Goal: Task Accomplishment & Management: Use online tool/utility

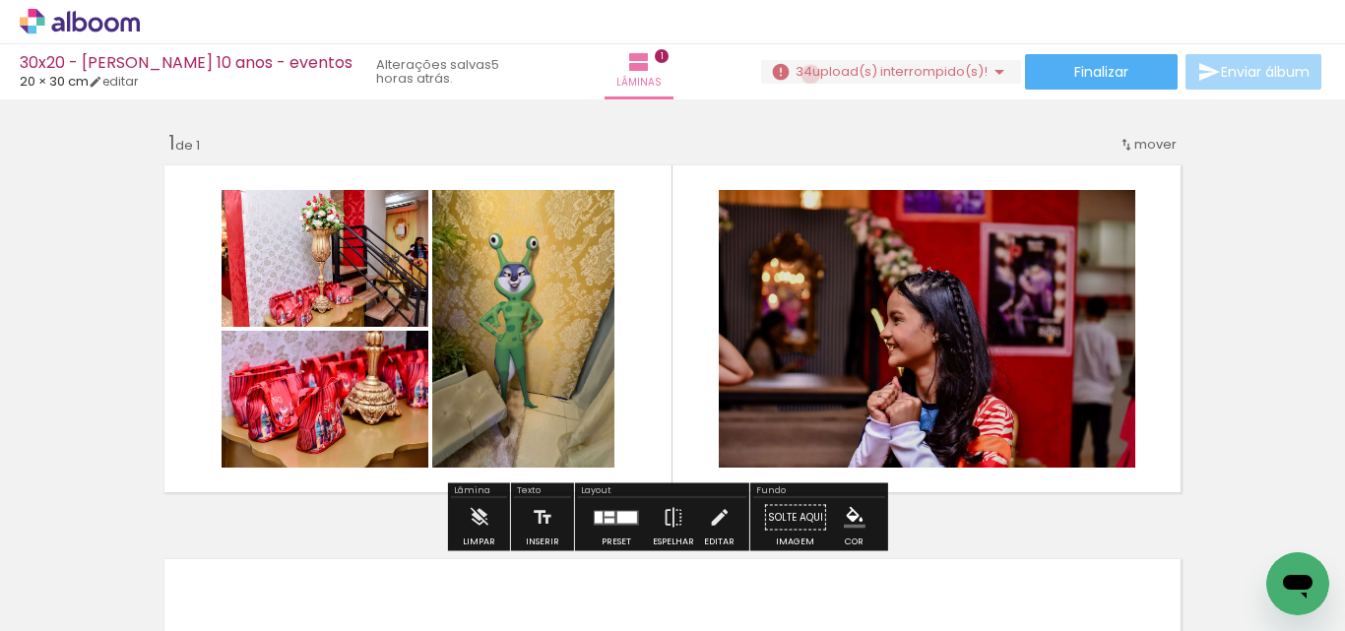
click at [803, 74] on span "34" at bounding box center [803, 71] width 17 height 19
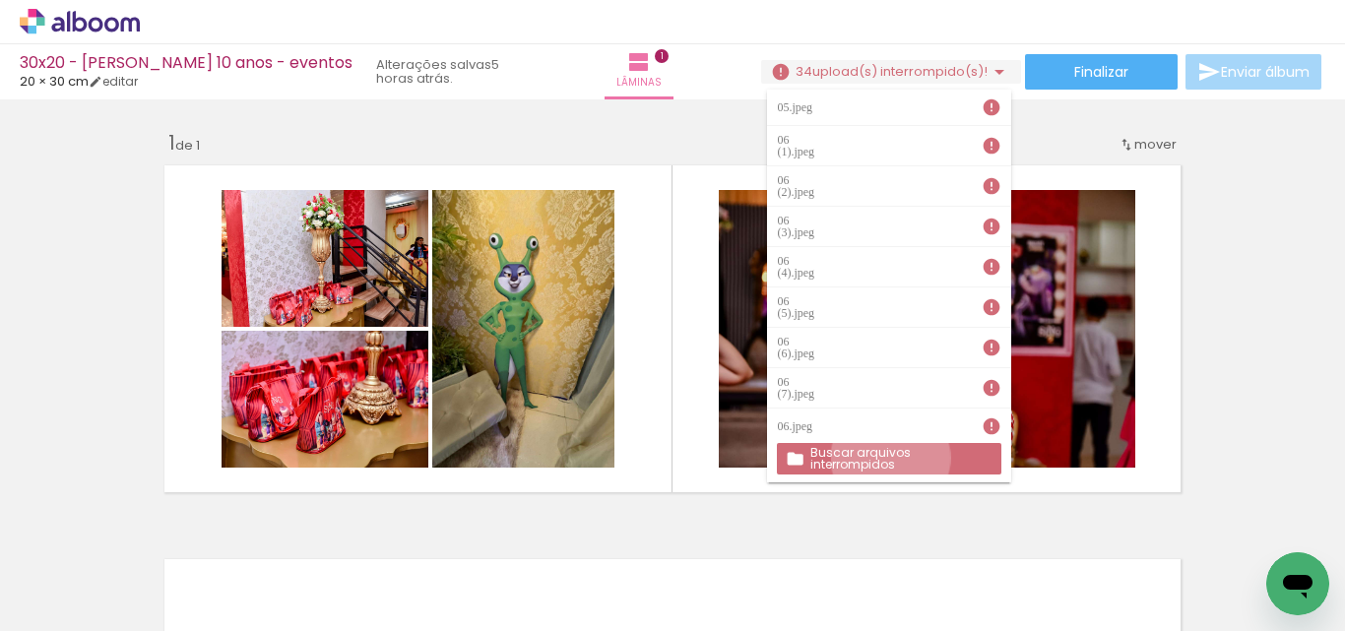
click at [0, 0] on slot "Buscar arquivos interrompidos" at bounding box center [0, 0] width 0 height 0
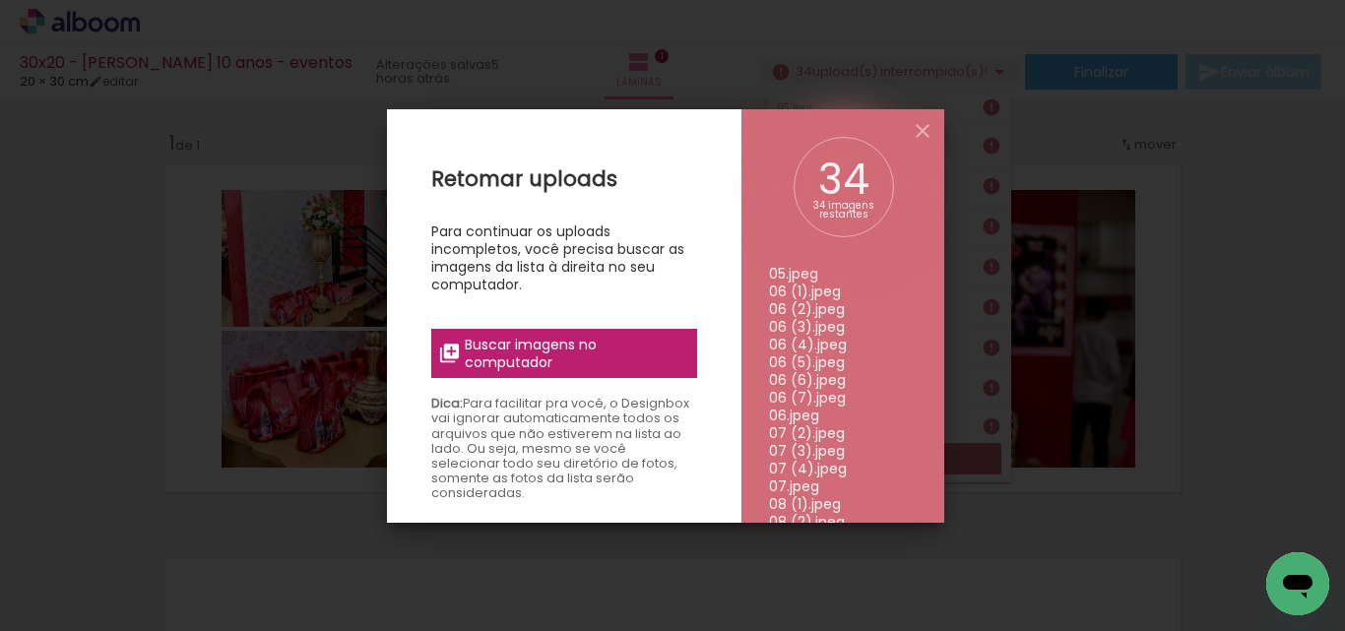
click at [582, 353] on span "Buscar imagens no computador" at bounding box center [575, 353] width 220 height 35
click at [0, 0] on input "file" at bounding box center [0, 0] width 0 height 0
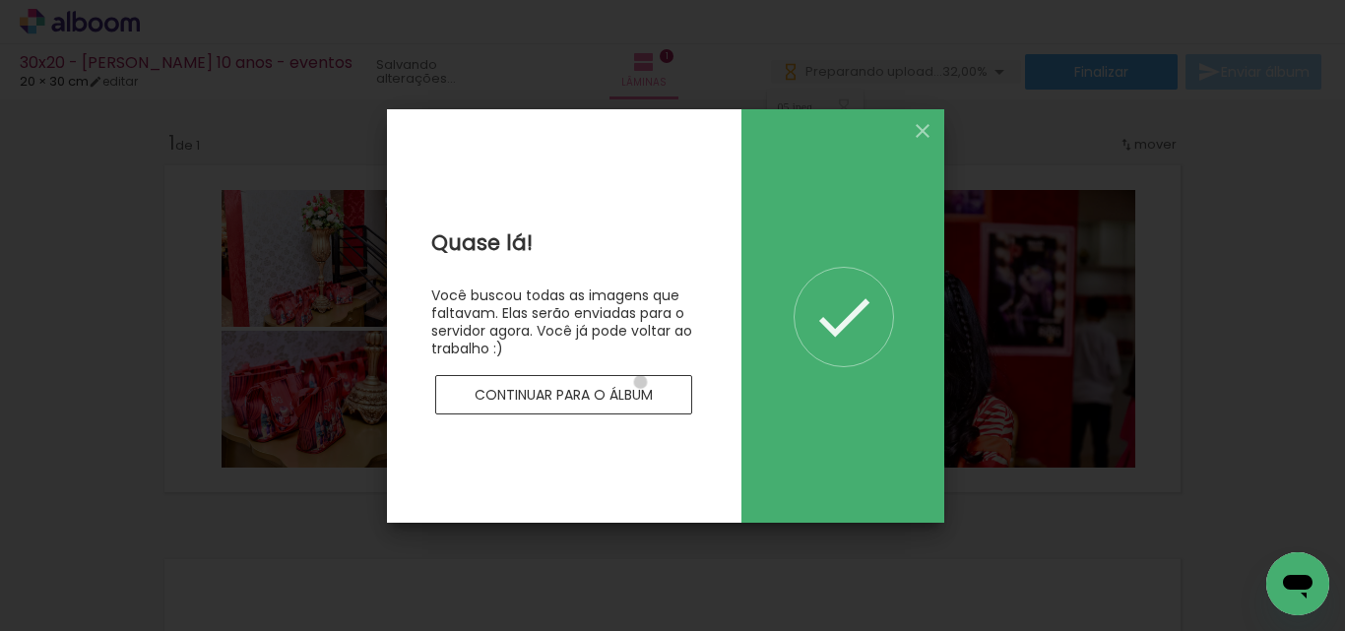
click at [639, 382] on paper-button "Continuar para o álbum" at bounding box center [564, 394] width 258 height 39
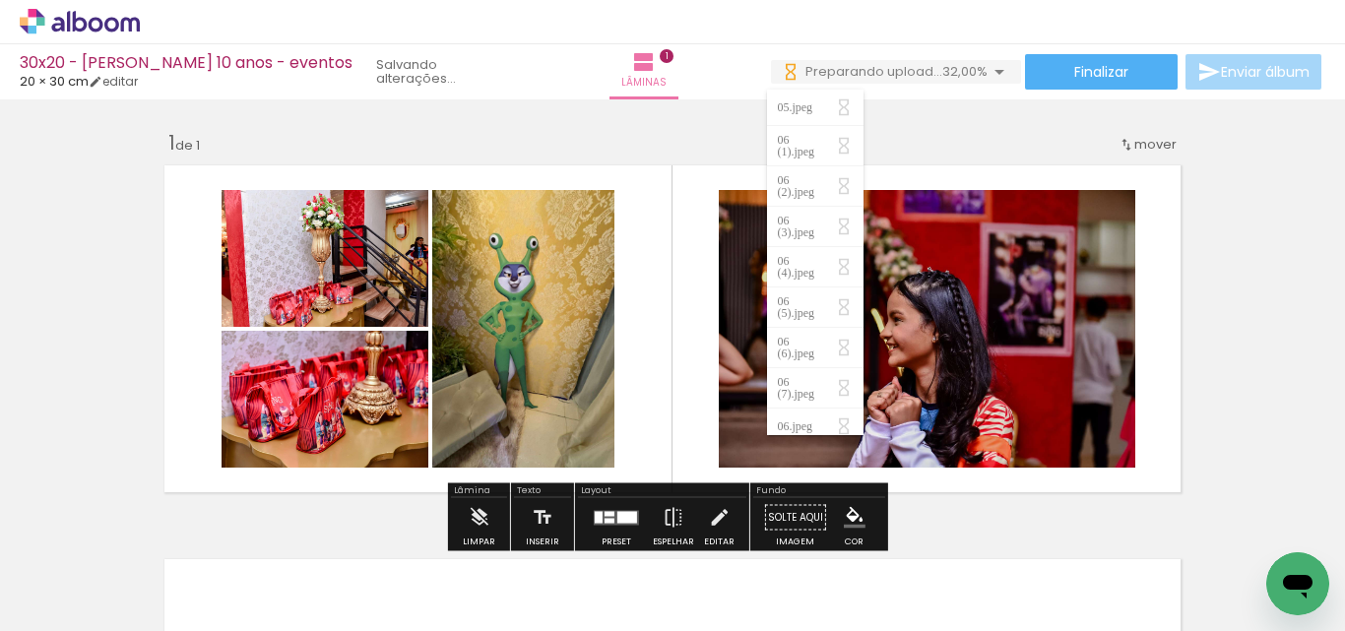
click at [1261, 375] on div "Inserir lâmina 1 de 1" at bounding box center [672, 500] width 1345 height 788
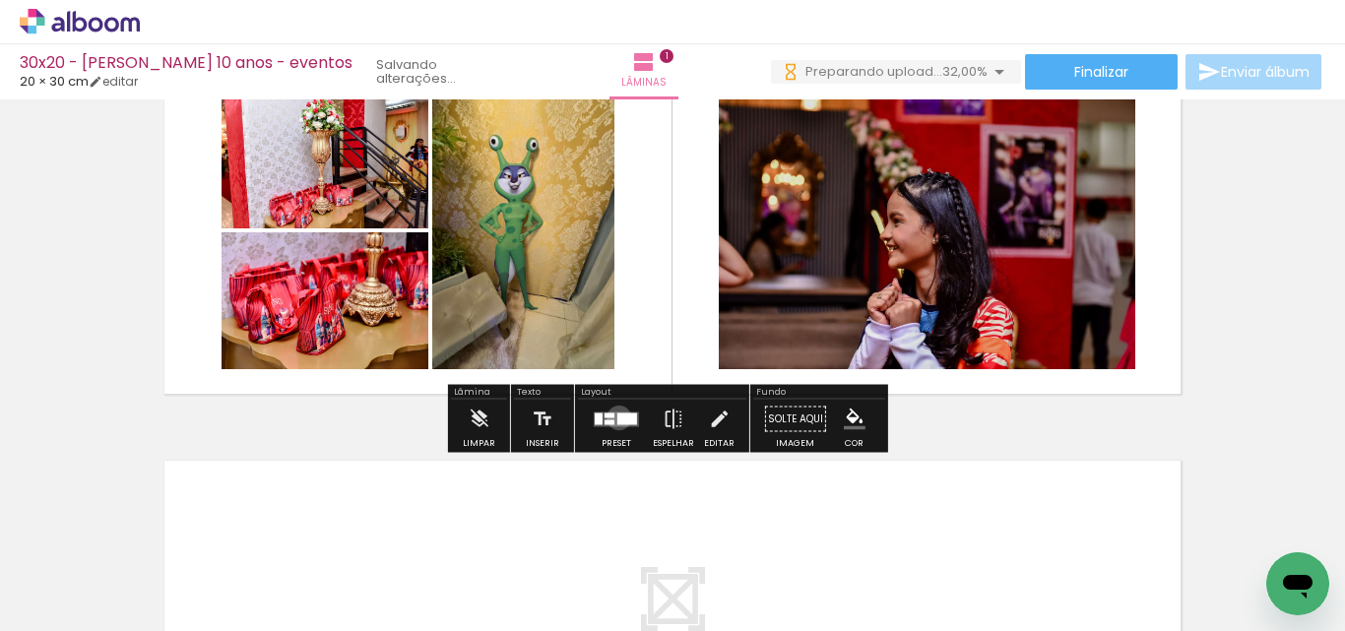
click at [617, 417] on div at bounding box center [627, 418] width 20 height 12
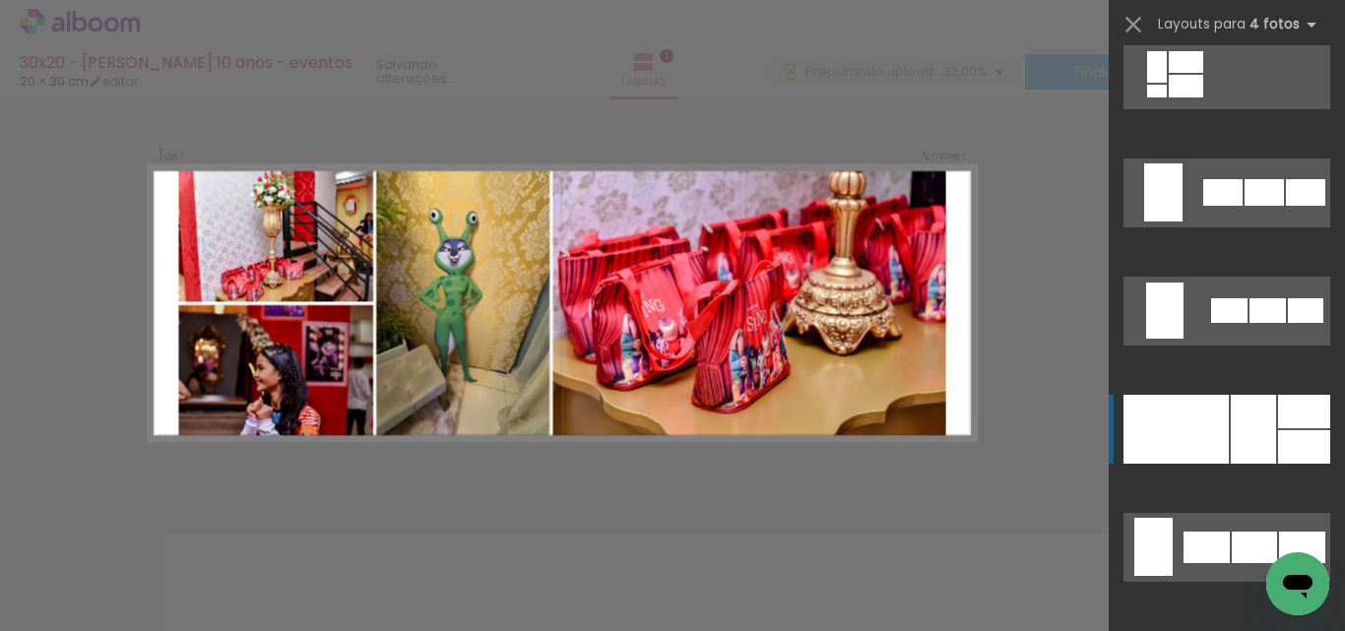
scroll to position [1536, 0]
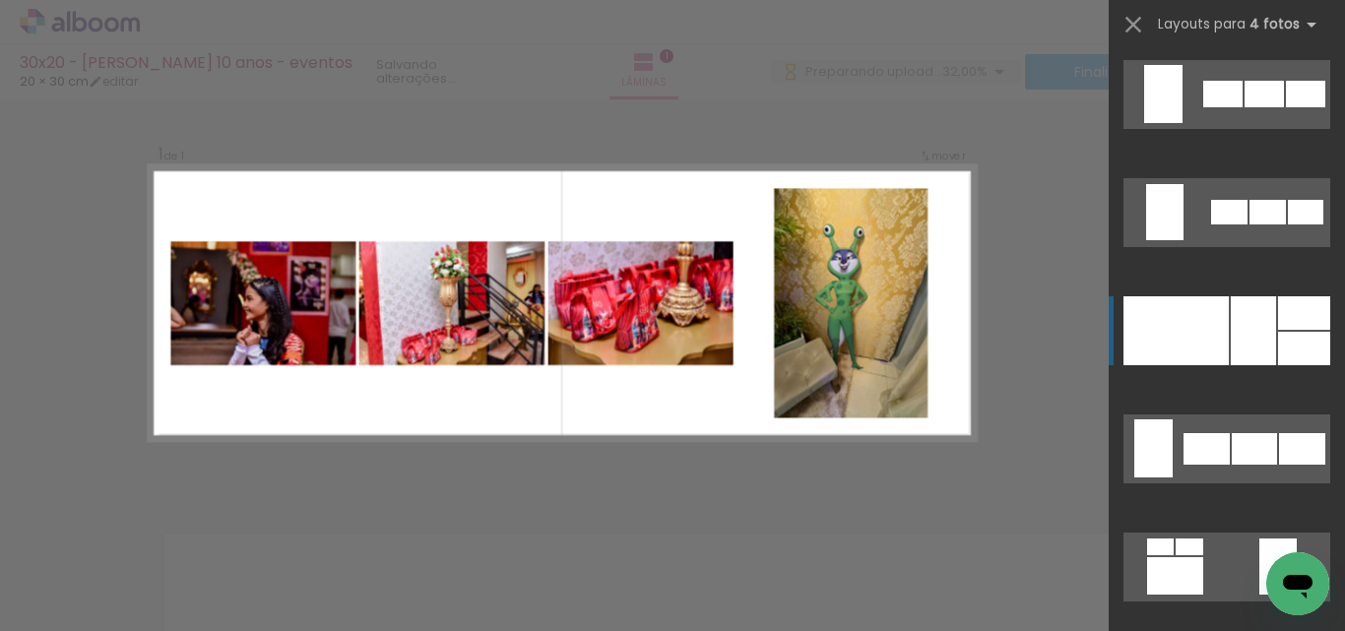
click at [1251, 428] on quentale-layouter at bounding box center [1226, 448] width 207 height 69
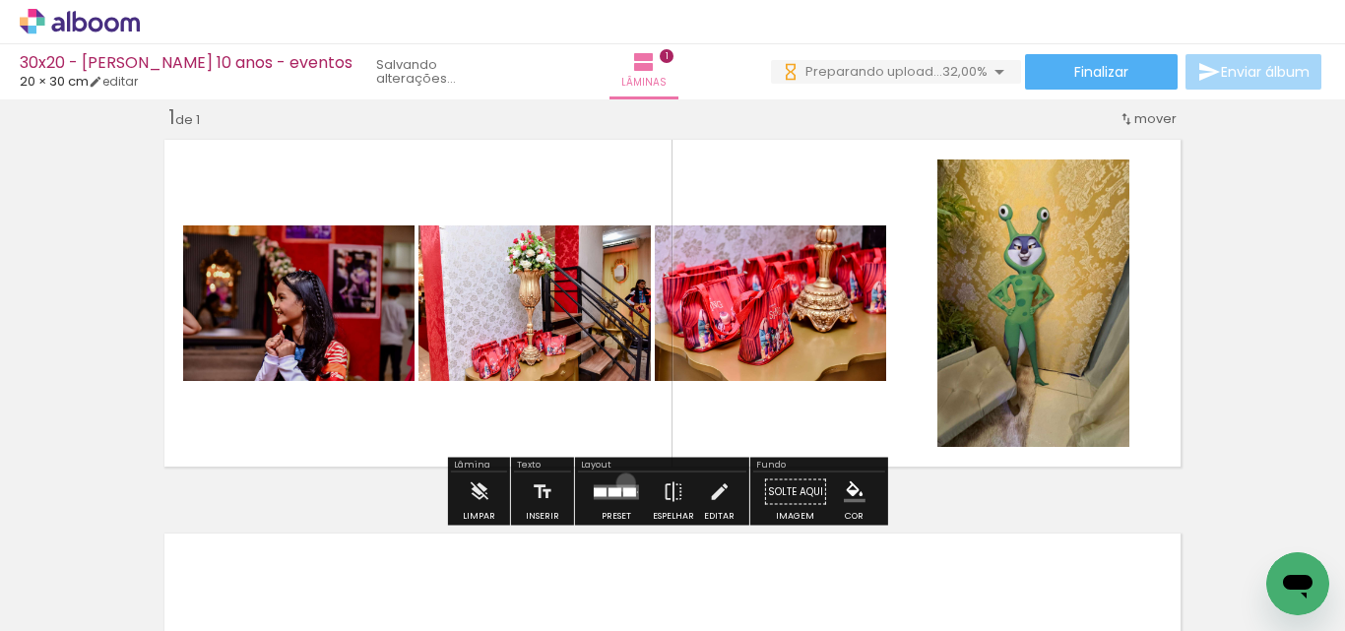
click at [621, 482] on div at bounding box center [616, 492] width 53 height 39
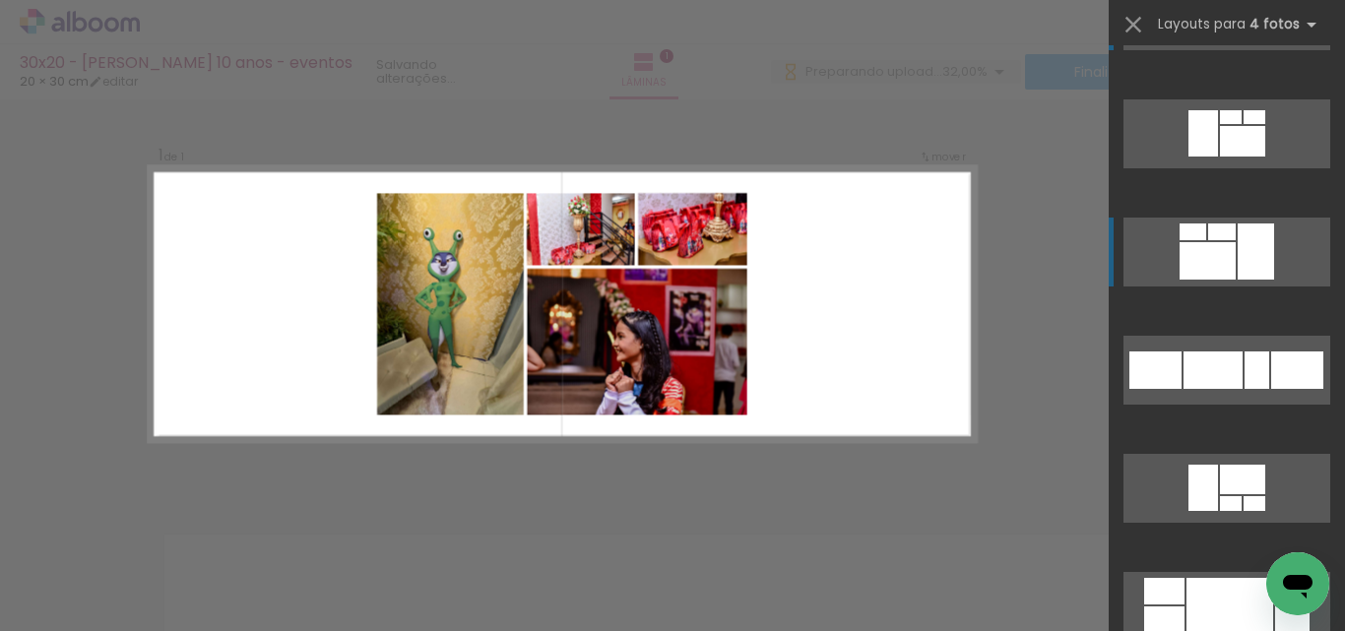
scroll to position [2874, 0]
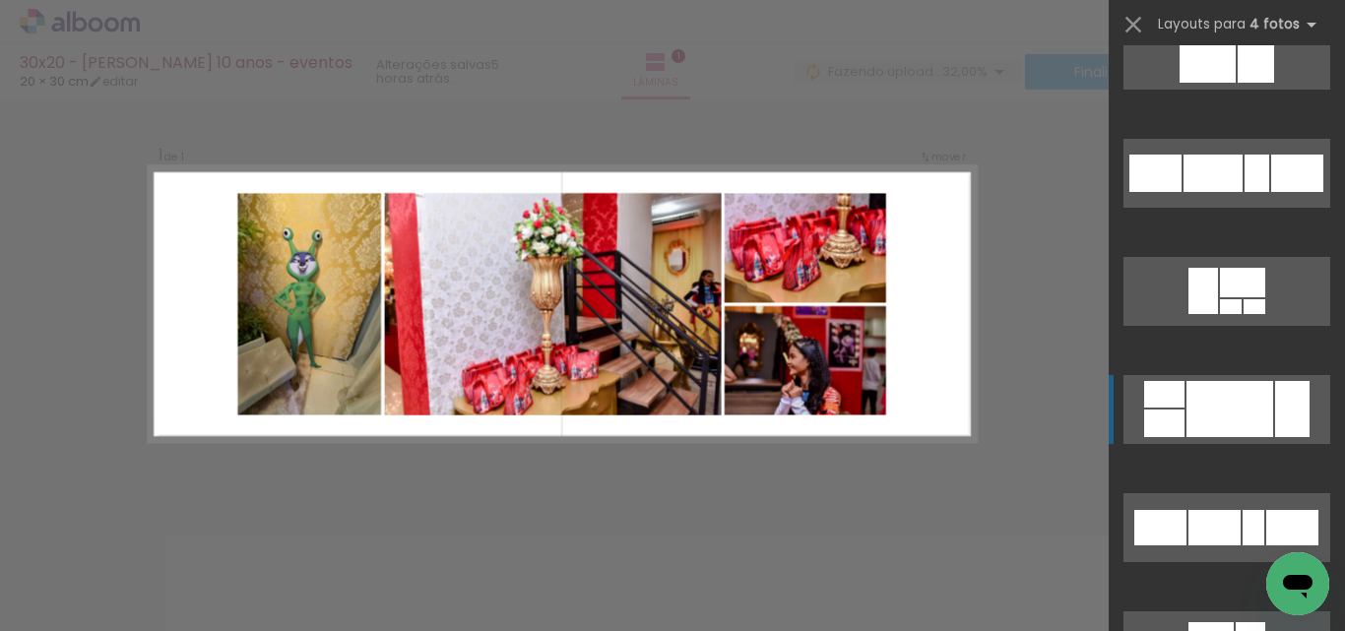
click at [1212, 410] on div at bounding box center [1229, 409] width 87 height 56
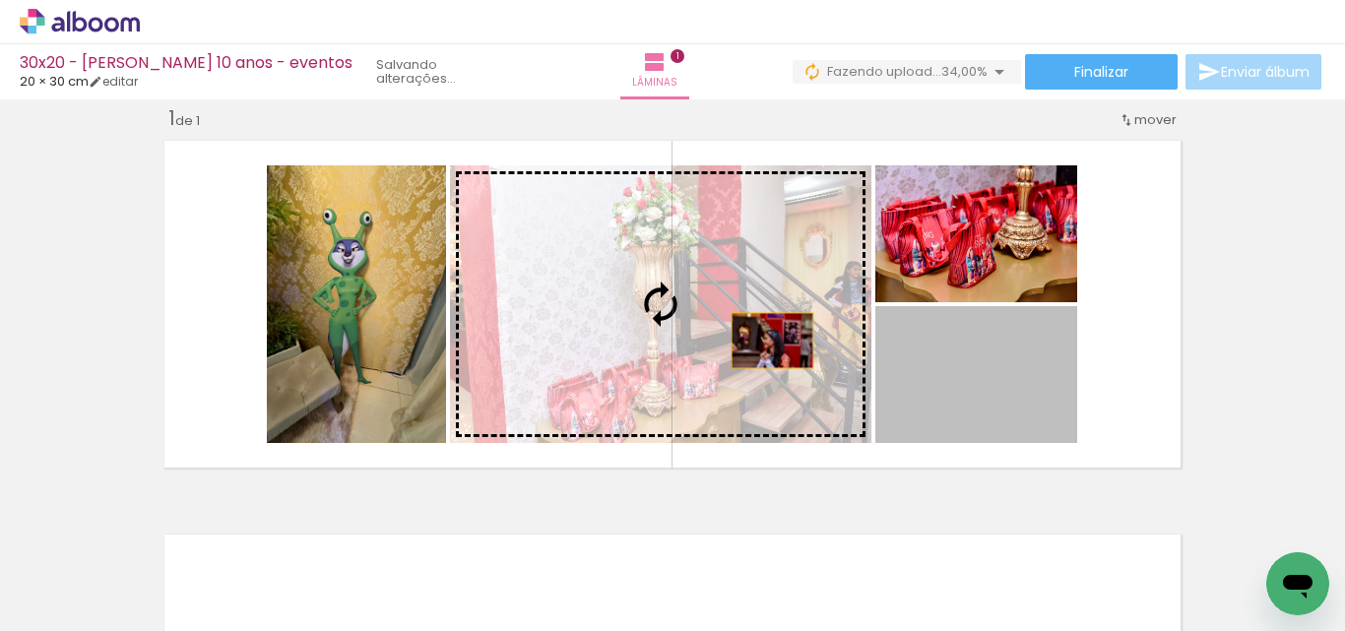
drag, startPoint x: 977, startPoint y: 386, endPoint x: 733, endPoint y: 335, distance: 249.4
click at [0, 0] on slot at bounding box center [0, 0] width 0 height 0
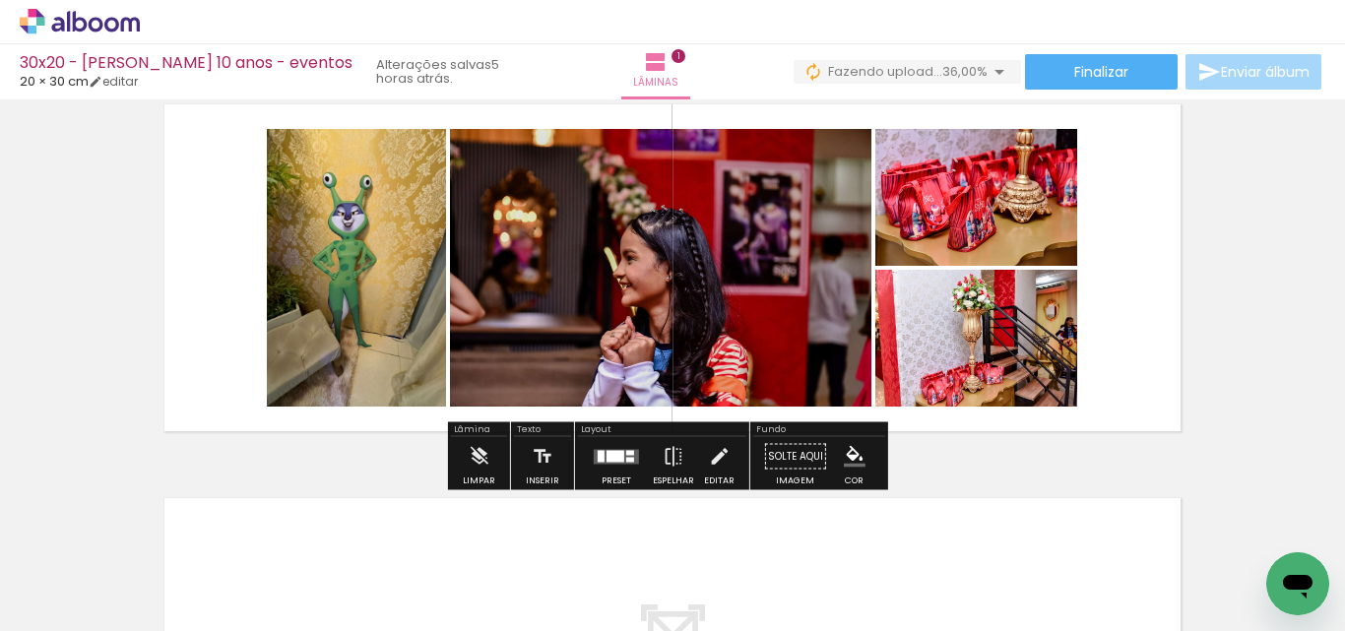
scroll to position [123, 0]
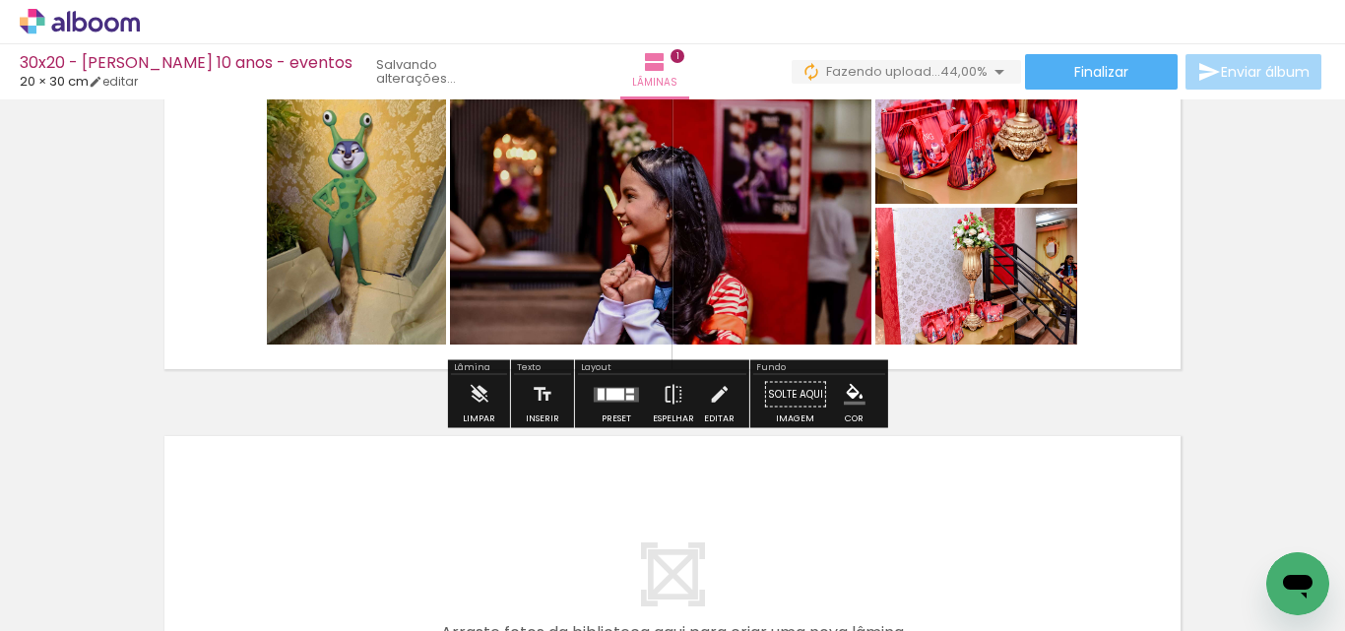
click at [613, 388] on div at bounding box center [615, 394] width 18 height 12
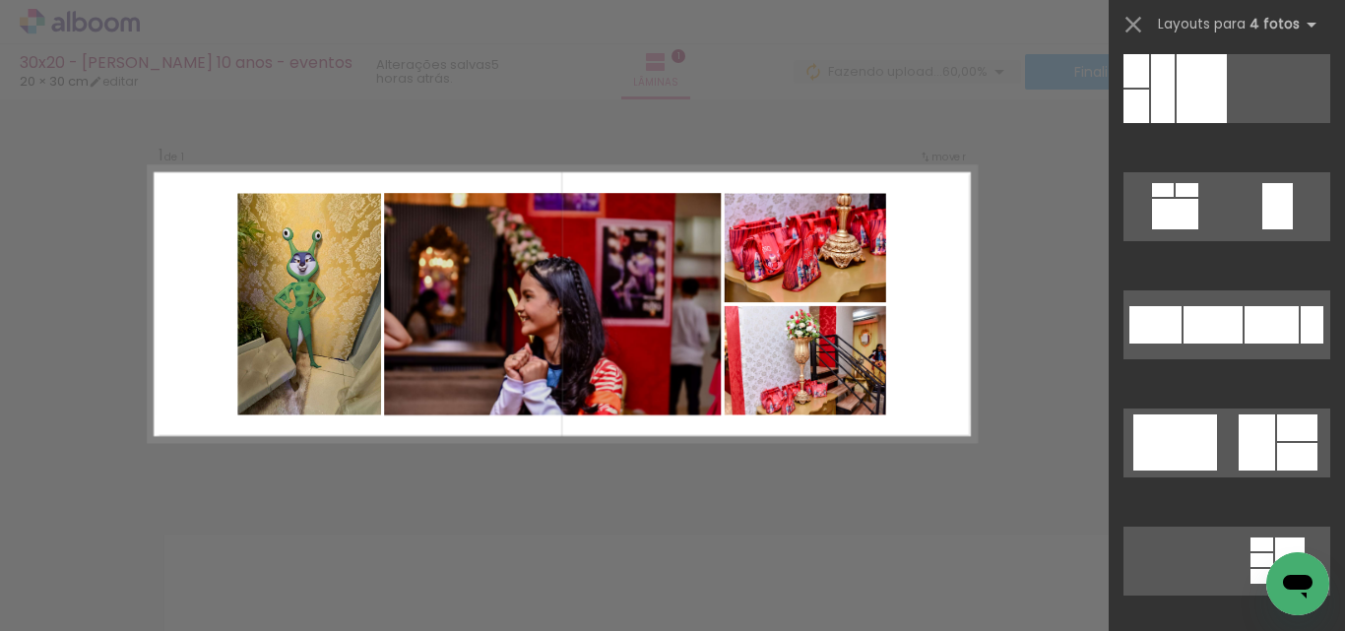
scroll to position [0, 0]
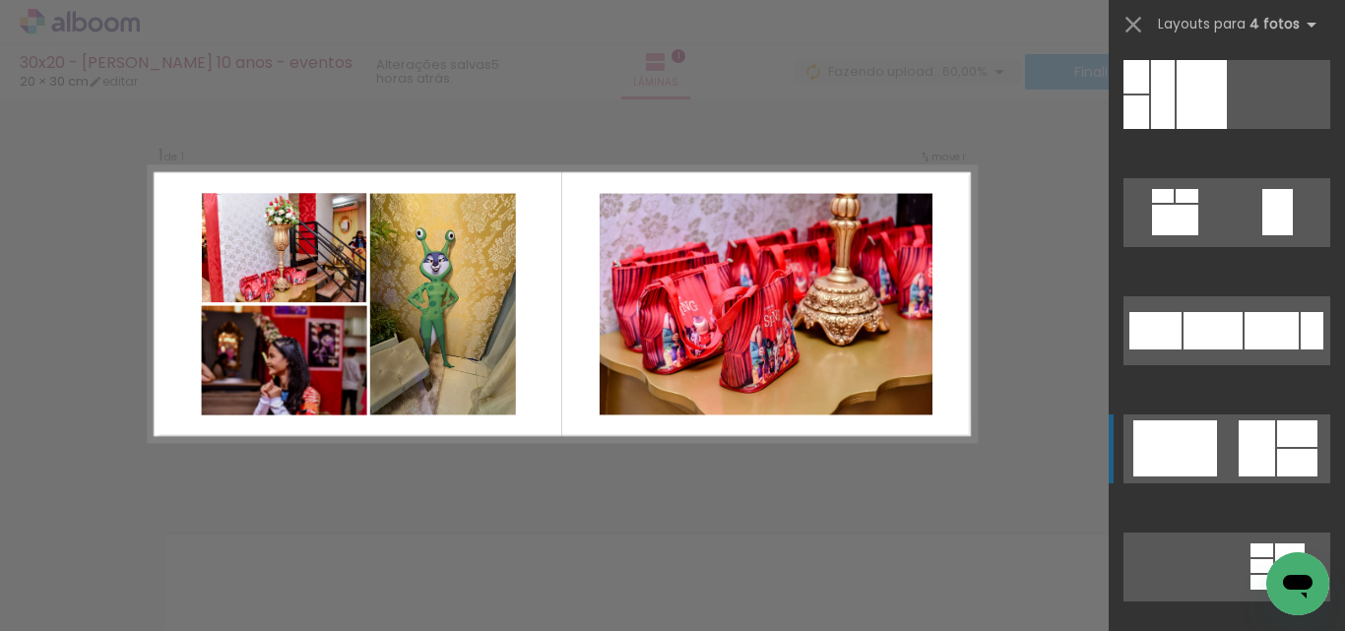
click at [1223, 453] on quentale-layouter at bounding box center [1226, 448] width 207 height 69
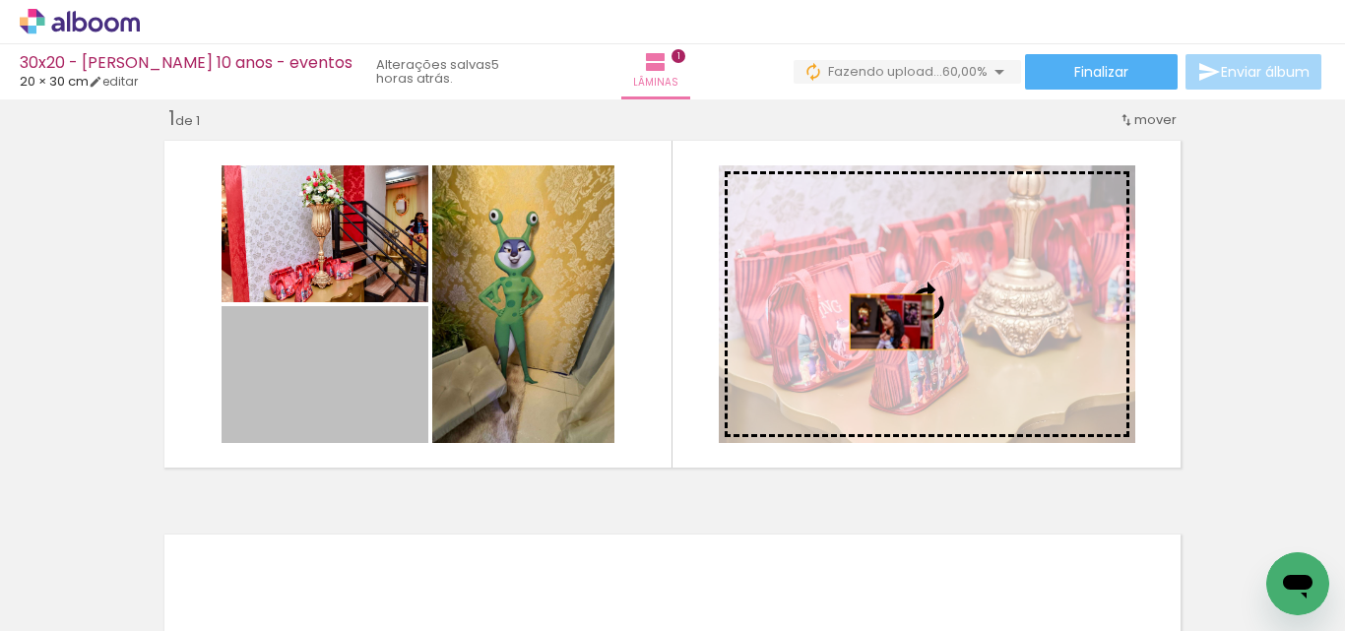
drag, startPoint x: 560, startPoint y: 358, endPoint x: 884, endPoint y: 322, distance: 325.9
click at [0, 0] on slot at bounding box center [0, 0] width 0 height 0
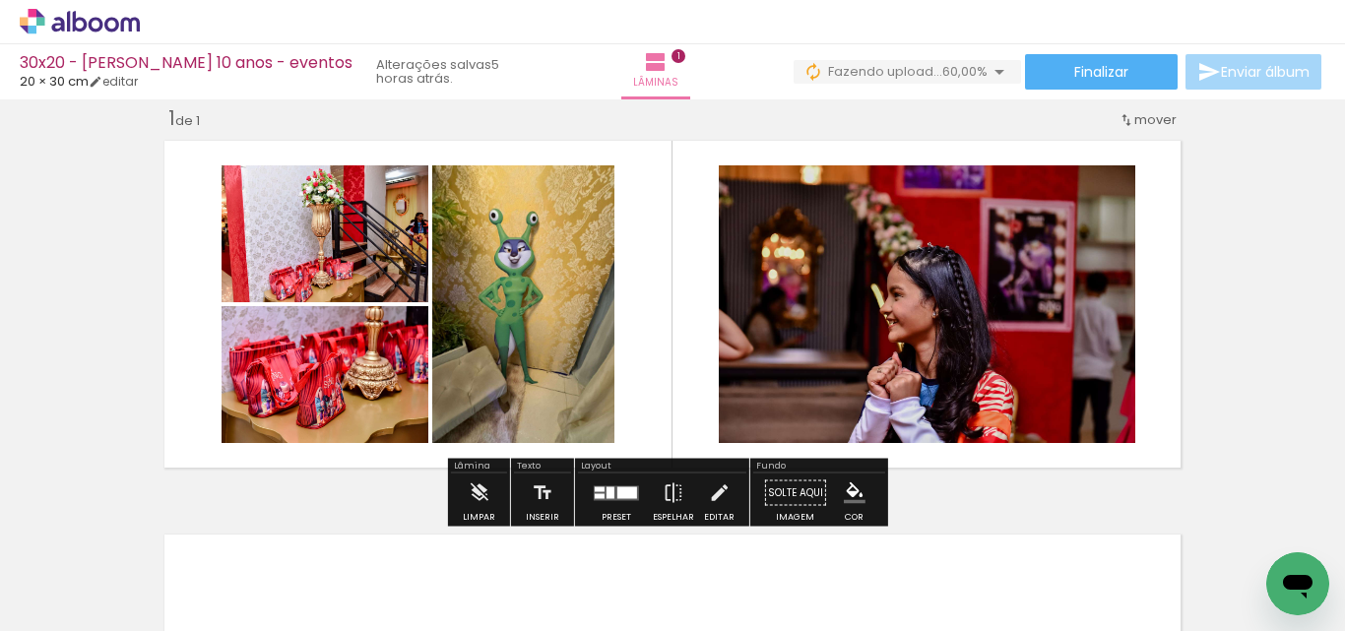
click at [884, 322] on quentale-photo at bounding box center [927, 304] width 416 height 278
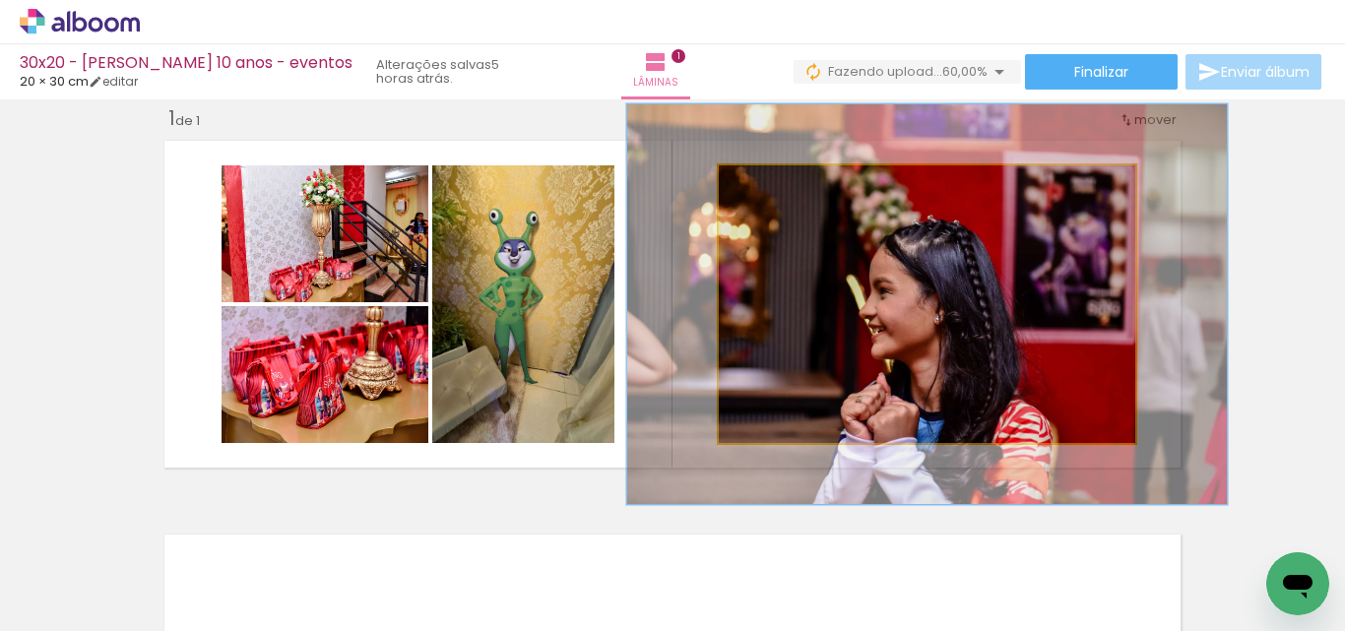
drag, startPoint x: 768, startPoint y: 190, endPoint x: 798, endPoint y: 190, distance: 30.5
type paper-slider "144"
click at [798, 190] on div at bounding box center [796, 186] width 32 height 32
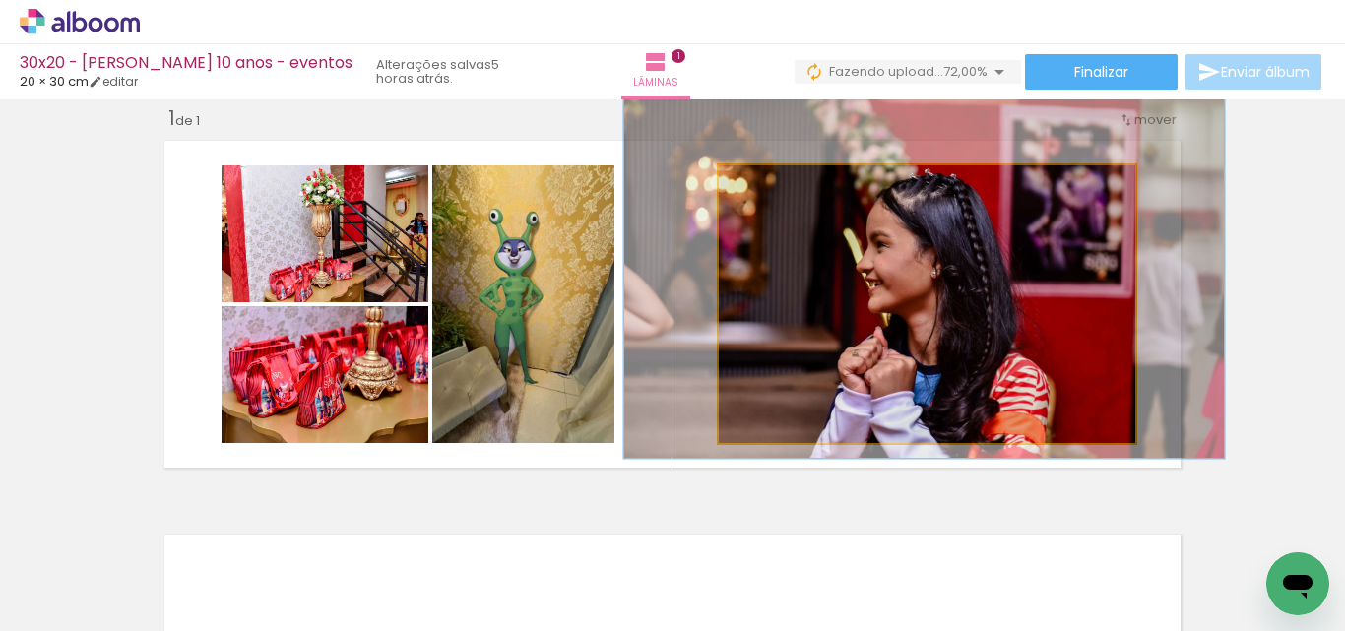
drag, startPoint x: 958, startPoint y: 338, endPoint x: 955, endPoint y: 291, distance: 46.4
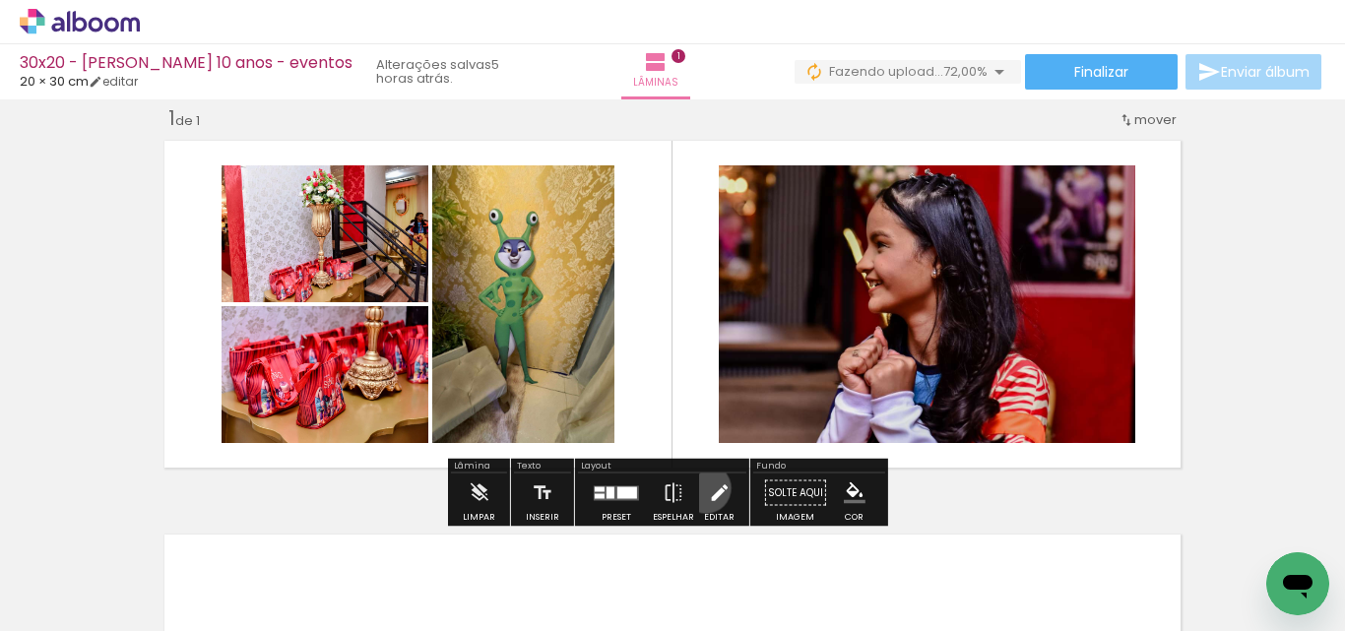
drag, startPoint x: 701, startPoint y: 488, endPoint x: 645, endPoint y: 451, distance: 67.4
click at [701, 487] on paper-button "Editar" at bounding box center [719, 498] width 40 height 50
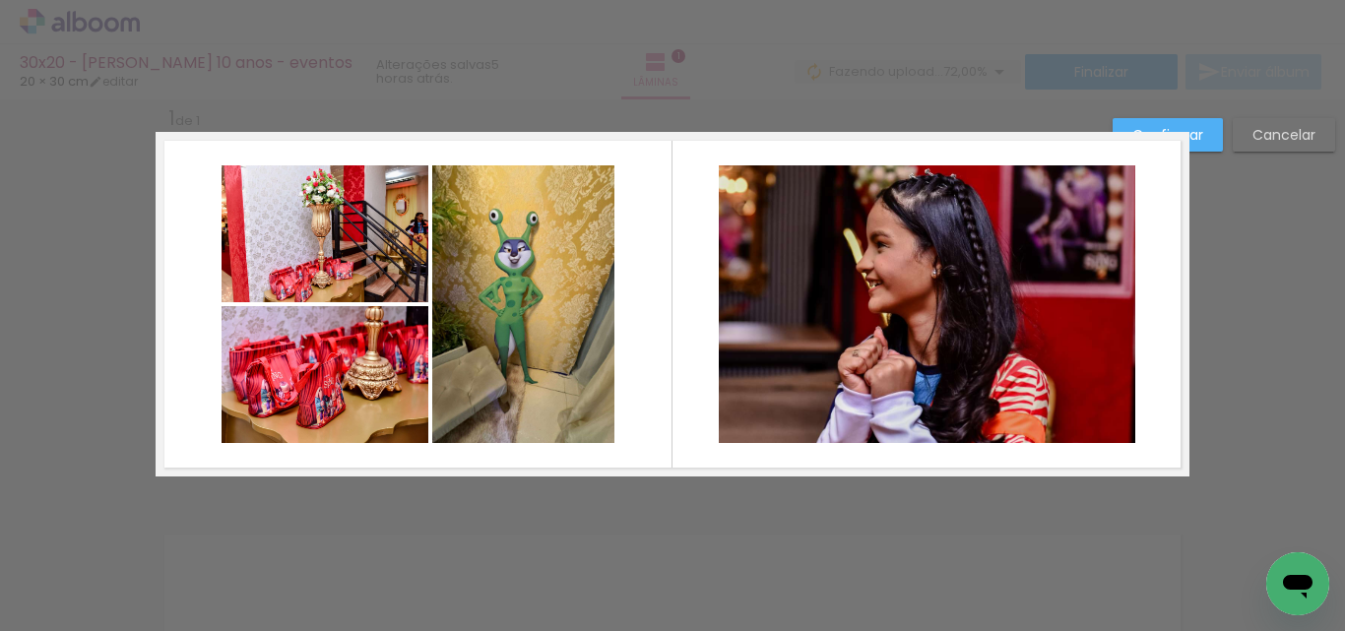
scroll to position [26, 0]
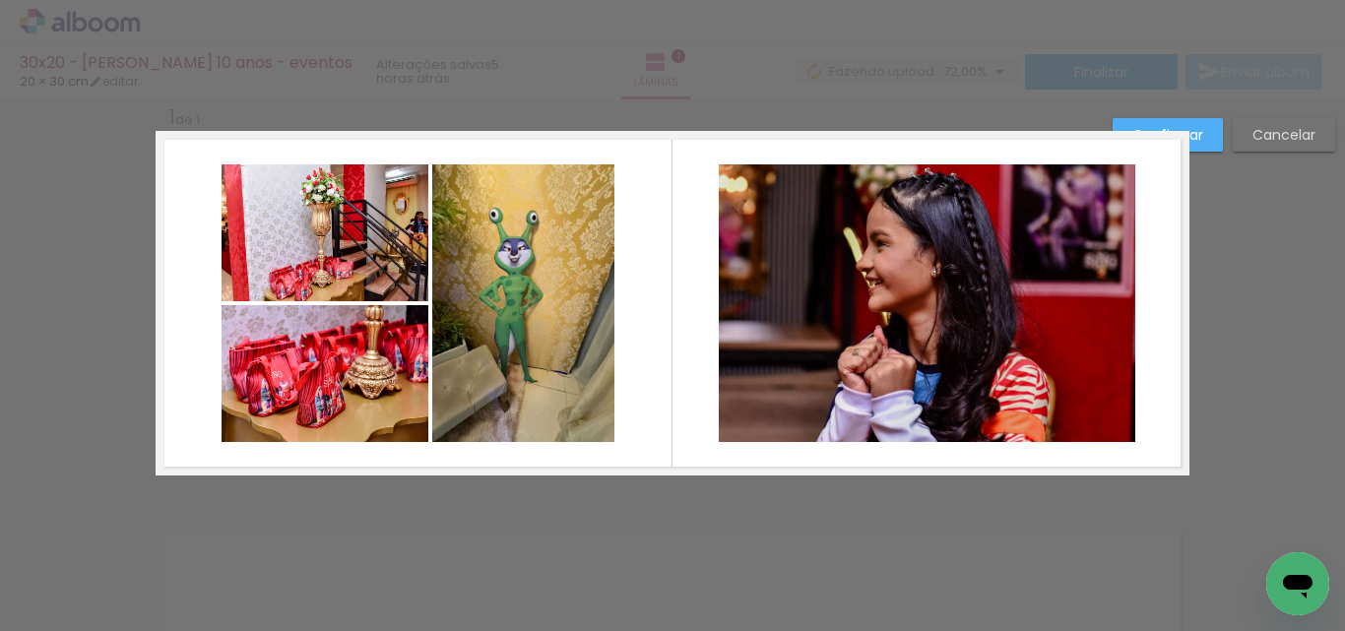
click at [566, 400] on quentale-photo at bounding box center [523, 303] width 182 height 278
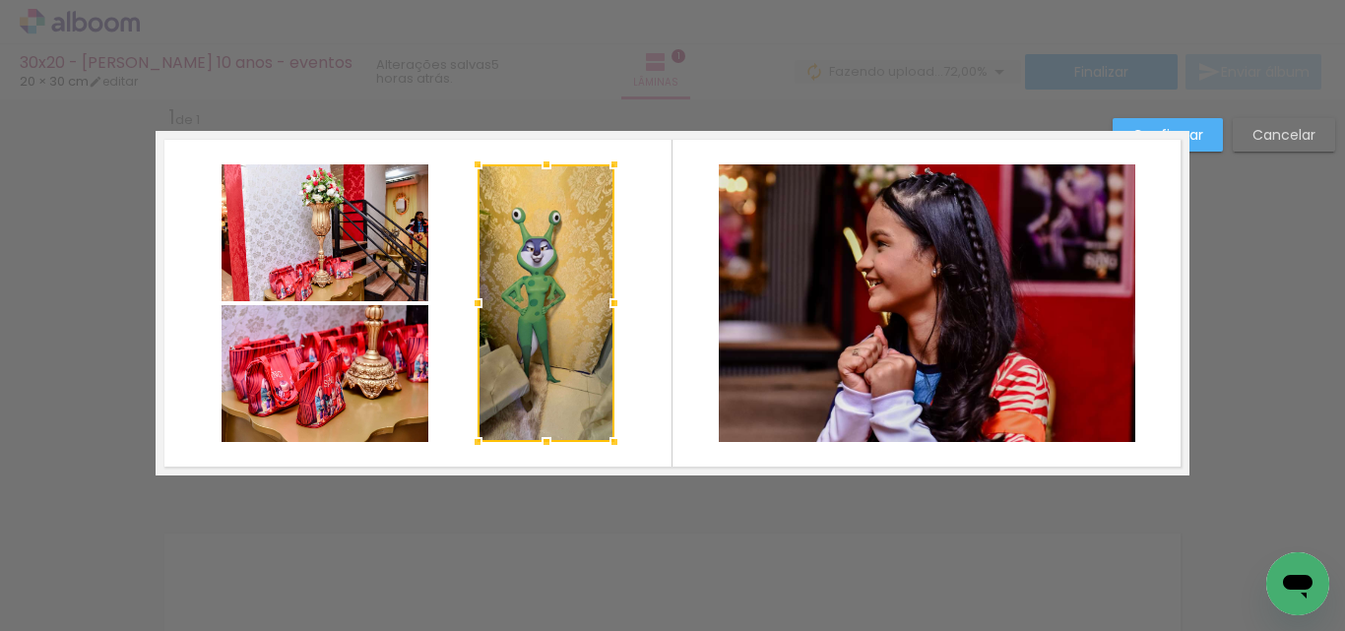
drag, startPoint x: 427, startPoint y: 304, endPoint x: 499, endPoint y: 325, distance: 74.8
click at [473, 314] on div at bounding box center [477, 303] width 39 height 39
click at [410, 272] on quentale-photo at bounding box center [324, 232] width 207 height 137
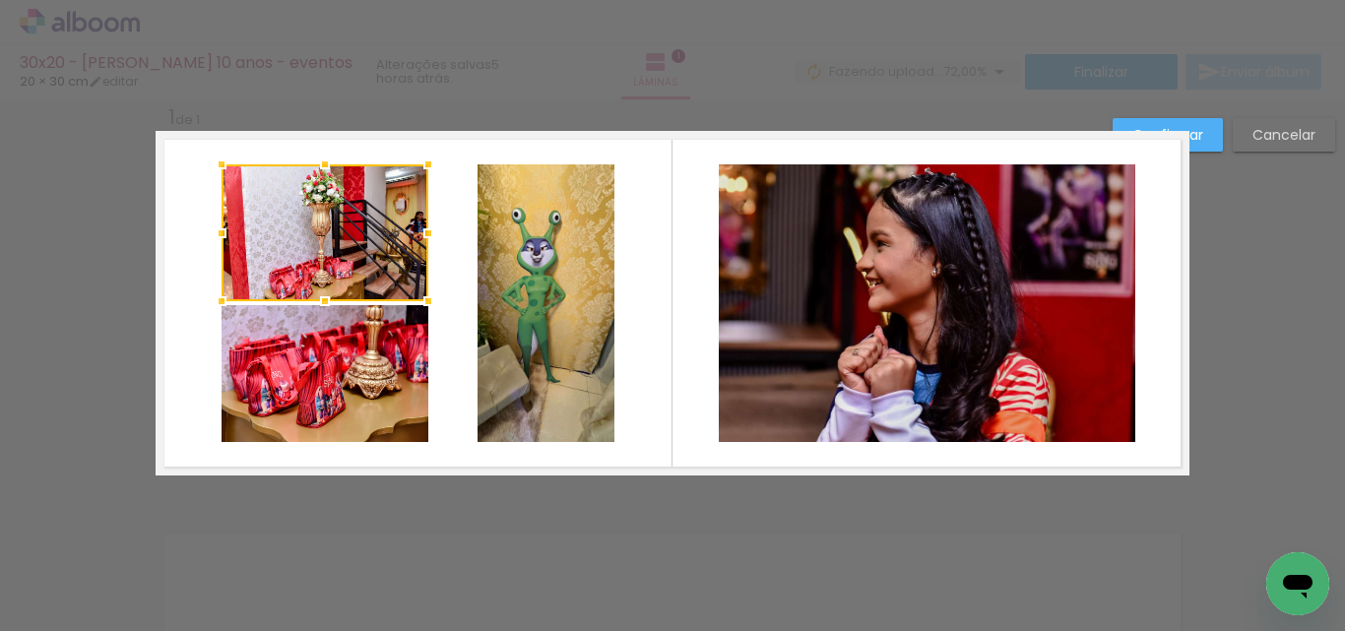
click at [379, 388] on quentale-photo at bounding box center [324, 373] width 207 height 137
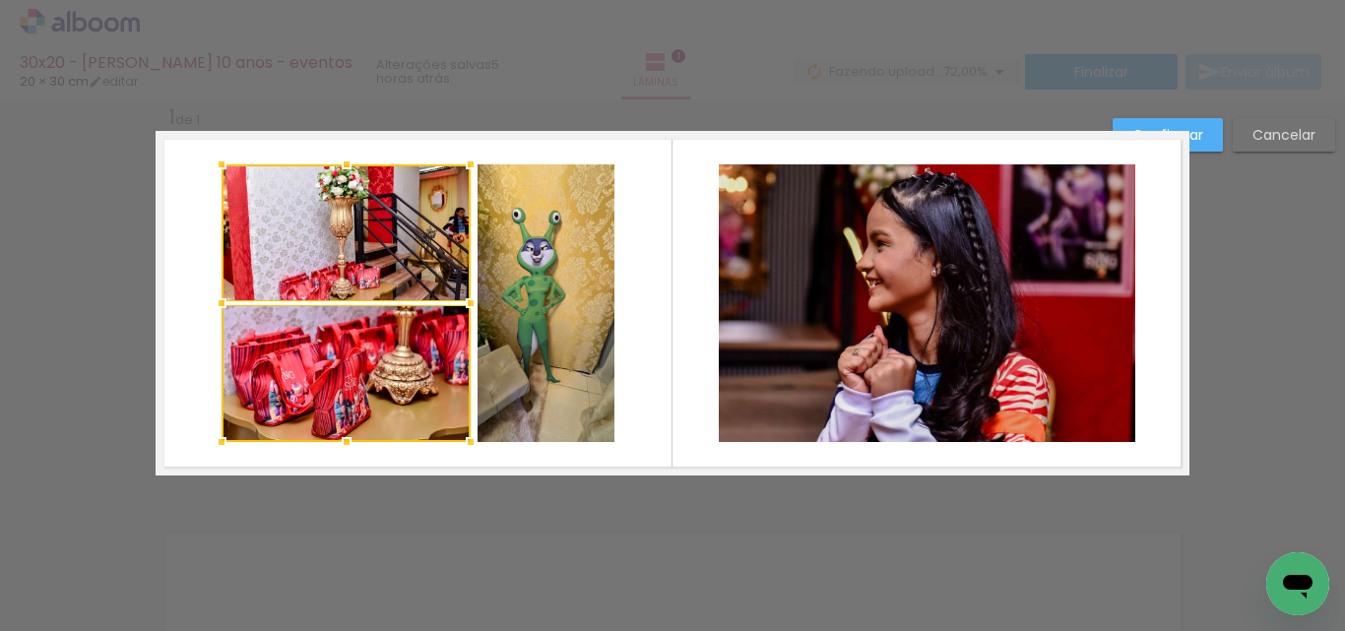
drag, startPoint x: 419, startPoint y: 303, endPoint x: 462, endPoint y: 299, distance: 42.5
click at [462, 299] on div at bounding box center [470, 303] width 39 height 39
click at [405, 261] on quentale-photo at bounding box center [345, 232] width 249 height 137
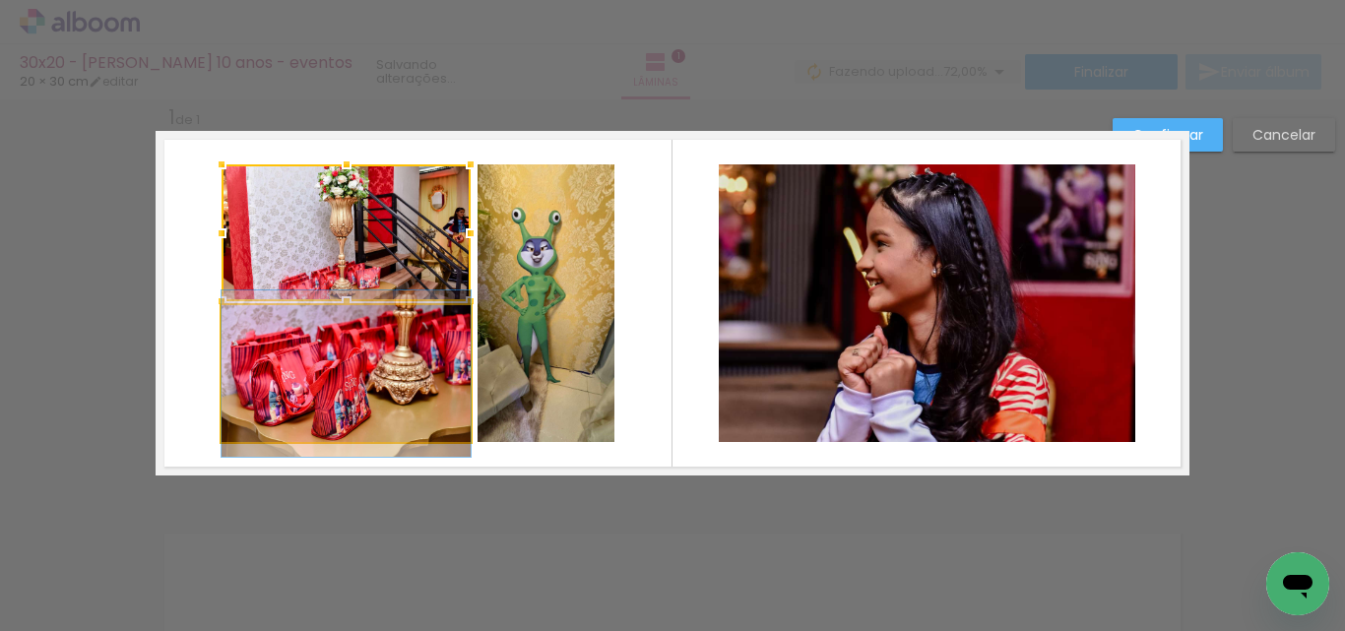
drag, startPoint x: 358, startPoint y: 373, endPoint x: 332, endPoint y: 327, distance: 53.4
click at [358, 372] on quentale-photo at bounding box center [345, 373] width 249 height 137
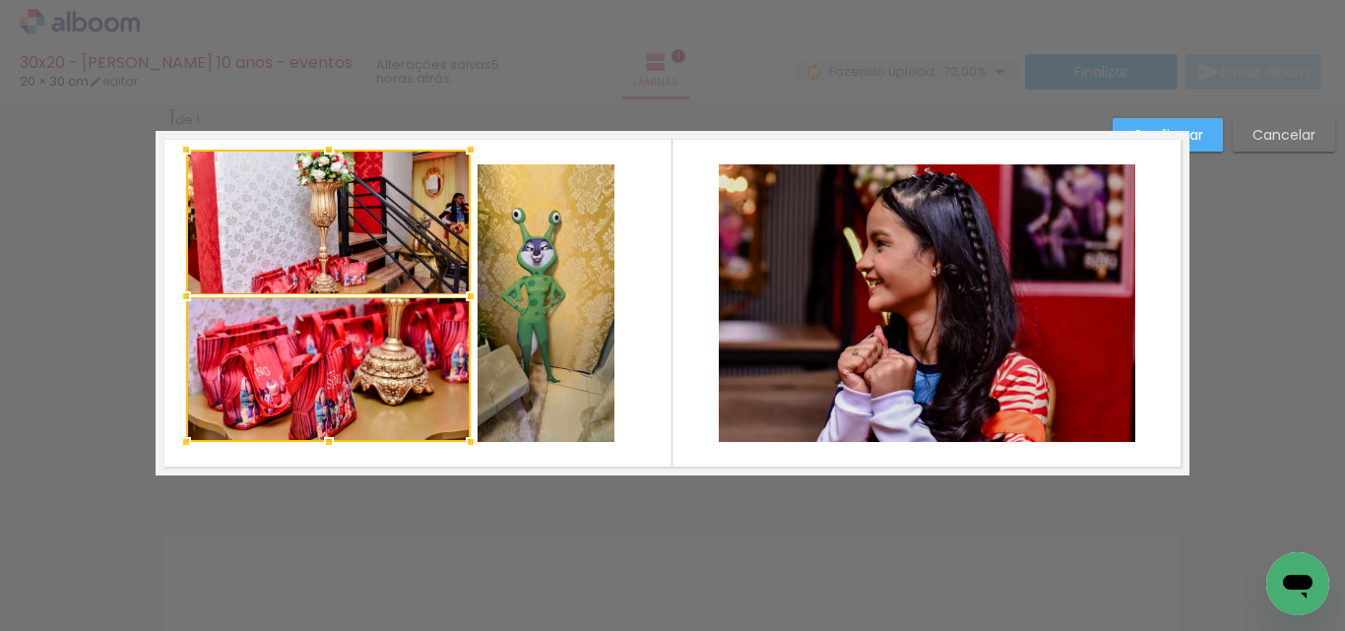
drag, startPoint x: 221, startPoint y: 167, endPoint x: 202, endPoint y: 174, distance: 20.9
click at [187, 153] on div at bounding box center [185, 149] width 39 height 39
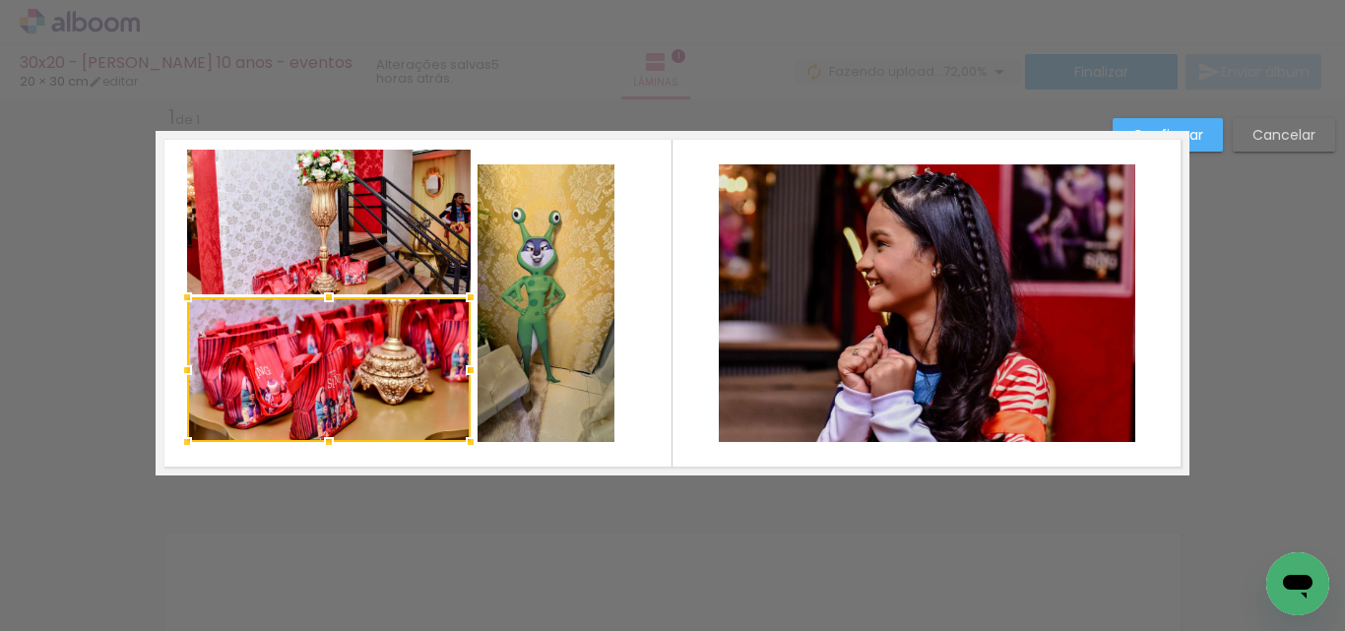
click at [504, 333] on quentale-photo at bounding box center [545, 303] width 137 height 278
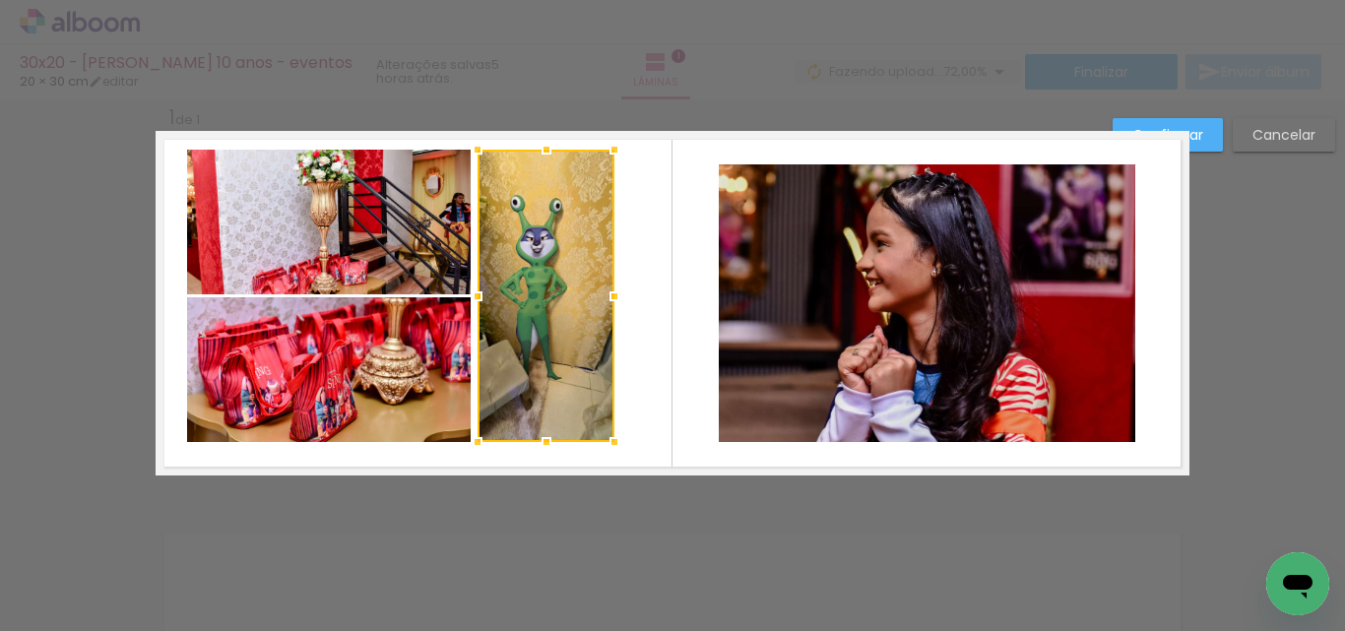
drag, startPoint x: 539, startPoint y: 163, endPoint x: 539, endPoint y: 150, distance: 13.8
click at [539, 150] on div at bounding box center [546, 149] width 39 height 39
drag, startPoint x: 514, startPoint y: 323, endPoint x: 509, endPoint y: 353, distance: 30.9
click at [514, 325] on quentale-photo at bounding box center [545, 296] width 137 height 292
drag, startPoint x: 542, startPoint y: 438, endPoint x: 556, endPoint y: 438, distance: 13.8
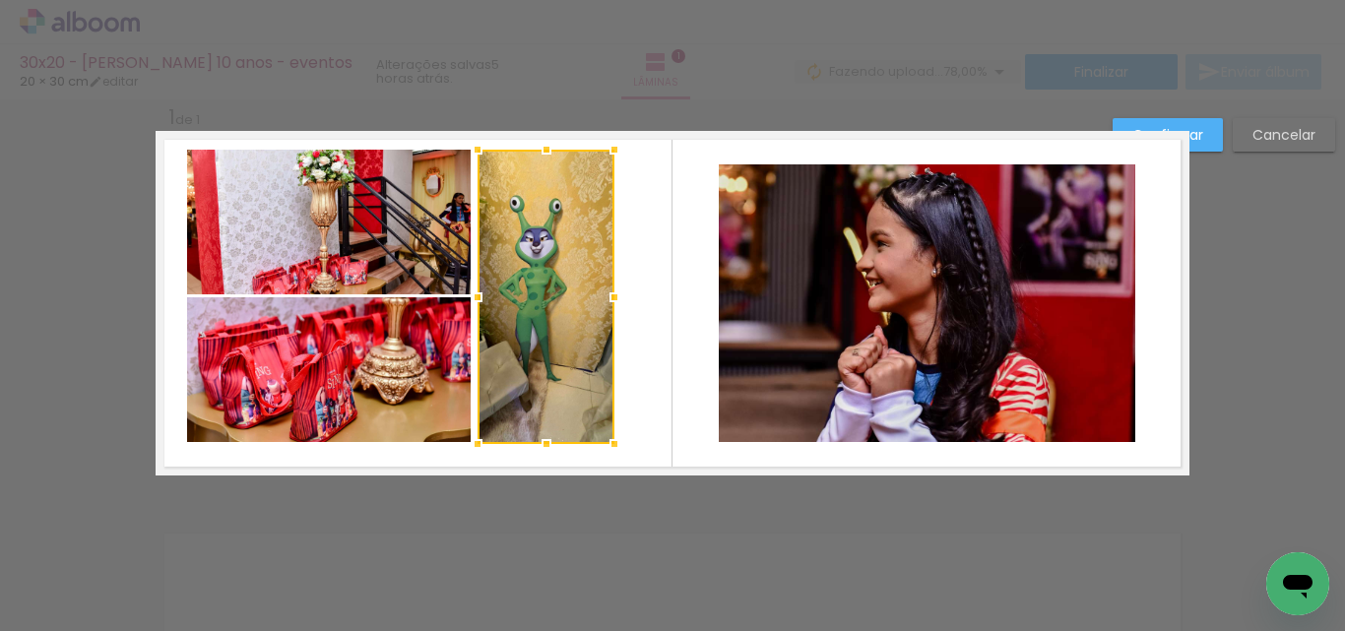
click at [543, 439] on div at bounding box center [546, 443] width 39 height 39
drag, startPoint x: 962, startPoint y: 418, endPoint x: 945, endPoint y: 373, distance: 48.3
click at [962, 417] on quentale-photo at bounding box center [927, 303] width 416 height 278
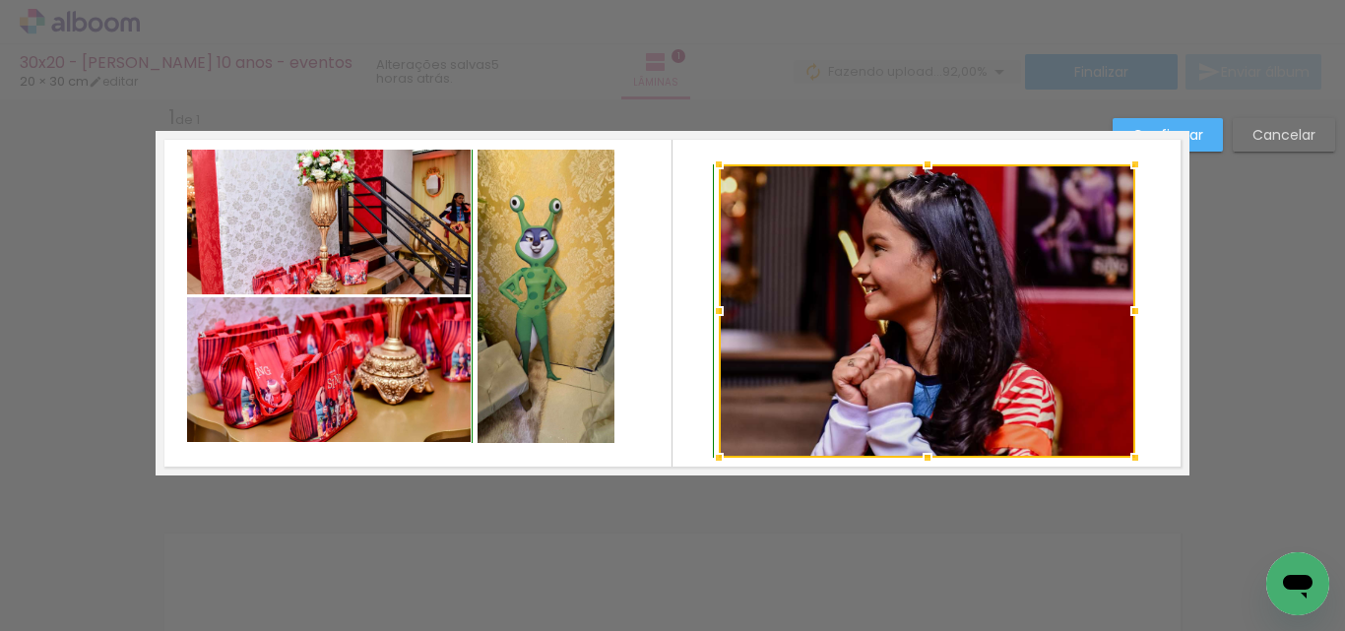
drag, startPoint x: 922, startPoint y: 444, endPoint x: 922, endPoint y: 455, distance: 10.8
click at [922, 455] on div at bounding box center [927, 457] width 39 height 39
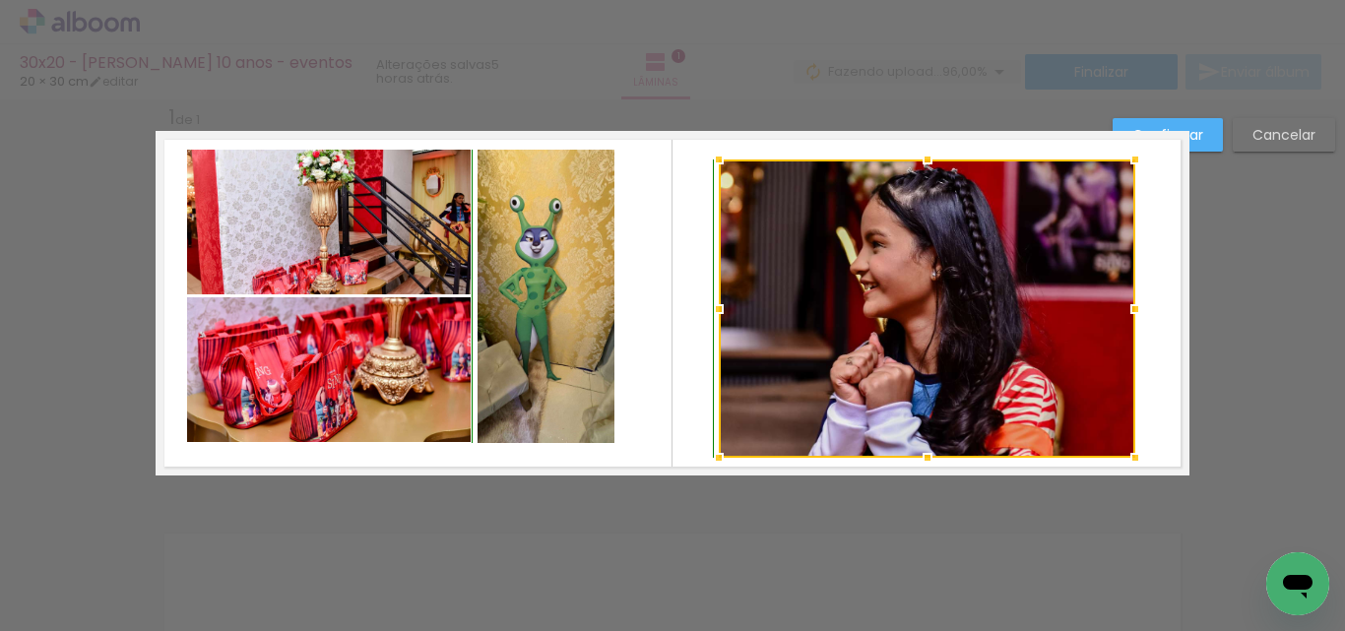
click at [921, 161] on div at bounding box center [927, 159] width 39 height 39
click at [507, 548] on div "Confirmar Cancelar" at bounding box center [672, 491] width 1345 height 835
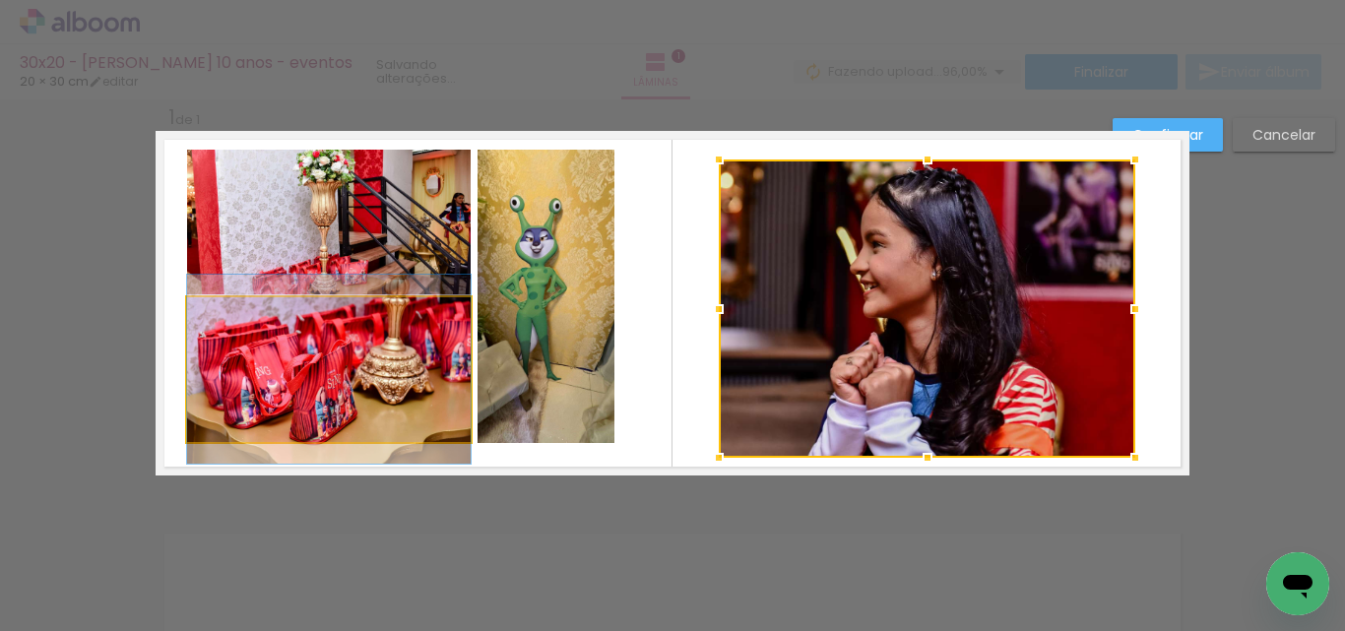
click at [300, 382] on quentale-photo at bounding box center [329, 369] width 284 height 145
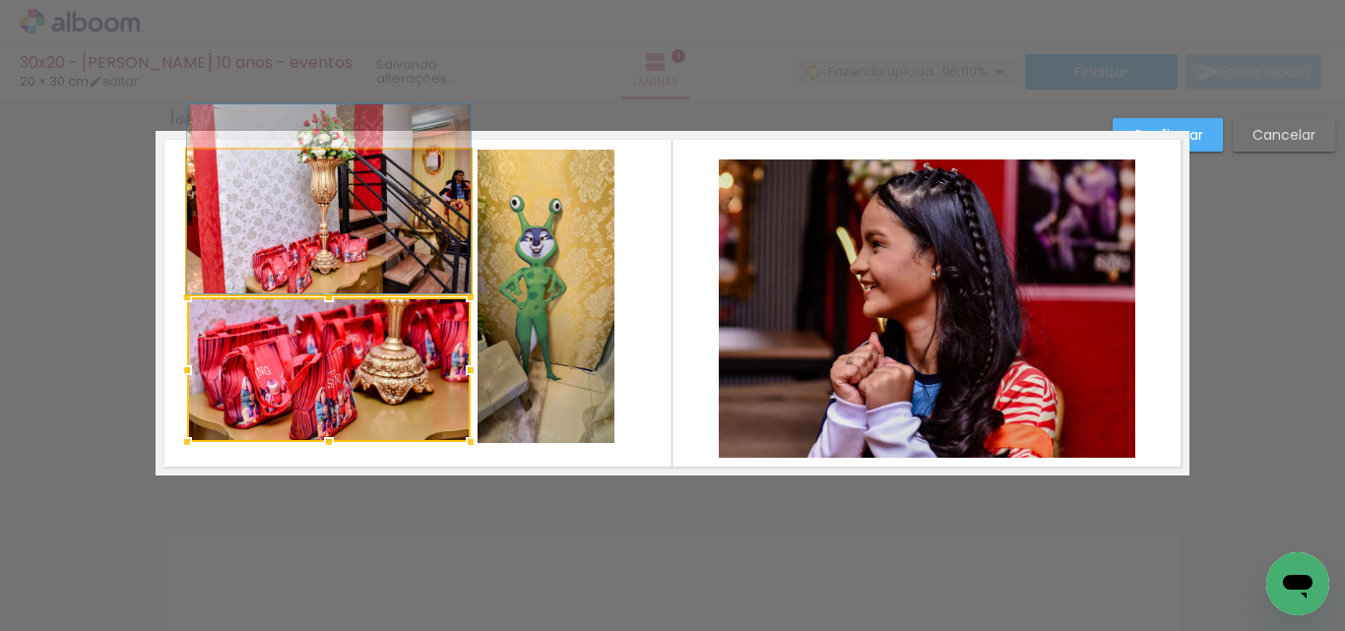
drag, startPoint x: 341, startPoint y: 274, endPoint x: 351, endPoint y: 245, distance: 30.5
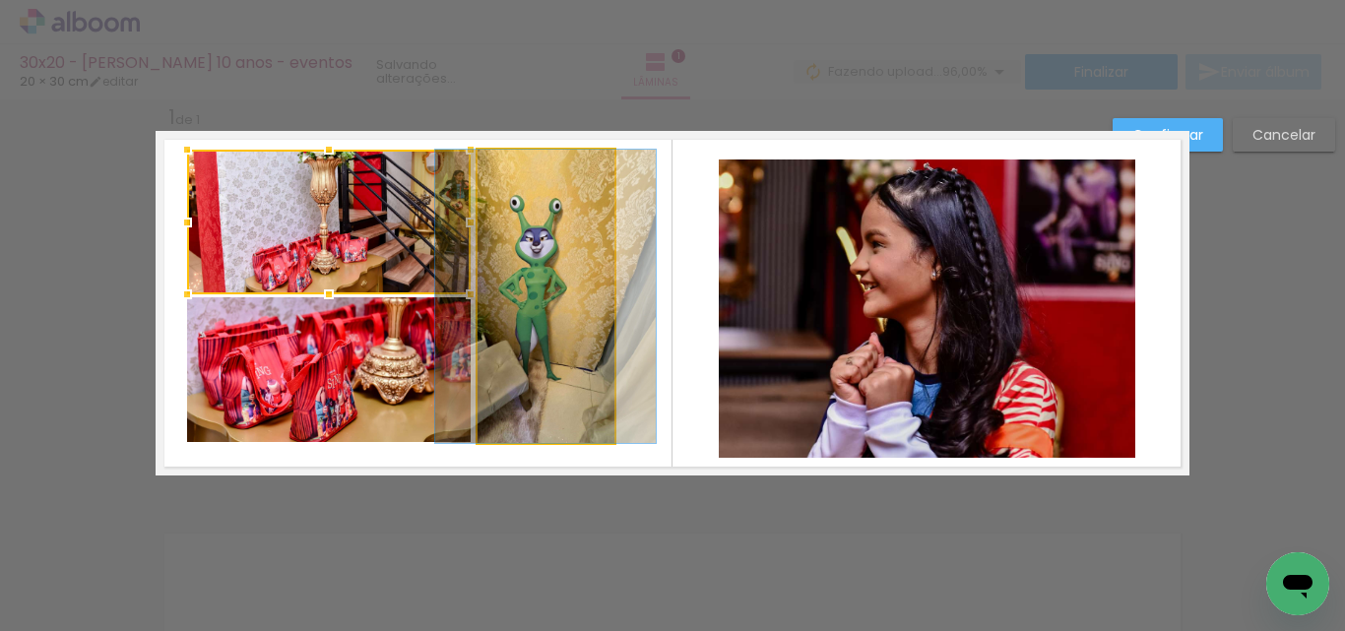
click at [565, 307] on quentale-photo at bounding box center [545, 296] width 137 height 293
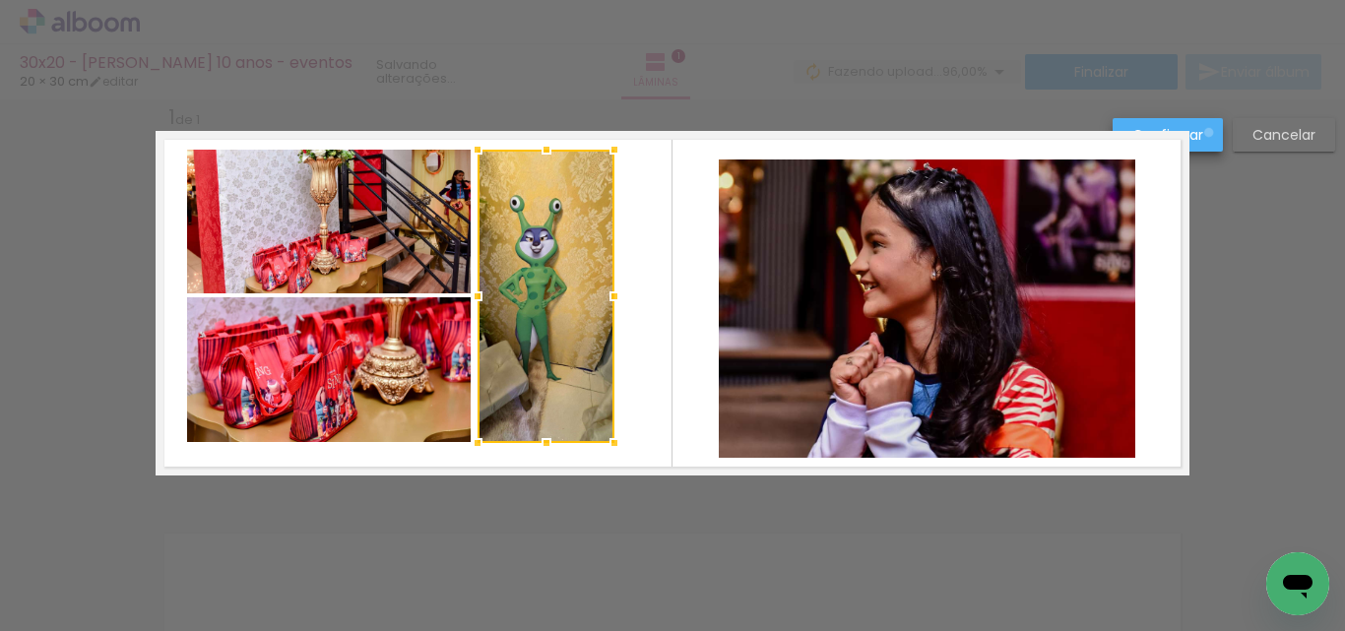
click at [1208, 134] on paper-button "Confirmar" at bounding box center [1167, 134] width 110 height 33
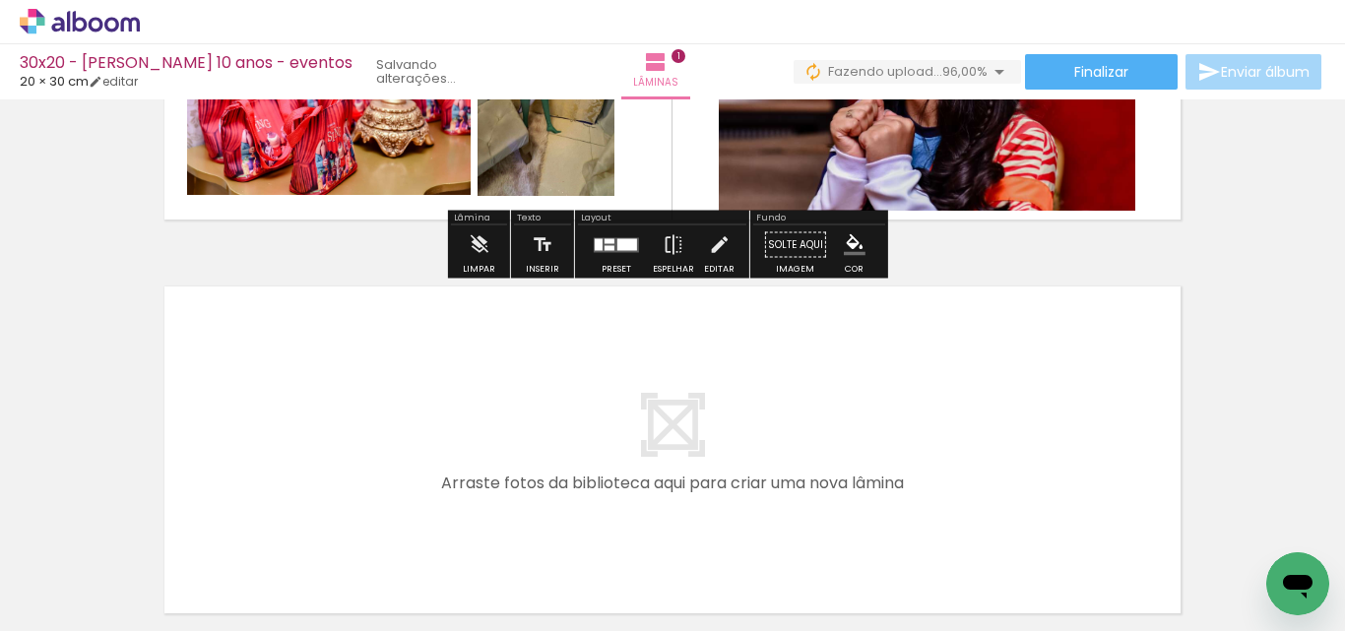
scroll to position [321, 0]
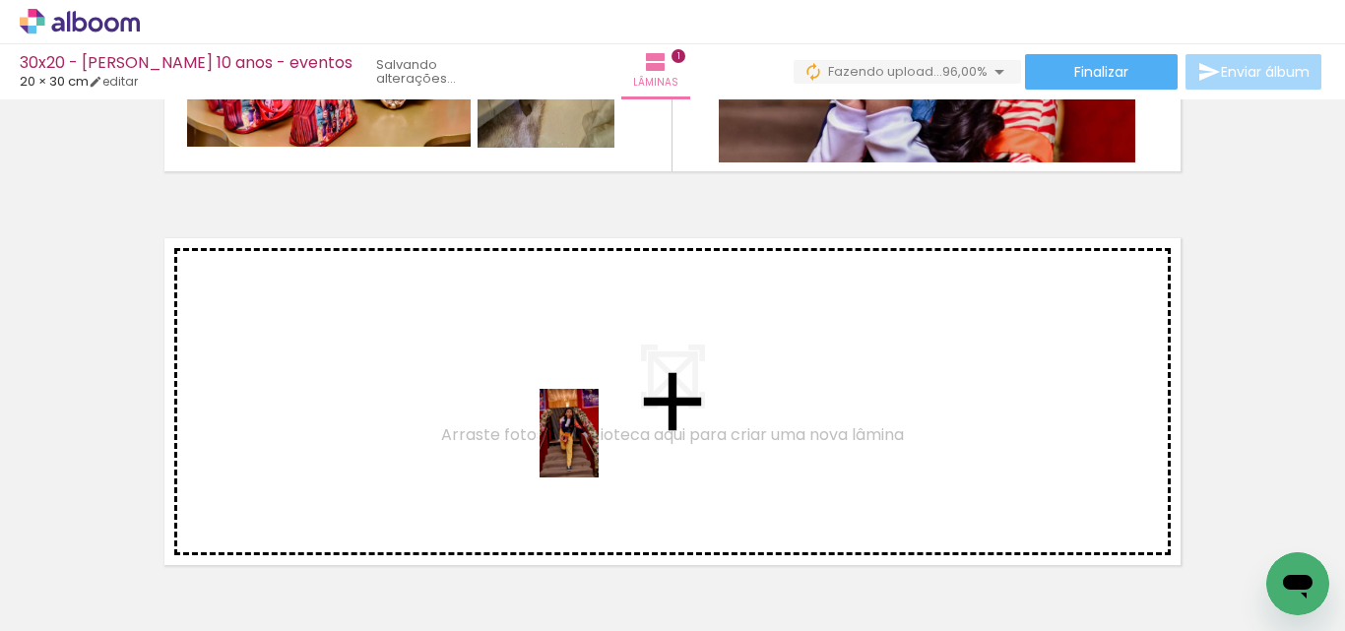
drag, startPoint x: 638, startPoint y: 586, endPoint x: 599, endPoint y: 448, distance: 143.3
click at [599, 448] on quentale-workspace at bounding box center [672, 315] width 1345 height 631
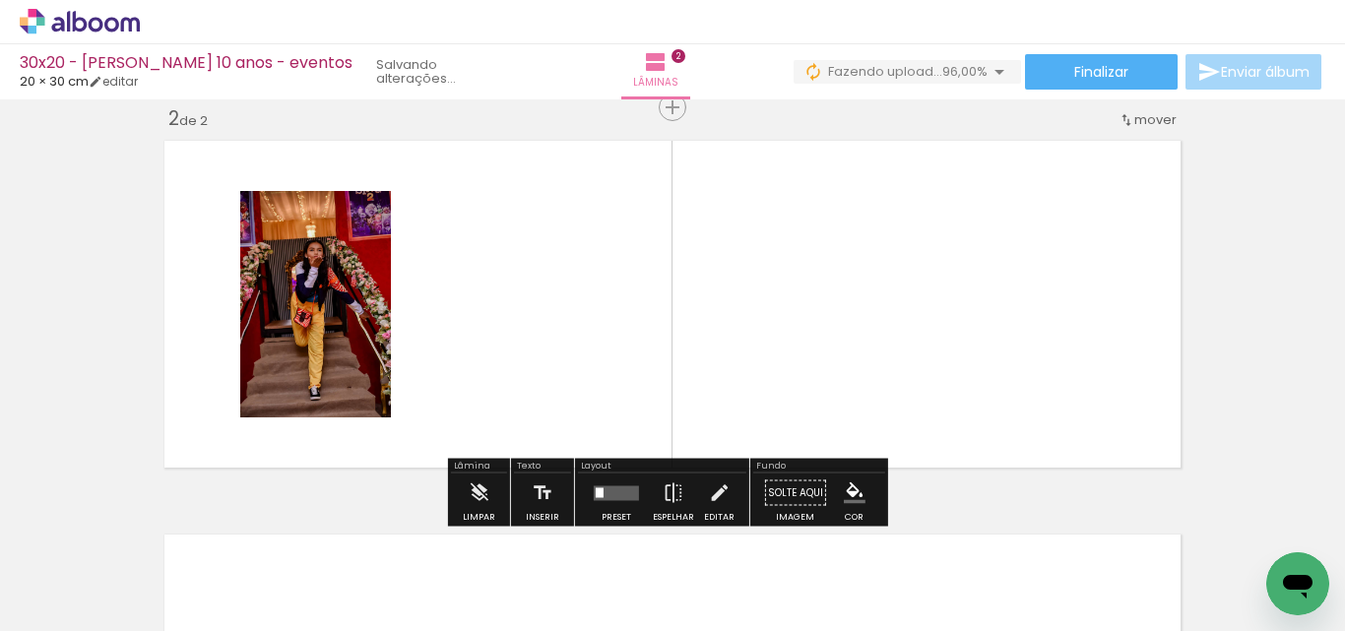
scroll to position [419, 0]
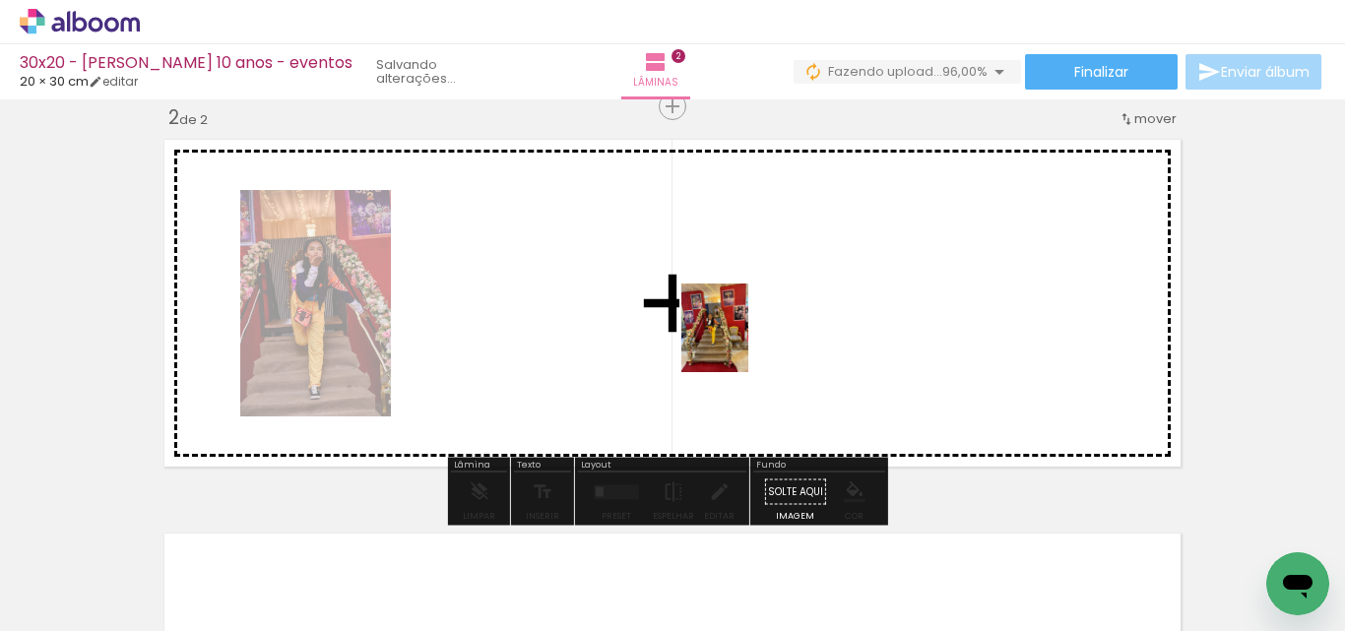
drag, startPoint x: 753, startPoint y: 574, endPoint x: 740, endPoint y: 343, distance: 231.7
click at [740, 343] on quentale-workspace at bounding box center [672, 315] width 1345 height 631
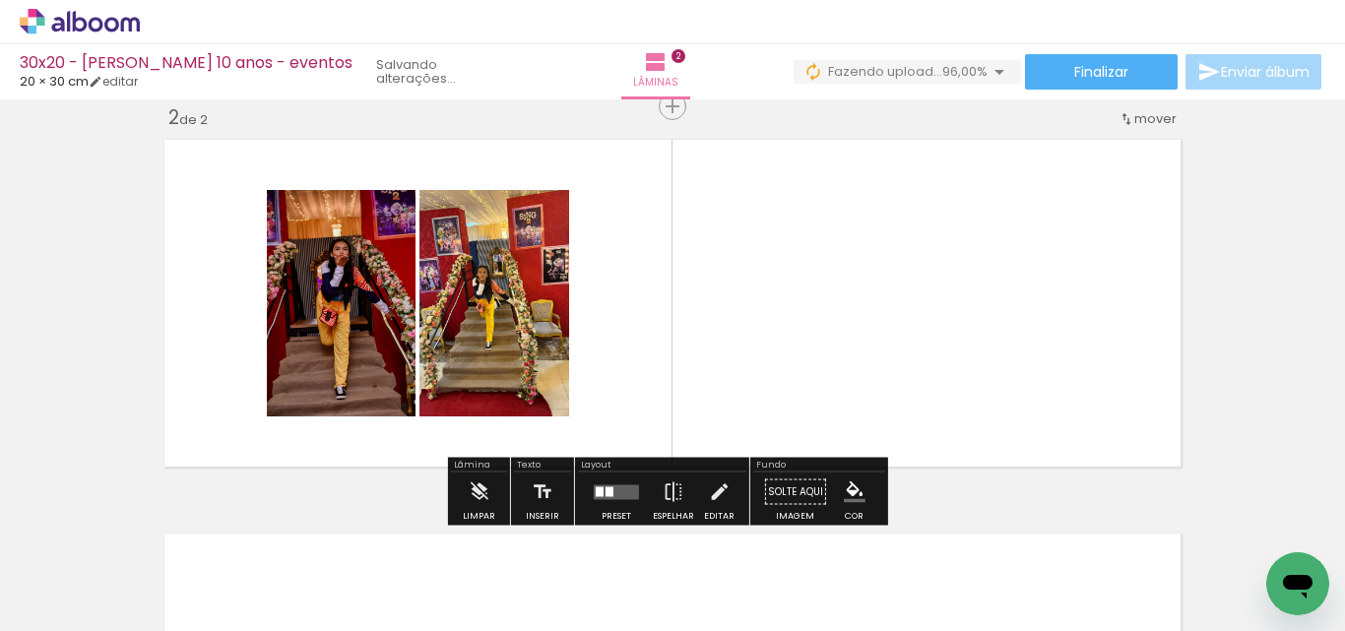
click at [619, 487] on quentale-layouter at bounding box center [616, 491] width 45 height 15
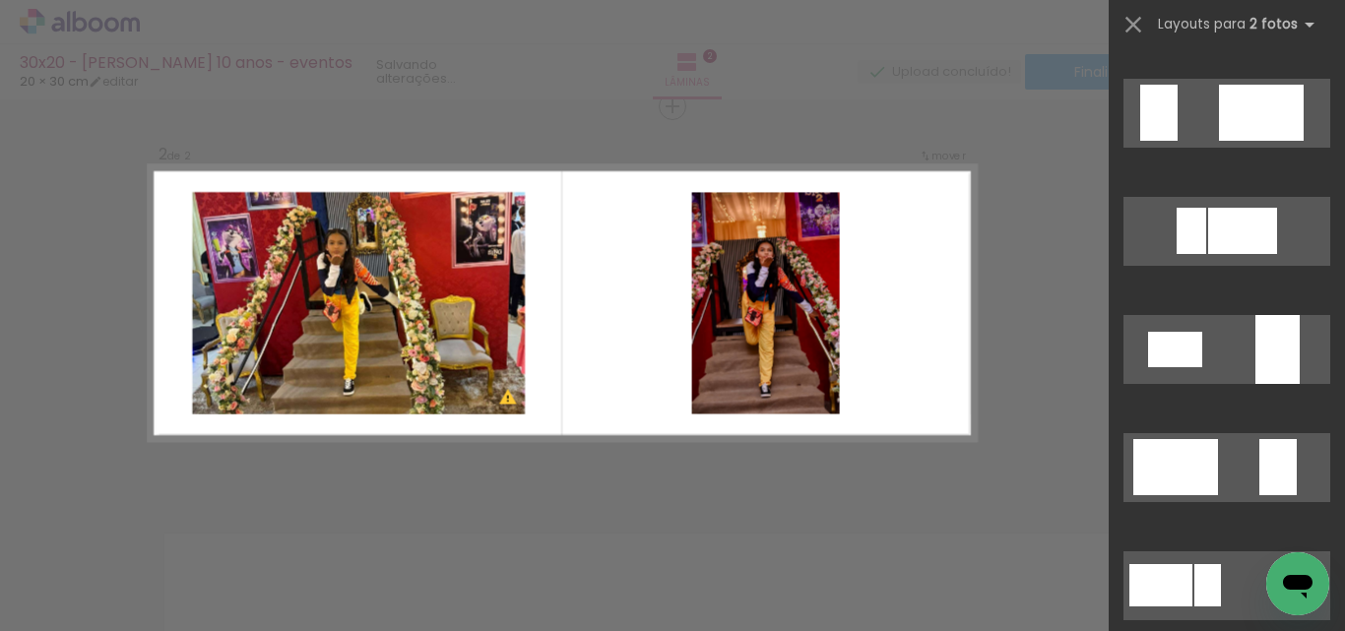
scroll to position [3150, 0]
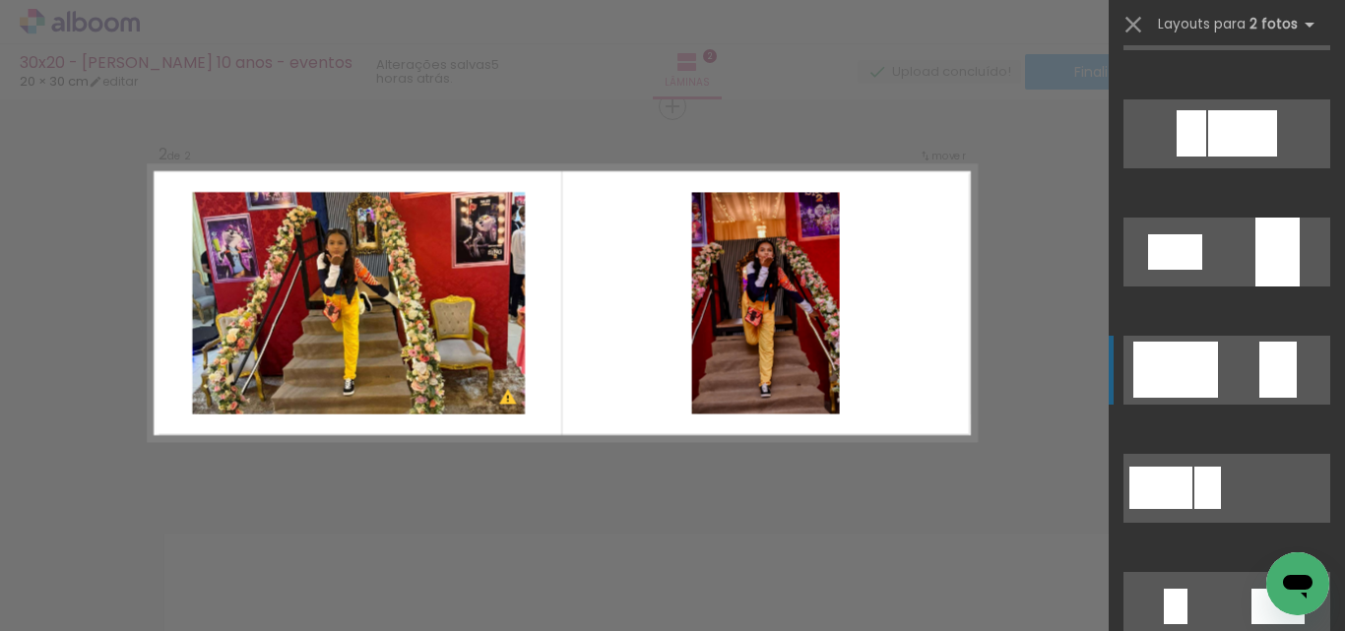
click at [1158, 353] on div at bounding box center [1175, 370] width 85 height 56
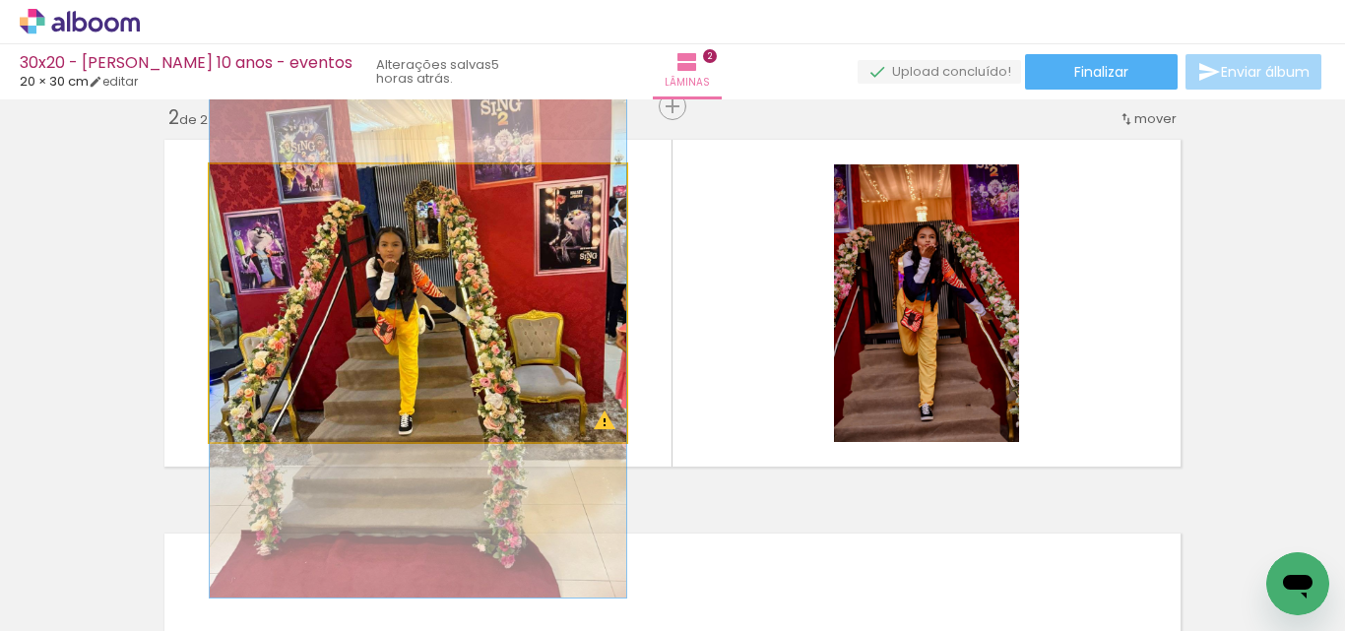
drag, startPoint x: 459, startPoint y: 281, endPoint x: 503, endPoint y: 297, distance: 47.4
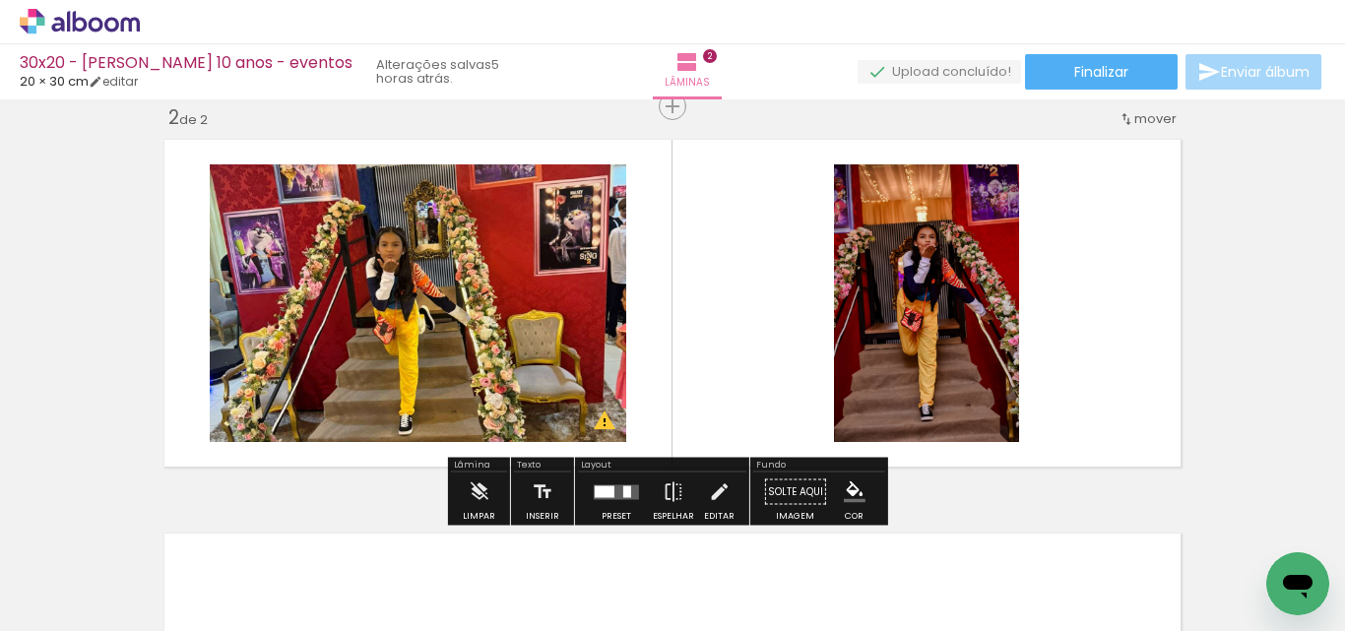
click at [746, 300] on quentale-layouter at bounding box center [673, 303] width 1034 height 345
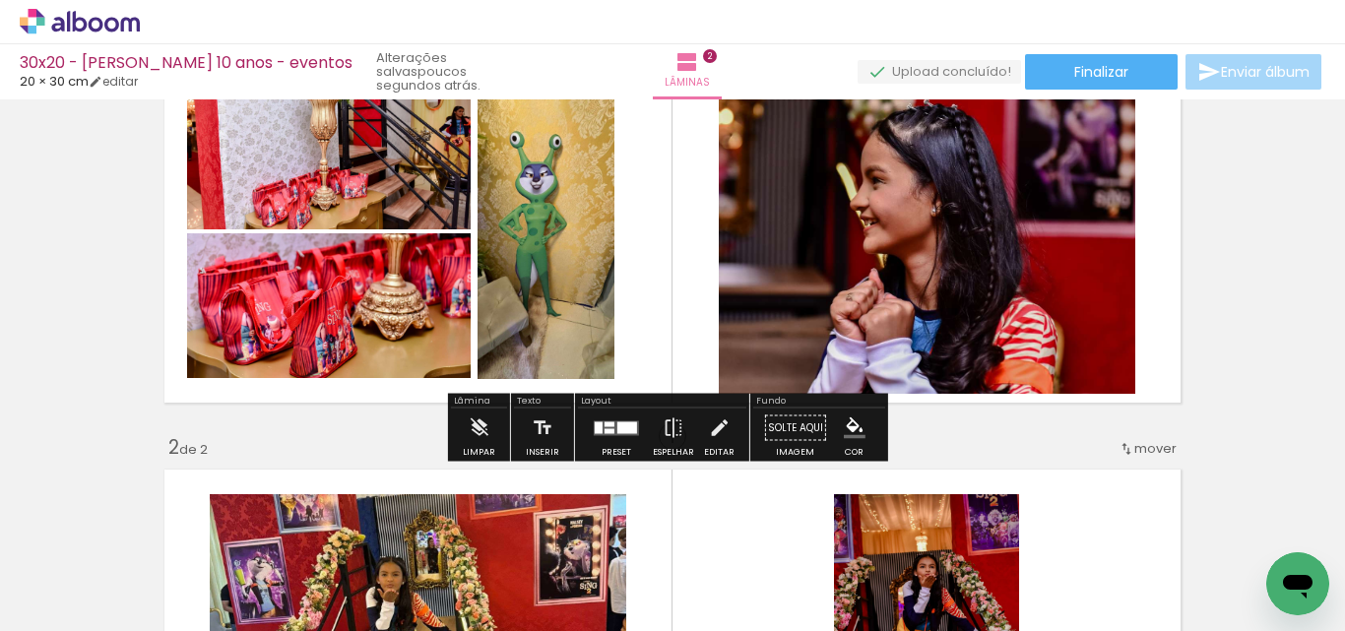
scroll to position [124, 0]
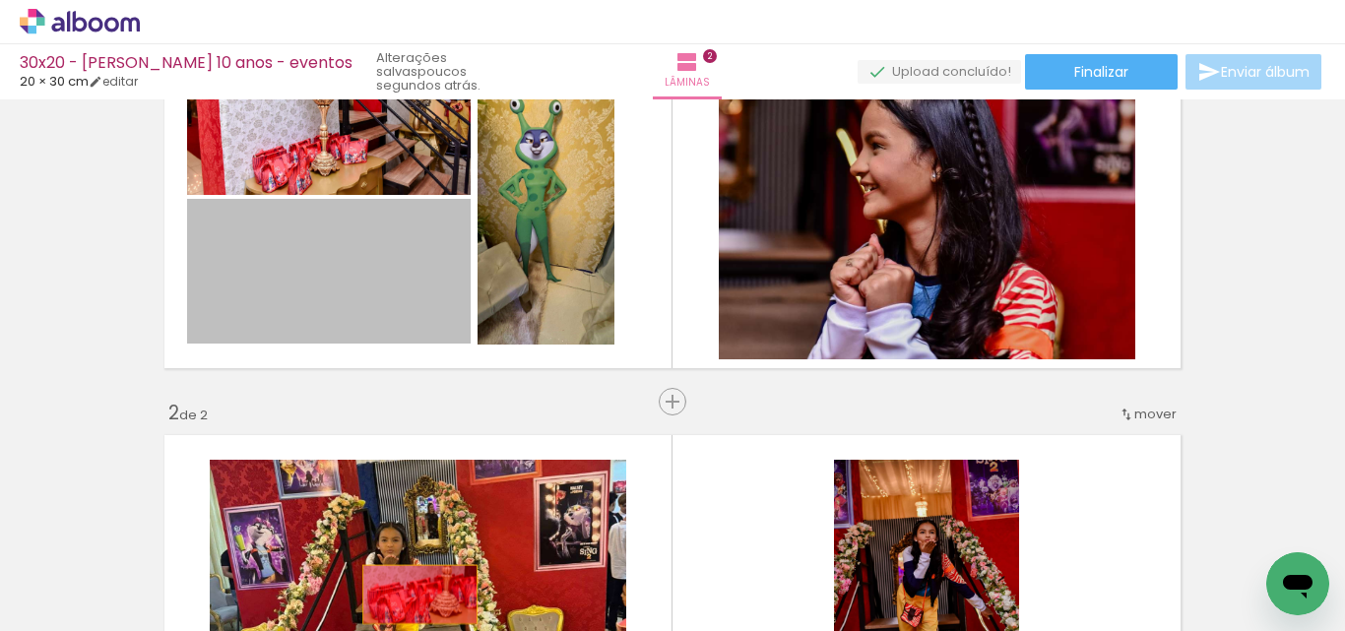
drag, startPoint x: 367, startPoint y: 314, endPoint x: 412, endPoint y: 595, distance: 284.2
click at [412, 595] on quentale-workspace at bounding box center [672, 315] width 1345 height 631
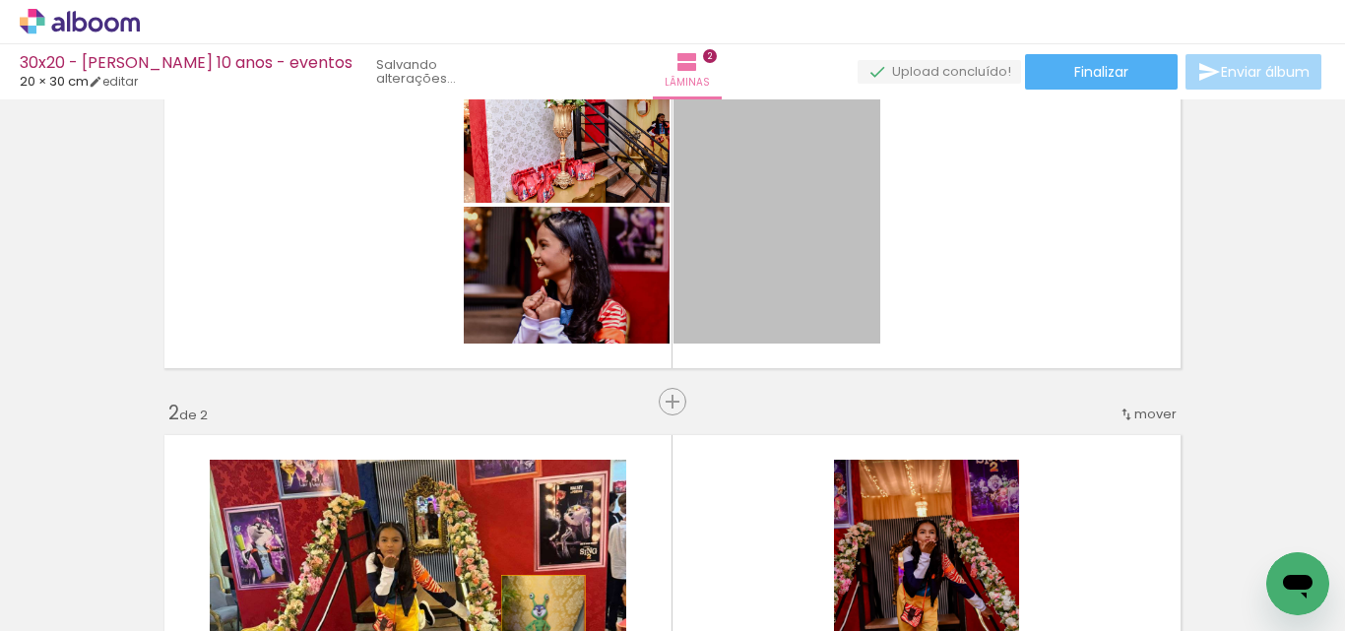
drag, startPoint x: 728, startPoint y: 270, endPoint x: 548, endPoint y: 413, distance: 230.4
click at [536, 630] on quentale-workspace at bounding box center [672, 315] width 1345 height 631
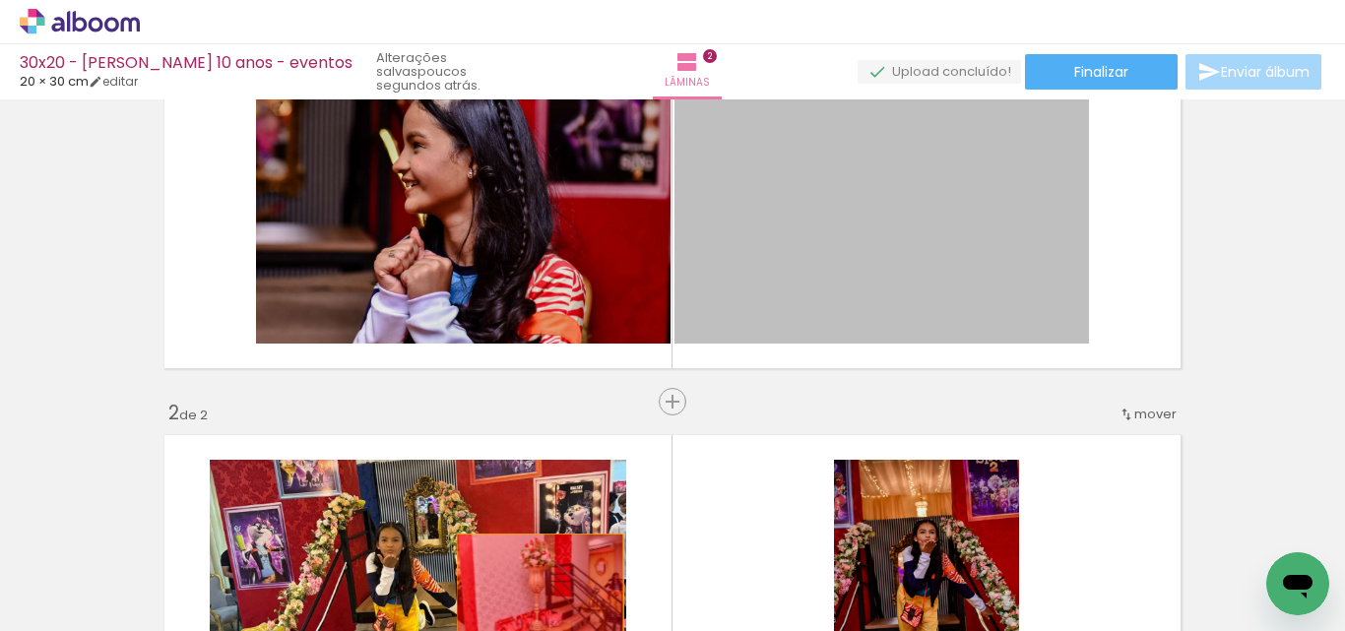
drag, startPoint x: 856, startPoint y: 252, endPoint x: 498, endPoint y: 610, distance: 506.7
click at [498, 610] on quentale-workspace at bounding box center [672, 315] width 1345 height 631
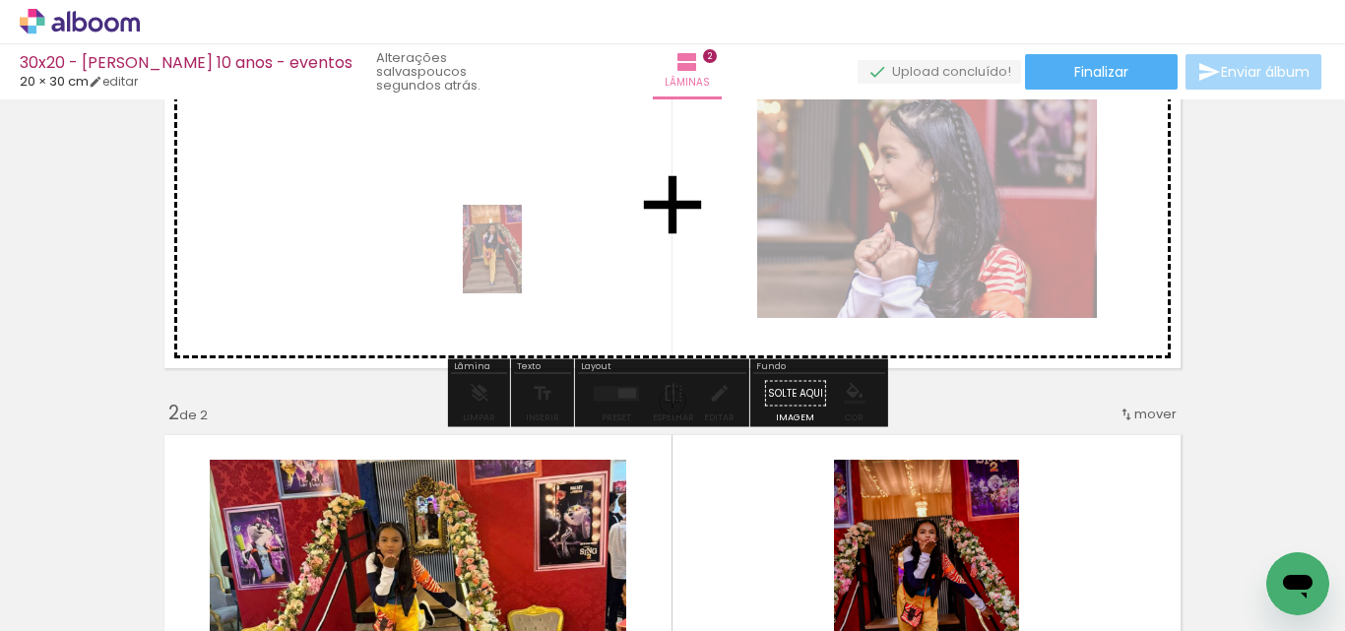
drag, startPoint x: 667, startPoint y: 597, endPoint x: 522, endPoint y: 264, distance: 363.2
click at [522, 264] on quentale-workspace at bounding box center [672, 315] width 1345 height 631
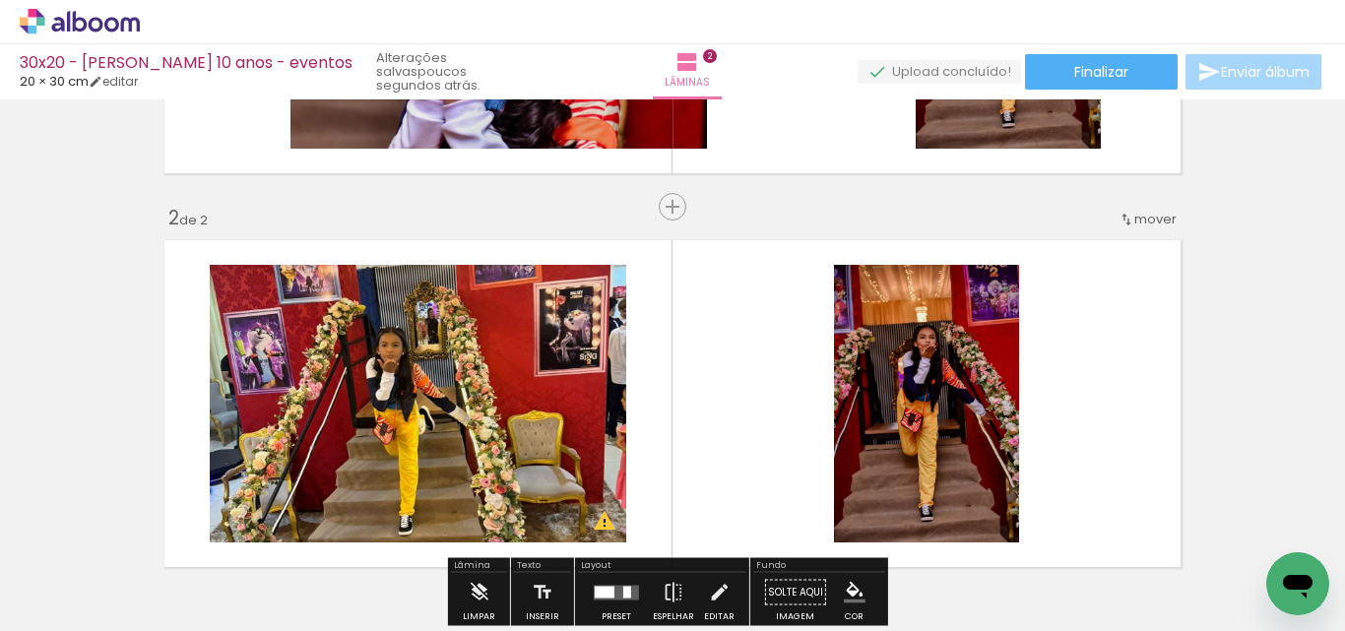
scroll to position [321, 0]
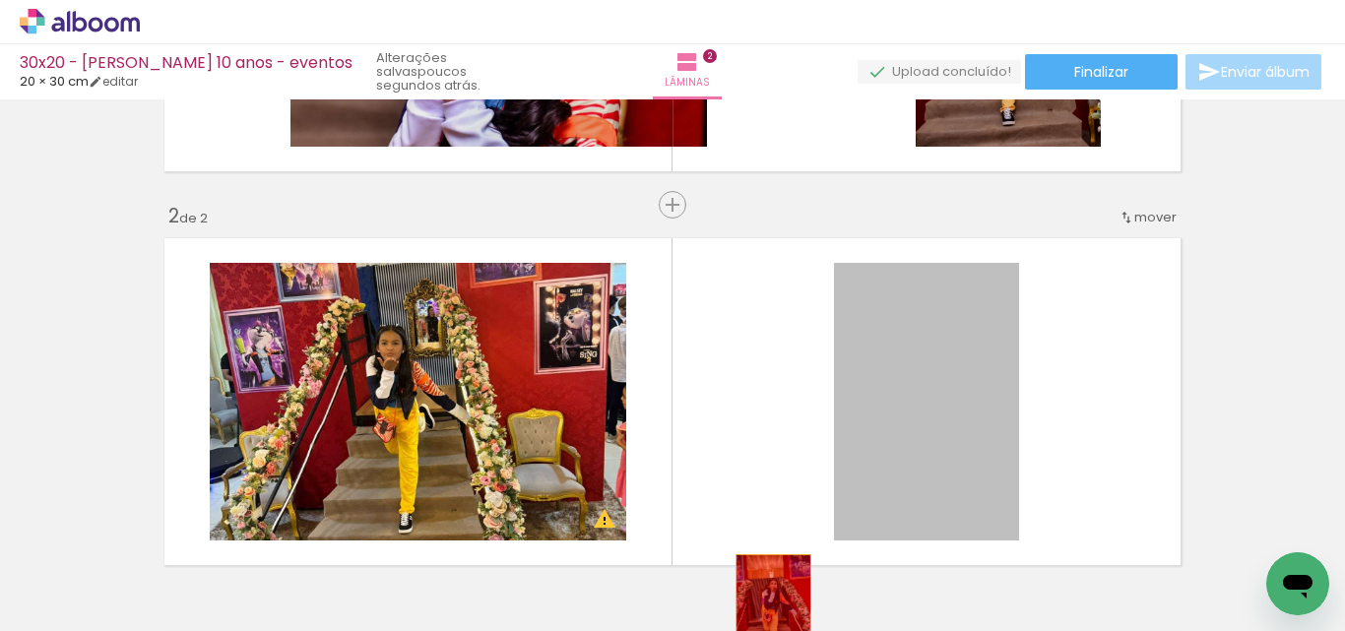
drag, startPoint x: 914, startPoint y: 376, endPoint x: 652, endPoint y: 537, distance: 307.6
click at [764, 609] on quentale-workspace at bounding box center [672, 315] width 1345 height 631
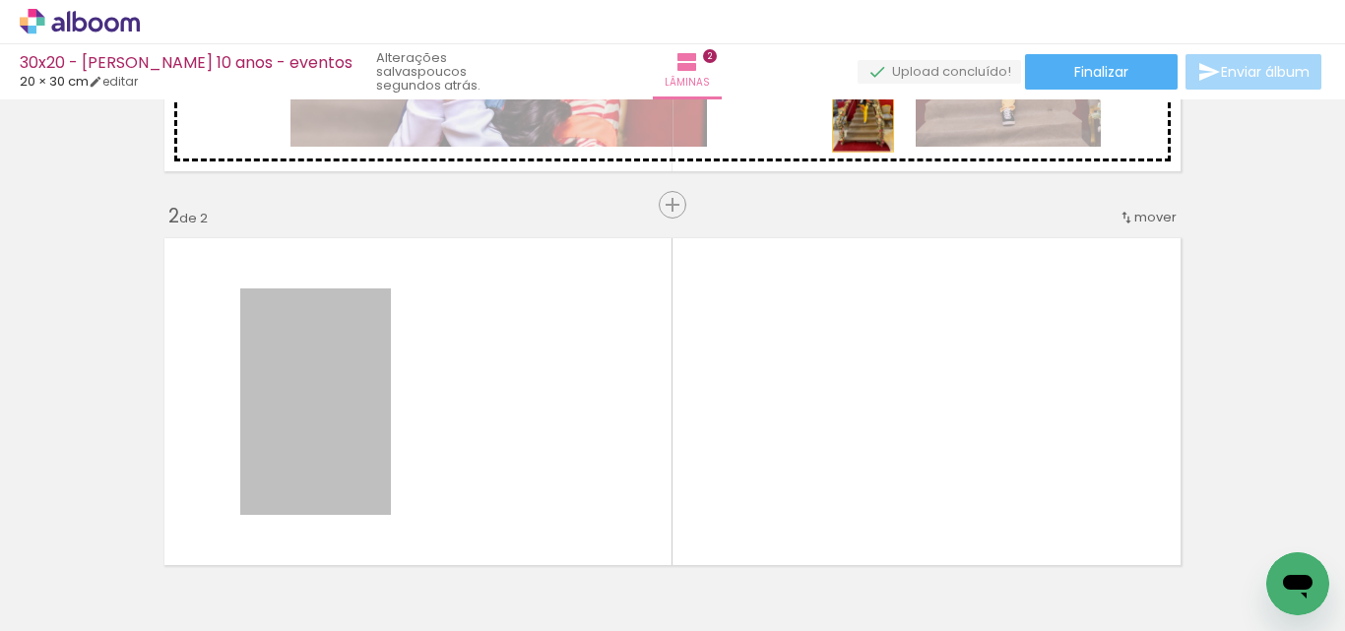
drag, startPoint x: 344, startPoint y: 394, endPoint x: 855, endPoint y: 105, distance: 587.5
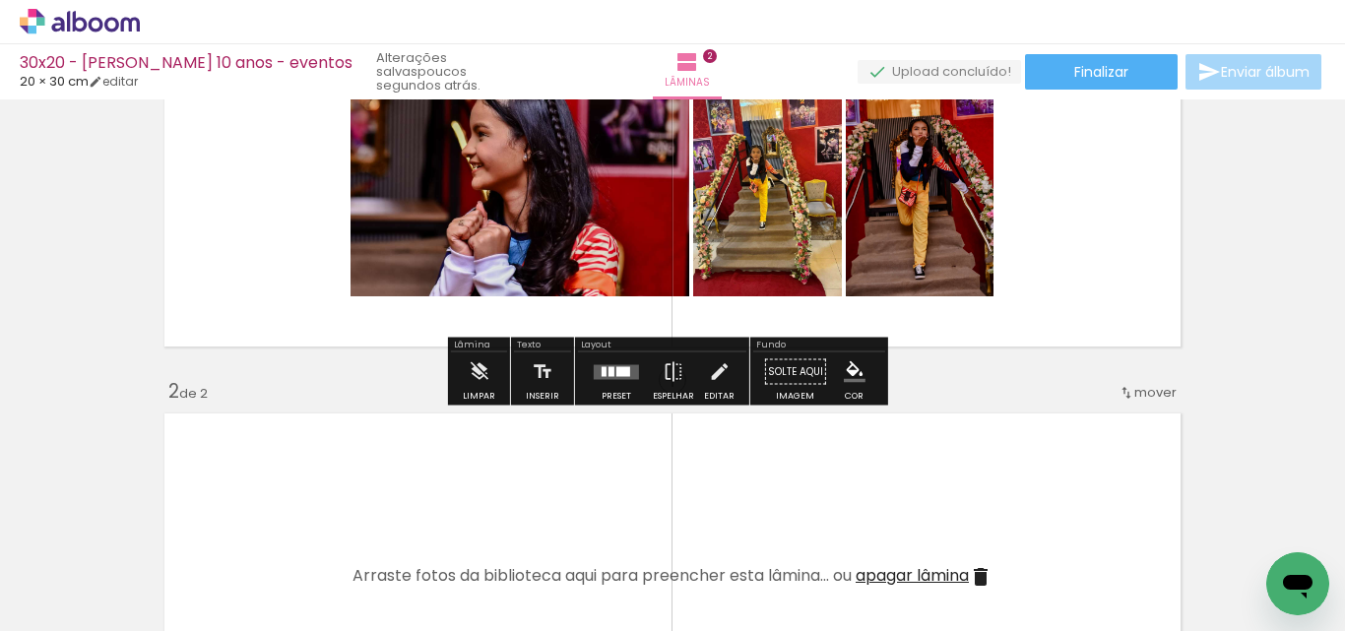
scroll to position [124, 0]
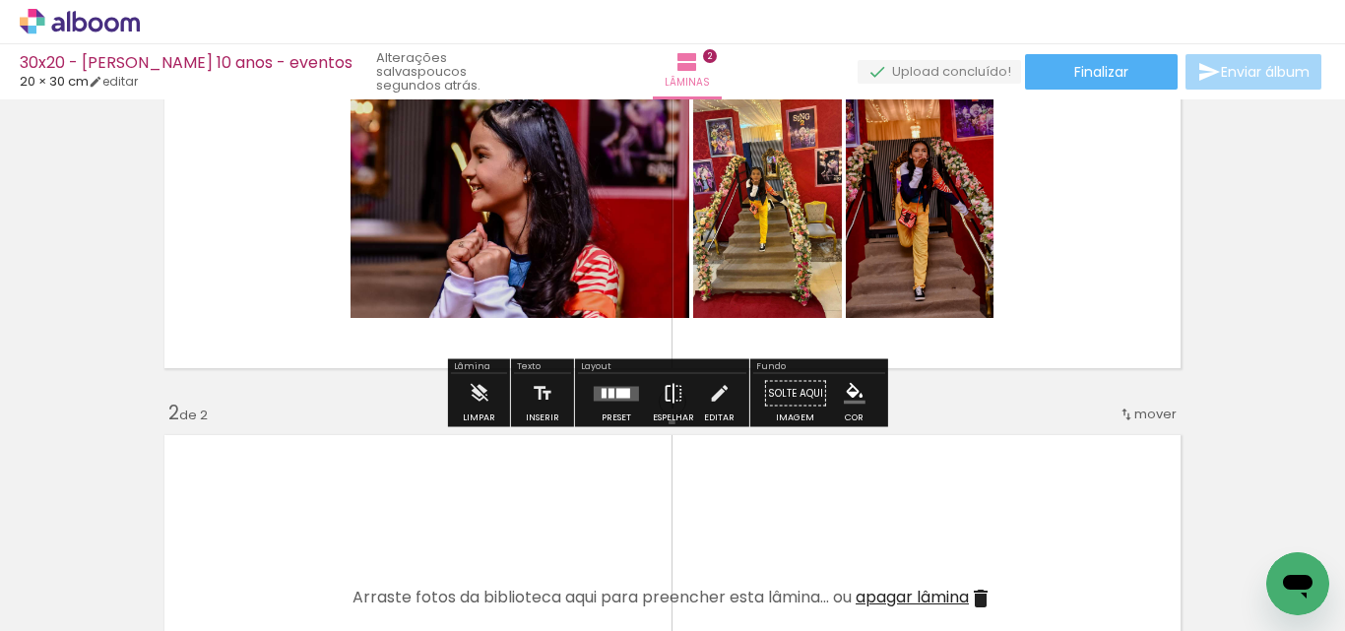
drag, startPoint x: 667, startPoint y: 422, endPoint x: 670, endPoint y: 410, distance: 13.1
click at [0, 0] on slot "Espelhar" at bounding box center [0, 0] width 0 height 0
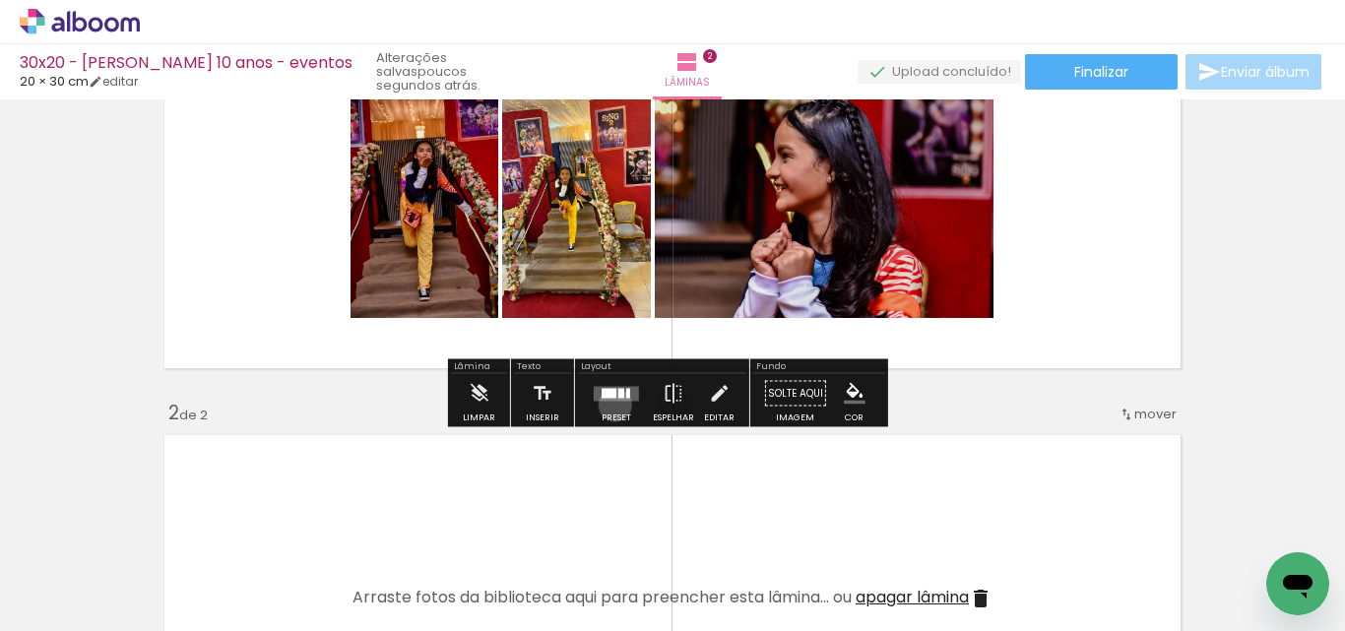
click at [610, 405] on div at bounding box center [616, 393] width 53 height 39
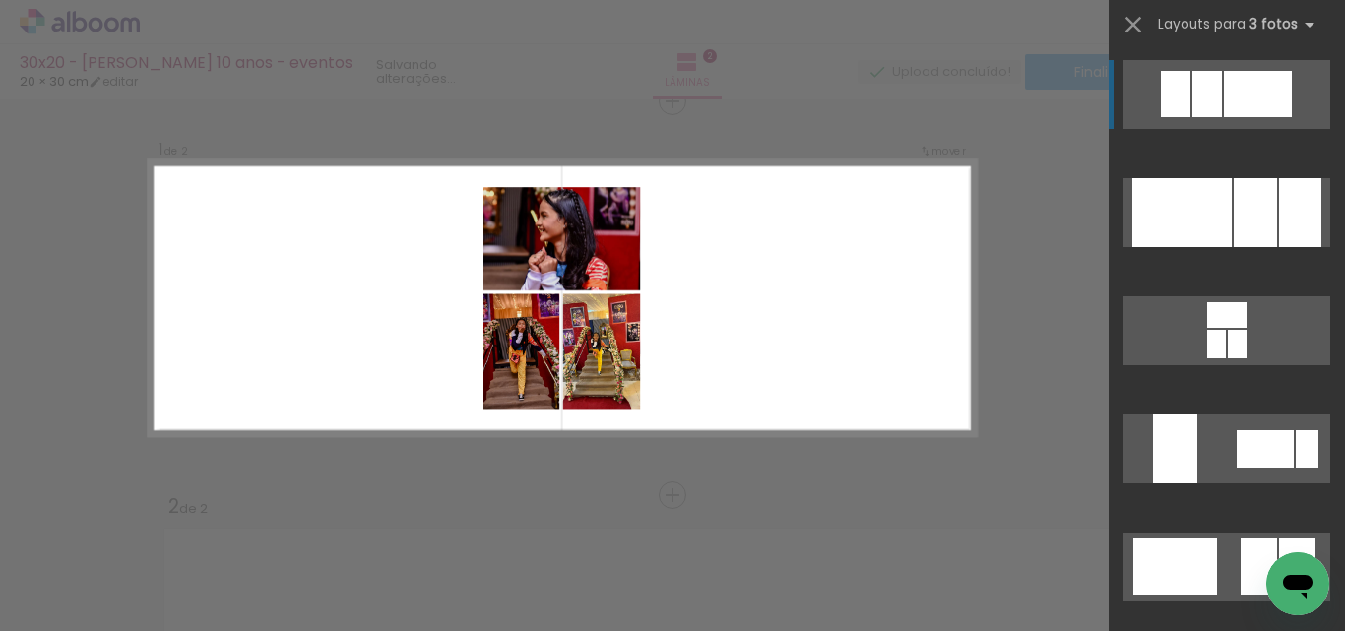
scroll to position [26, 0]
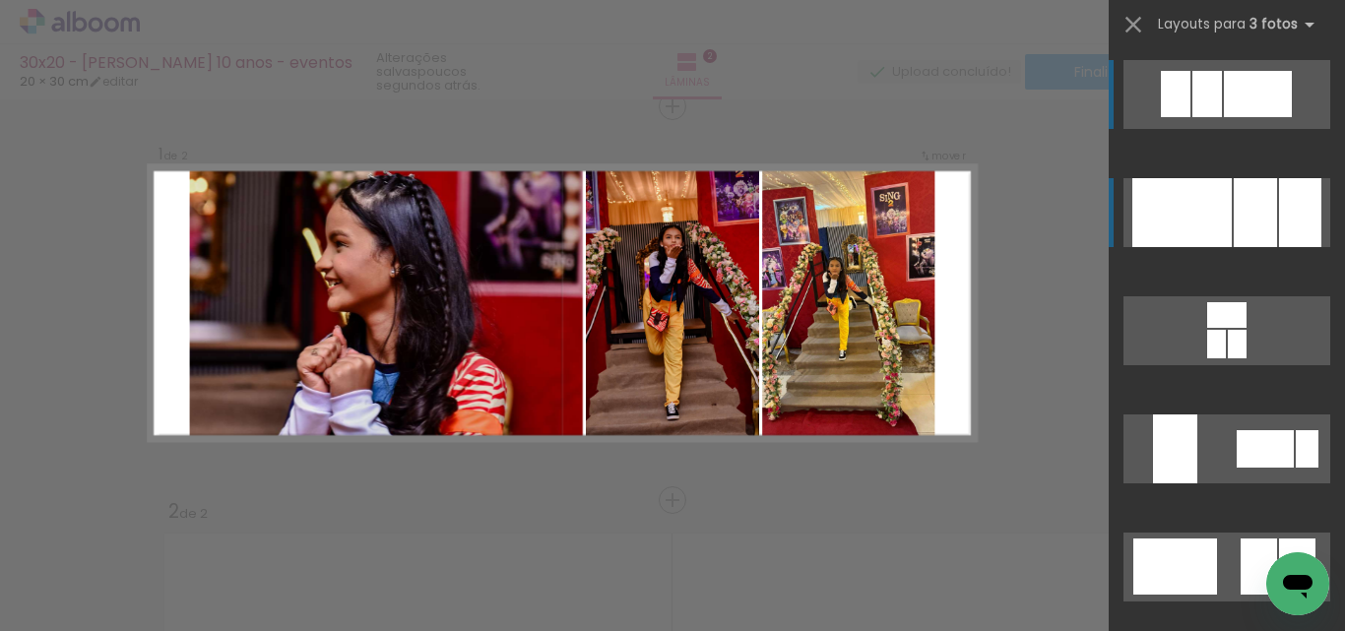
click at [1224, 232] on div at bounding box center [1181, 212] width 99 height 69
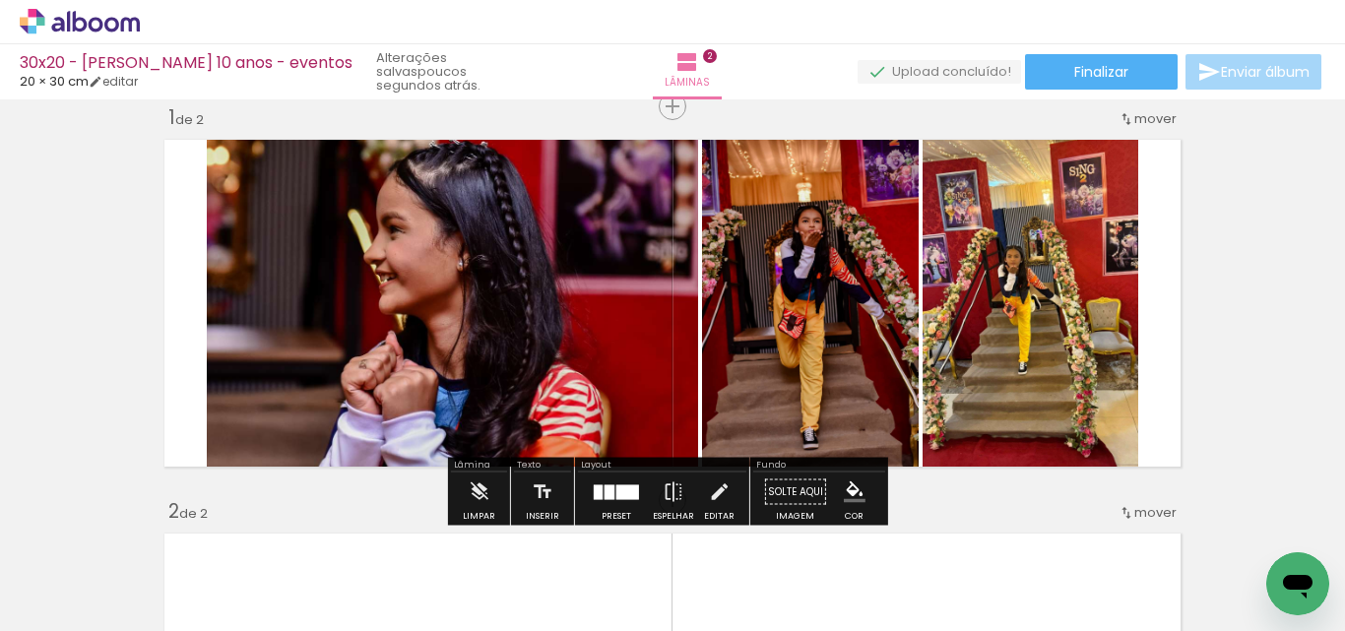
click at [616, 493] on div at bounding box center [627, 491] width 23 height 15
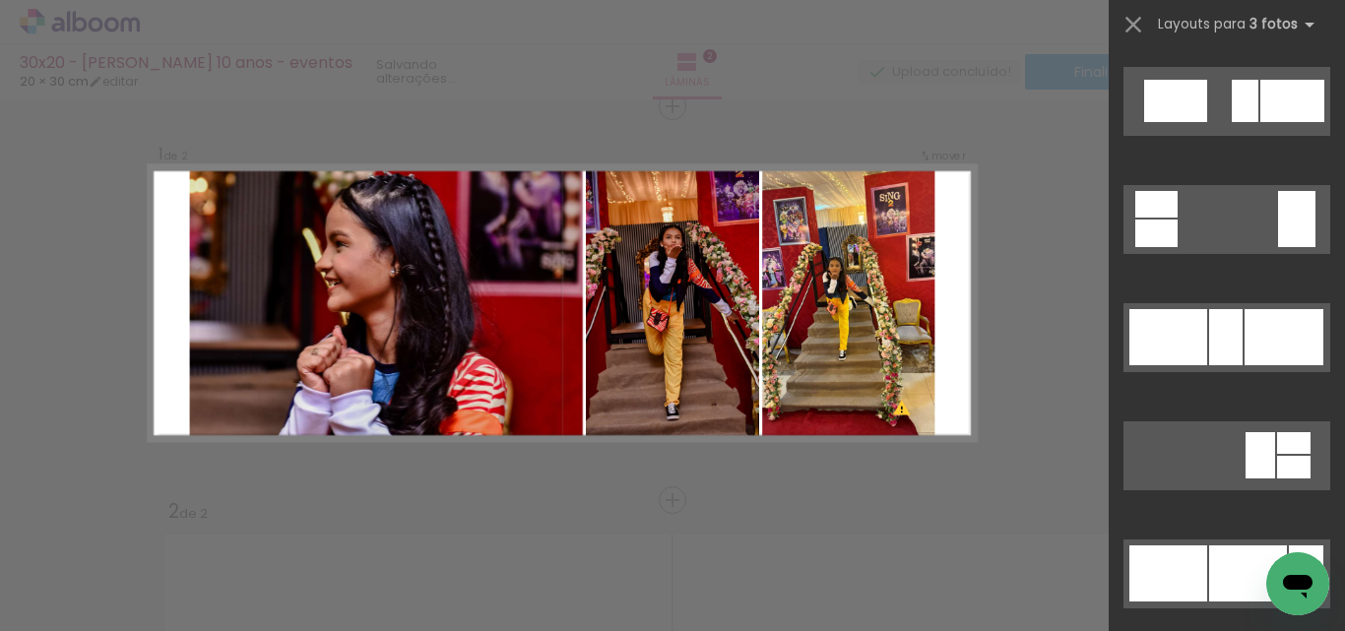
scroll to position [7895, 0]
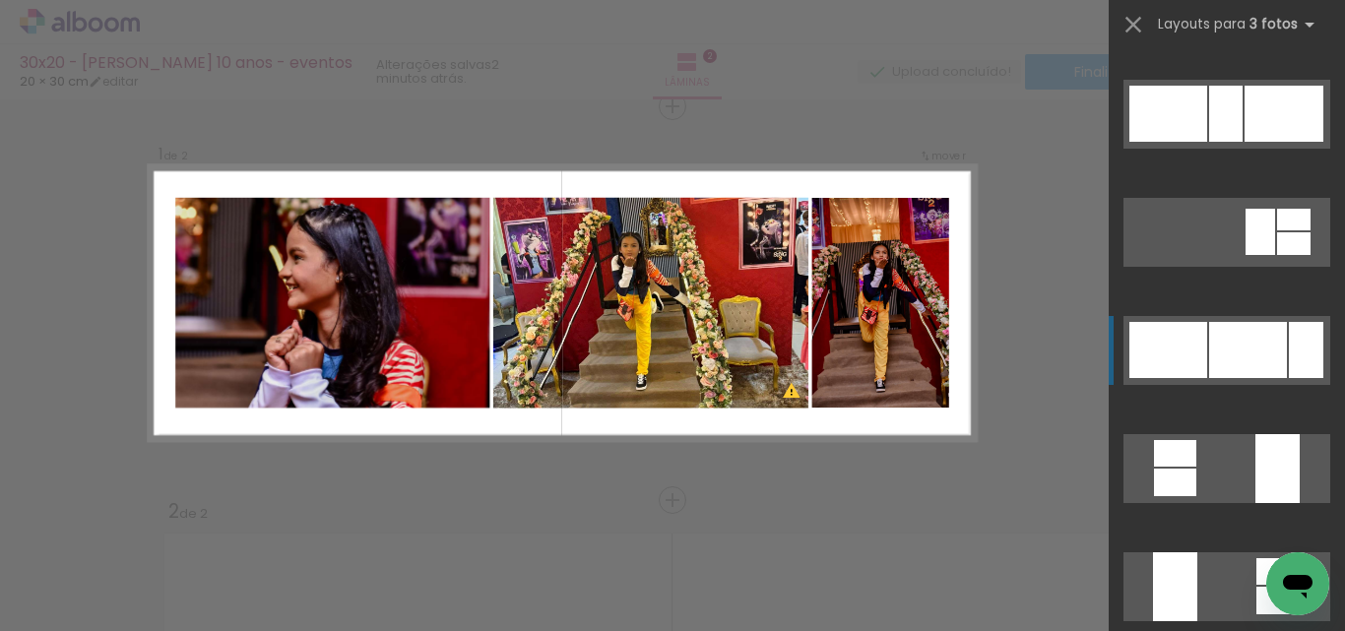
click at [1242, 361] on div at bounding box center [1248, 350] width 78 height 56
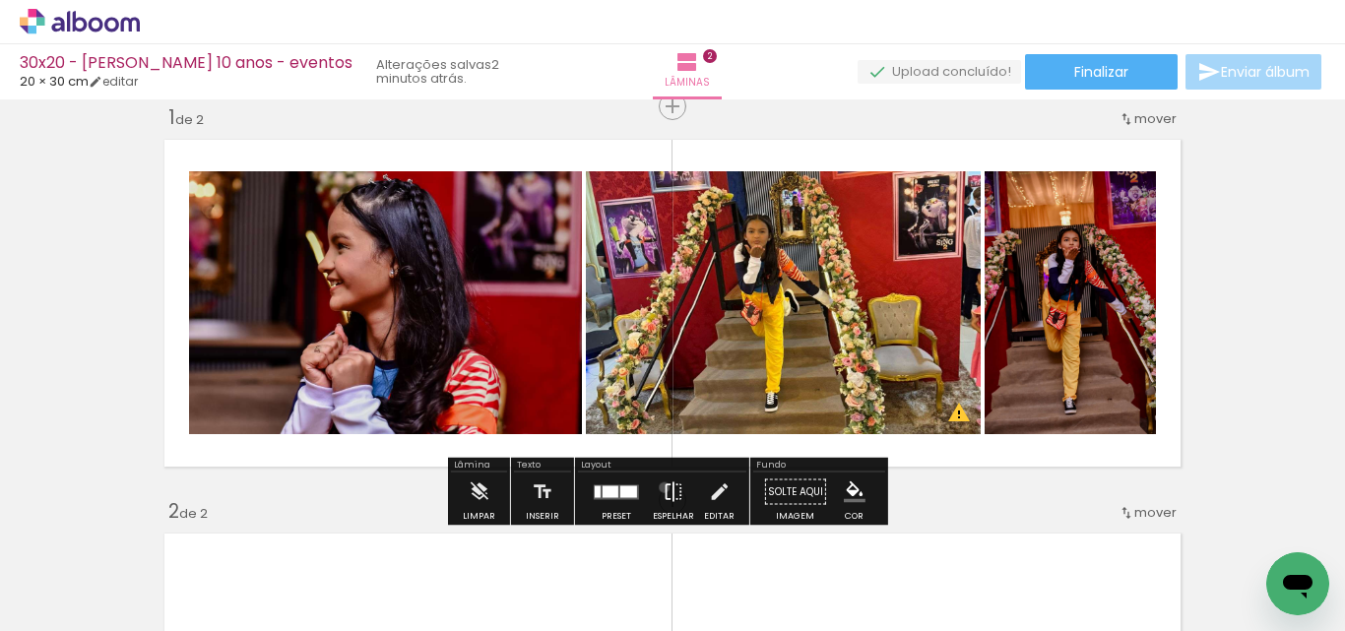
click at [662, 487] on iron-icon at bounding box center [673, 492] width 22 height 39
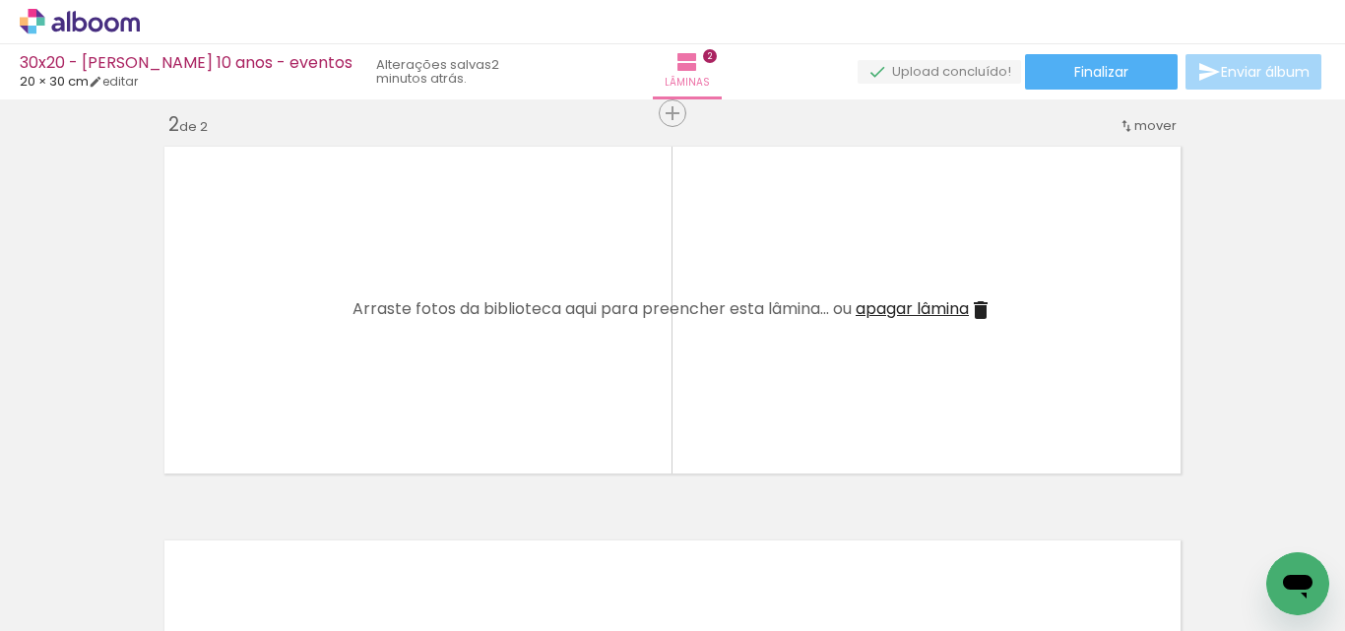
scroll to position [518, 0]
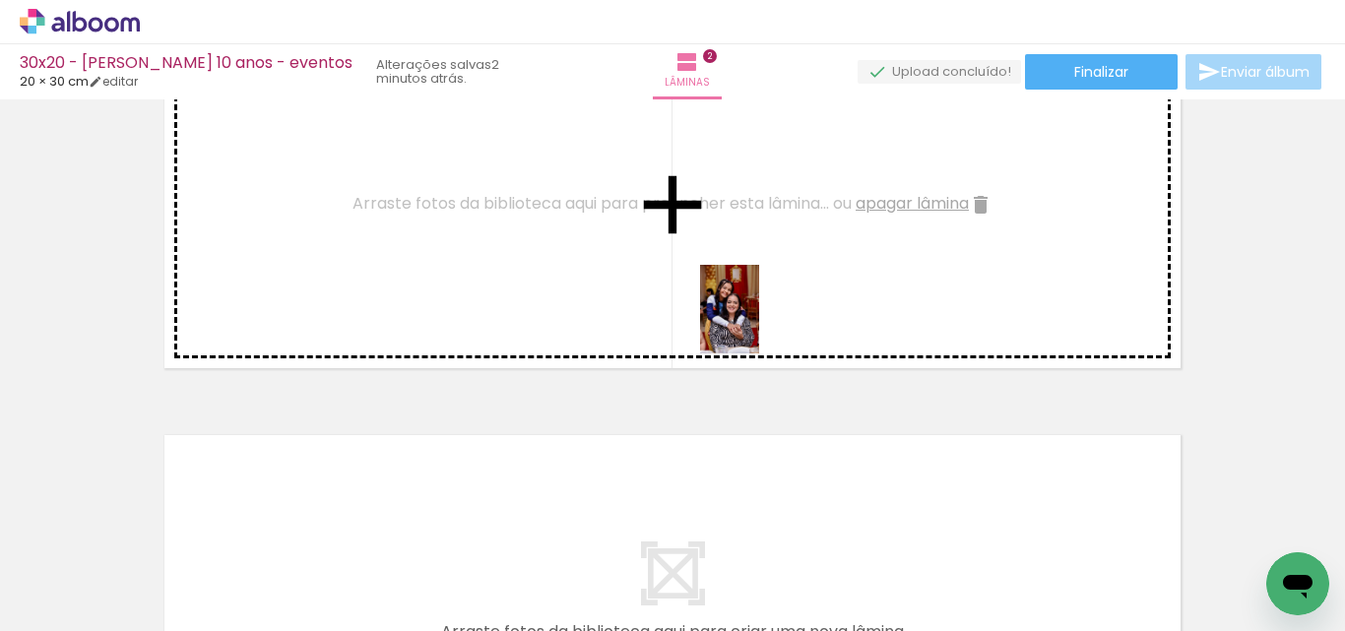
drag, startPoint x: 851, startPoint y: 587, endPoint x: 759, endPoint y: 324, distance: 278.6
click at [759, 324] on quentale-workspace at bounding box center [672, 315] width 1345 height 631
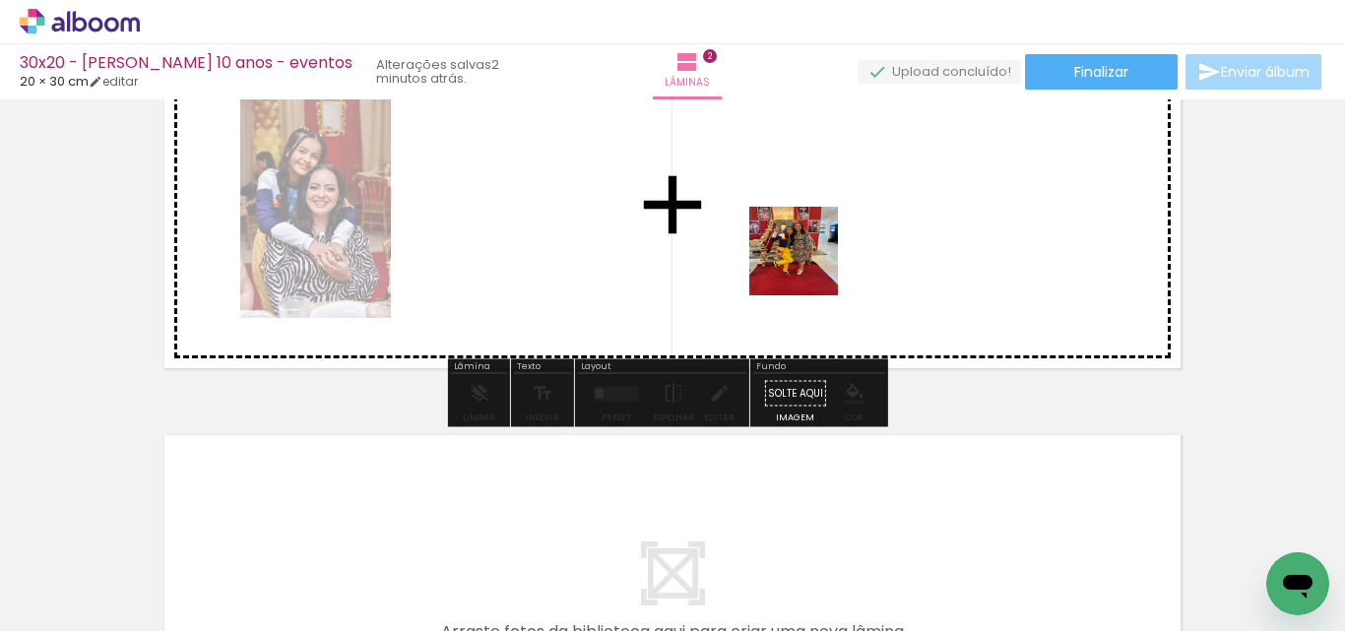
drag, startPoint x: 993, startPoint y: 565, endPoint x: 788, endPoint y: 241, distance: 383.7
click at [788, 241] on quentale-workspace at bounding box center [672, 315] width 1345 height 631
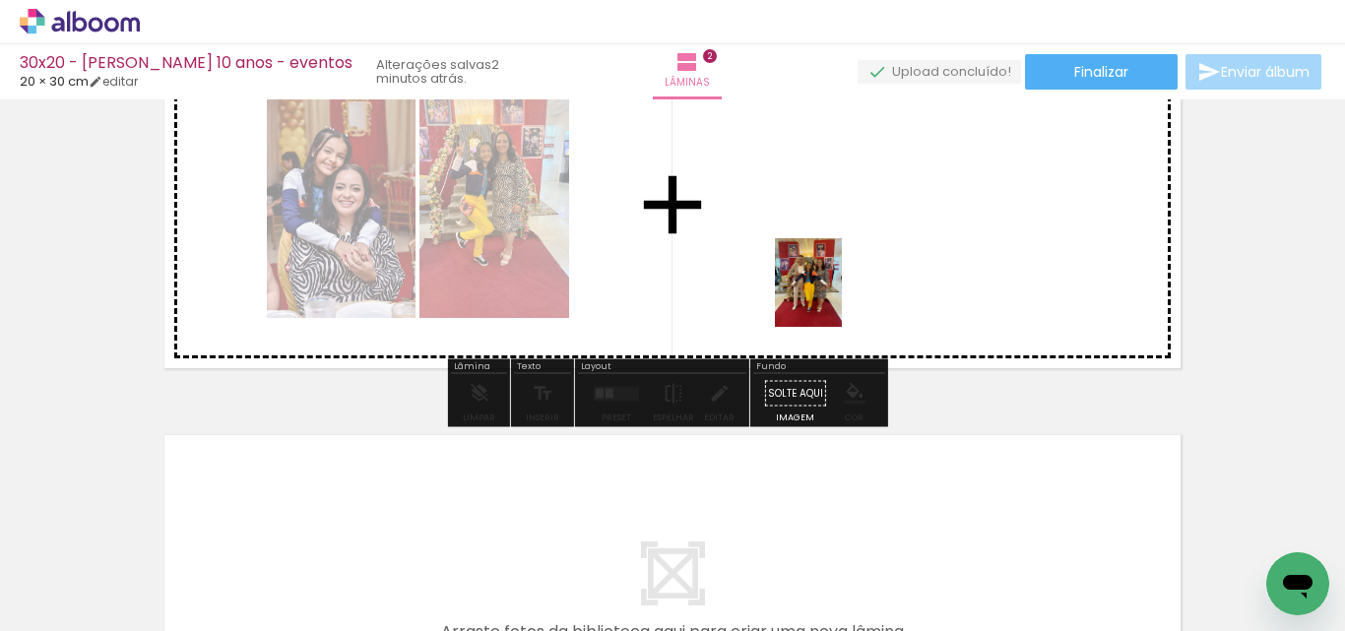
drag, startPoint x: 1097, startPoint y: 585, endPoint x: 825, endPoint y: 290, distance: 400.6
click at [826, 290] on quentale-workspace at bounding box center [672, 315] width 1345 height 631
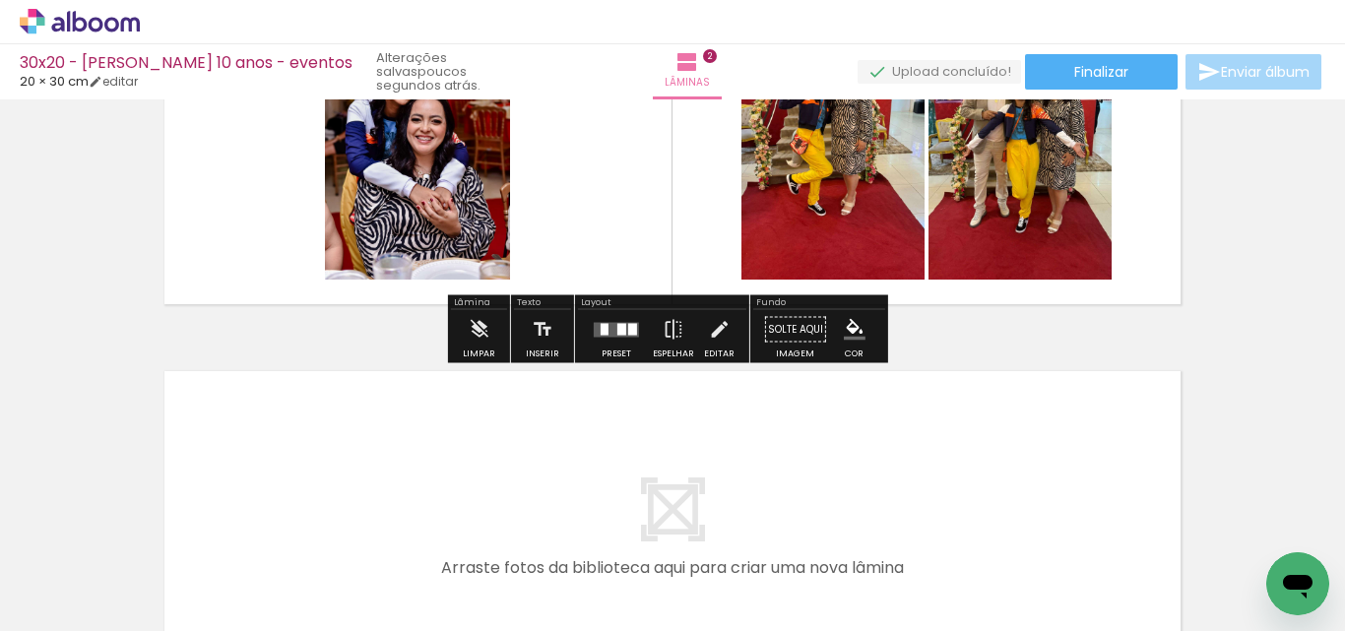
scroll to position [616, 0]
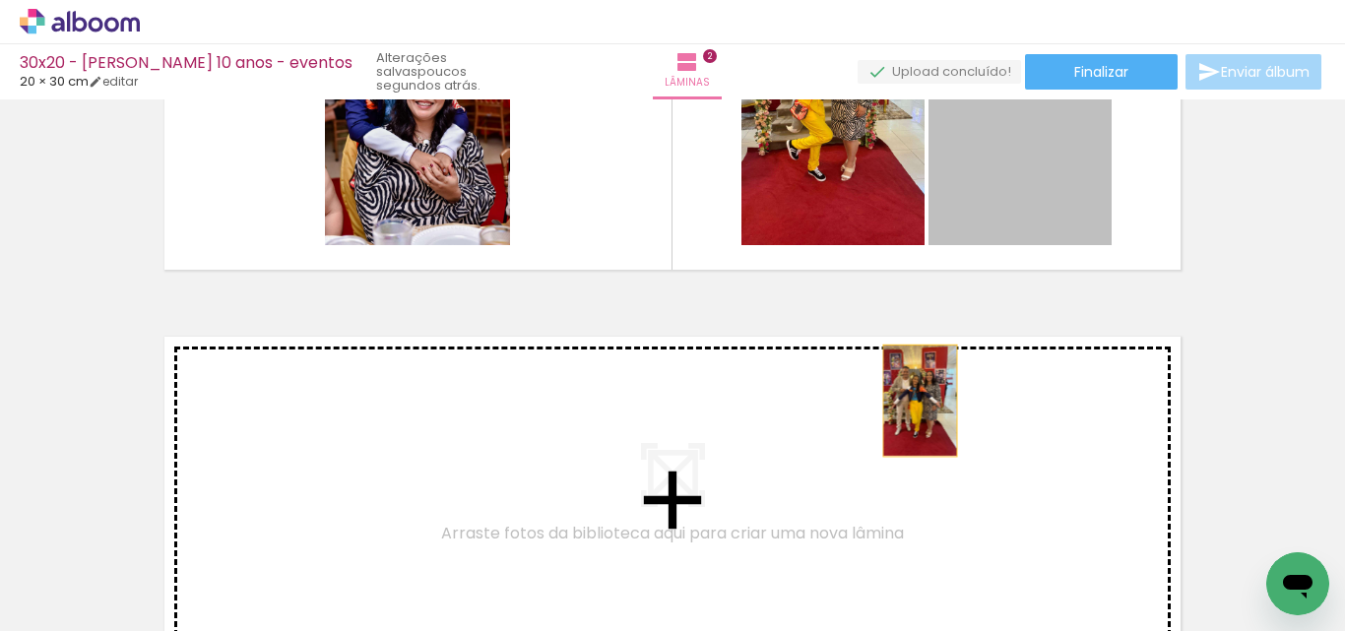
drag, startPoint x: 1049, startPoint y: 182, endPoint x: 913, endPoint y: 401, distance: 257.8
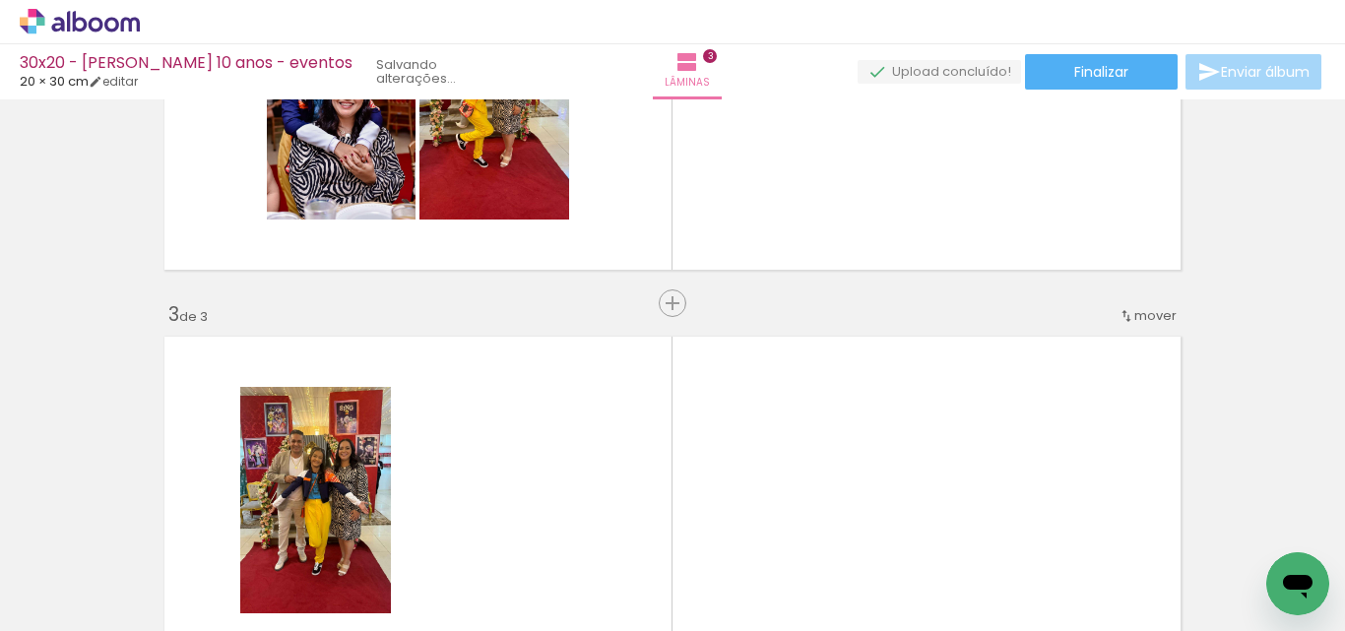
scroll to position [813, 0]
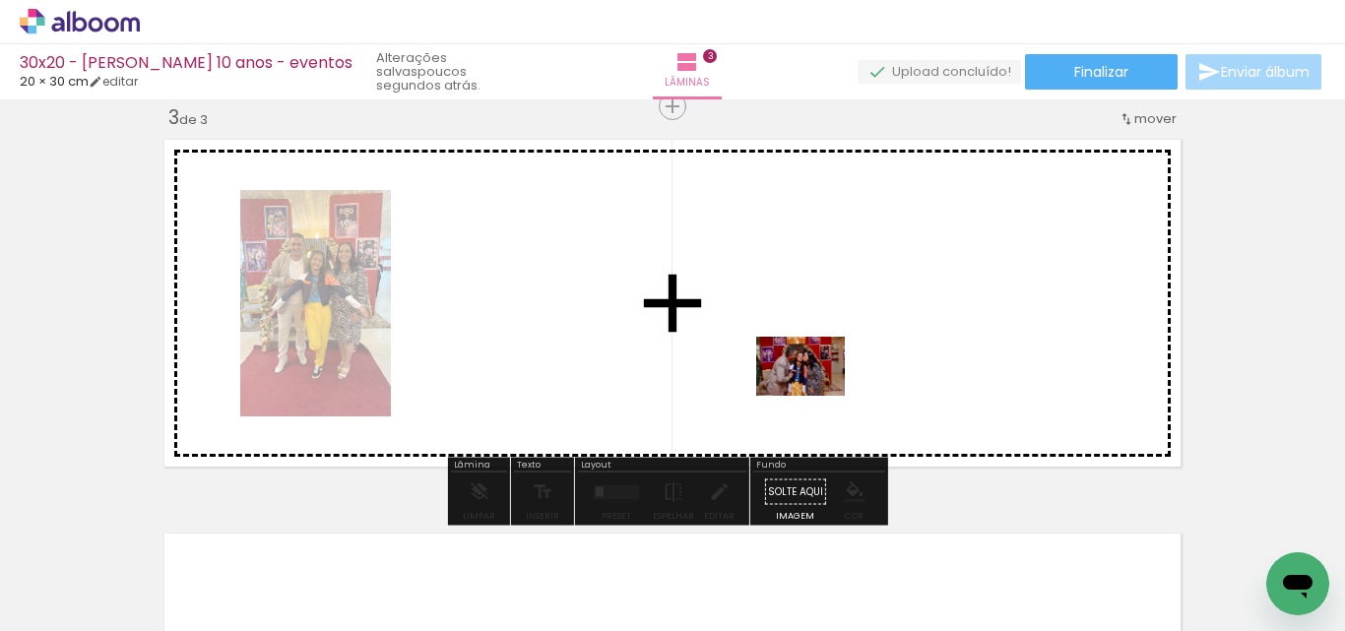
drag, startPoint x: 796, startPoint y: 539, endPoint x: 815, endPoint y: 374, distance: 166.4
click at [815, 374] on quentale-workspace at bounding box center [672, 315] width 1345 height 631
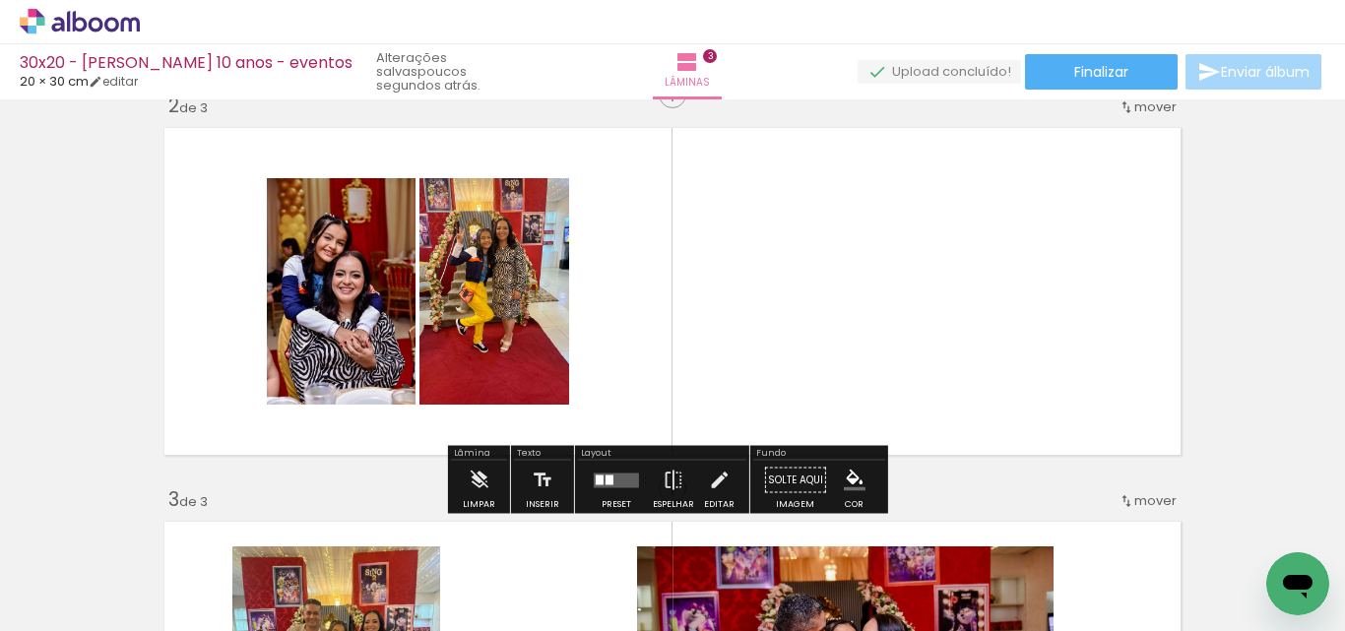
scroll to position [419, 0]
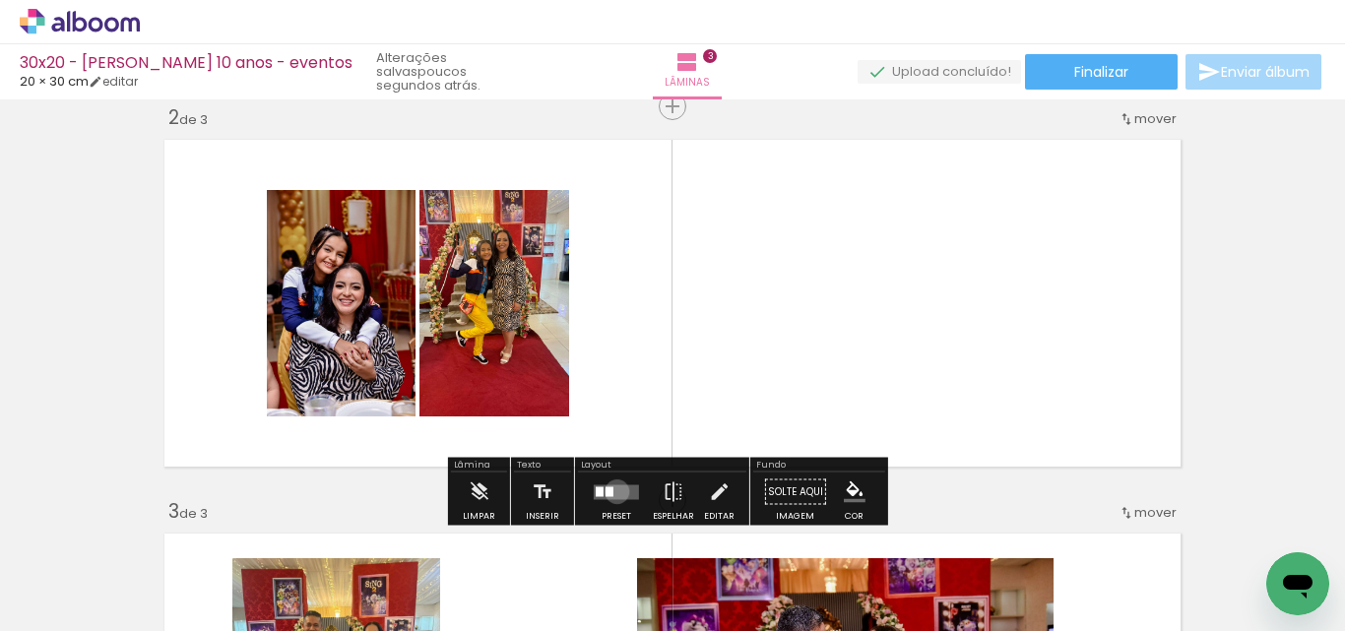
click at [612, 491] on quentale-layouter at bounding box center [616, 491] width 45 height 15
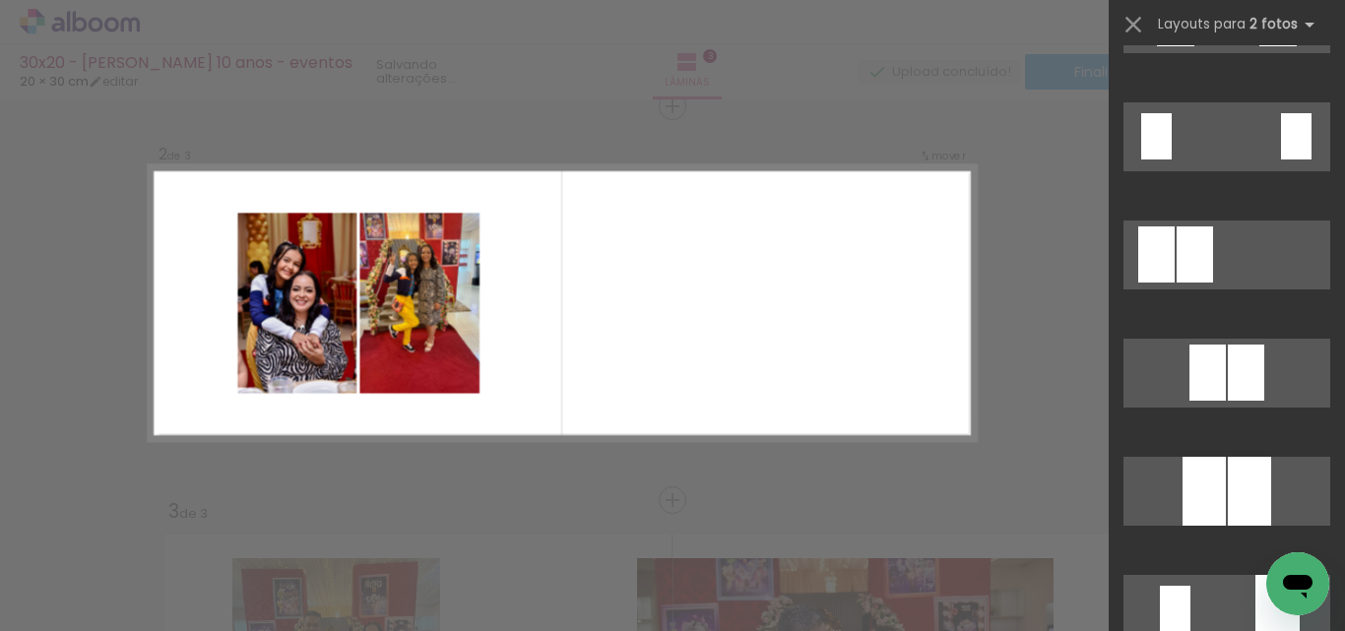
scroll to position [0, 0]
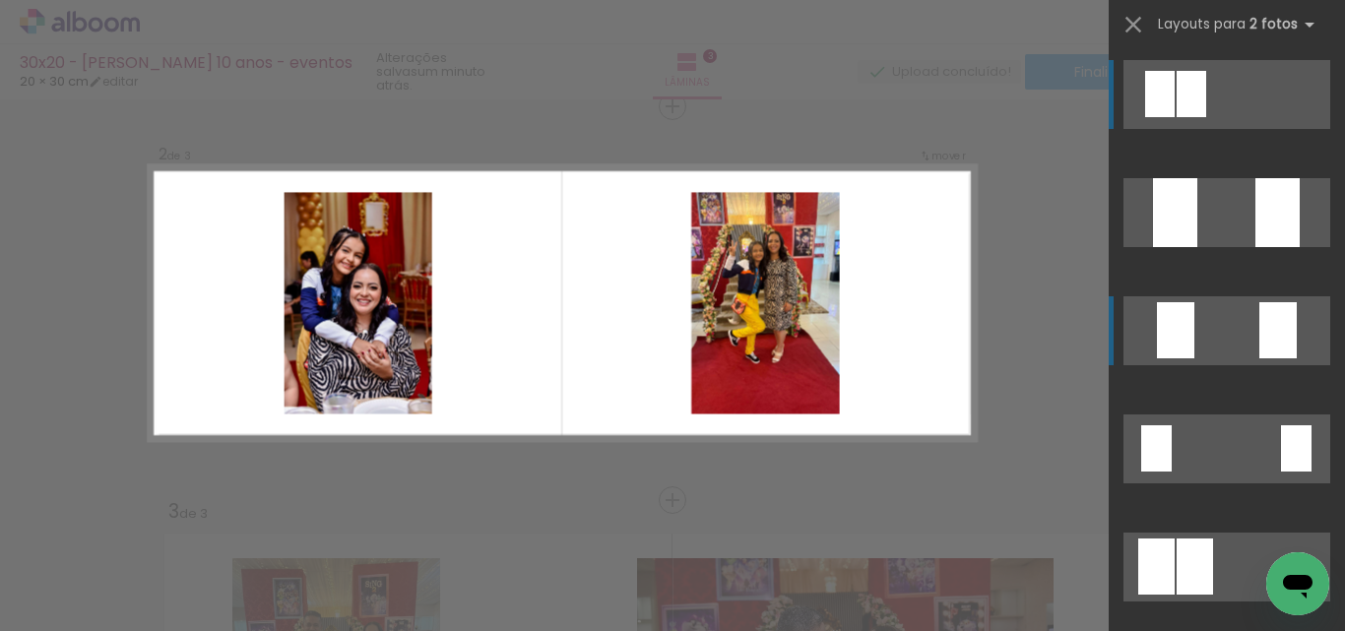
click at [1182, 307] on div at bounding box center [1175, 330] width 37 height 56
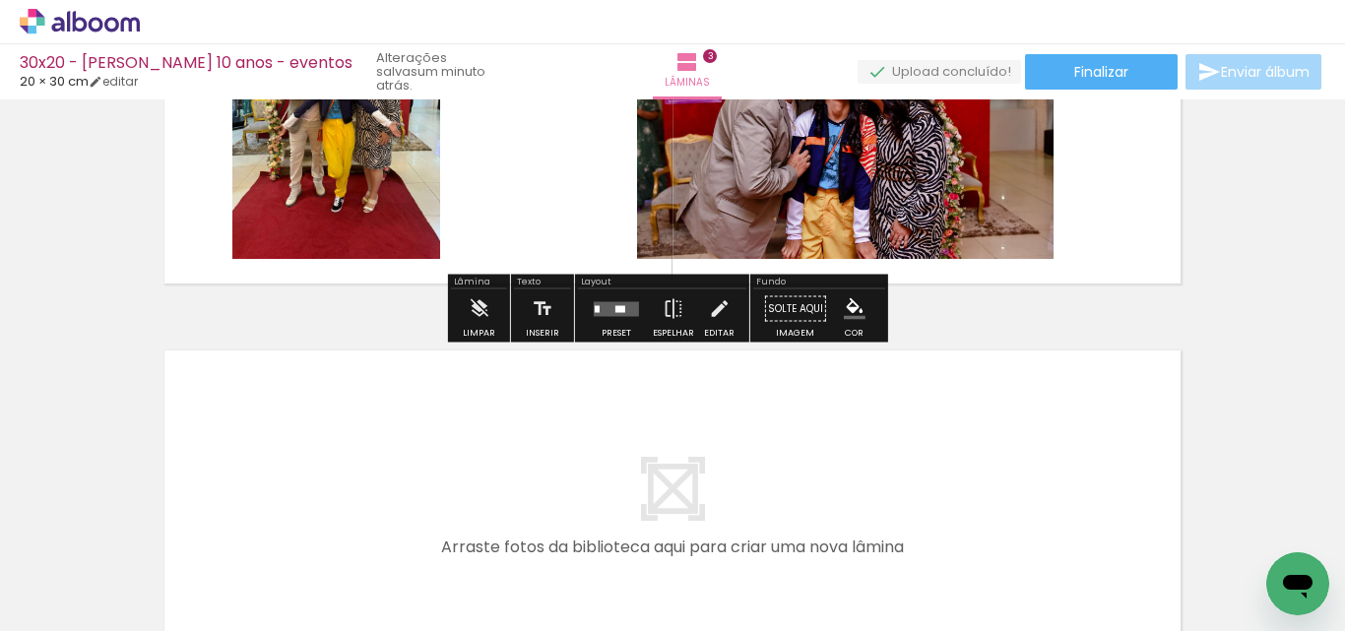
scroll to position [1108, 0]
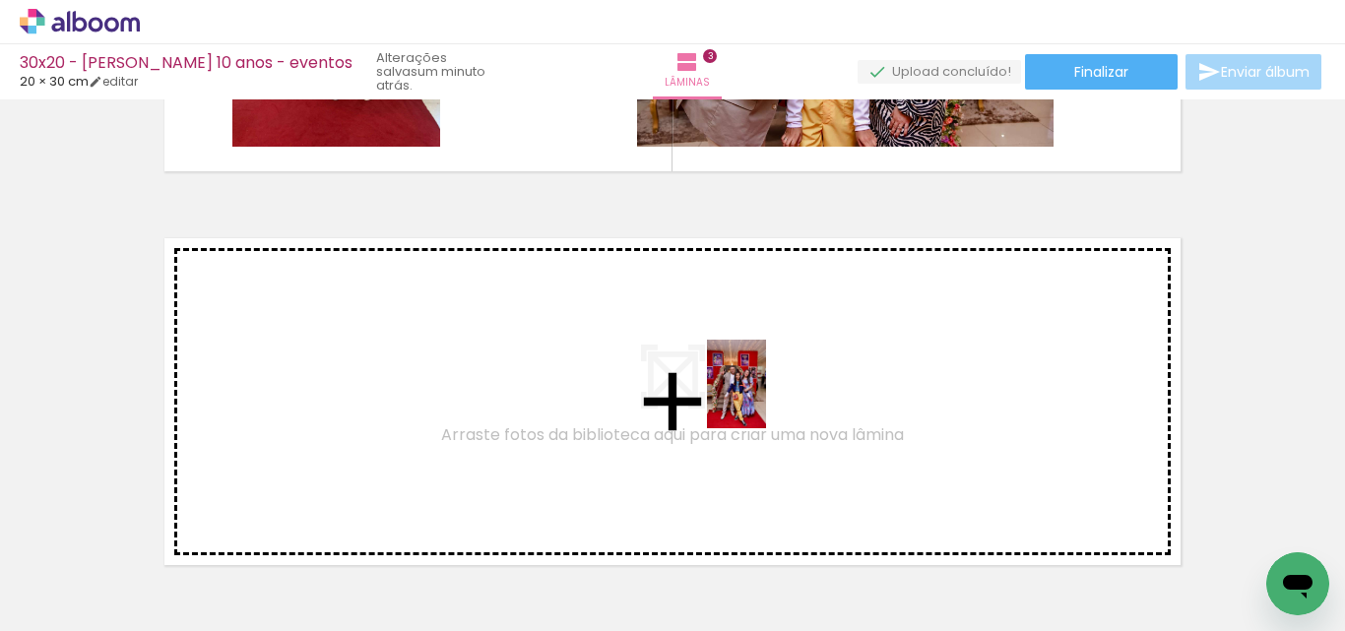
drag, startPoint x: 888, startPoint y: 577, endPoint x: 911, endPoint y: 547, distance: 37.2
click at [765, 400] on quentale-workspace at bounding box center [672, 315] width 1345 height 631
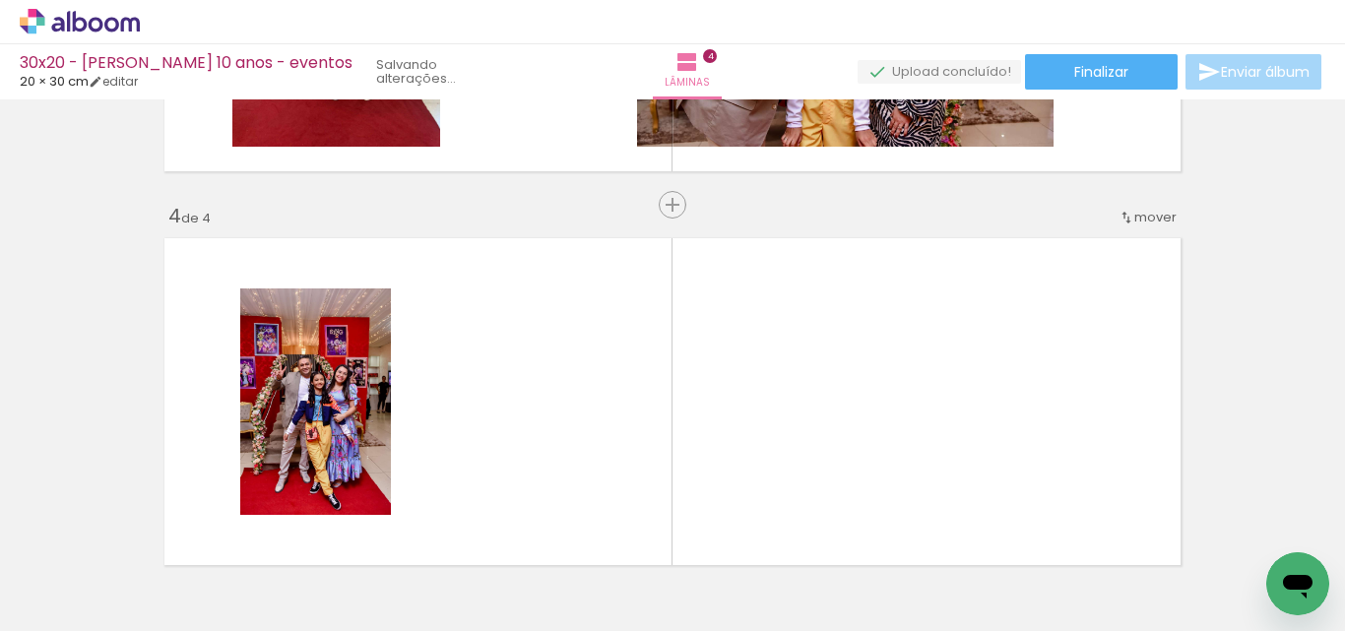
scroll to position [1207, 0]
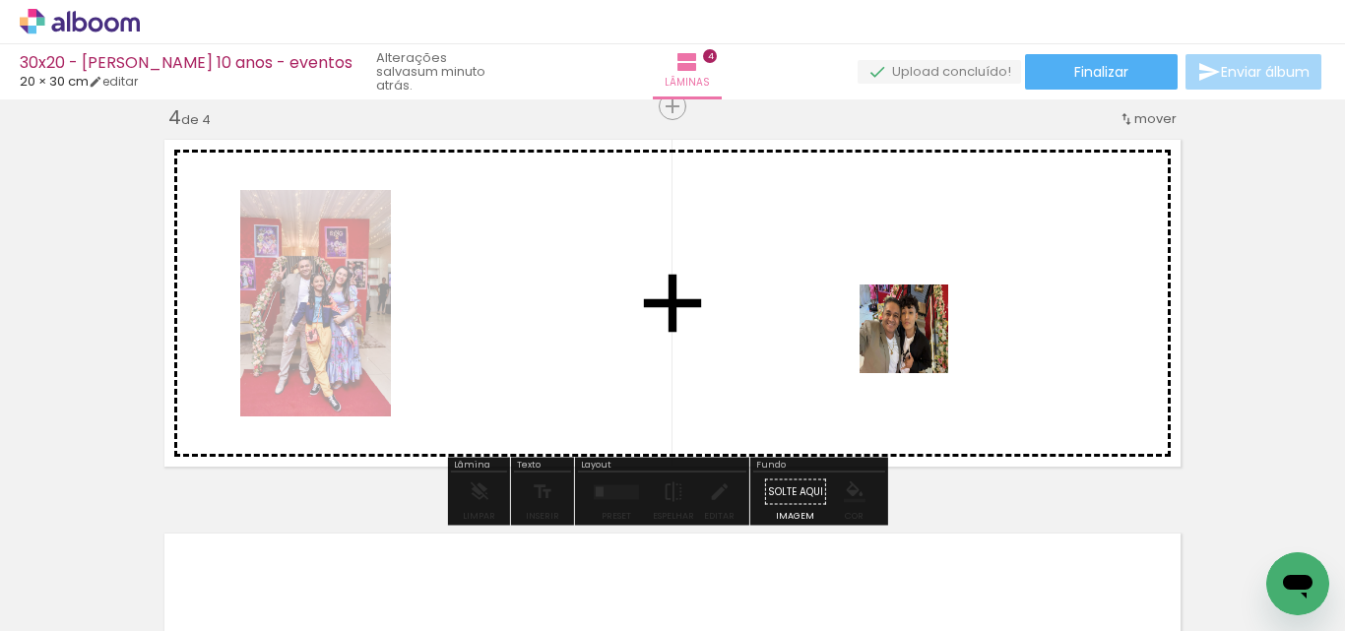
drag, startPoint x: 982, startPoint y: 565, endPoint x: 918, endPoint y: 344, distance: 230.5
click at [918, 344] on quentale-workspace at bounding box center [672, 315] width 1345 height 631
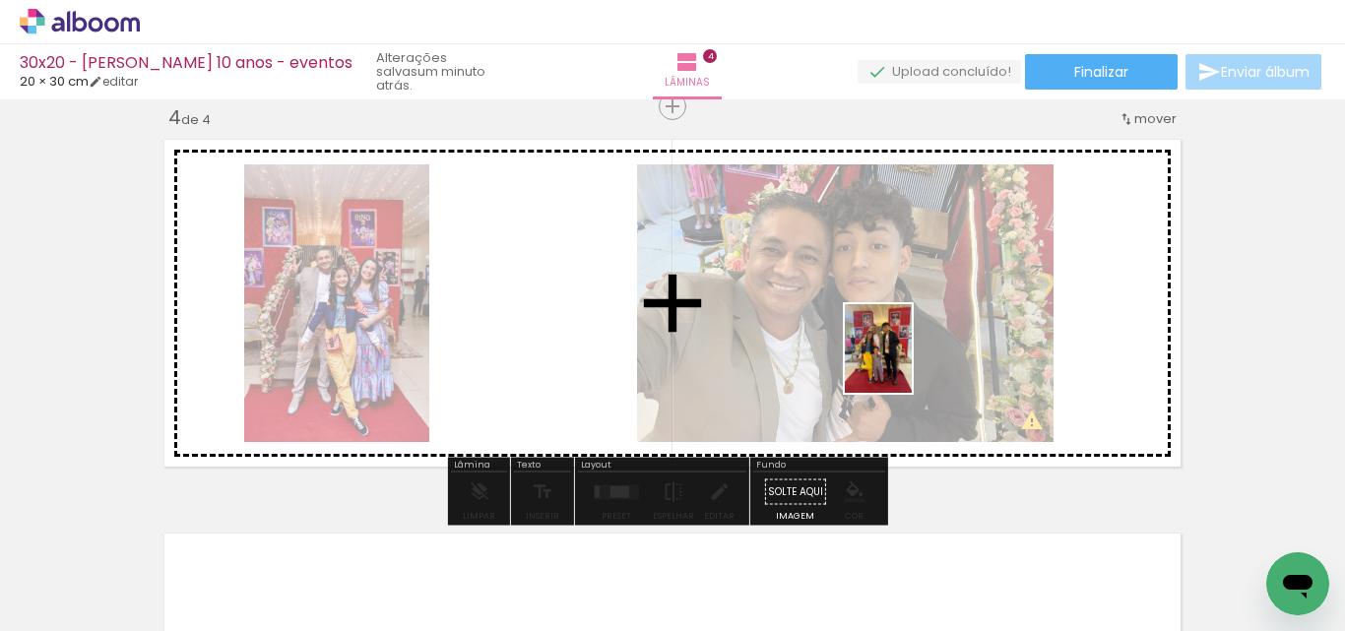
drag, startPoint x: 1117, startPoint y: 584, endPoint x: 904, endPoint y: 363, distance: 307.0
click at [904, 363] on quentale-workspace at bounding box center [672, 315] width 1345 height 631
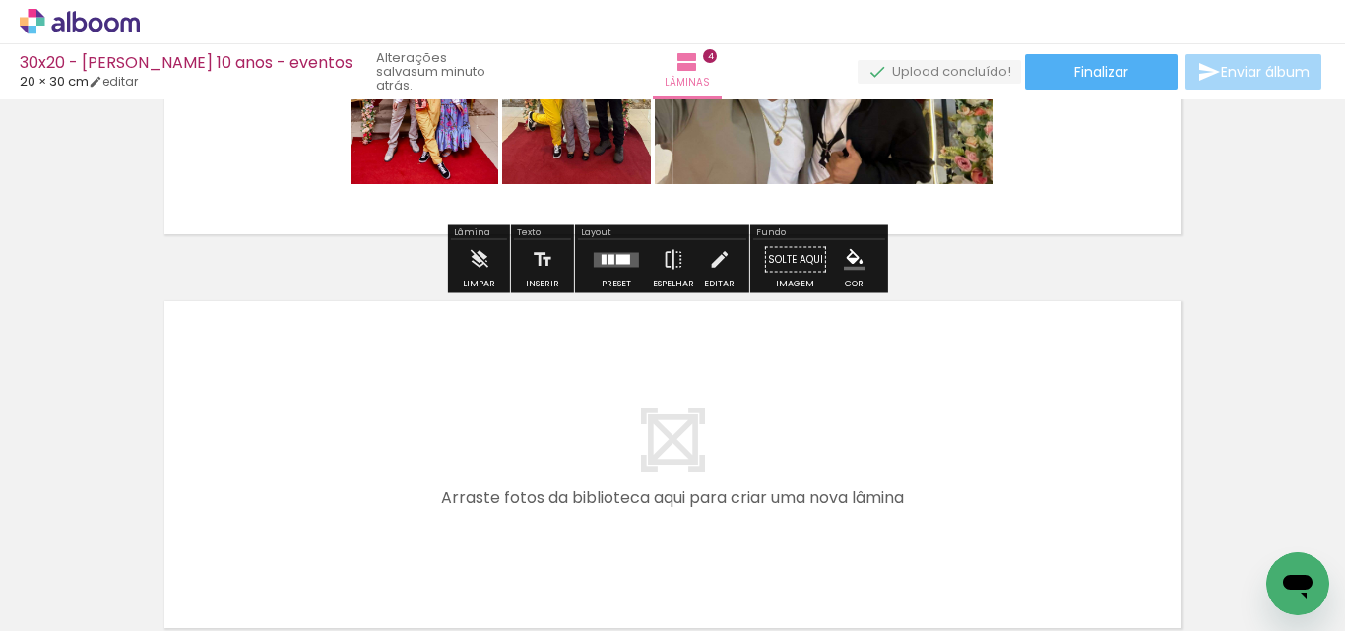
scroll to position [1502, 0]
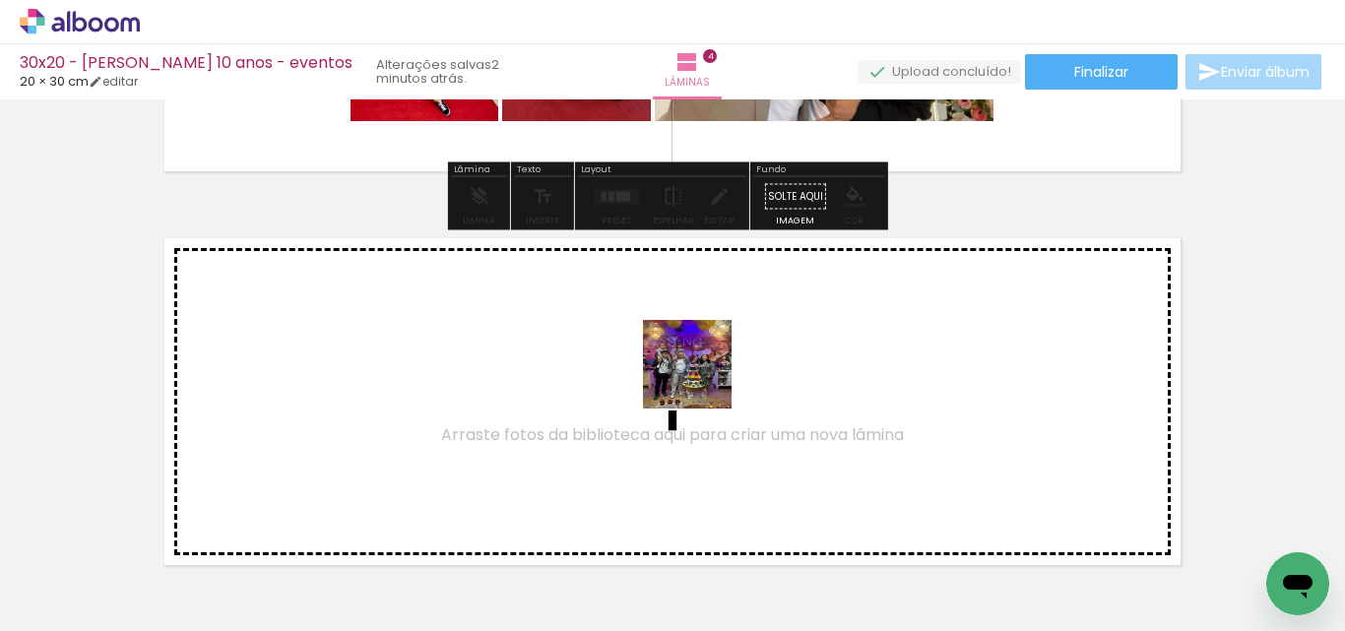
drag, startPoint x: 735, startPoint y: 546, endPoint x: 702, endPoint y: 379, distance: 170.7
click at [702, 379] on quentale-workspace at bounding box center [672, 315] width 1345 height 631
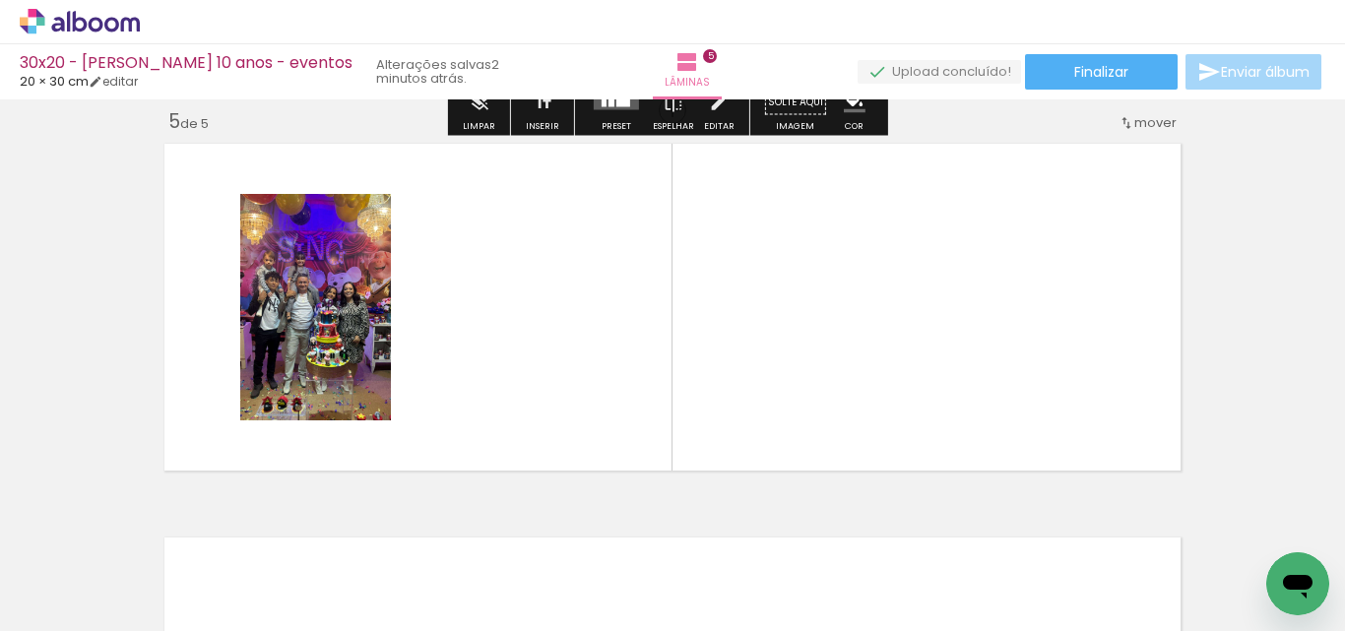
scroll to position [1601, 0]
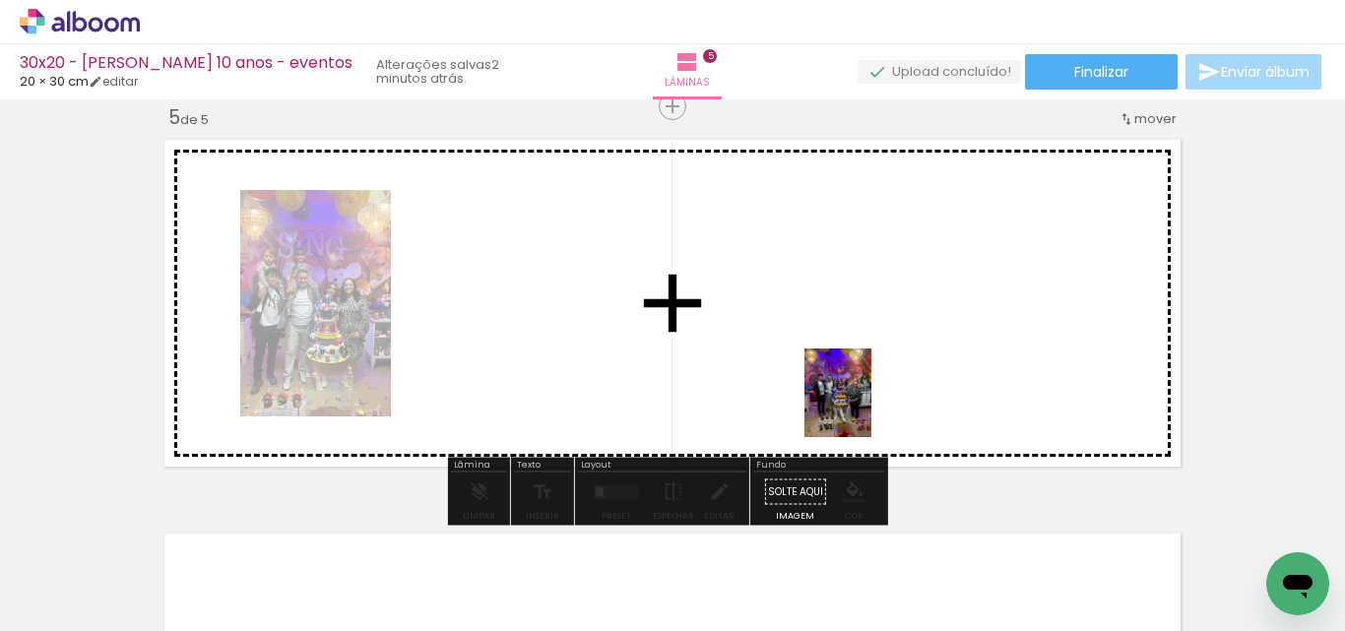
drag, startPoint x: 868, startPoint y: 578, endPoint x: 862, endPoint y: 445, distance: 133.0
click at [862, 408] on quentale-workspace at bounding box center [672, 315] width 1345 height 631
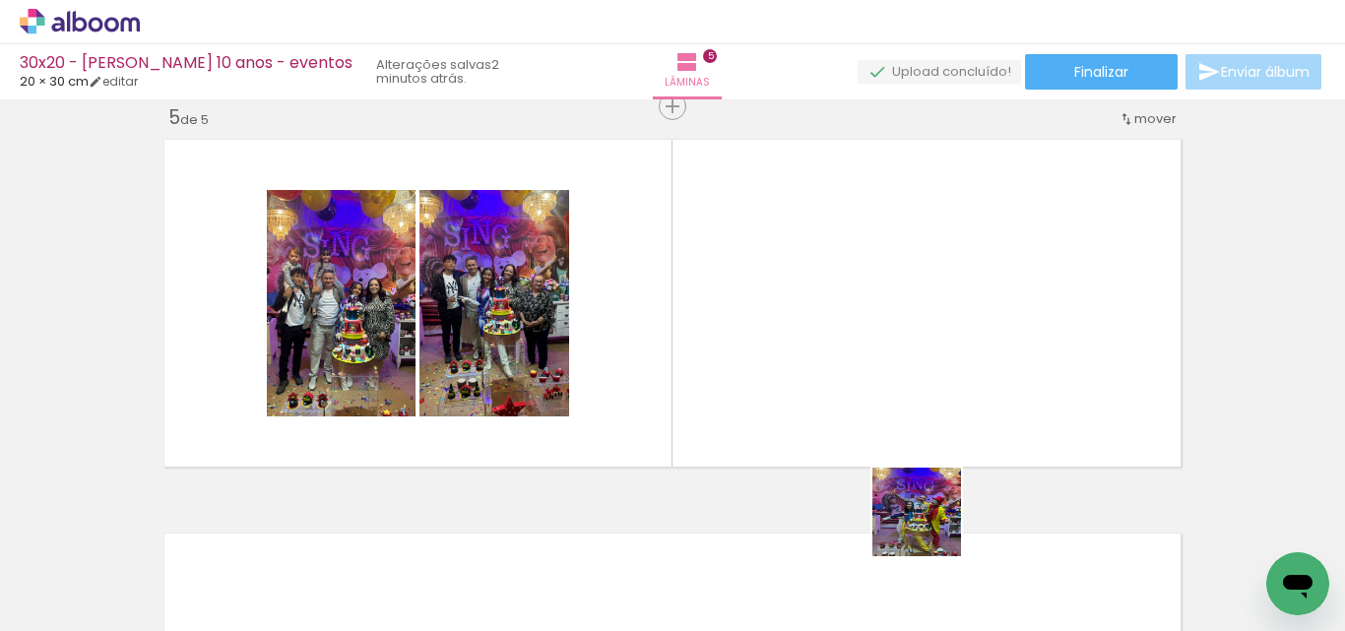
drag, startPoint x: 939, startPoint y: 579, endPoint x: 970, endPoint y: 506, distance: 79.0
click at [850, 351] on quentale-workspace at bounding box center [672, 315] width 1345 height 631
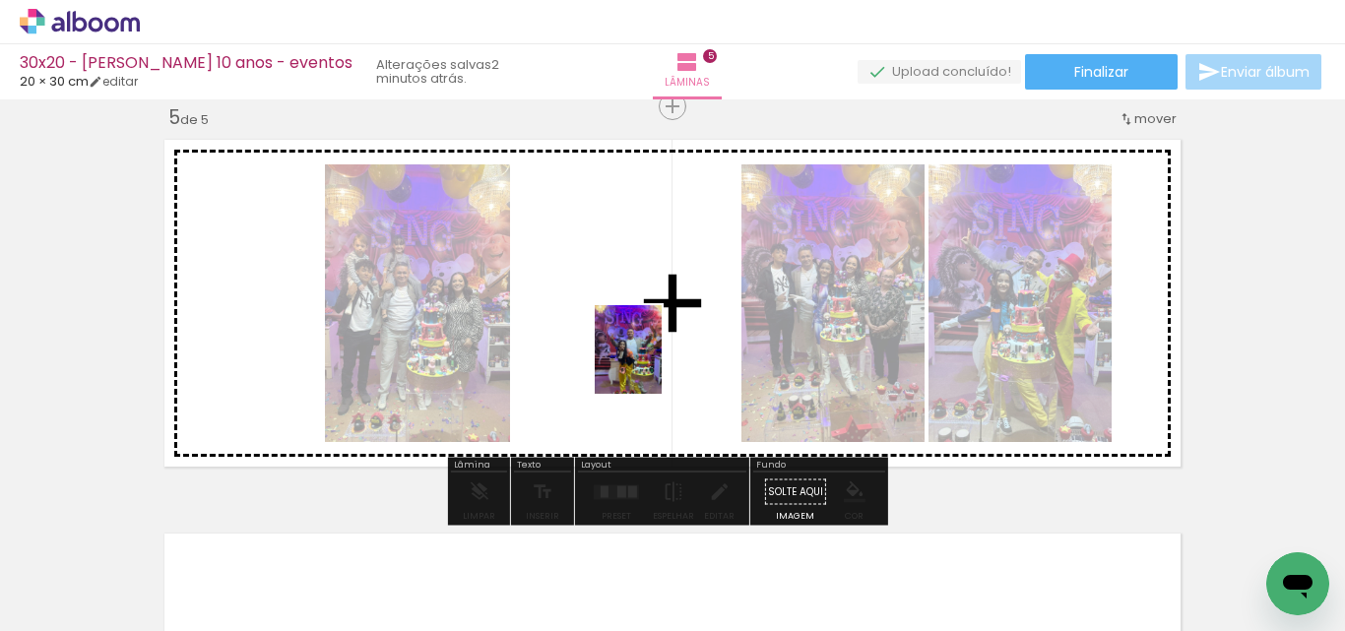
drag, startPoint x: 1068, startPoint y: 592, endPoint x: 931, endPoint y: 515, distance: 156.9
click at [654, 366] on quentale-workspace at bounding box center [672, 315] width 1345 height 631
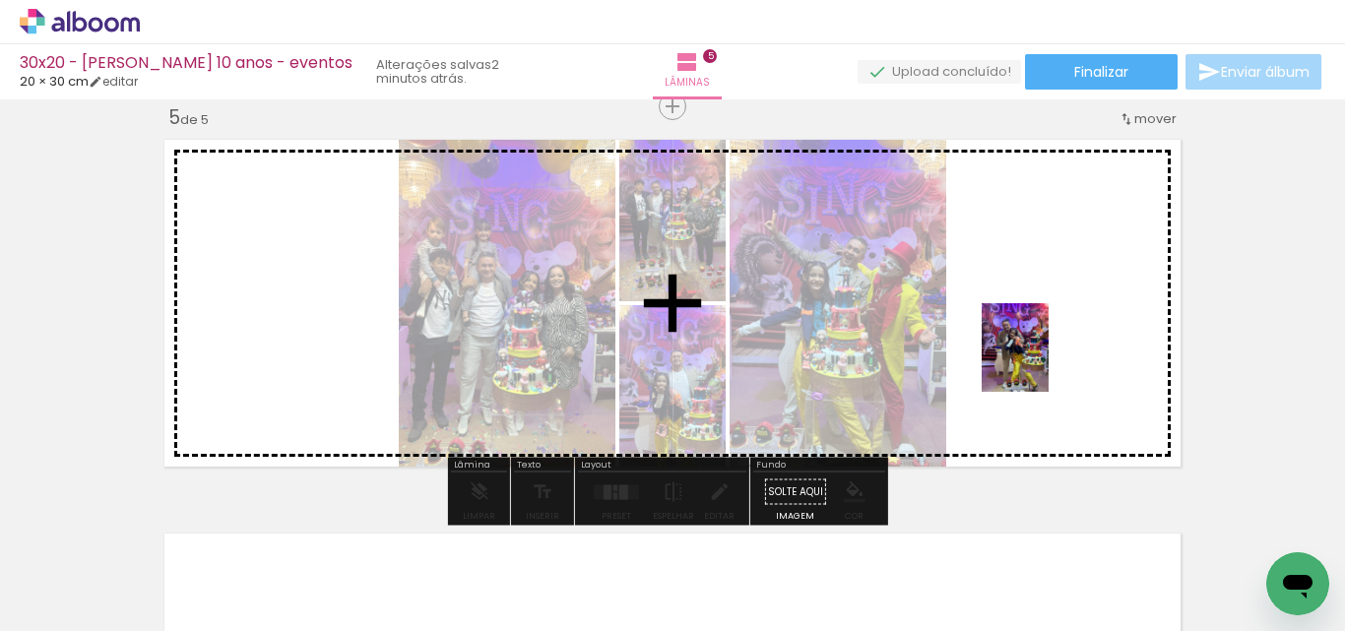
drag, startPoint x: 1177, startPoint y: 577, endPoint x: 1040, endPoint y: 358, distance: 257.8
click at [1040, 358] on quentale-workspace at bounding box center [672, 315] width 1345 height 631
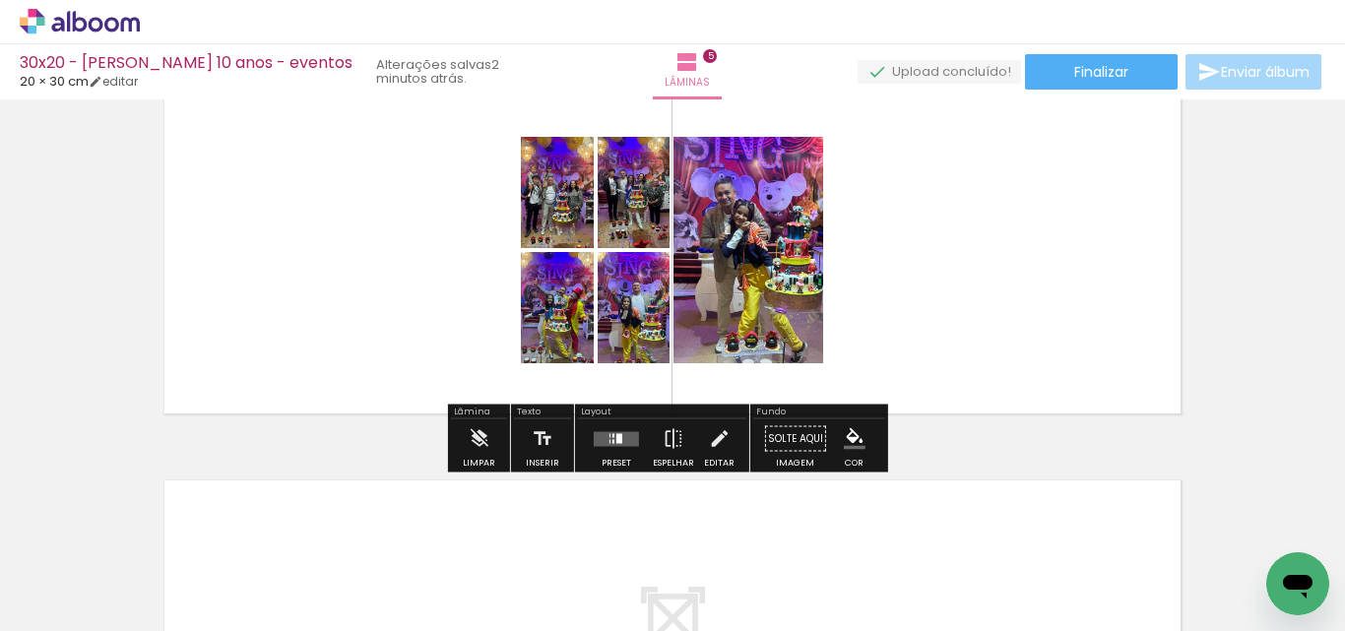
scroll to position [1699, 0]
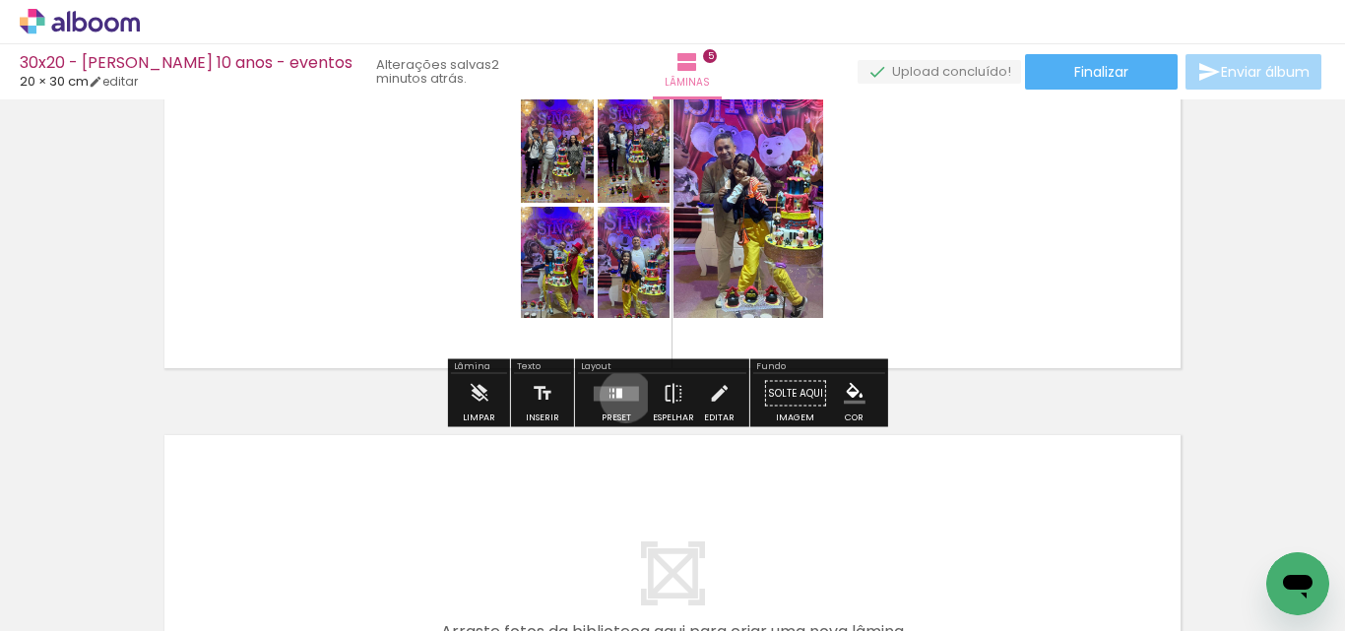
click at [621, 396] on quentale-layouter at bounding box center [616, 393] width 45 height 15
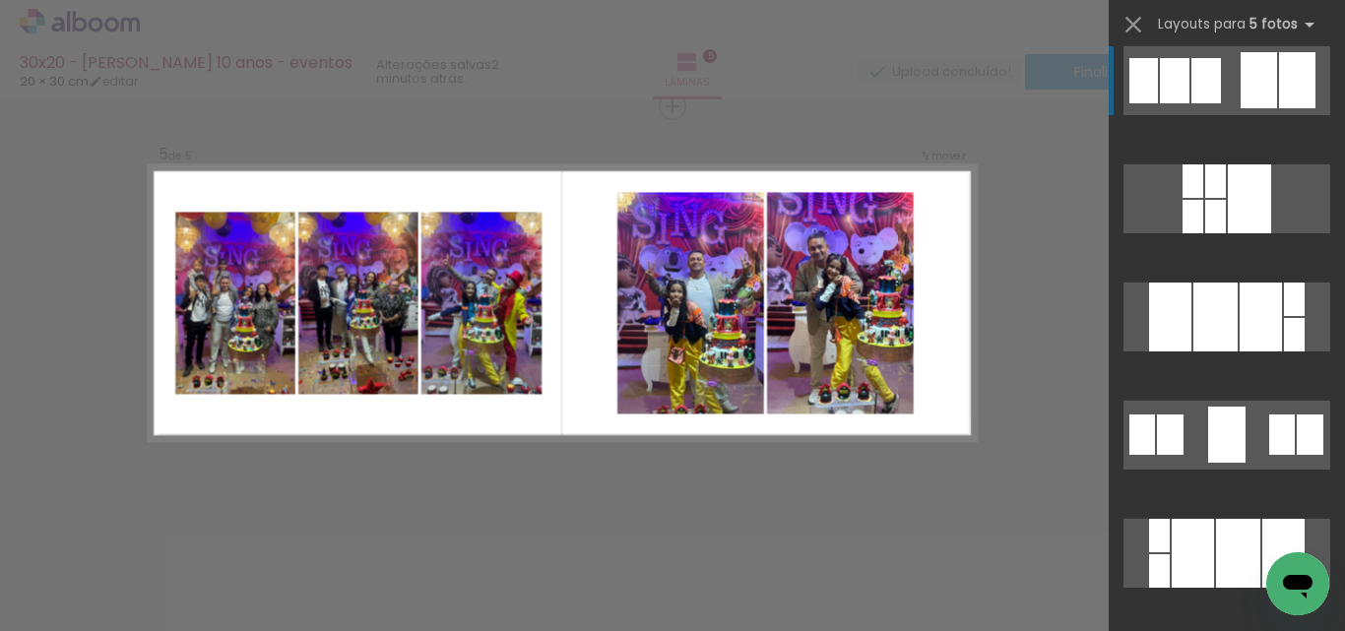
scroll to position [295, 0]
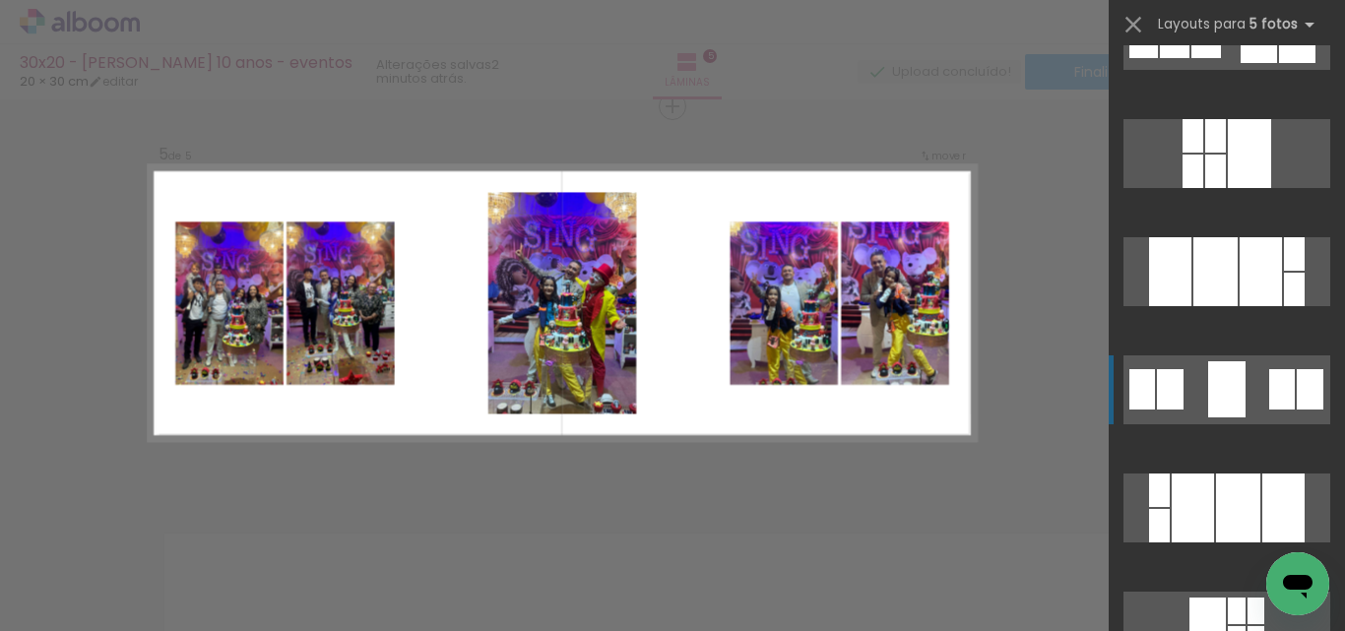
click at [1230, 367] on div at bounding box center [1226, 389] width 37 height 56
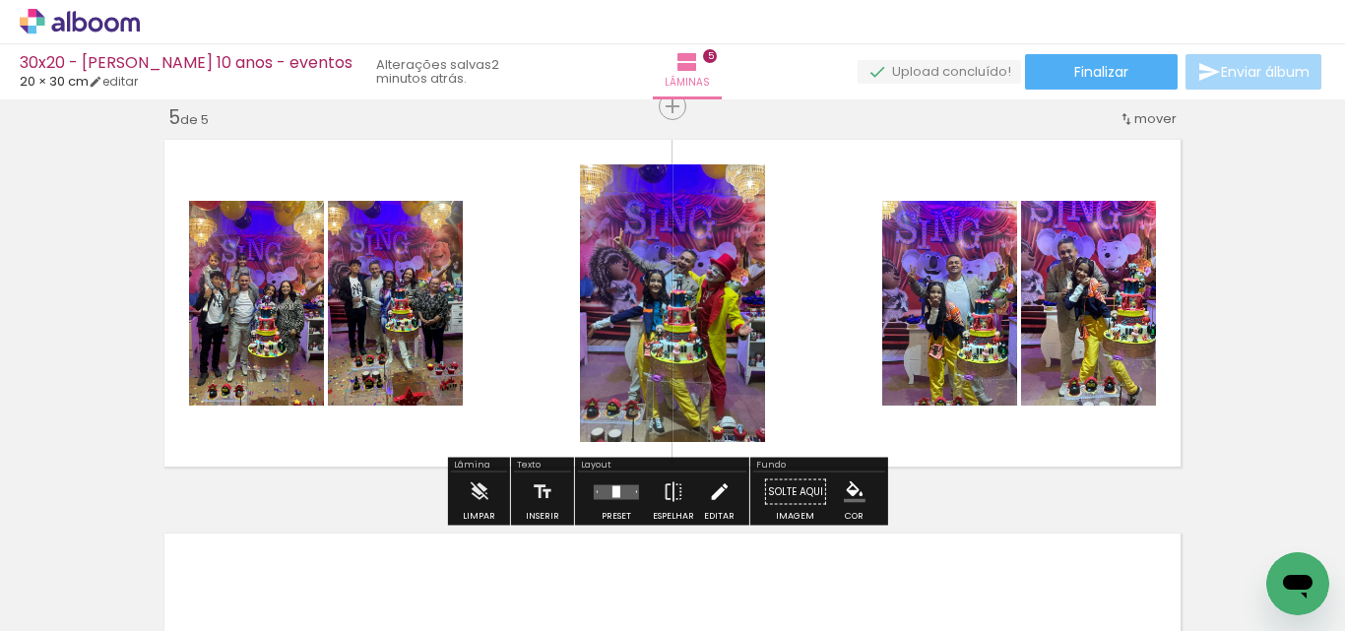
click at [721, 487] on iron-icon at bounding box center [719, 492] width 22 height 39
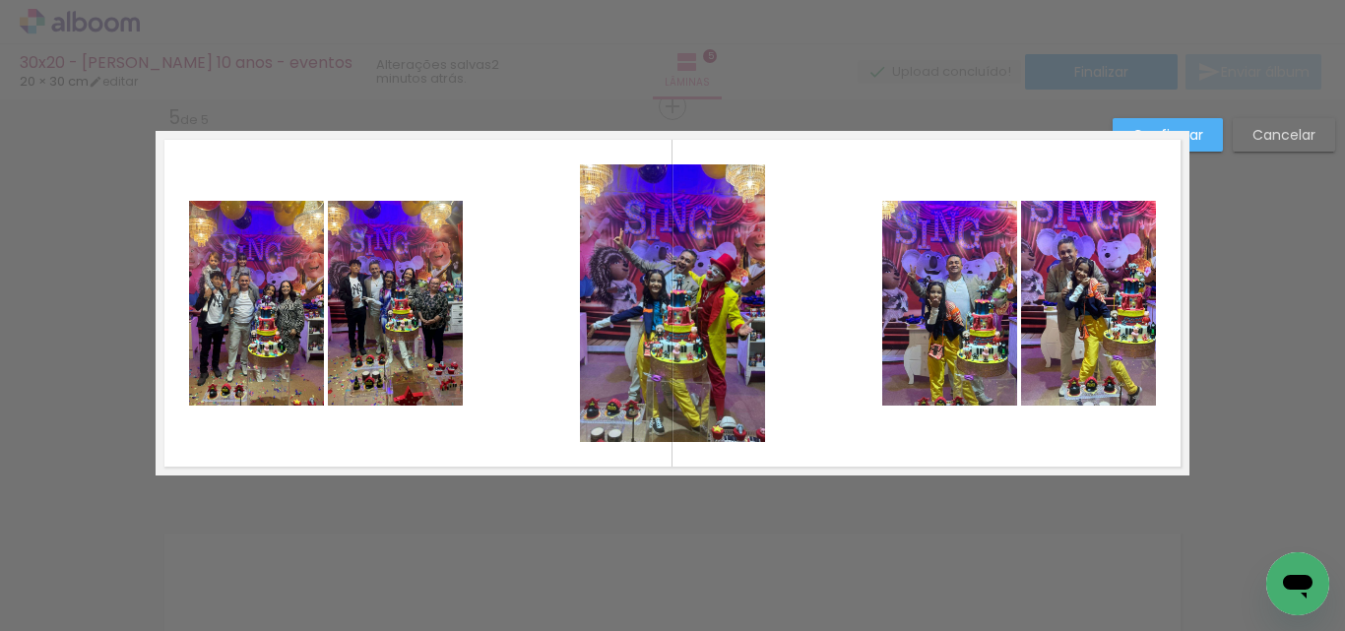
click at [308, 344] on quentale-photo at bounding box center [256, 303] width 135 height 205
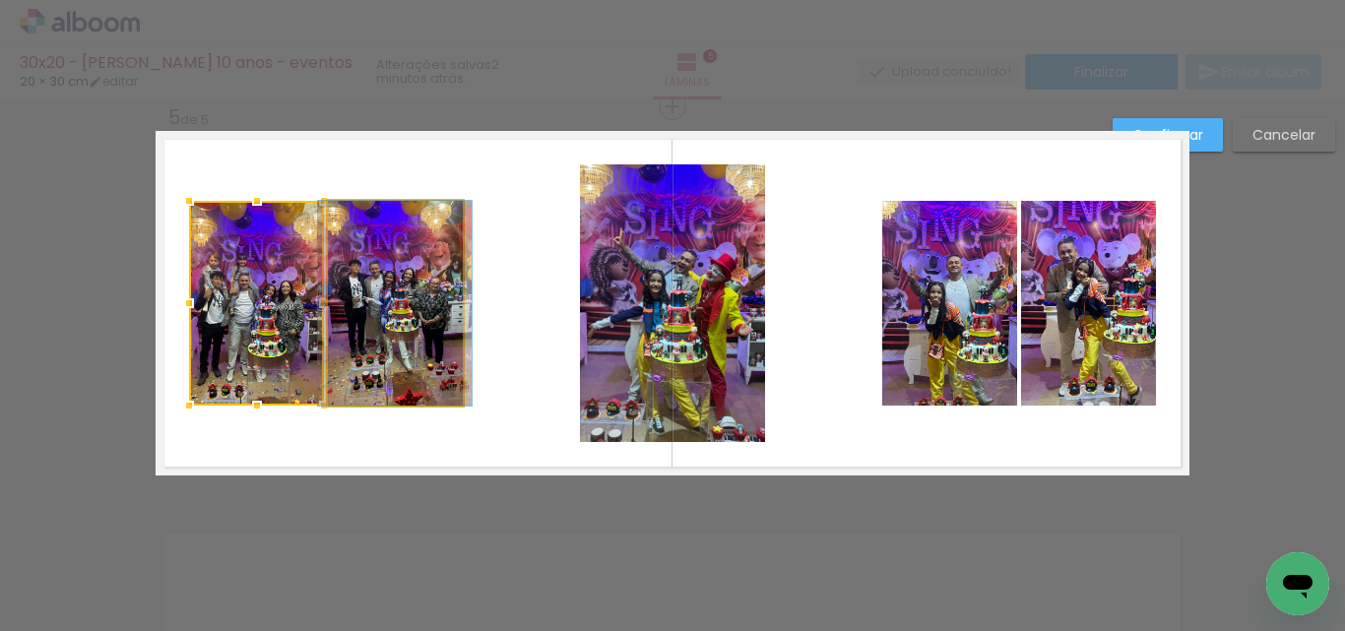
click at [391, 343] on quentale-photo at bounding box center [395, 303] width 135 height 205
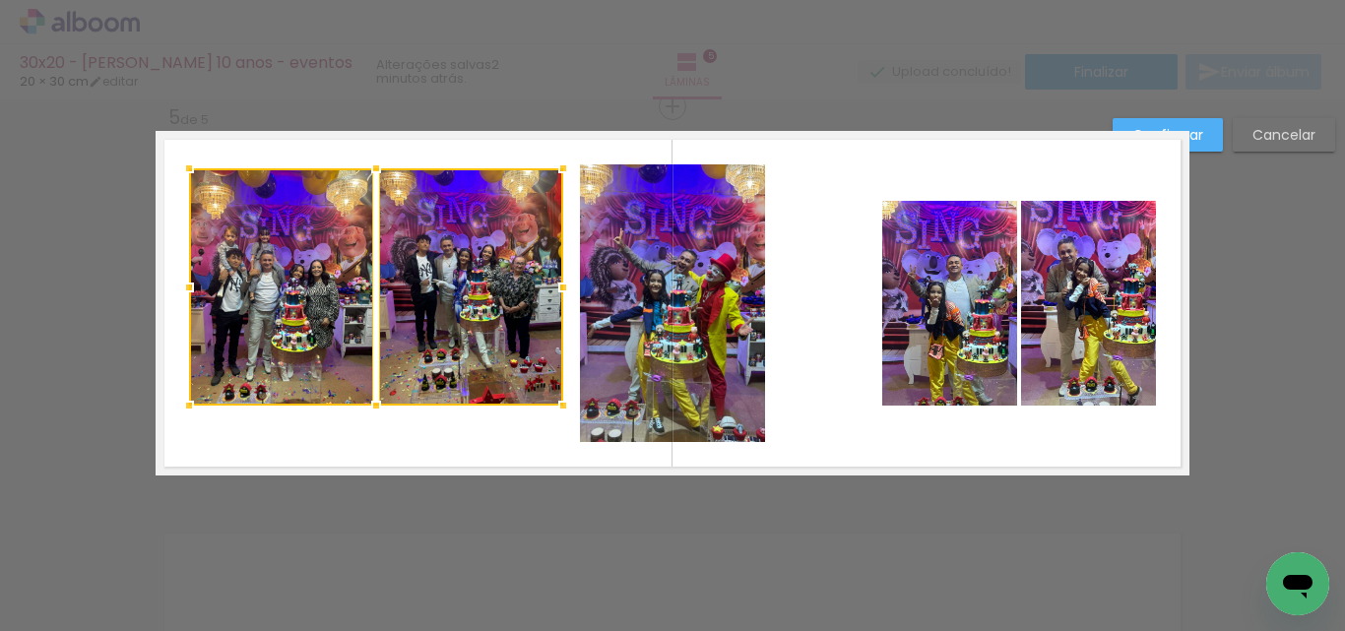
drag, startPoint x: 455, startPoint y: 197, endPoint x: 555, endPoint y: 167, distance: 104.7
click at [555, 167] on div at bounding box center [562, 168] width 39 height 39
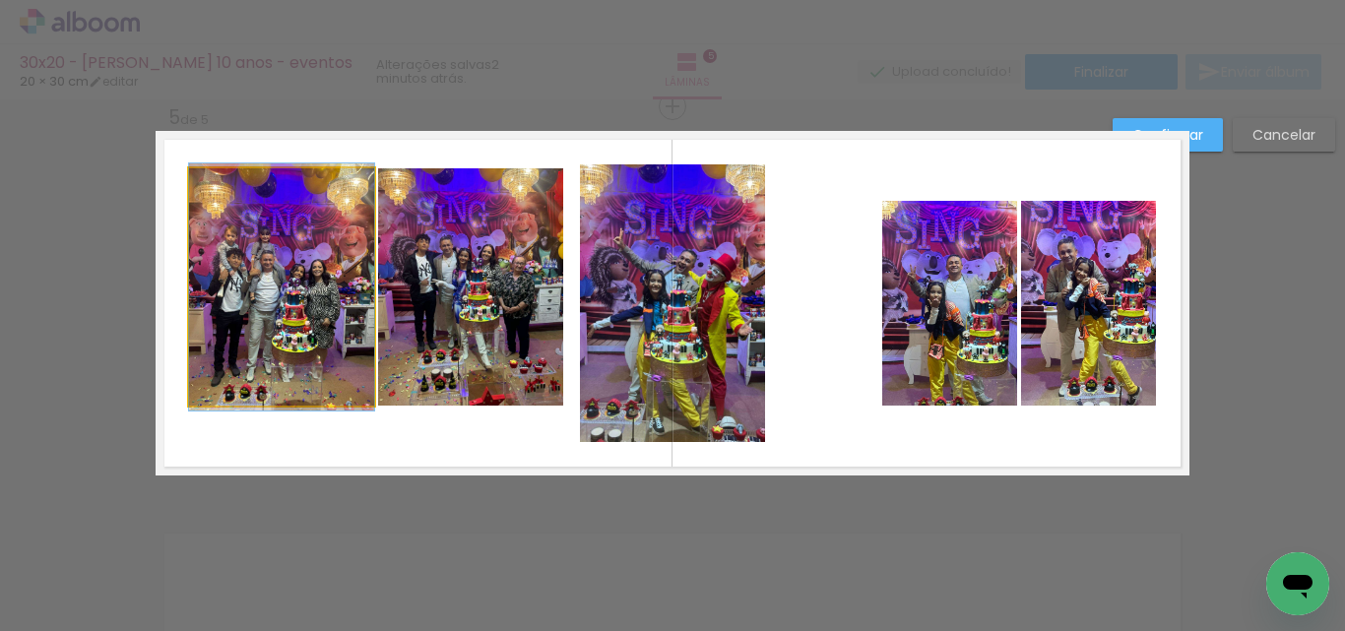
click at [338, 243] on quentale-photo at bounding box center [281, 286] width 185 height 237
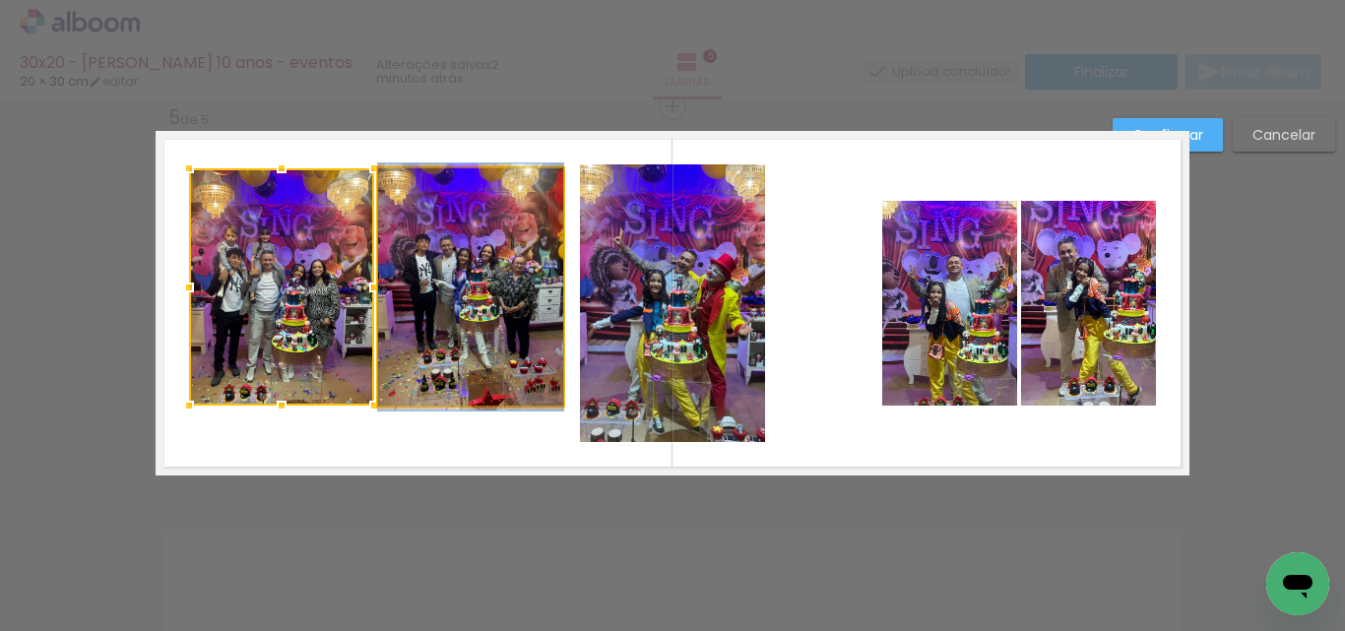
drag, startPoint x: 444, startPoint y: 270, endPoint x: 157, endPoint y: 499, distance: 367.7
click at [445, 271] on quentale-photo at bounding box center [470, 286] width 185 height 237
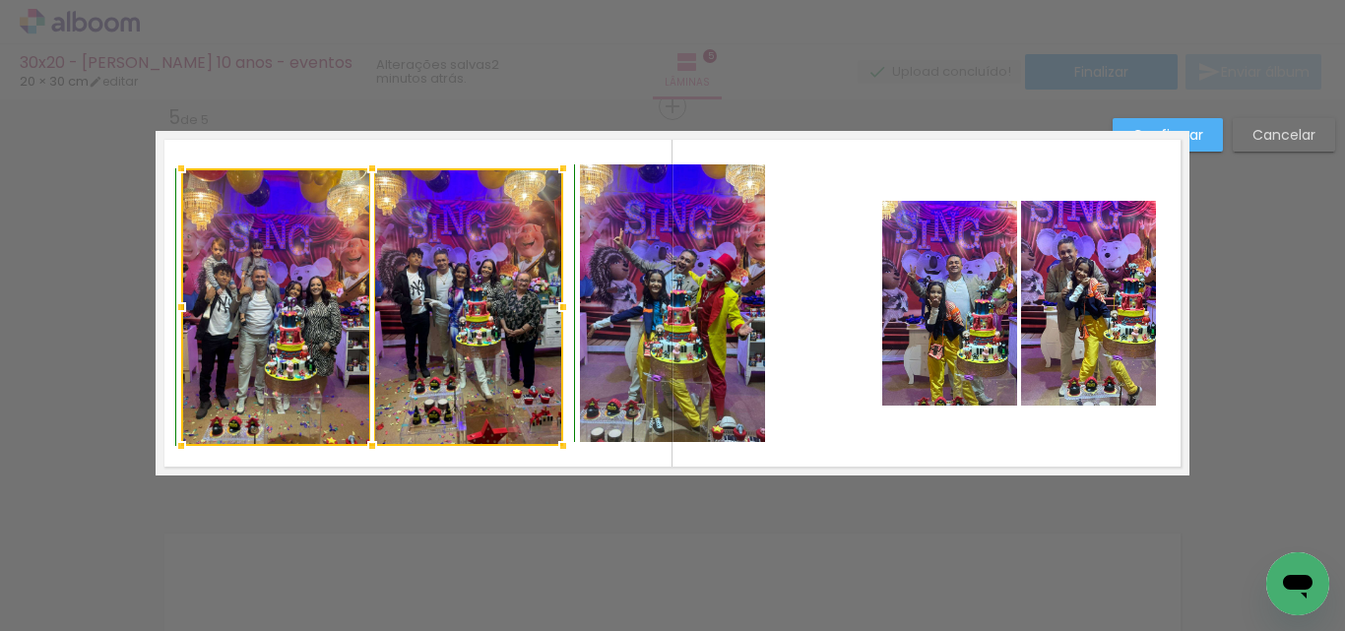
drag, startPoint x: 189, startPoint y: 407, endPoint x: 181, endPoint y: 453, distance: 46.9
click at [181, 453] on div at bounding box center [180, 445] width 39 height 39
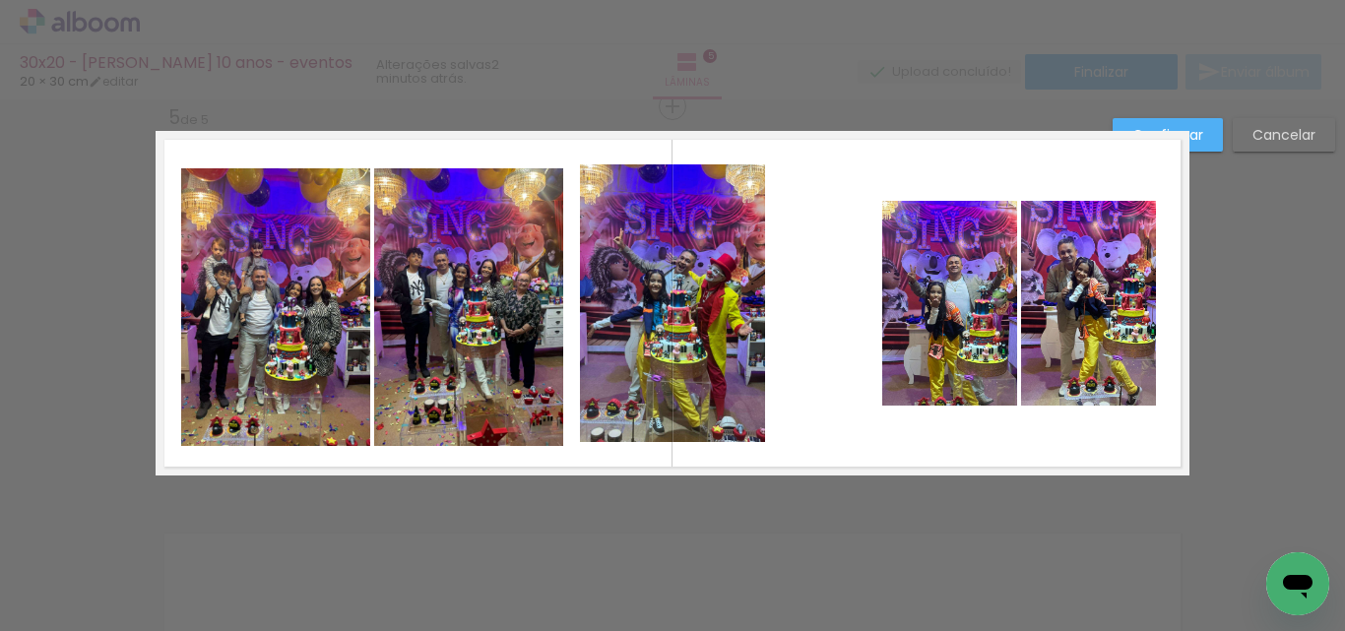
click at [914, 280] on quentale-photo at bounding box center [949, 303] width 135 height 205
click at [1048, 293] on quentale-photo at bounding box center [1088, 303] width 135 height 205
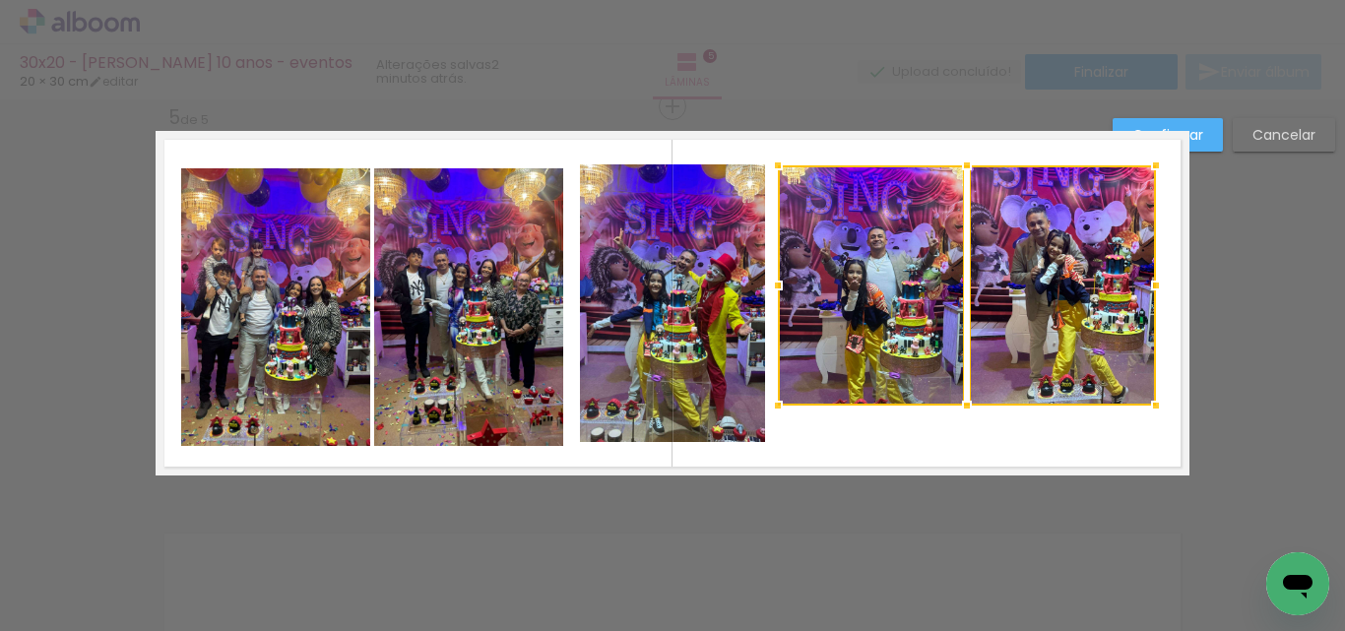
drag, startPoint x: 874, startPoint y: 203, endPoint x: 770, endPoint y: 161, distance: 112.2
click at [770, 161] on div at bounding box center [777, 165] width 39 height 39
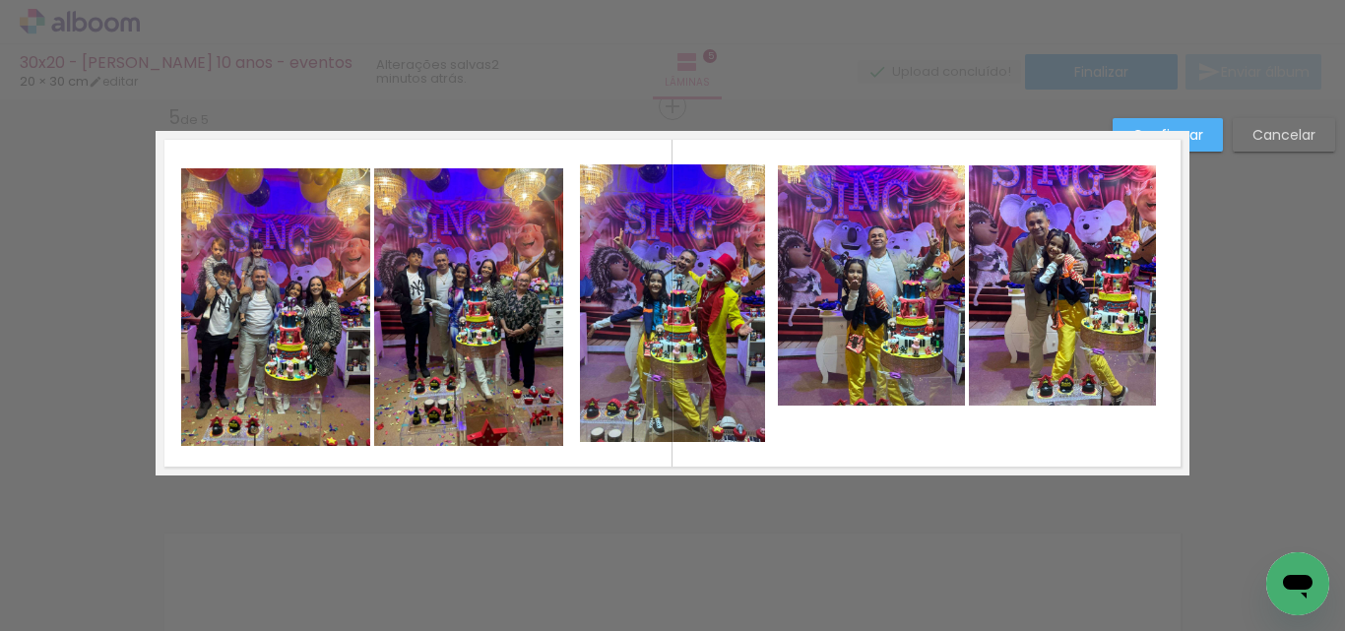
click at [851, 253] on quentale-photo at bounding box center [871, 285] width 187 height 240
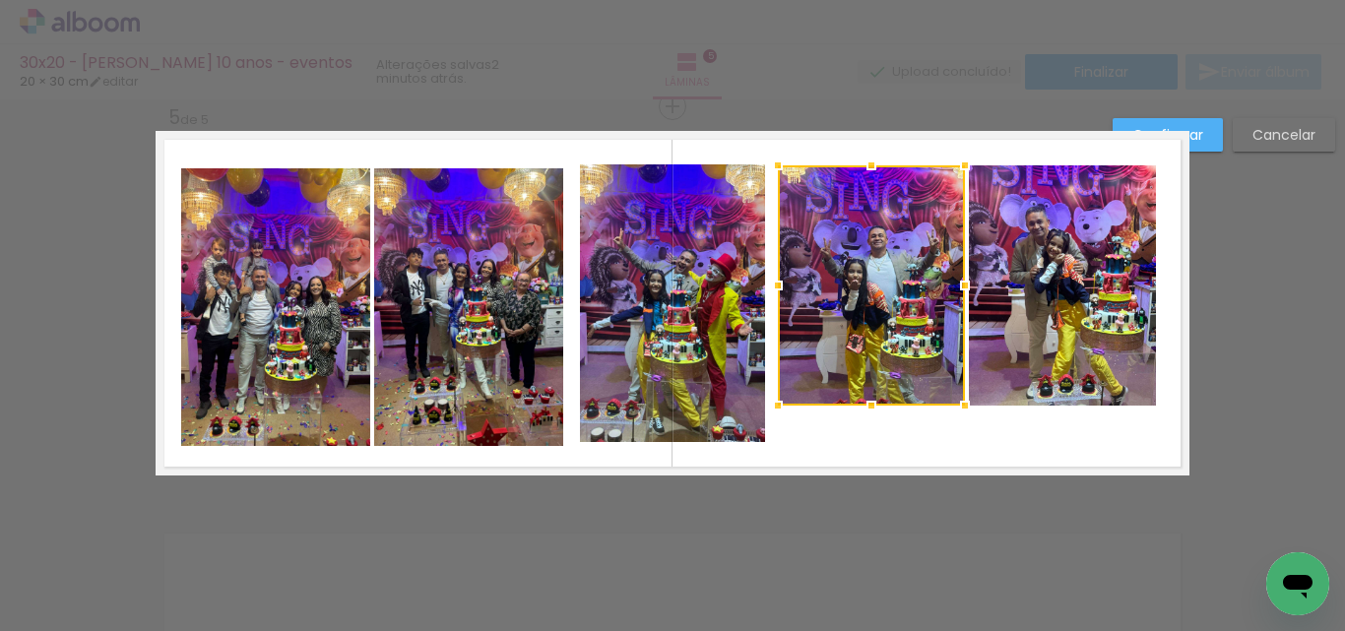
click at [1088, 309] on quentale-photo at bounding box center [1062, 285] width 187 height 240
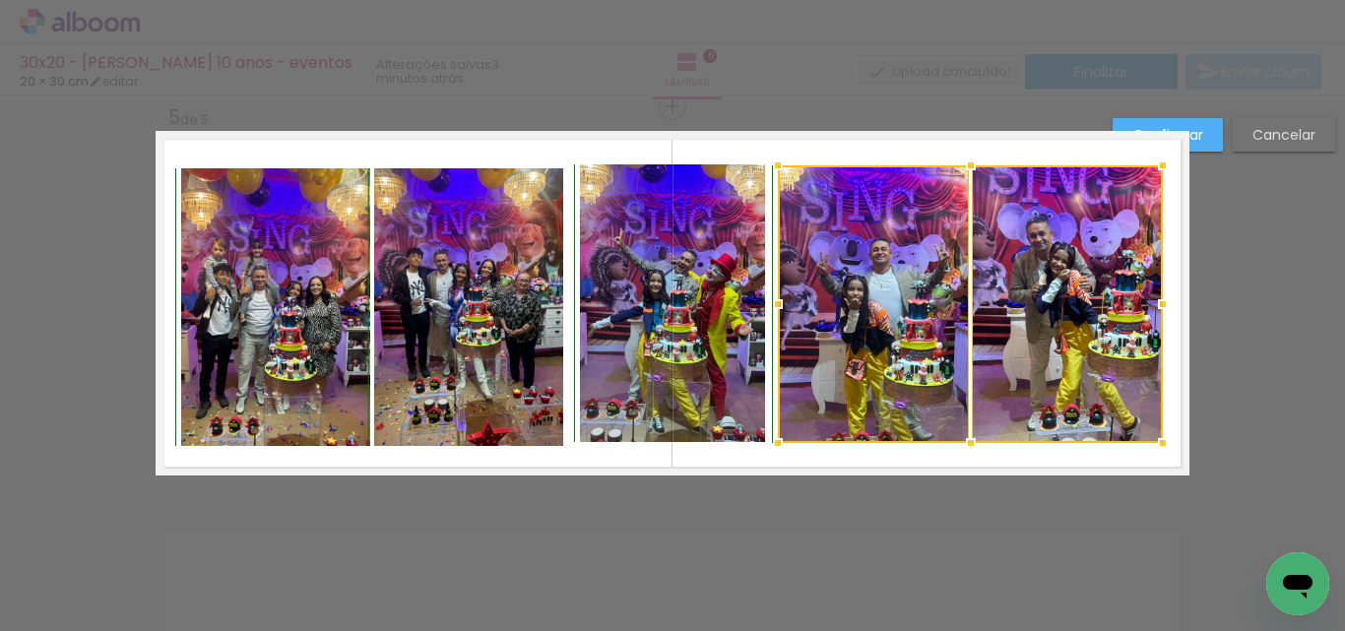
drag, startPoint x: 1151, startPoint y: 404, endPoint x: 1158, endPoint y: 435, distance: 32.2
click at [1158, 435] on div at bounding box center [1162, 442] width 39 height 39
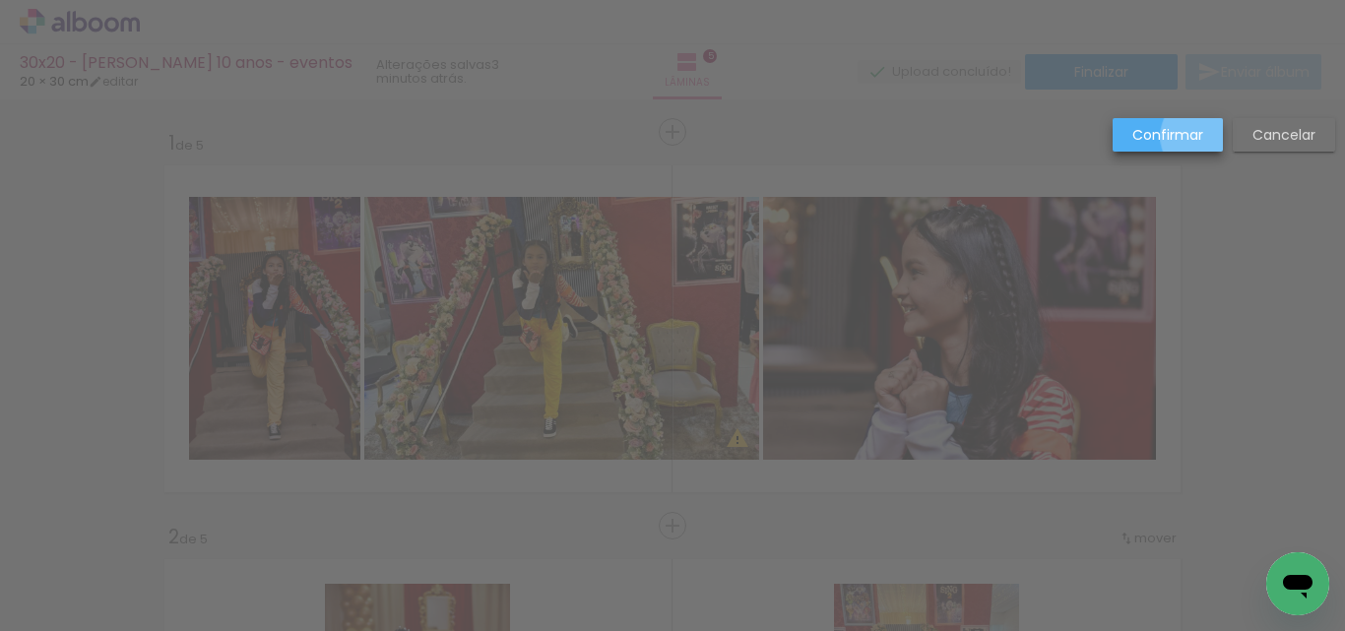
scroll to position [1601, 0]
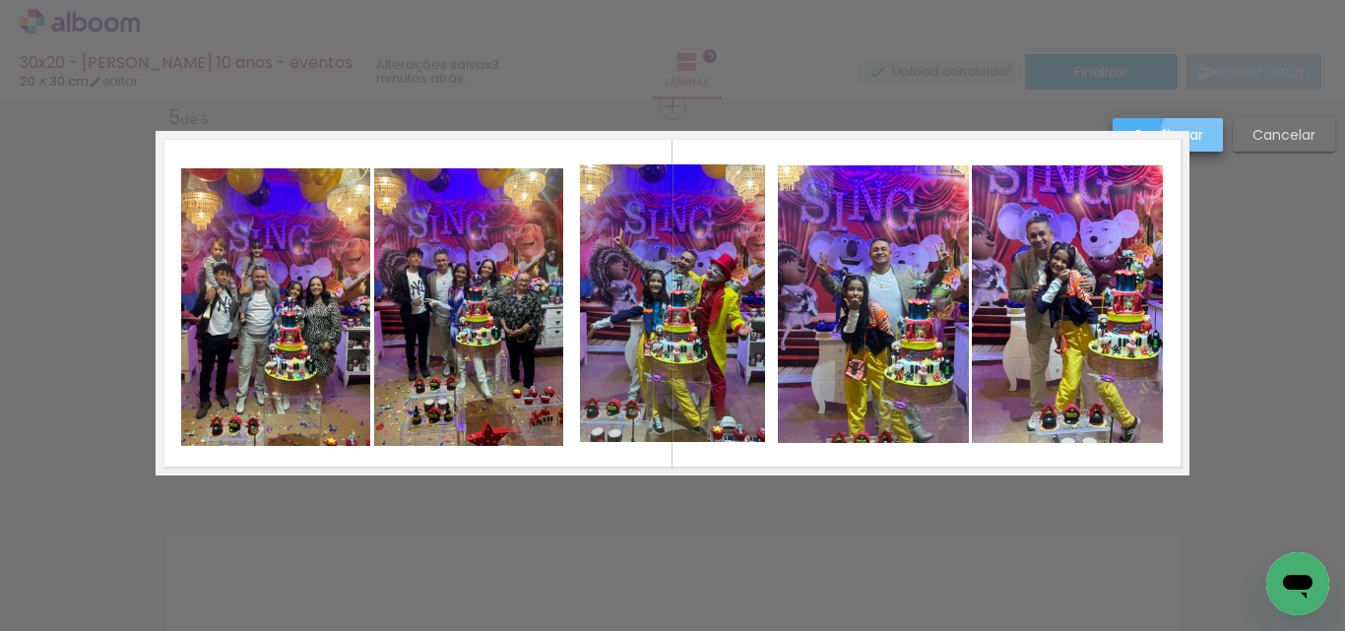
click at [1205, 137] on paper-button "Confirmar" at bounding box center [1167, 134] width 110 height 33
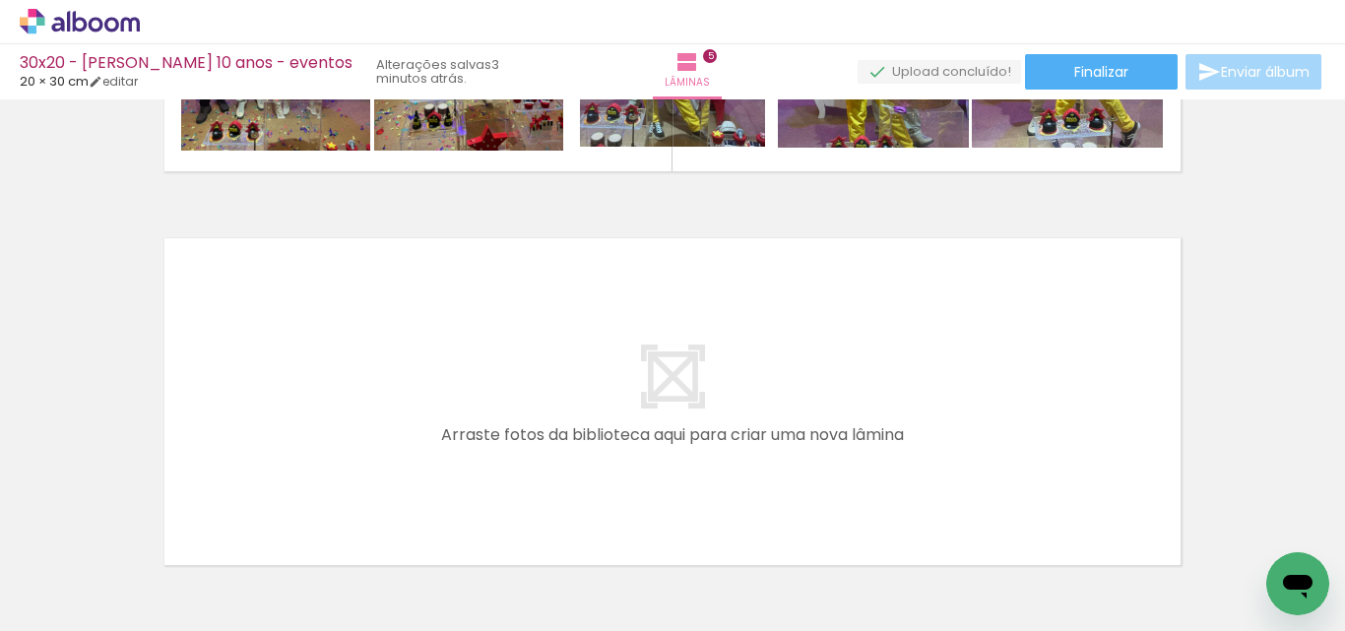
scroll to position [0, 1559]
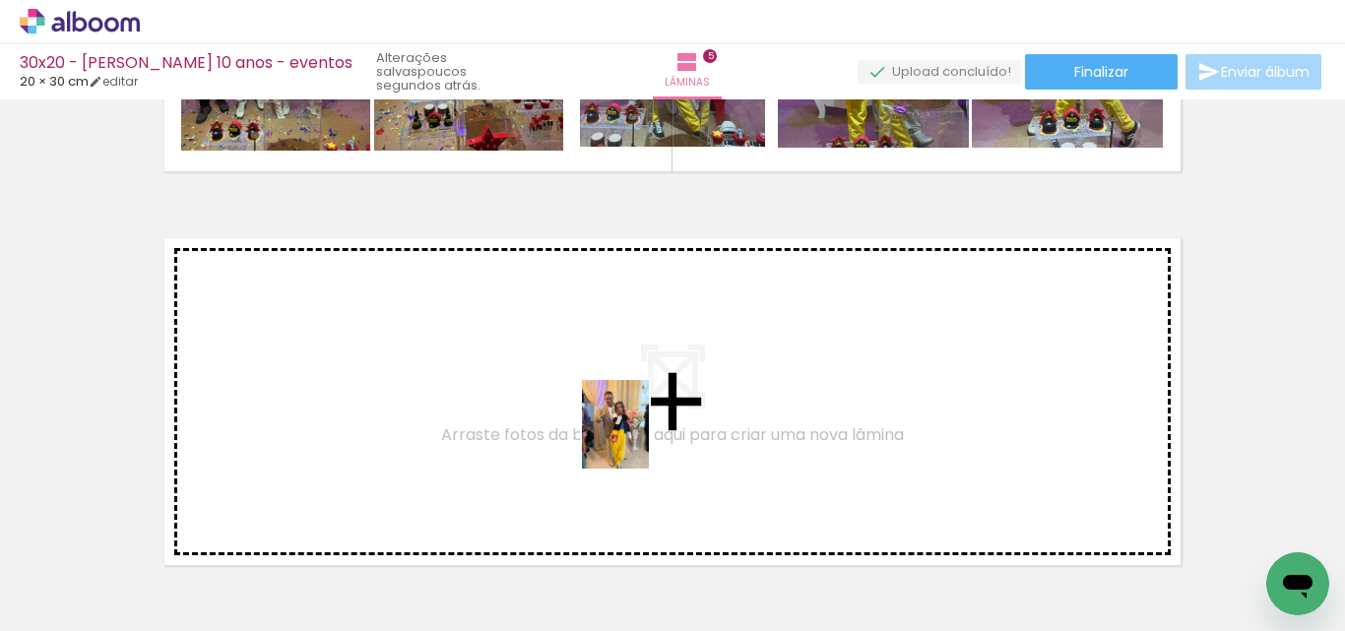
drag, startPoint x: 644, startPoint y: 570, endPoint x: 711, endPoint y: 574, distance: 67.1
click at [644, 443] on quentale-workspace at bounding box center [672, 315] width 1345 height 631
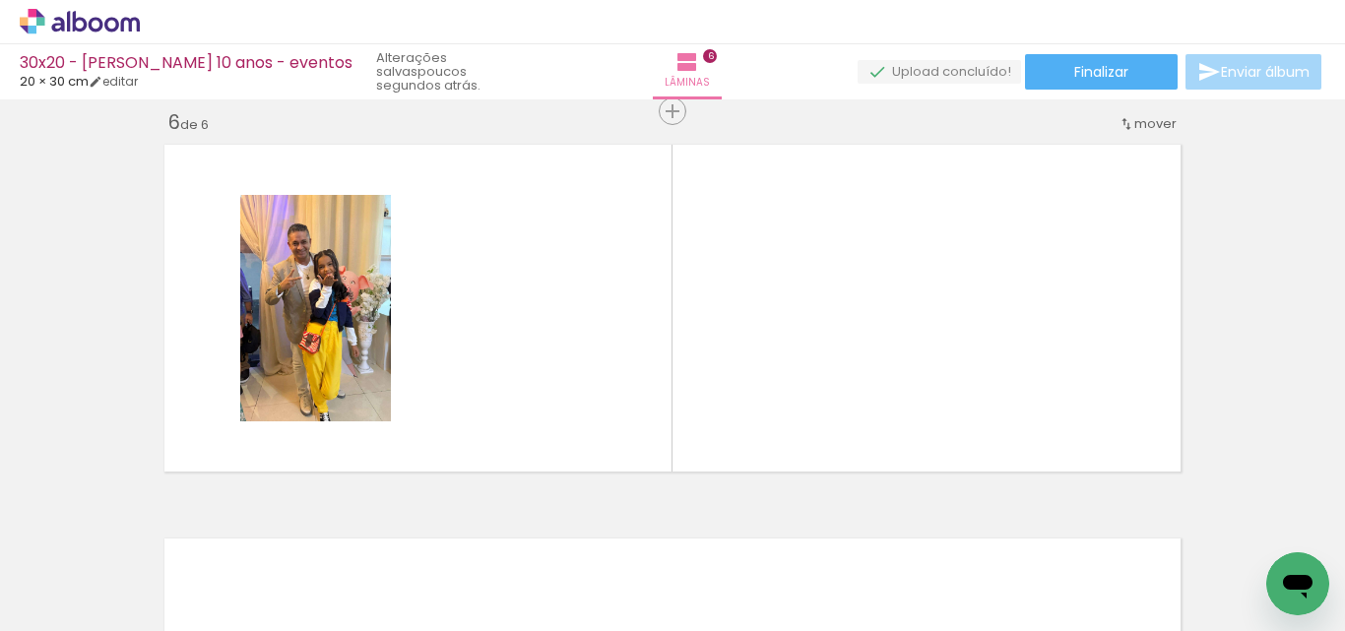
scroll to position [1994, 0]
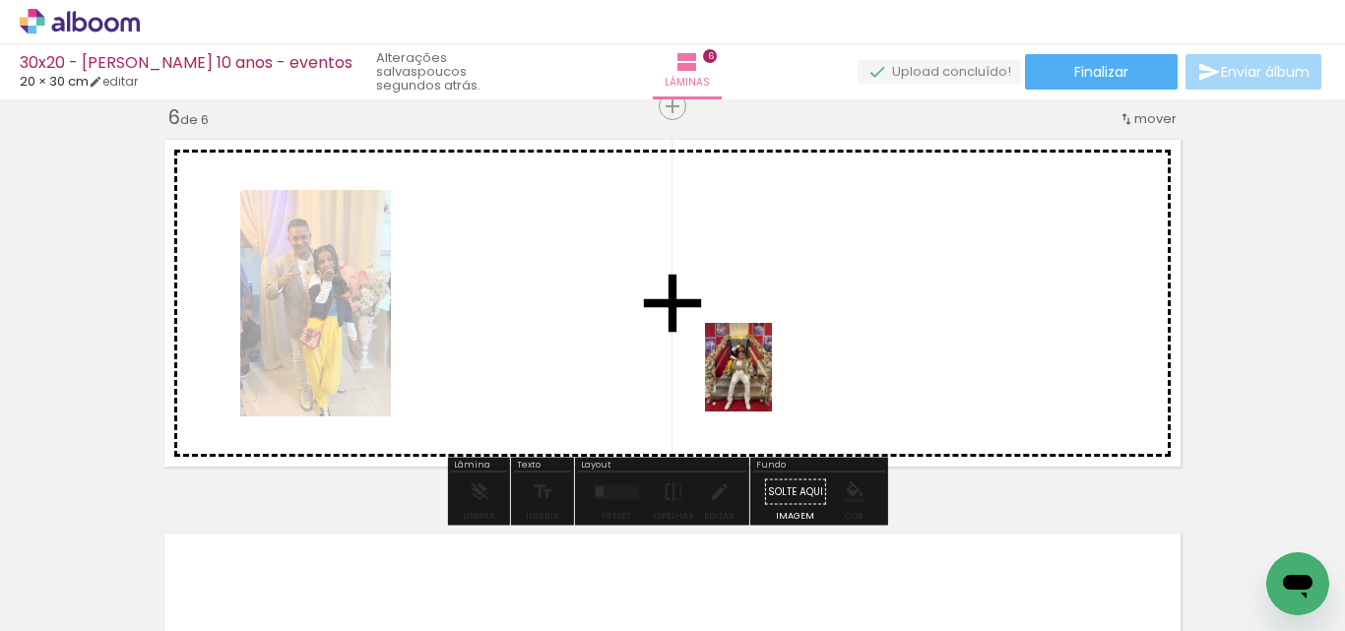
drag, startPoint x: 750, startPoint y: 555, endPoint x: 803, endPoint y: 499, distance: 77.3
click at [764, 381] on quentale-workspace at bounding box center [672, 315] width 1345 height 631
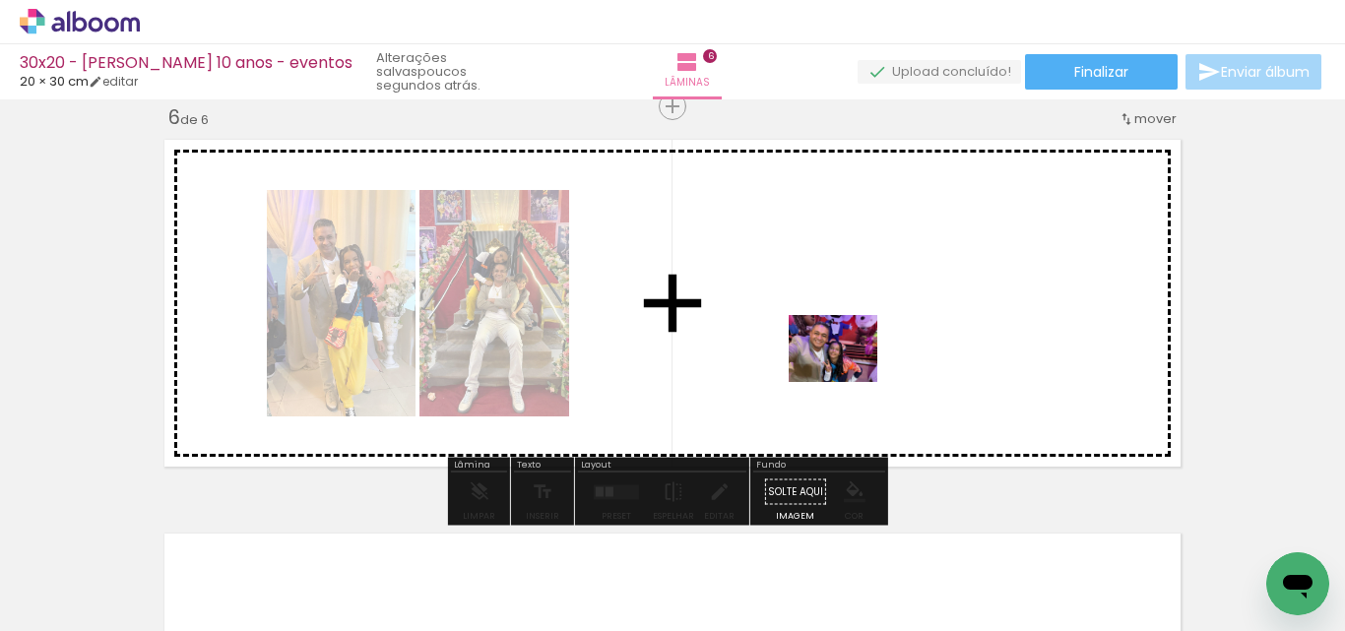
drag, startPoint x: 846, startPoint y: 597, endPoint x: 928, endPoint y: 516, distance: 115.6
click at [847, 373] on quentale-workspace at bounding box center [672, 315] width 1345 height 631
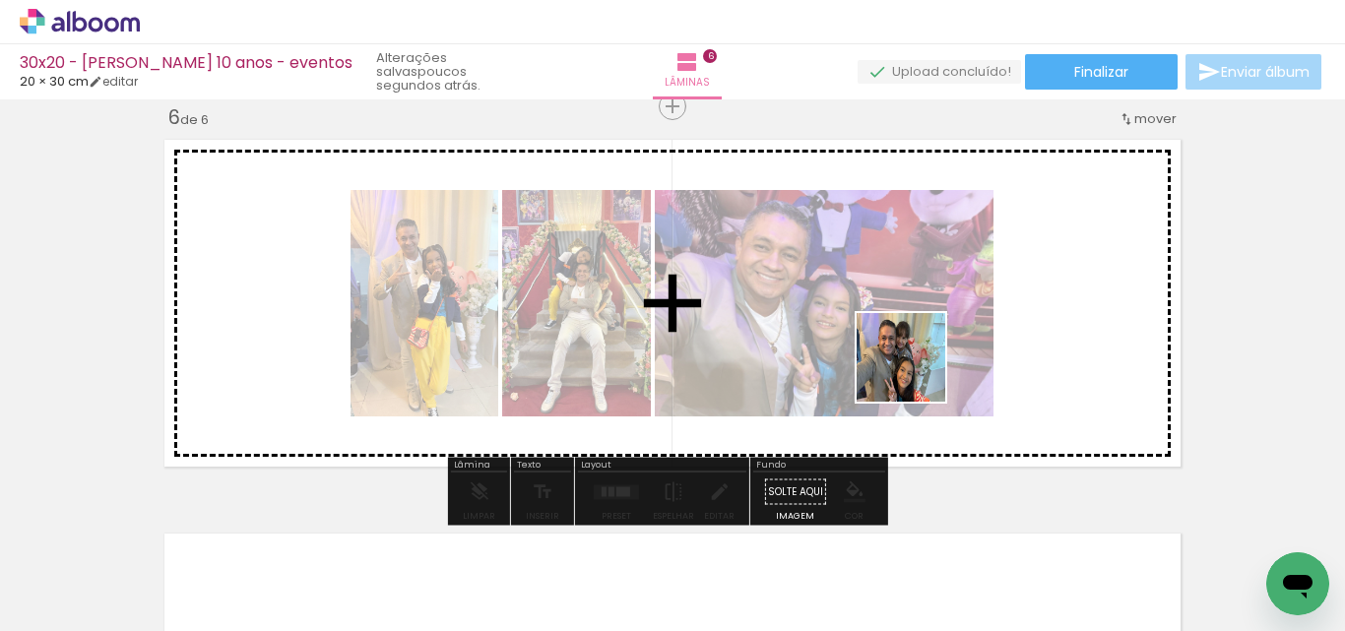
drag, startPoint x: 939, startPoint y: 567, endPoint x: 1072, endPoint y: 592, distance: 135.2
click at [912, 347] on quentale-workspace at bounding box center [672, 315] width 1345 height 631
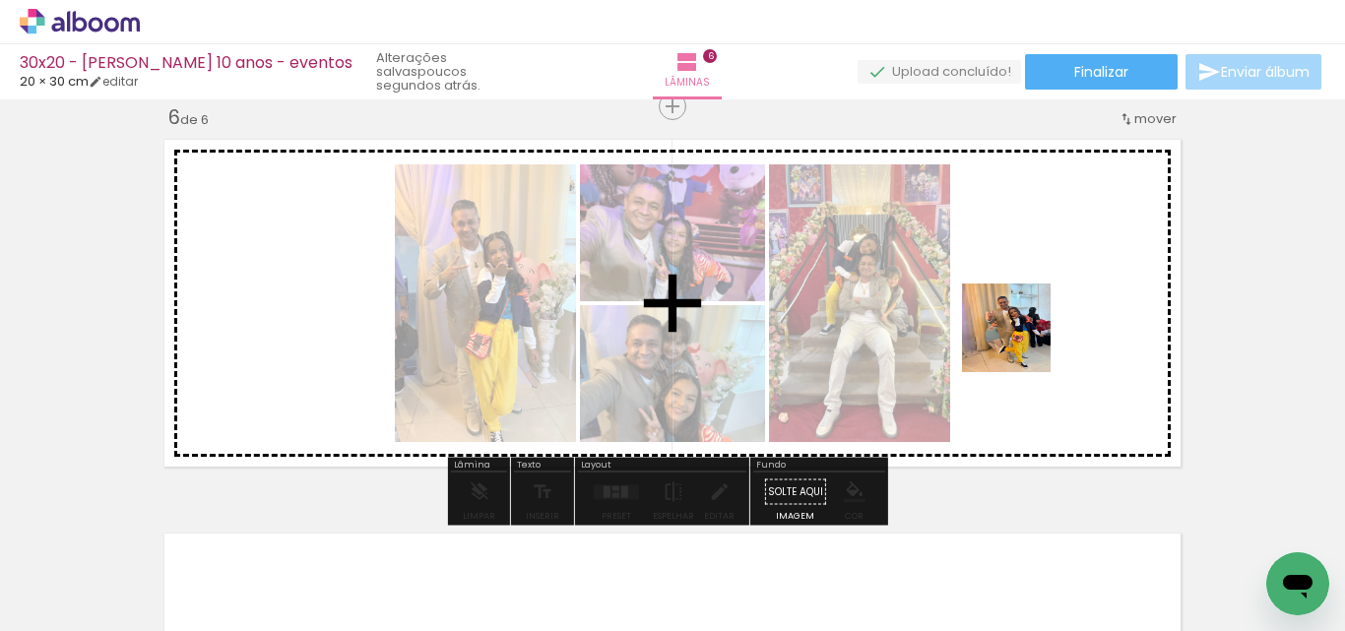
drag, startPoint x: 1086, startPoint y: 592, endPoint x: 1020, endPoint y: 339, distance: 261.4
click at [1020, 339] on quentale-workspace at bounding box center [672, 315] width 1345 height 631
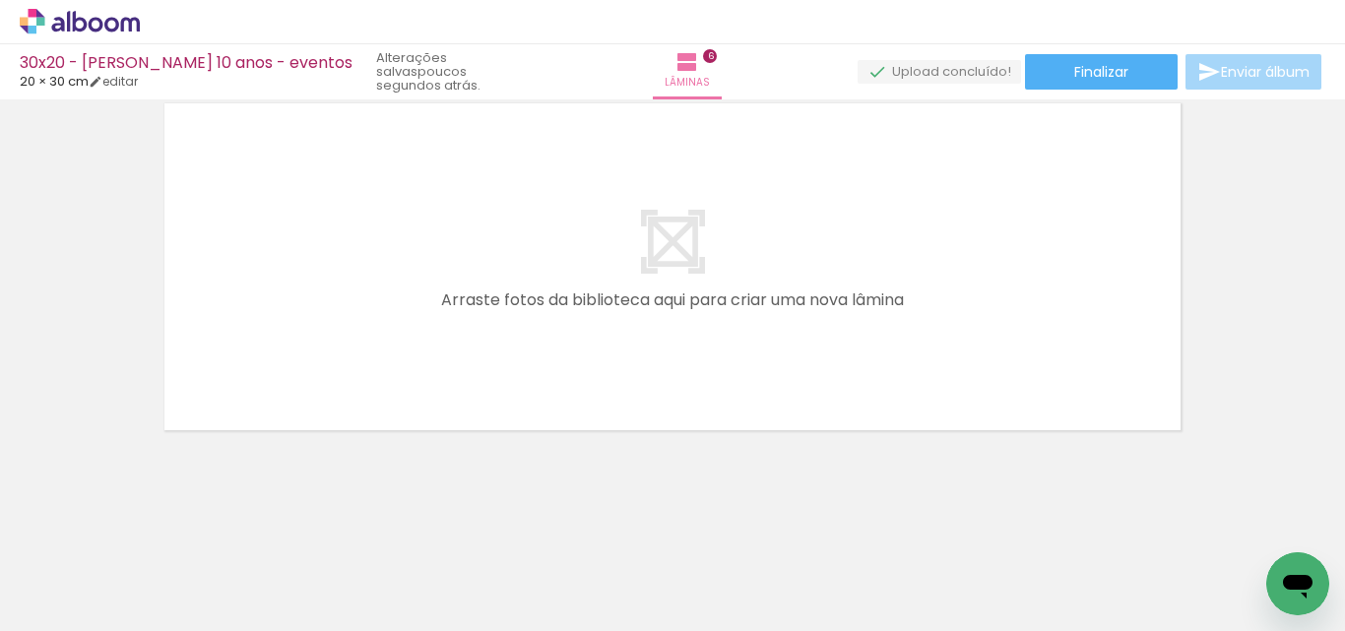
scroll to position [0, 2082]
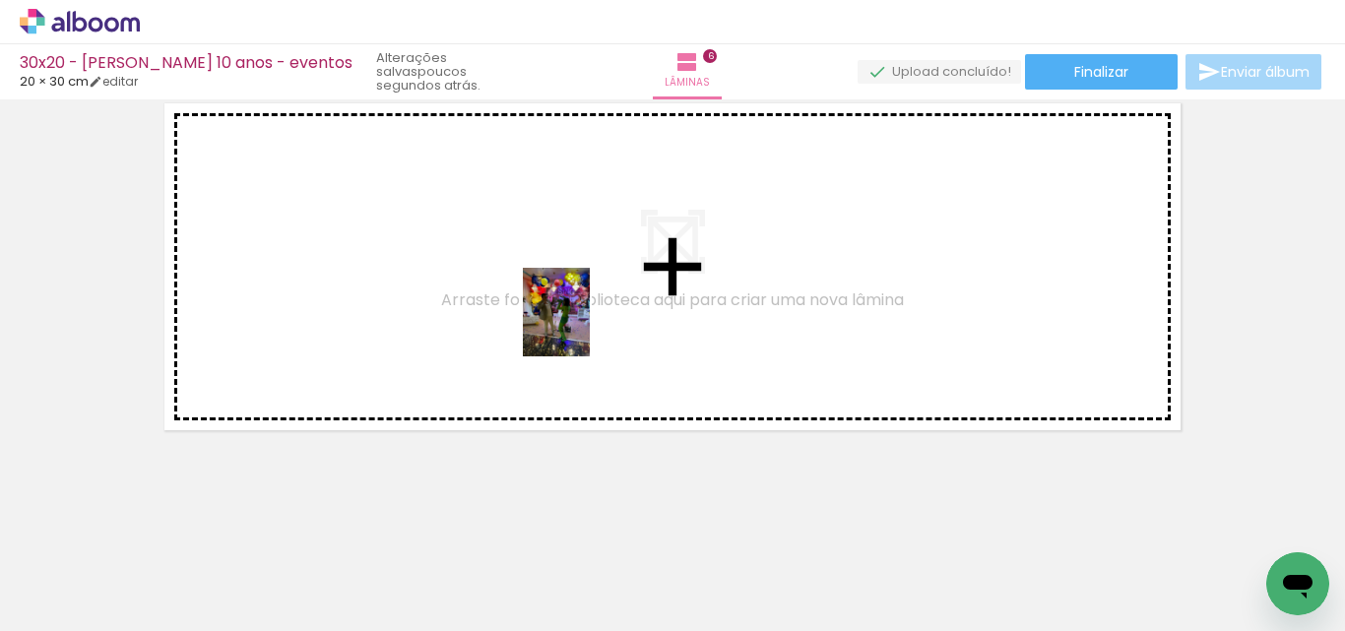
drag, startPoint x: 674, startPoint y: 580, endPoint x: 634, endPoint y: 360, distance: 223.2
click at [580, 327] on quentale-workspace at bounding box center [672, 315] width 1345 height 631
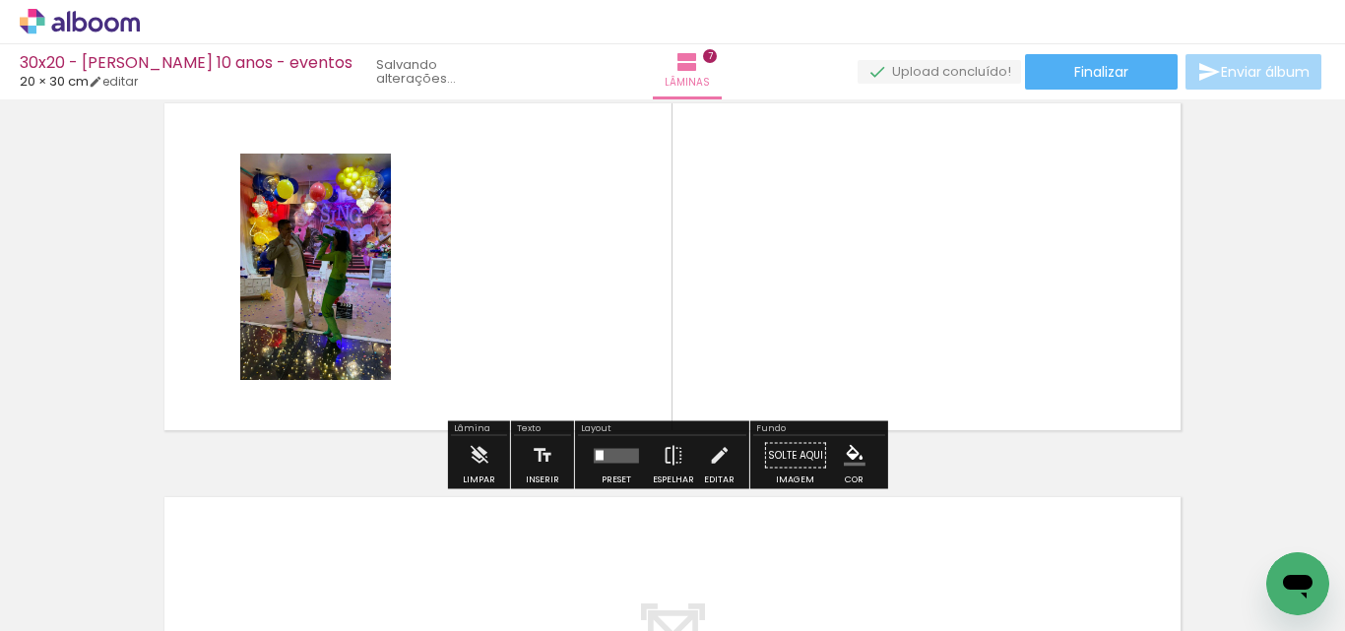
scroll to position [2388, 0]
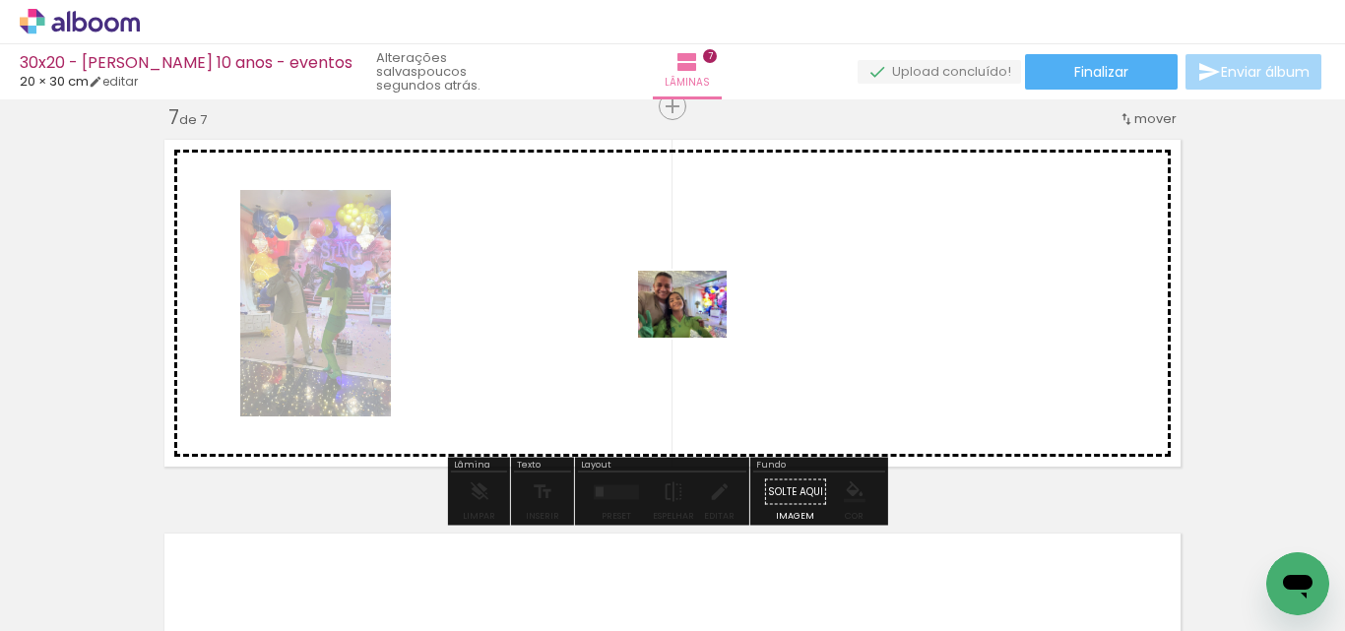
drag, startPoint x: 785, startPoint y: 584, endPoint x: 830, endPoint y: 532, distance: 69.1
click at [699, 330] on quentale-workspace at bounding box center [672, 315] width 1345 height 631
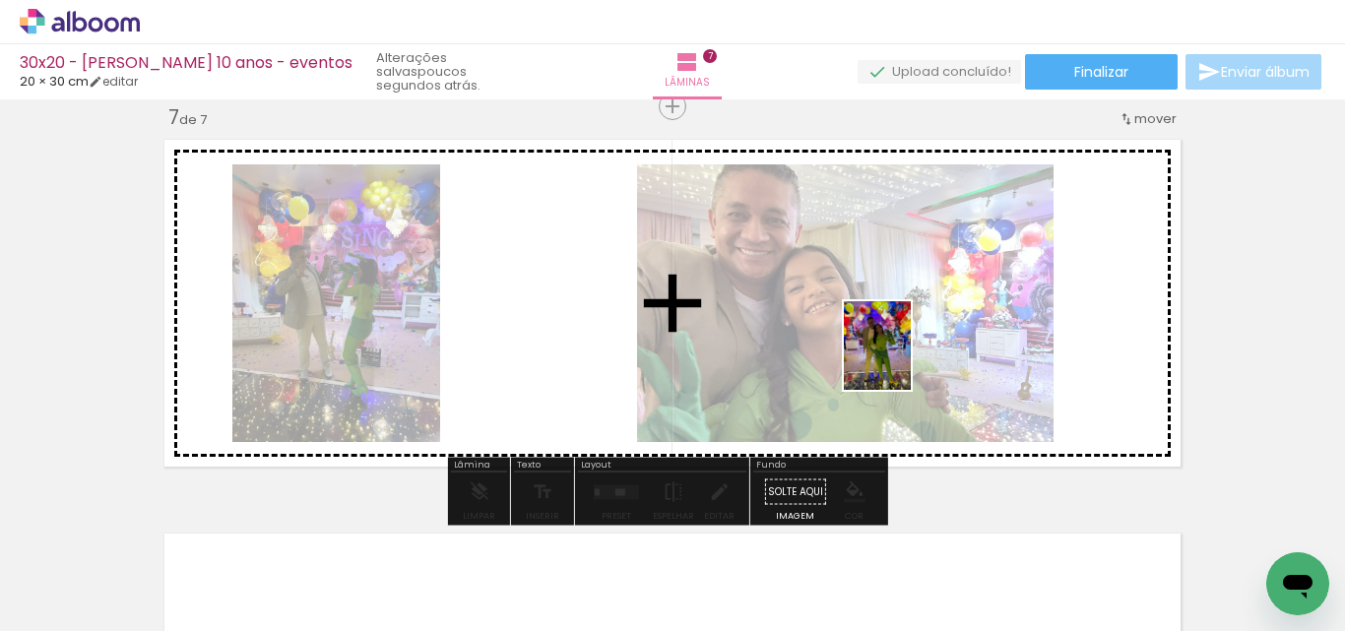
drag, startPoint x: 896, startPoint y: 555, endPoint x: 903, endPoint y: 350, distance: 204.9
click at [903, 350] on quentale-workspace at bounding box center [672, 315] width 1345 height 631
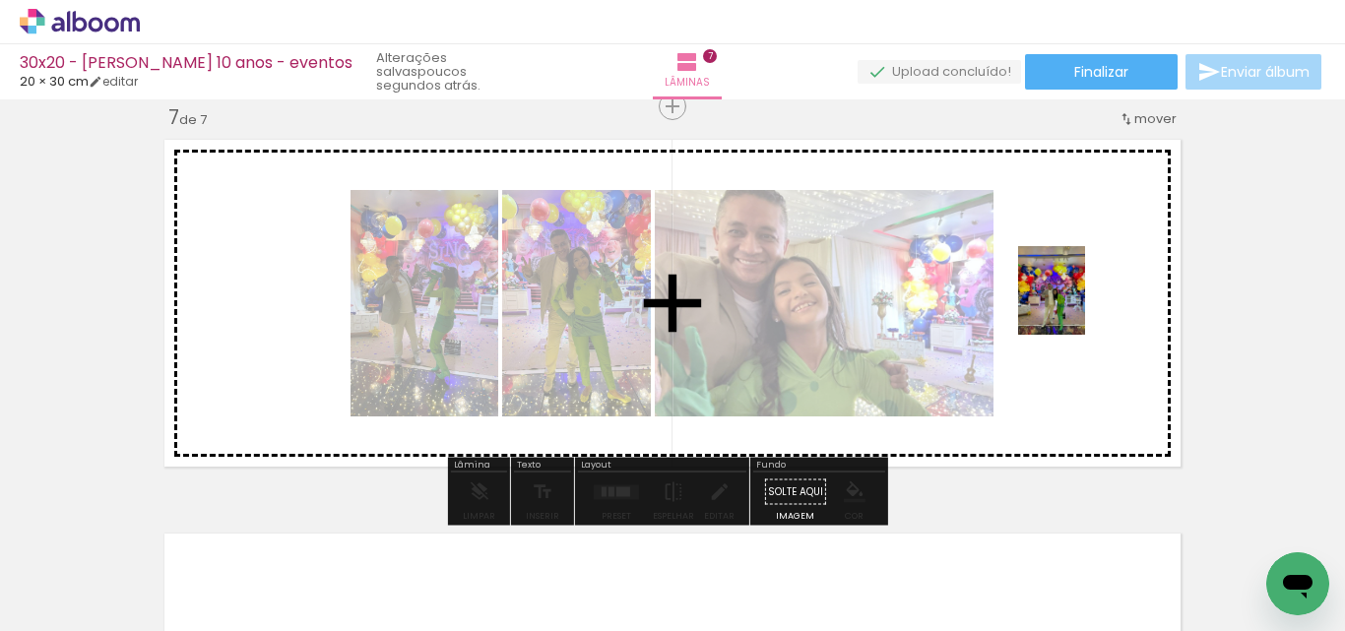
drag, startPoint x: 997, startPoint y: 582, endPoint x: 1077, endPoint y: 300, distance: 292.6
click at [1077, 300] on quentale-workspace at bounding box center [672, 315] width 1345 height 631
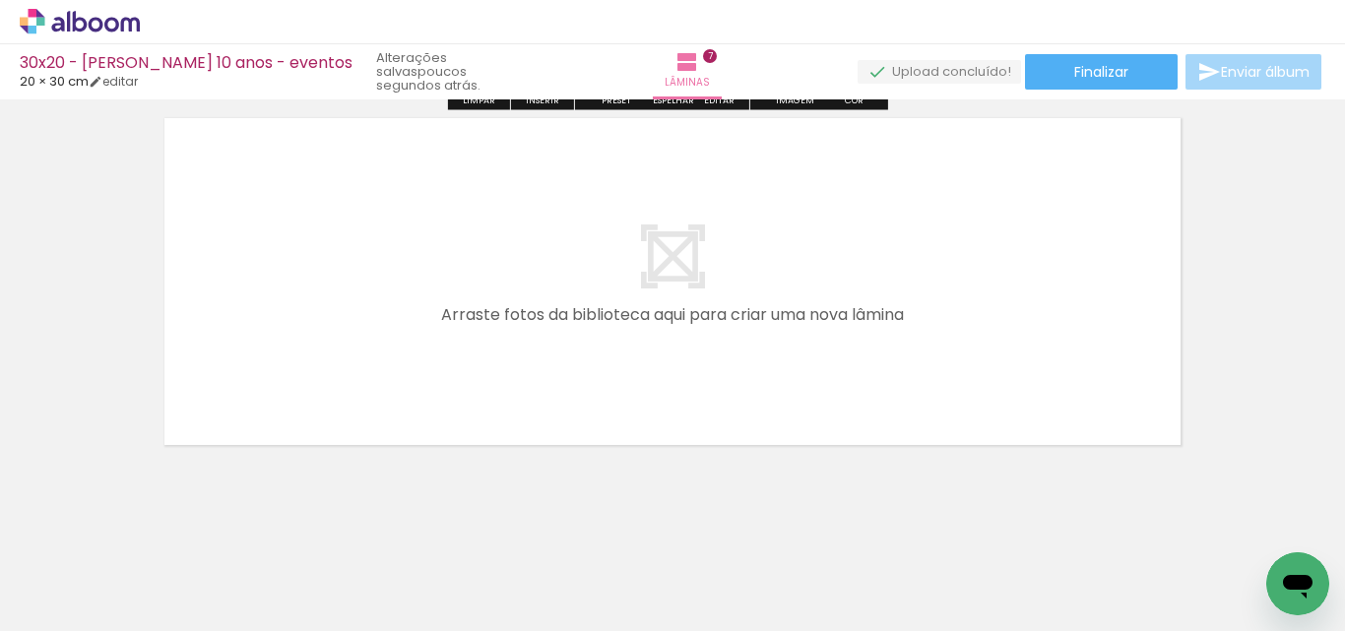
scroll to position [2818, 0]
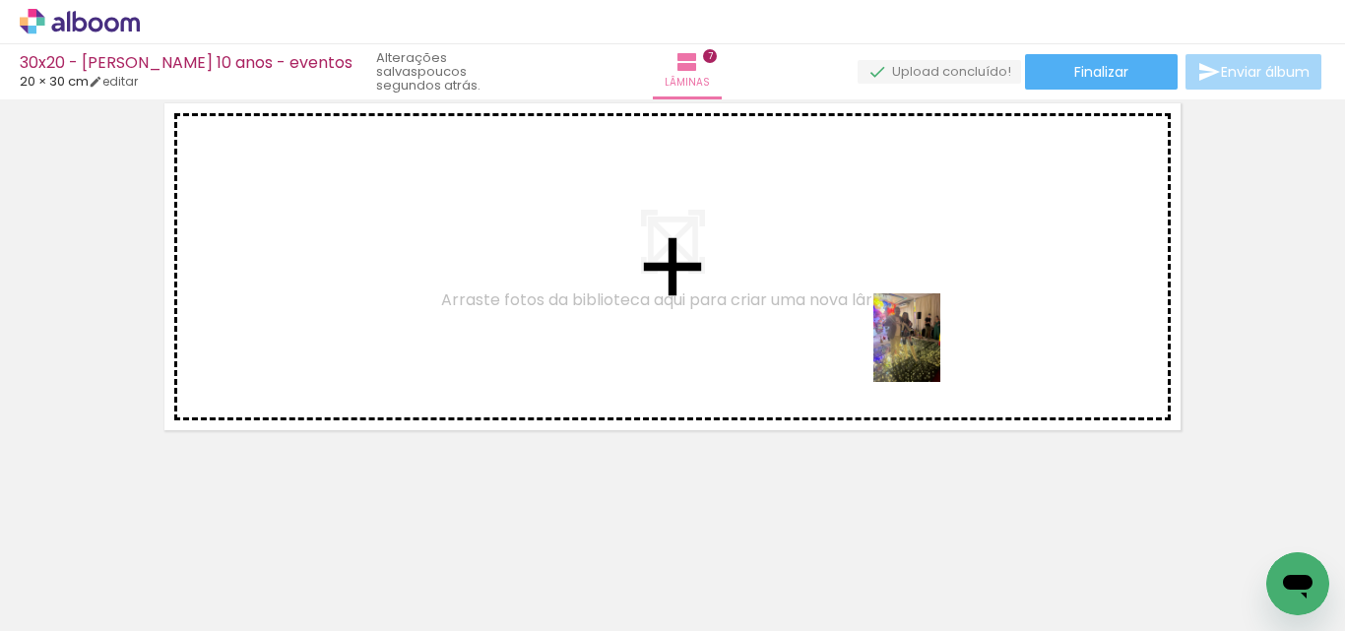
drag, startPoint x: 1087, startPoint y: 557, endPoint x: 1068, endPoint y: 481, distance: 78.1
click at [888, 325] on quentale-workspace at bounding box center [672, 315] width 1345 height 631
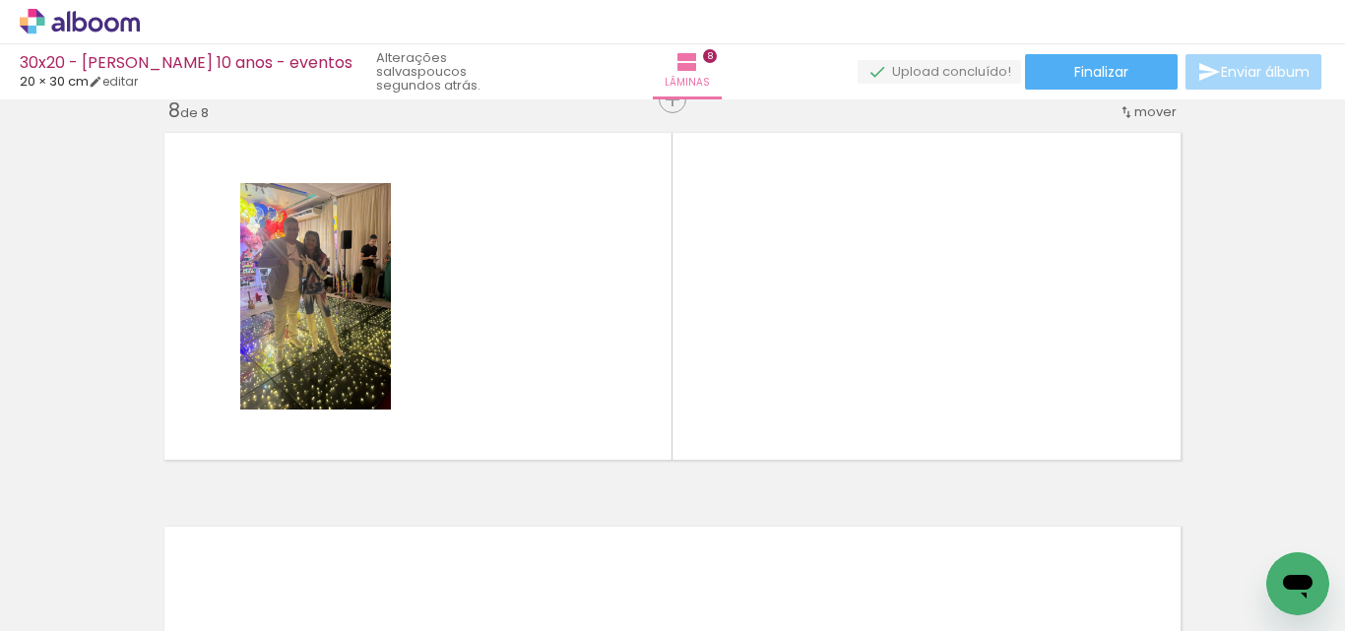
scroll to position [2782, 0]
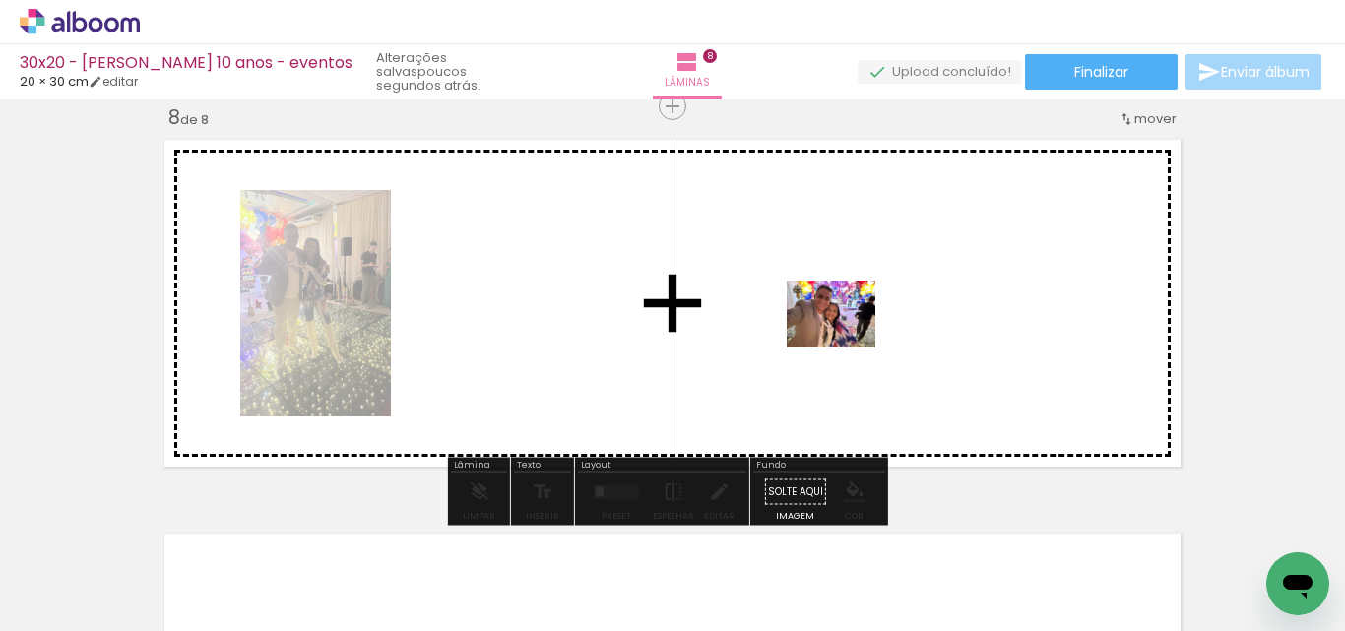
drag, startPoint x: 1205, startPoint y: 561, endPoint x: 836, endPoint y: 340, distance: 430.5
click at [836, 340] on quentale-workspace at bounding box center [672, 315] width 1345 height 631
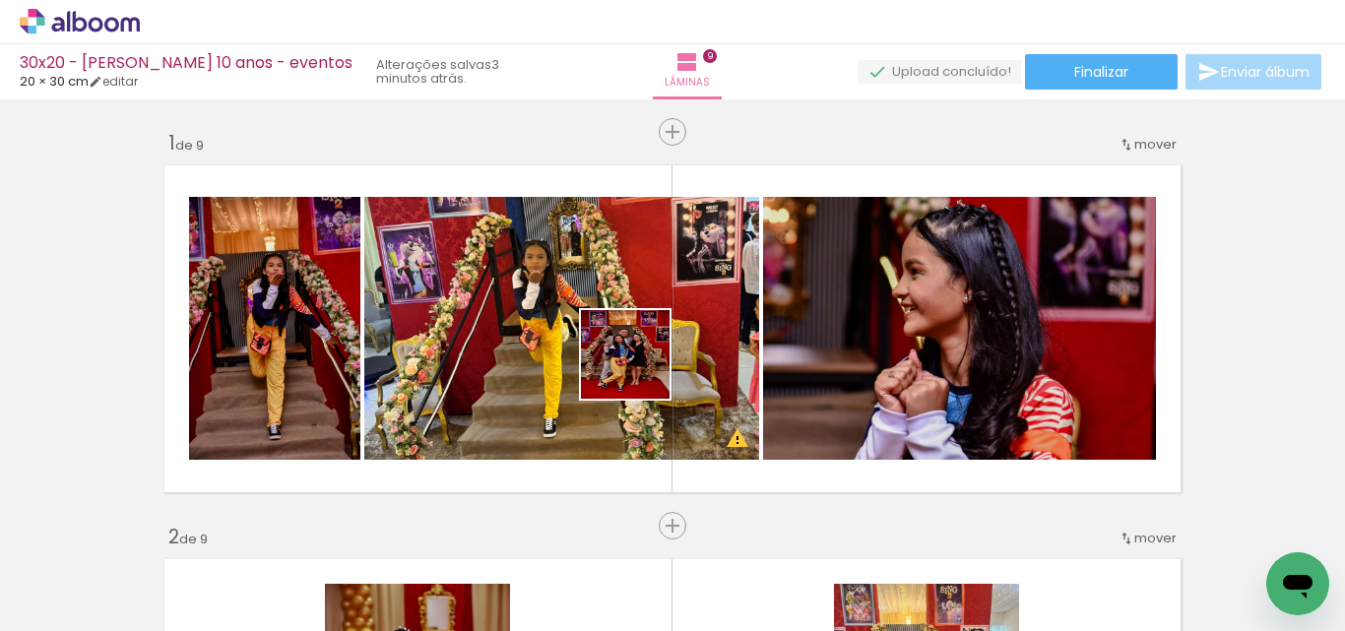
drag, startPoint x: 645, startPoint y: 478, endPoint x: 749, endPoint y: 584, distance: 148.3
click at [639, 368] on quentale-workspace at bounding box center [672, 315] width 1345 height 631
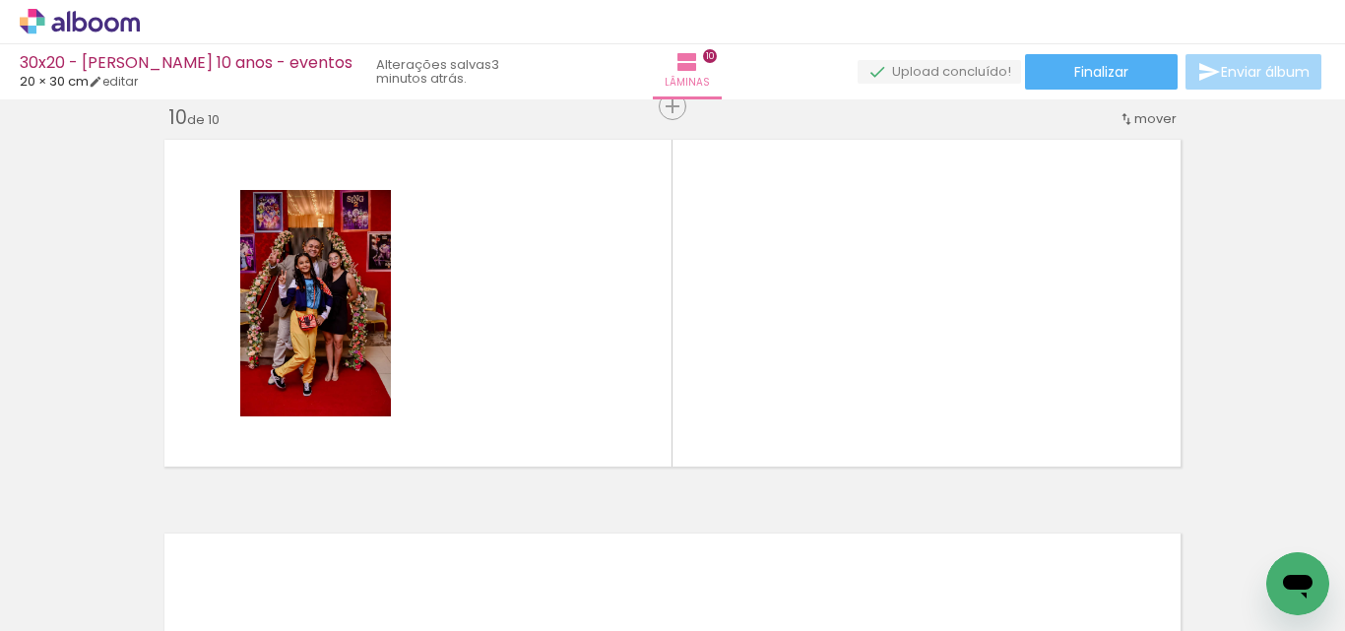
scroll to position [0, 3091]
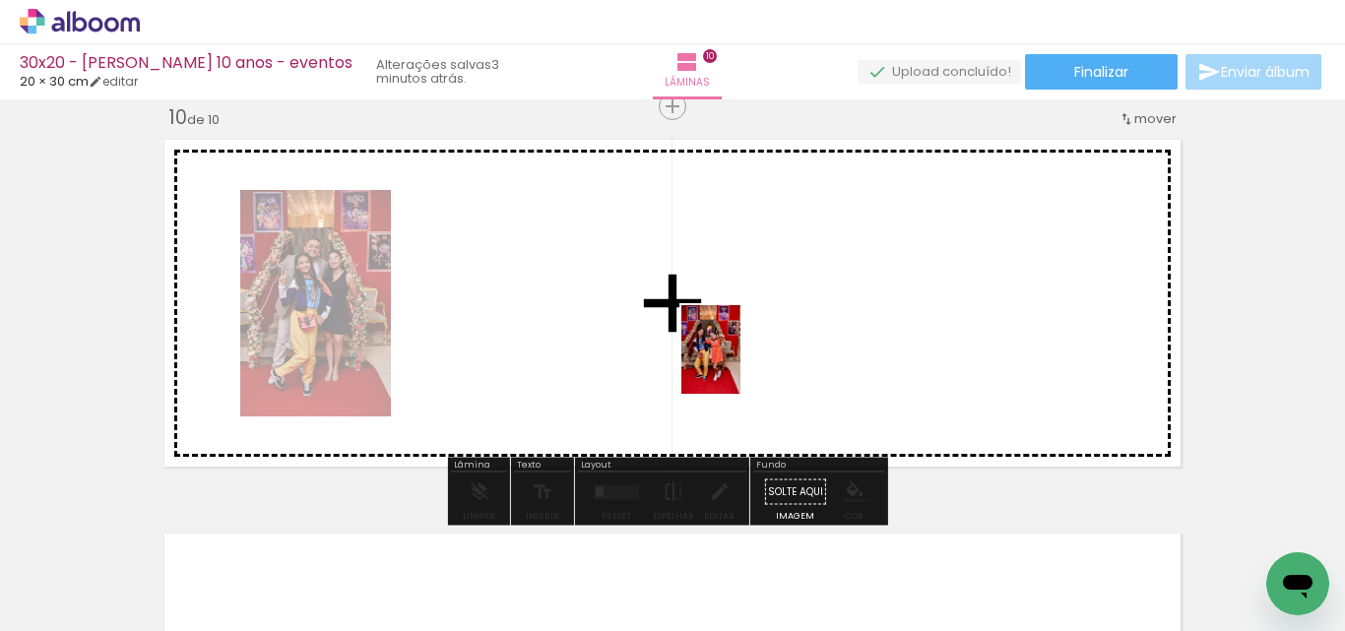
drag, startPoint x: 748, startPoint y: 582, endPoint x: 740, endPoint y: 364, distance: 217.7
click at [740, 364] on quentale-workspace at bounding box center [672, 315] width 1345 height 631
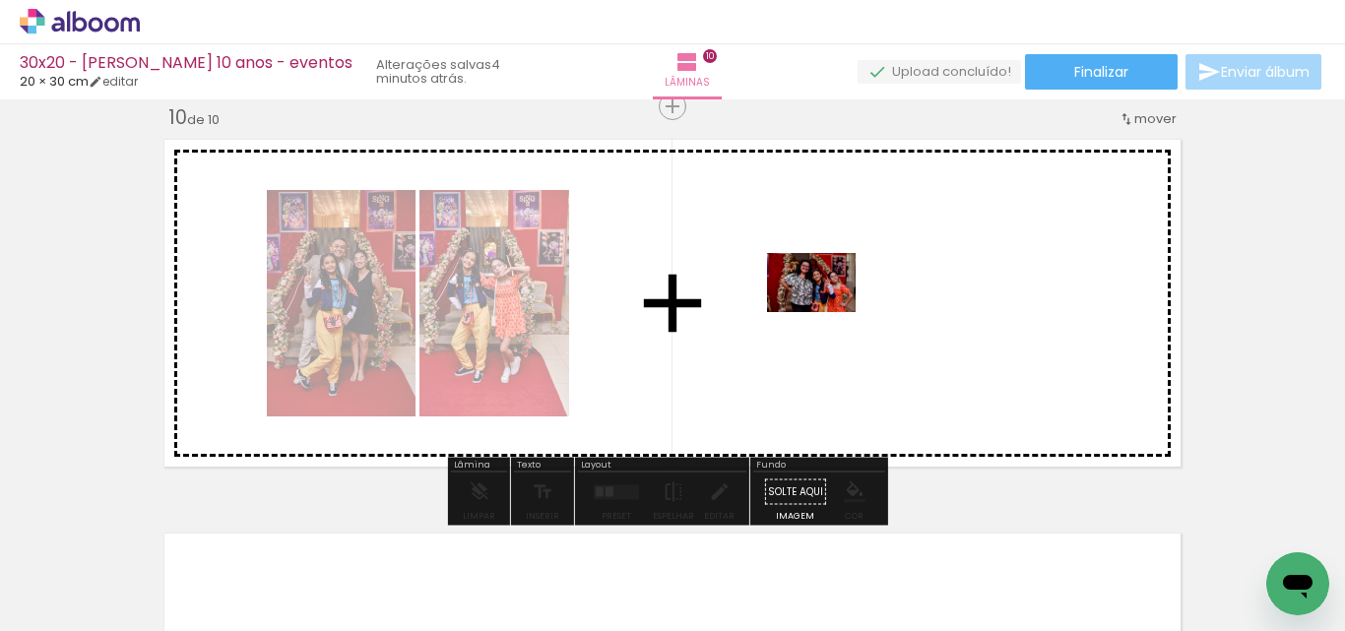
drag, startPoint x: 875, startPoint y: 579, endPoint x: 825, endPoint y: 311, distance: 272.4
click at [825, 311] on quentale-workspace at bounding box center [672, 315] width 1345 height 631
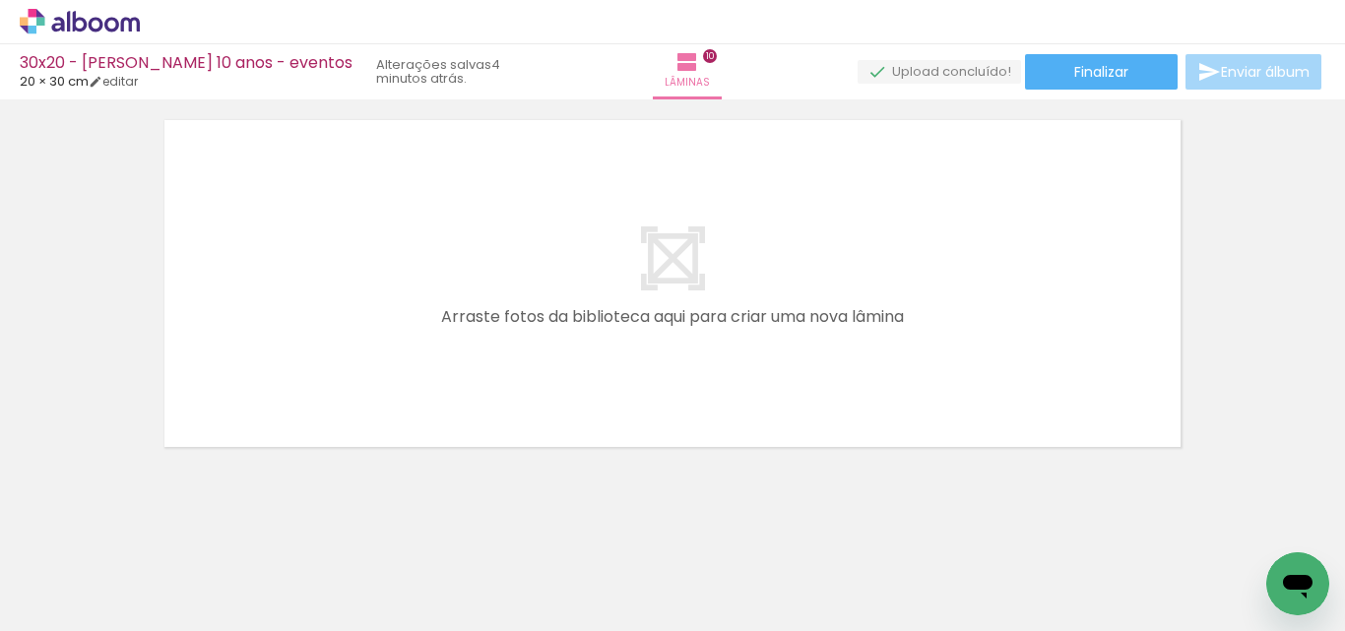
scroll to position [4000, 0]
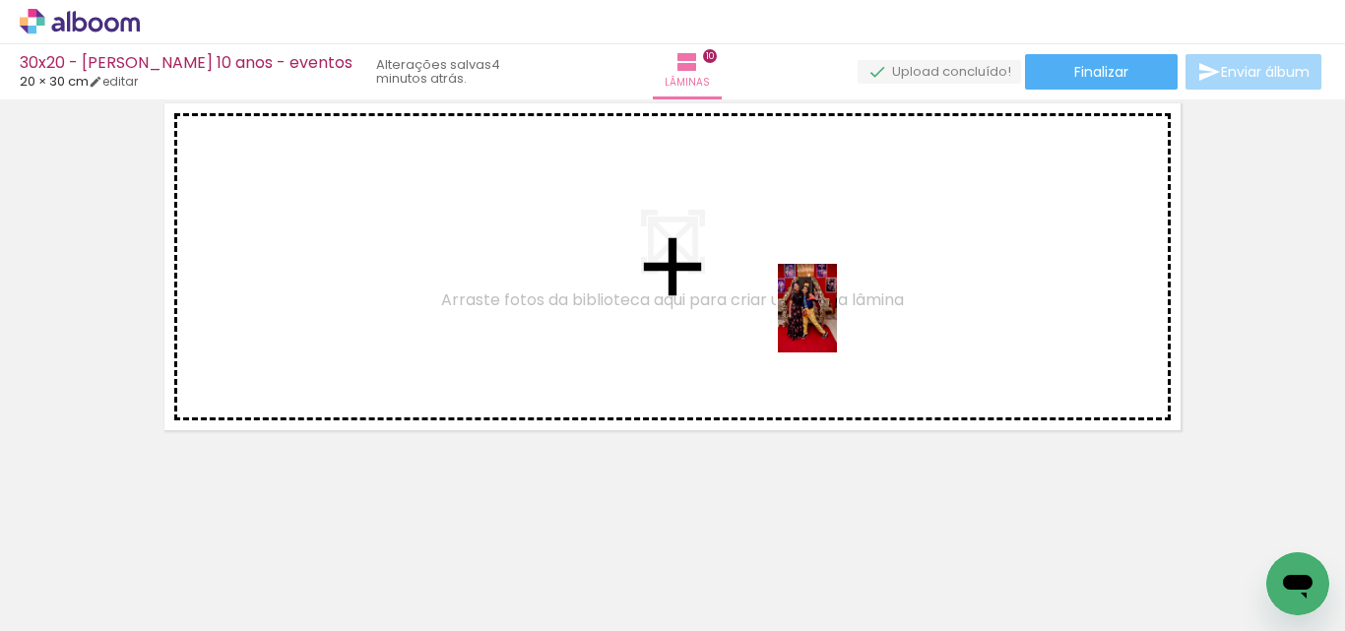
drag, startPoint x: 971, startPoint y: 596, endPoint x: 1025, endPoint y: 564, distance: 62.6
click at [836, 322] on quentale-workspace at bounding box center [672, 315] width 1345 height 631
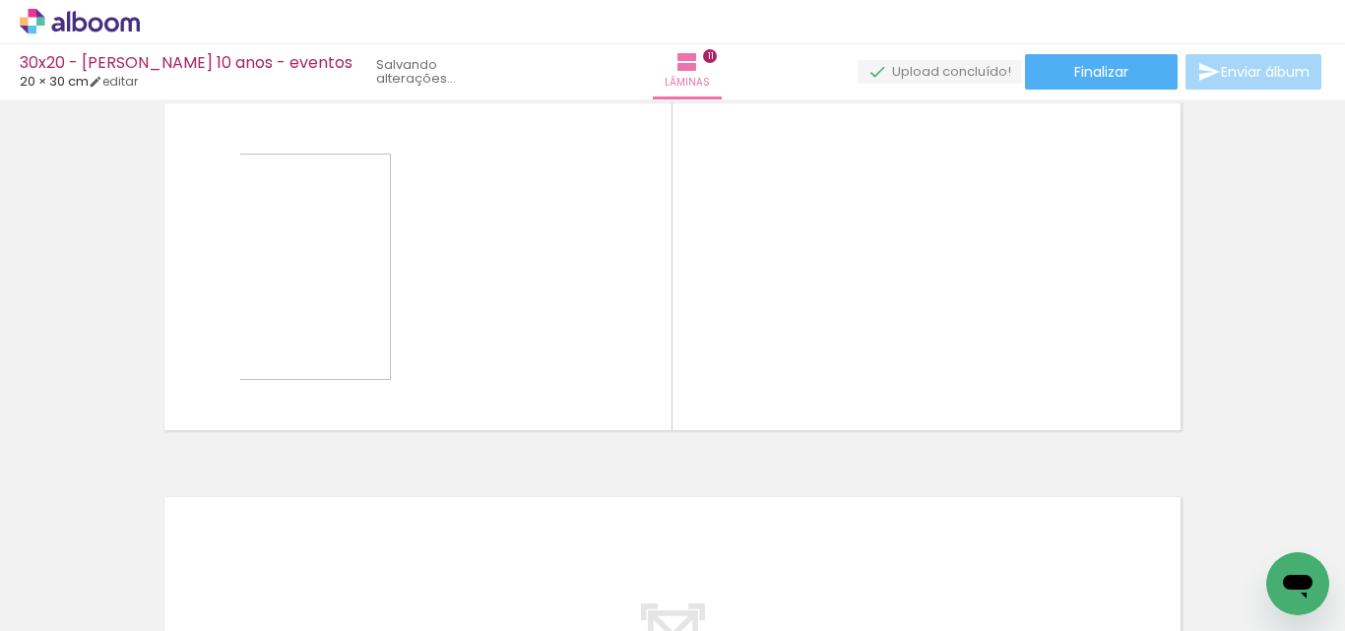
scroll to position [3963, 0]
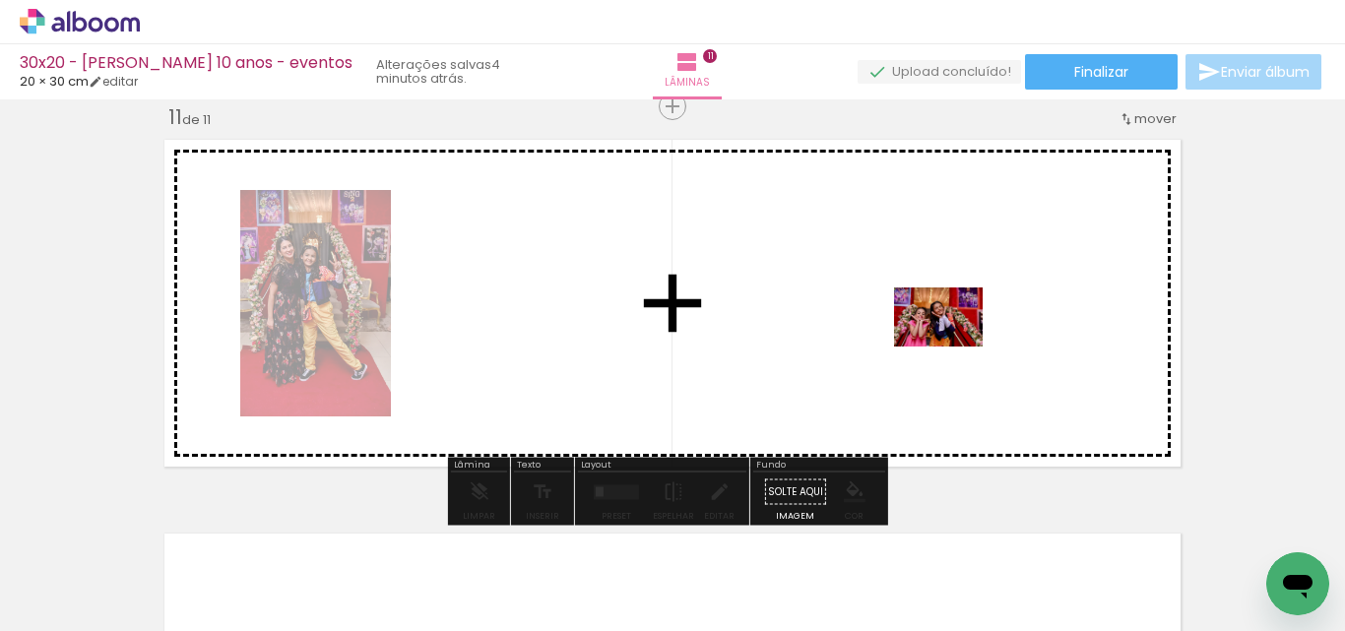
drag, startPoint x: 1085, startPoint y: 582, endPoint x: 951, endPoint y: 345, distance: 272.4
click at [951, 345] on quentale-workspace at bounding box center [672, 315] width 1345 height 631
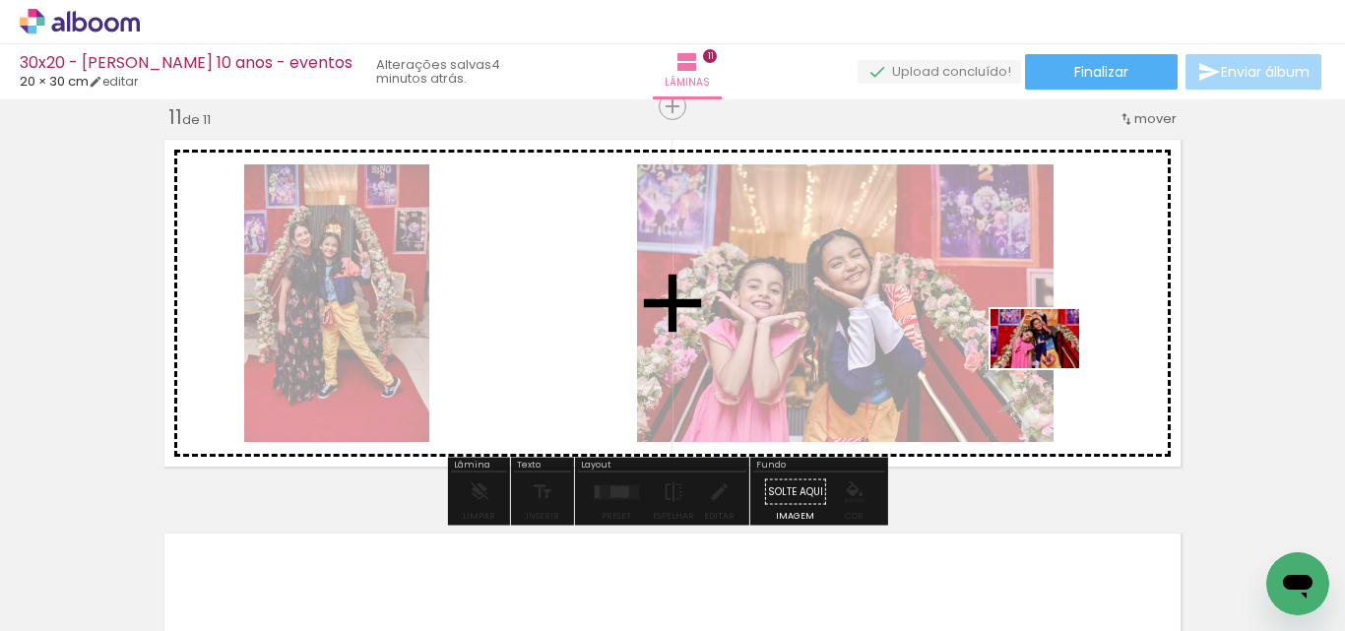
drag, startPoint x: 1206, startPoint y: 570, endPoint x: 1049, endPoint y: 368, distance: 255.4
click at [1049, 368] on quentale-workspace at bounding box center [672, 315] width 1345 height 631
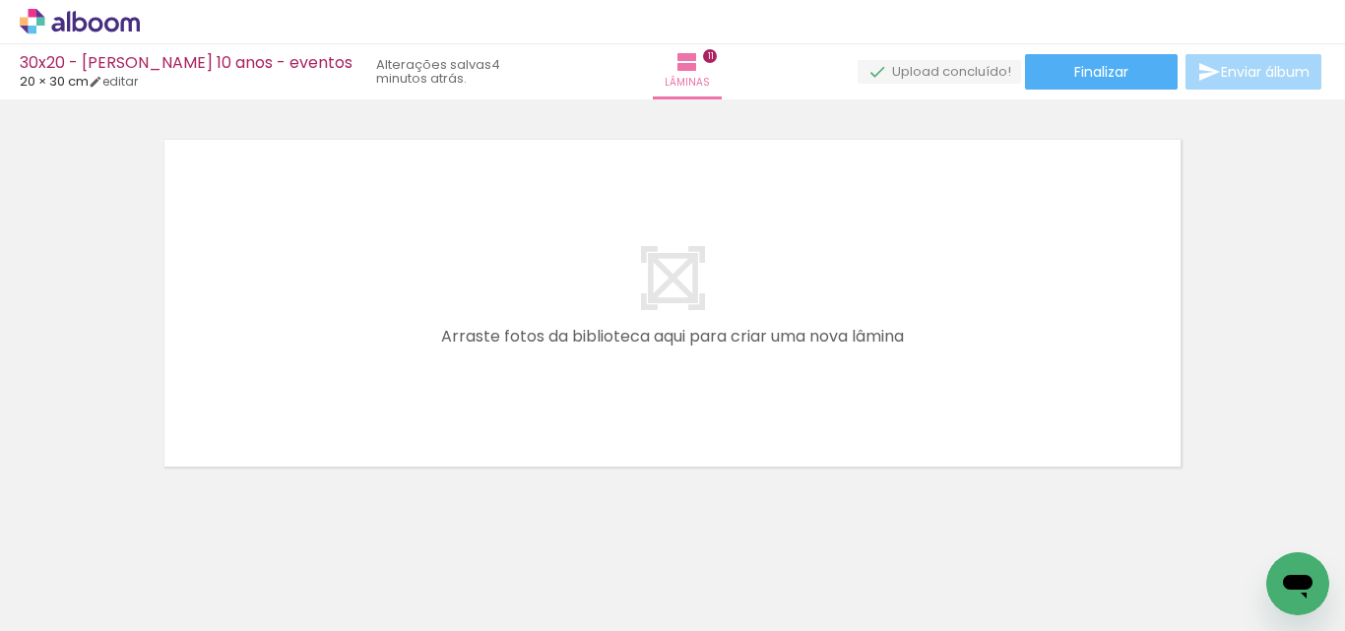
scroll to position [0, 3636]
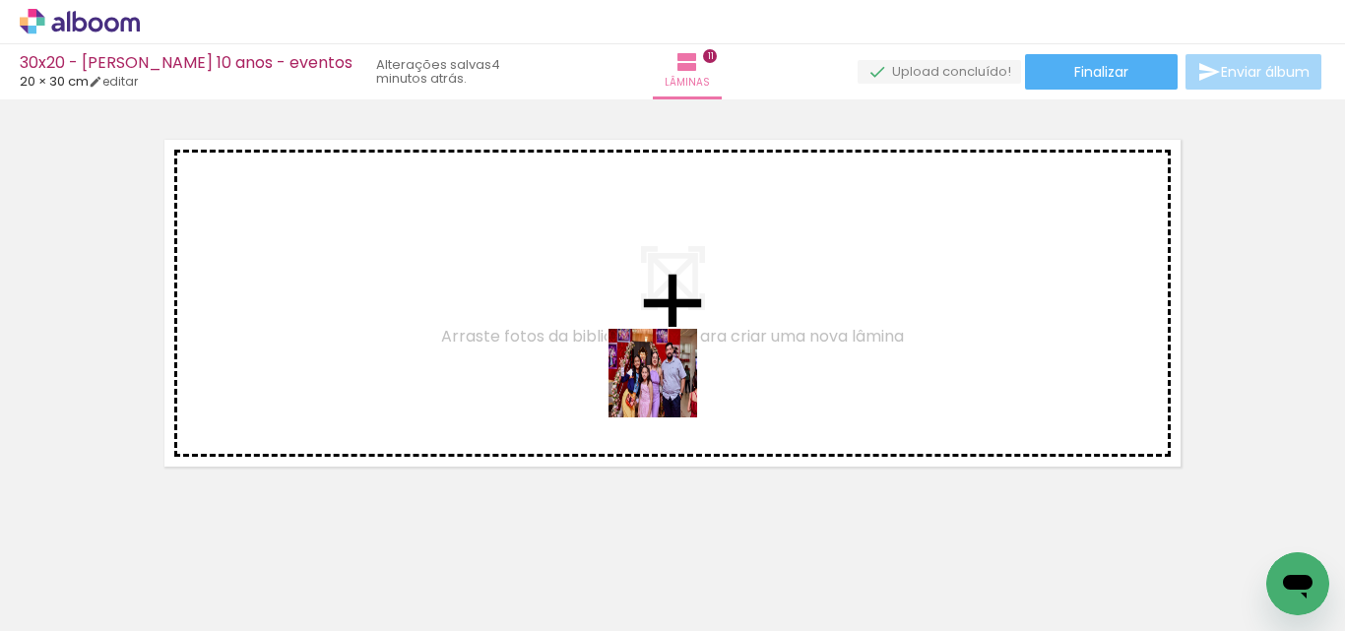
drag, startPoint x: 740, startPoint y: 562, endPoint x: 748, endPoint y: 483, distance: 79.1
click at [653, 352] on quentale-workspace at bounding box center [672, 315] width 1345 height 631
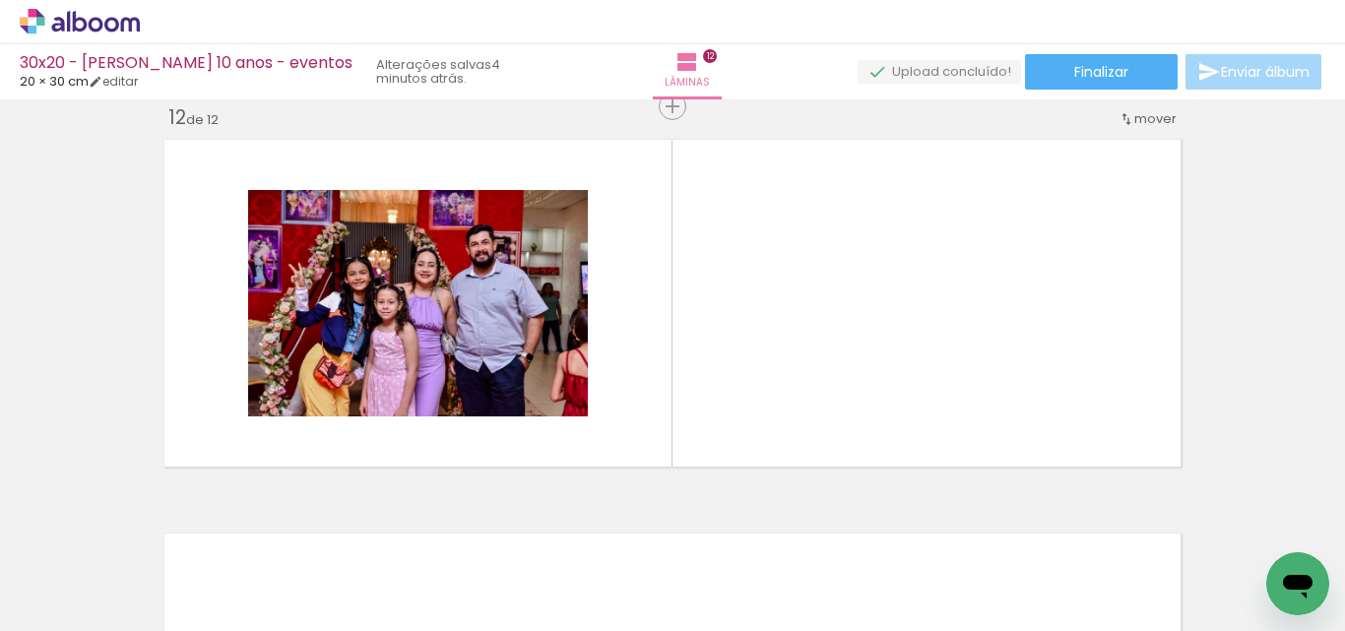
scroll to position [4357, 0]
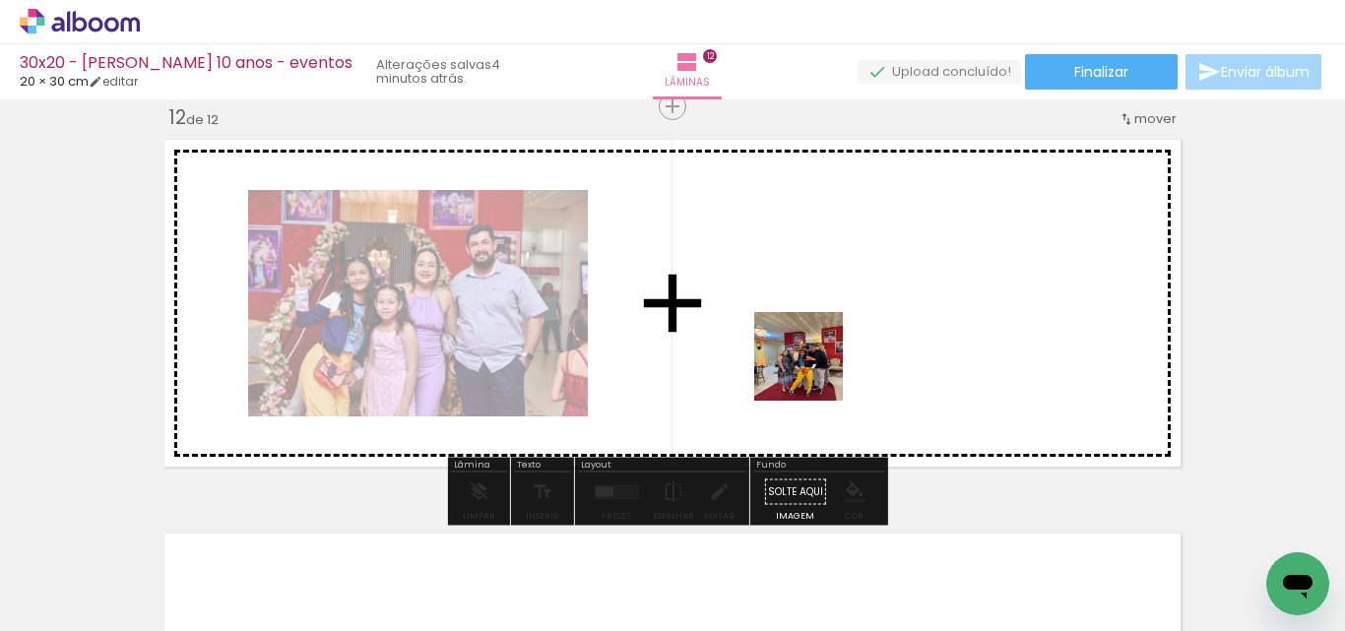
drag, startPoint x: 875, startPoint y: 577, endPoint x: 813, endPoint y: 371, distance: 214.9
click at [813, 371] on quentale-workspace at bounding box center [672, 315] width 1345 height 631
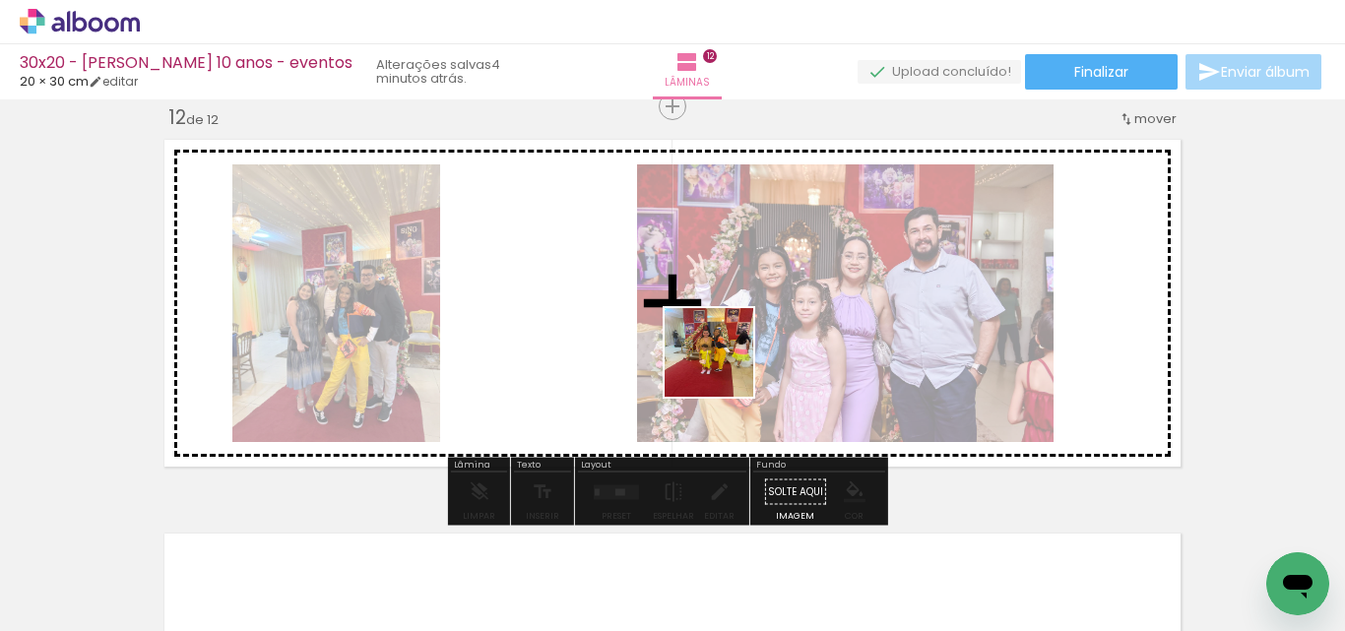
drag, startPoint x: 959, startPoint y: 572, endPoint x: 659, endPoint y: 333, distance: 383.9
click at [659, 333] on quentale-workspace at bounding box center [672, 315] width 1345 height 631
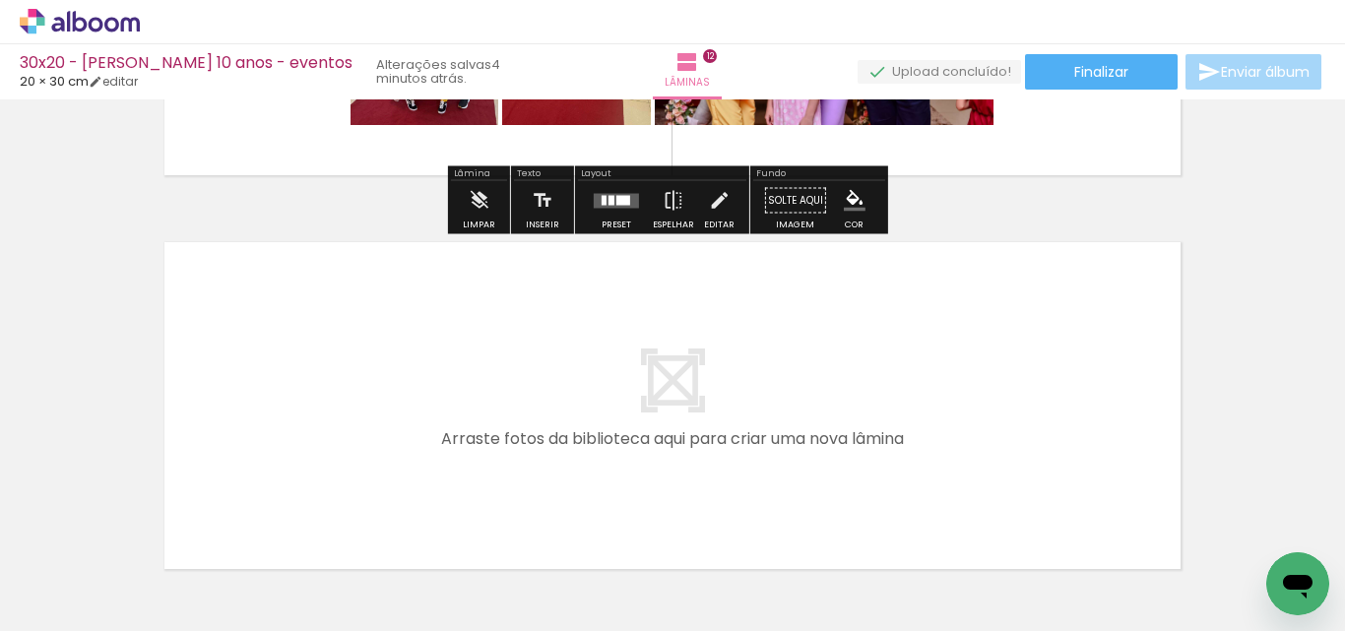
scroll to position [4652, 0]
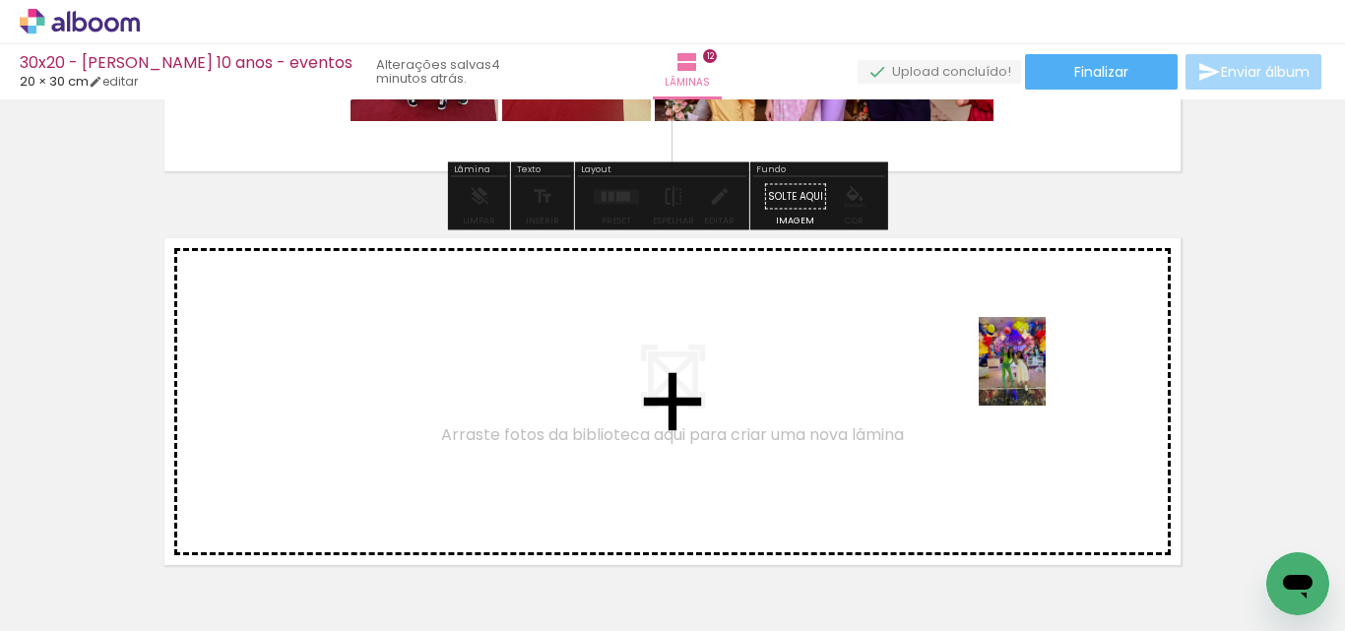
drag, startPoint x: 1103, startPoint y: 563, endPoint x: 1022, endPoint y: 356, distance: 221.9
click at [1022, 356] on quentale-workspace at bounding box center [672, 315] width 1345 height 631
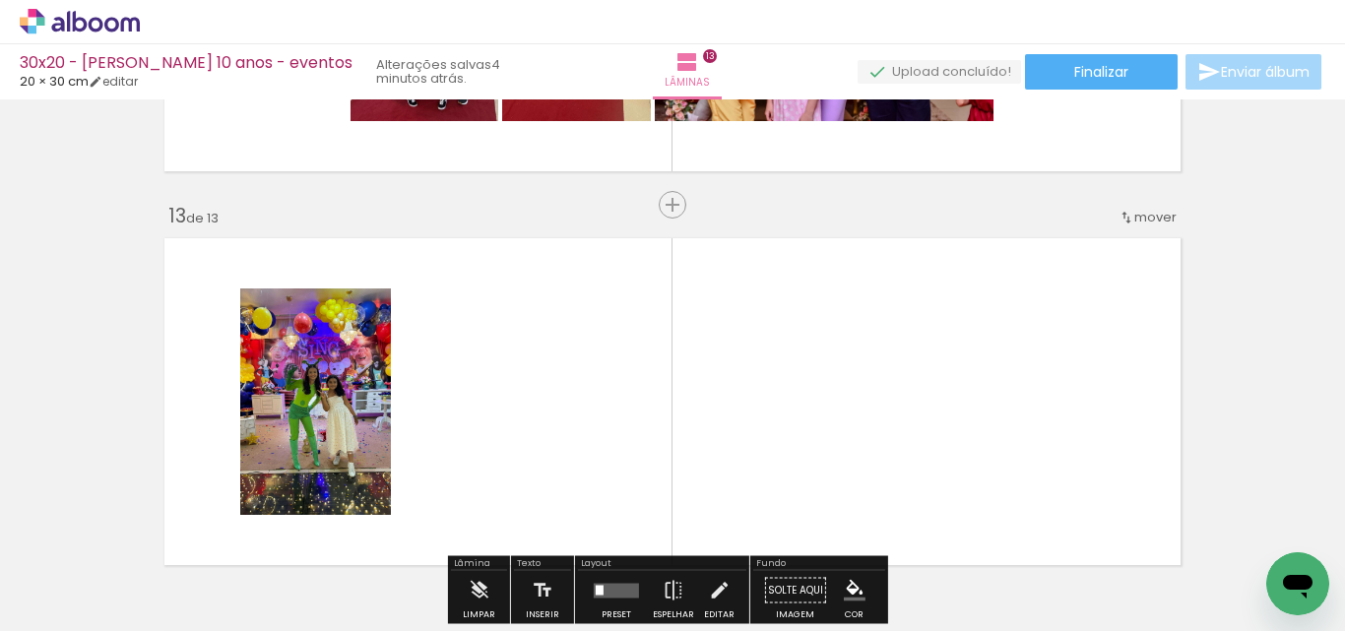
scroll to position [4751, 0]
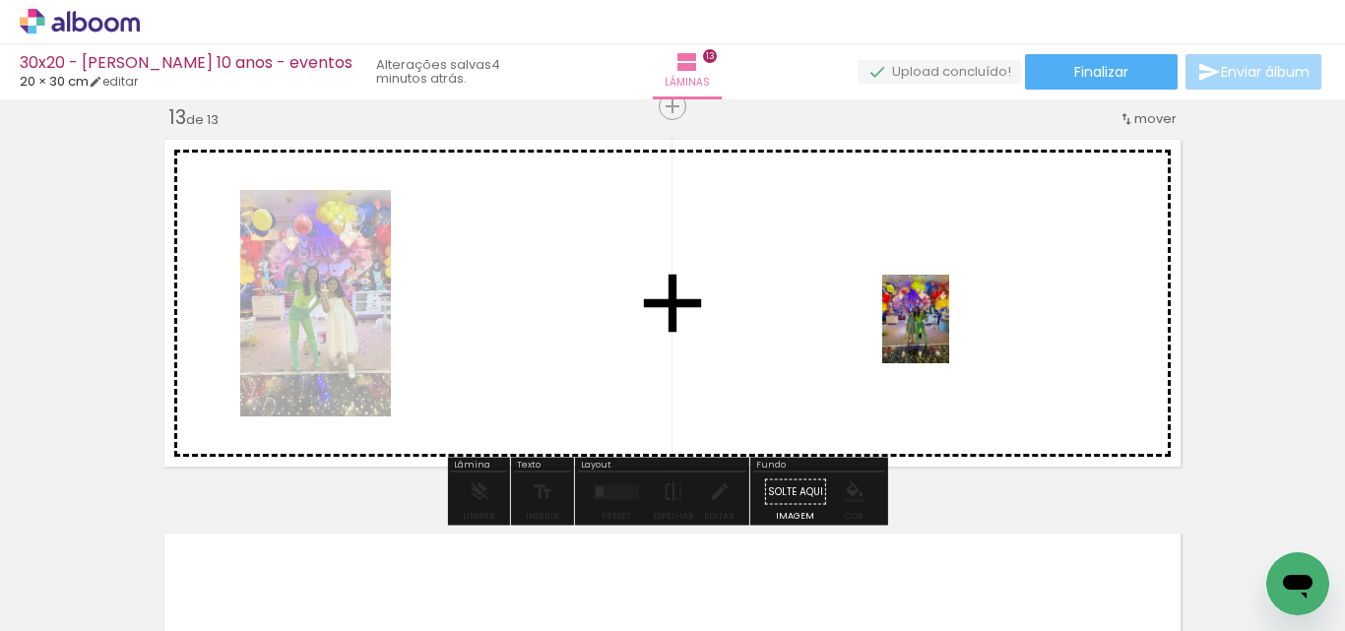
drag, startPoint x: 1203, startPoint y: 555, endPoint x: 929, endPoint y: 338, distance: 349.6
click at [936, 333] on quentale-workspace at bounding box center [672, 315] width 1345 height 631
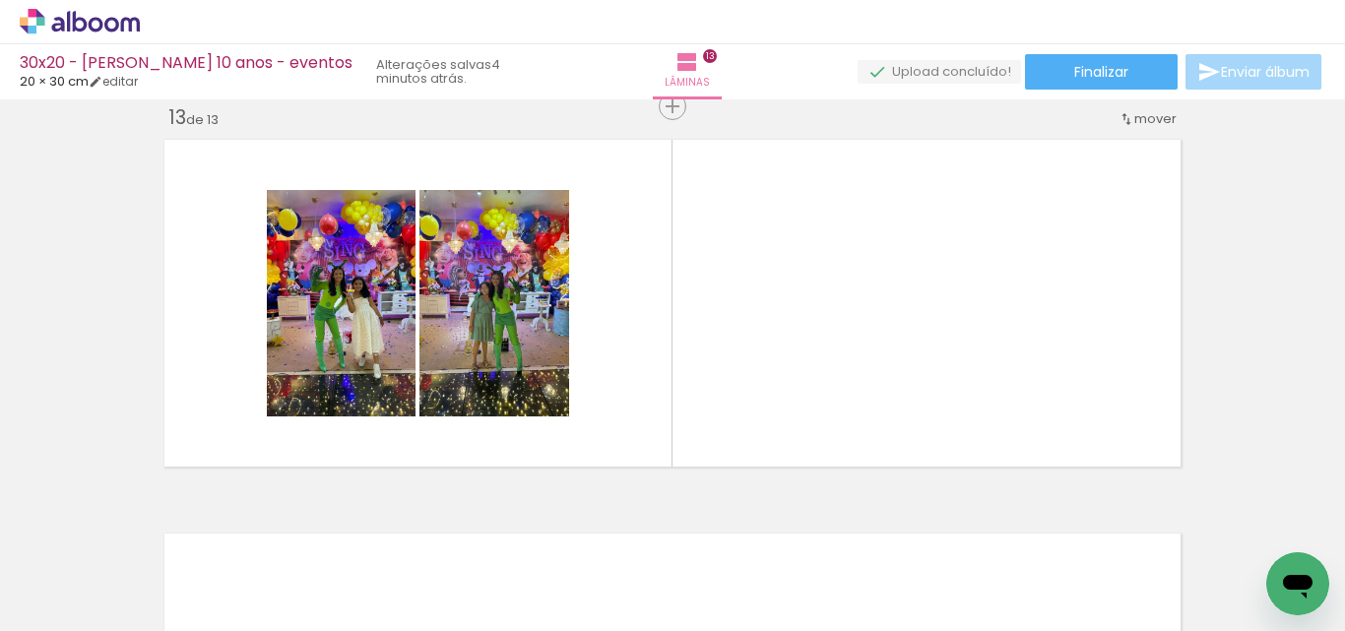
scroll to position [0, 4030]
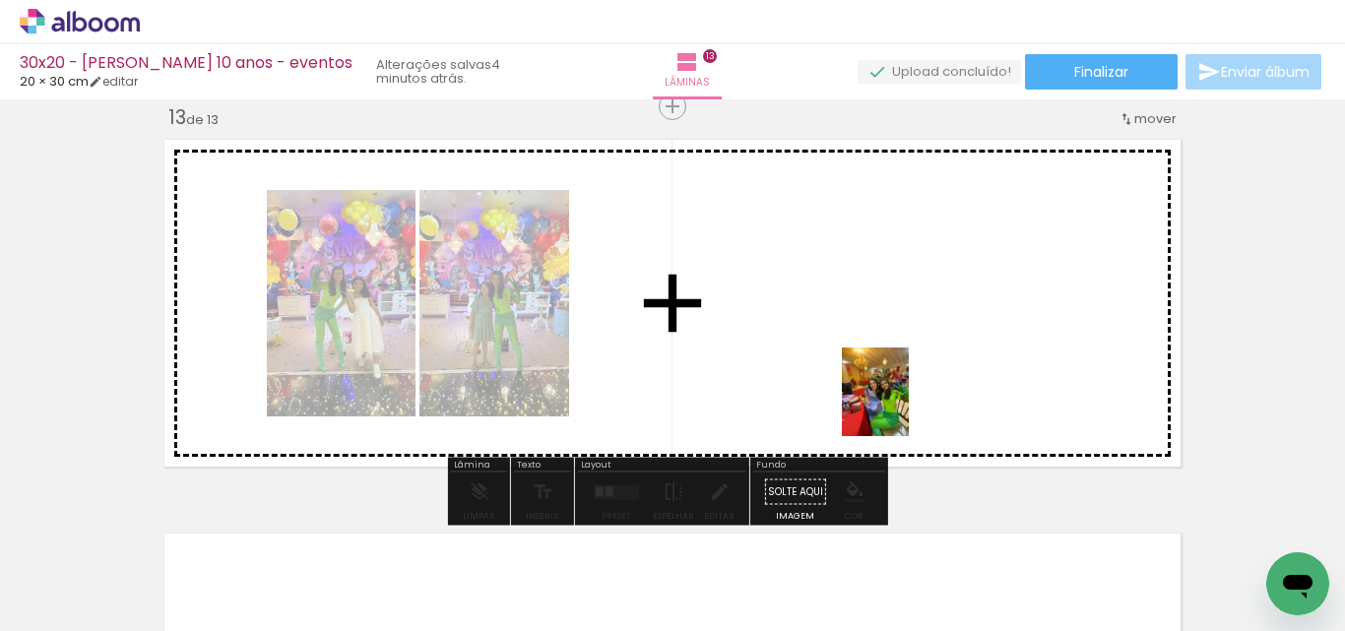
drag, startPoint x: 930, startPoint y: 578, endPoint x: 898, endPoint y: 399, distance: 182.1
click at [898, 399] on quentale-workspace at bounding box center [672, 315] width 1345 height 631
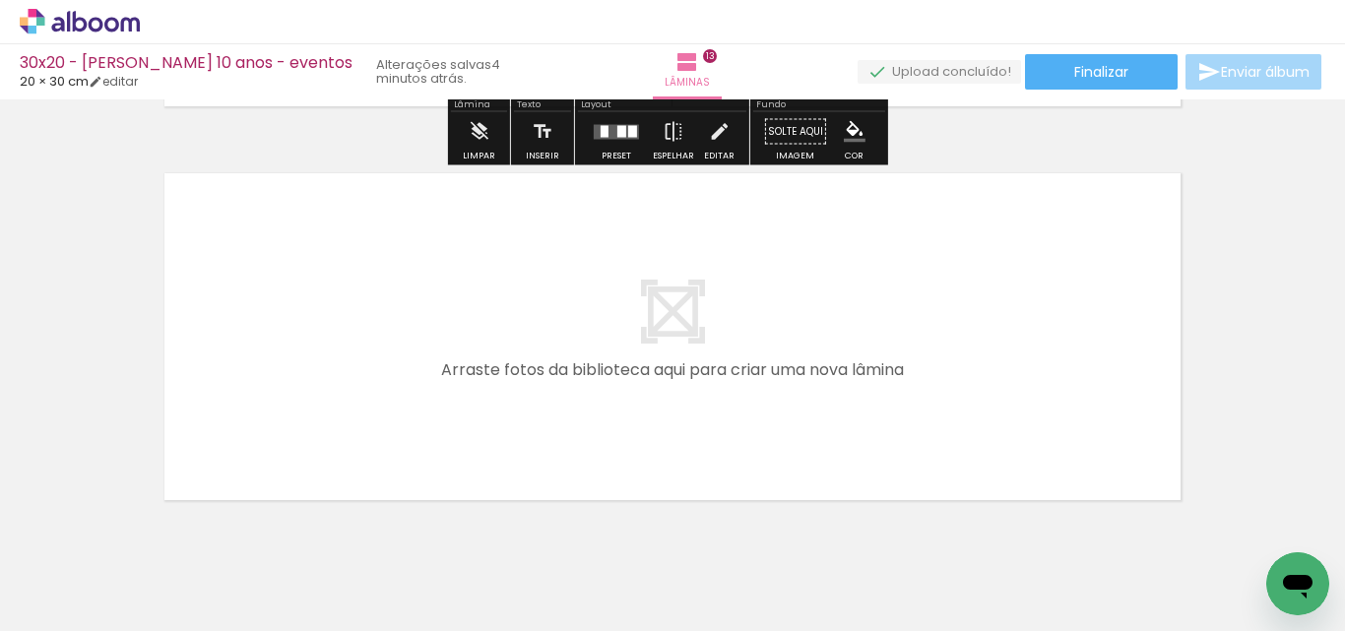
scroll to position [5144, 0]
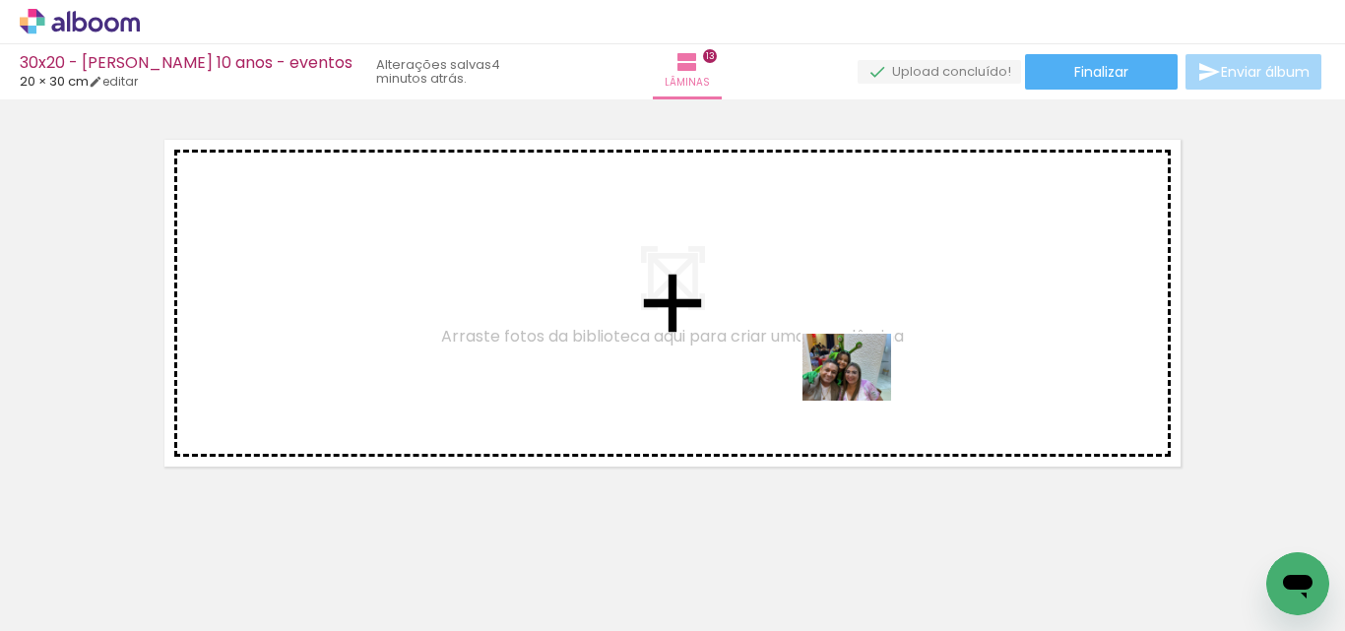
drag, startPoint x: 1027, startPoint y: 586, endPoint x: 891, endPoint y: 418, distance: 215.5
click at [851, 391] on quentale-workspace at bounding box center [672, 315] width 1345 height 631
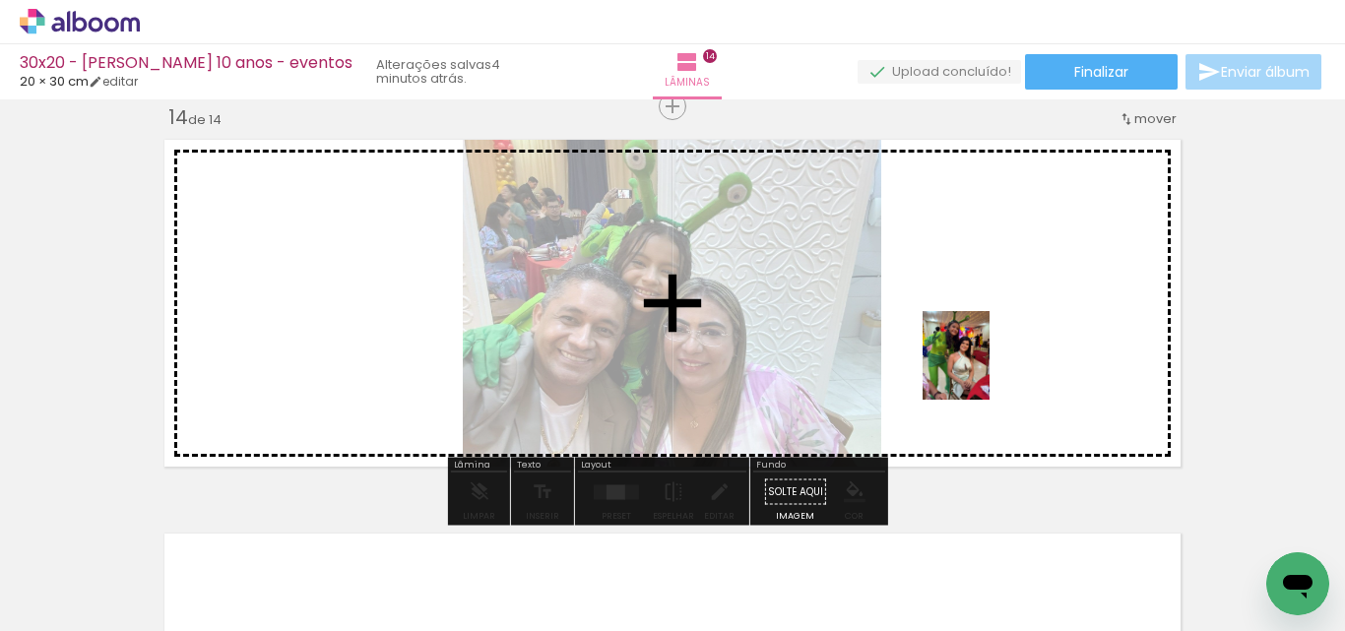
drag, startPoint x: 1141, startPoint y: 553, endPoint x: 942, endPoint y: 339, distance: 292.6
click at [949, 338] on quentale-workspace at bounding box center [672, 315] width 1345 height 631
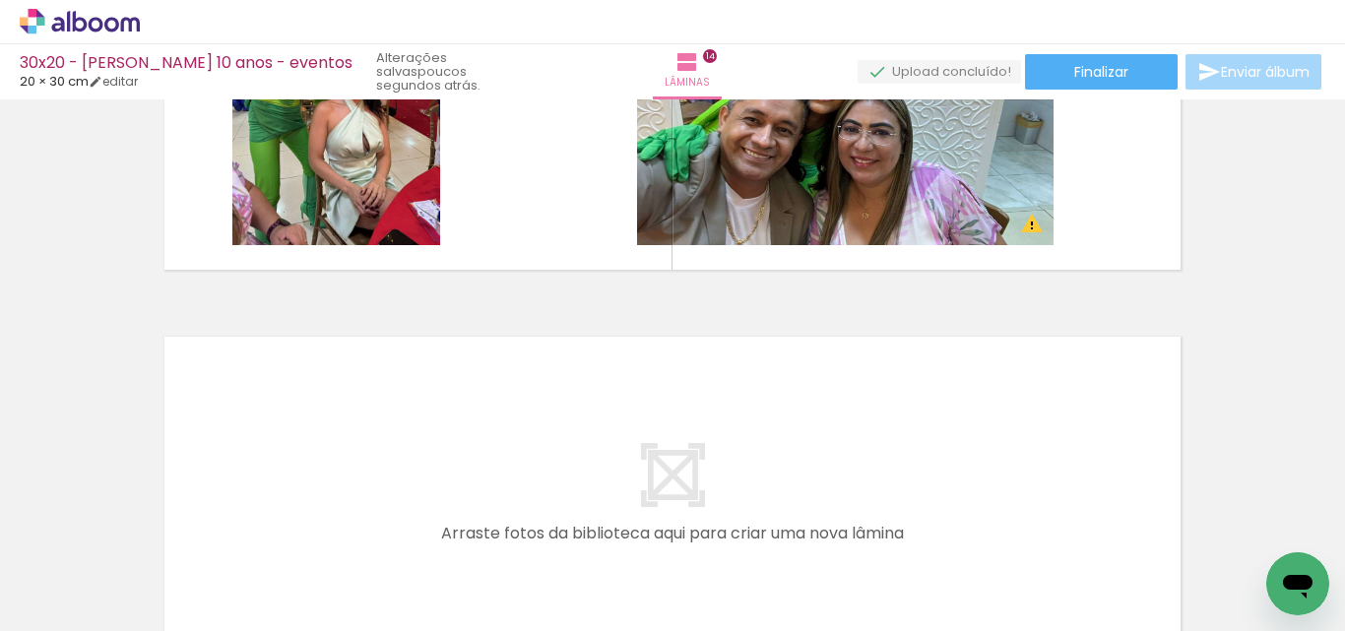
scroll to position [0, 0]
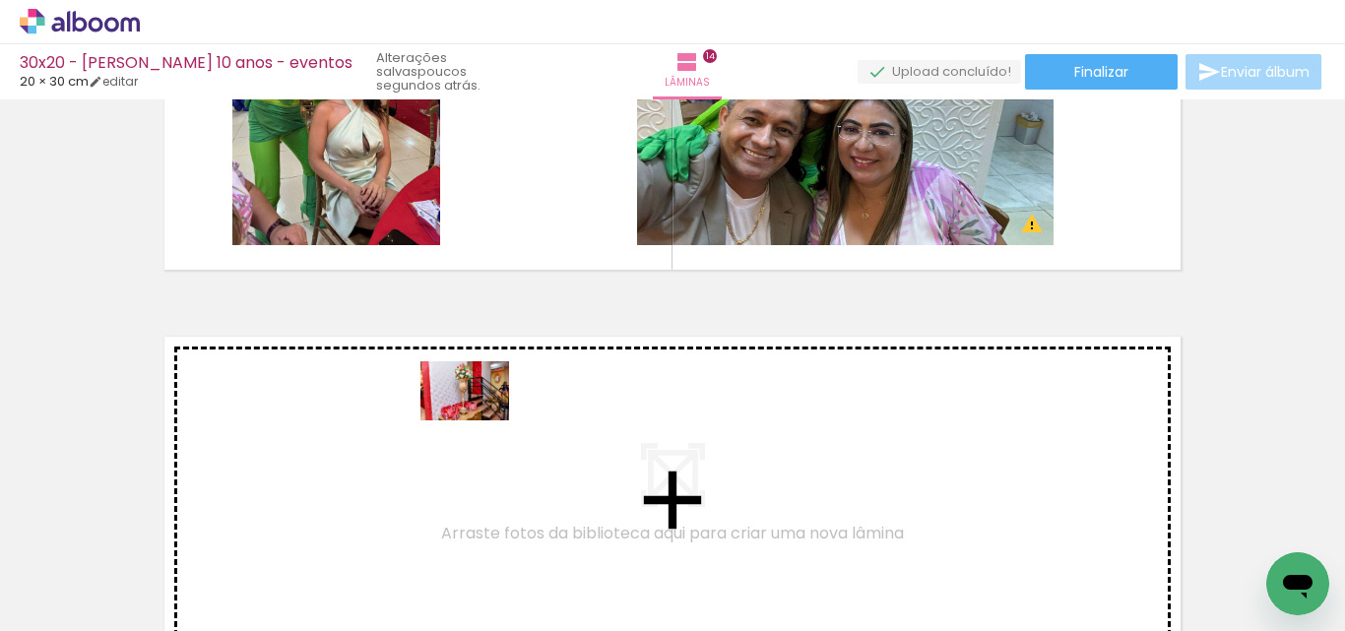
drag, startPoint x: 439, startPoint y: 585, endPoint x: 479, endPoint y: 420, distance: 169.3
click at [479, 420] on quentale-workspace at bounding box center [672, 315] width 1345 height 631
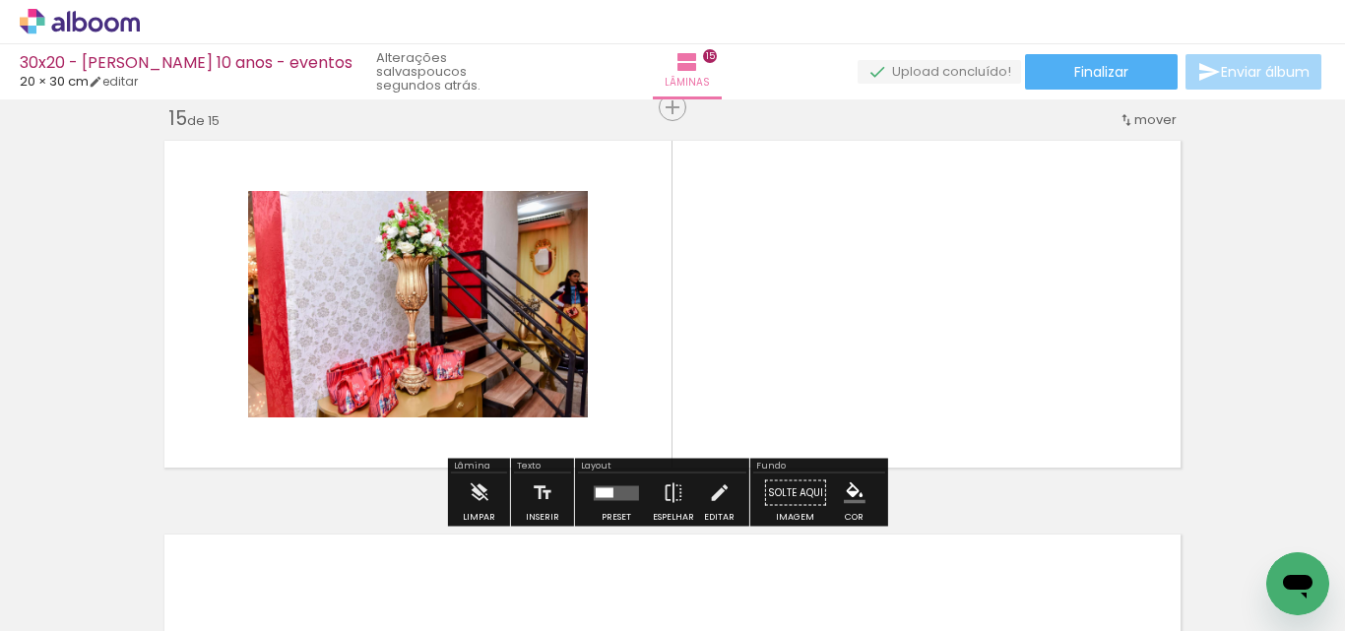
scroll to position [5538, 0]
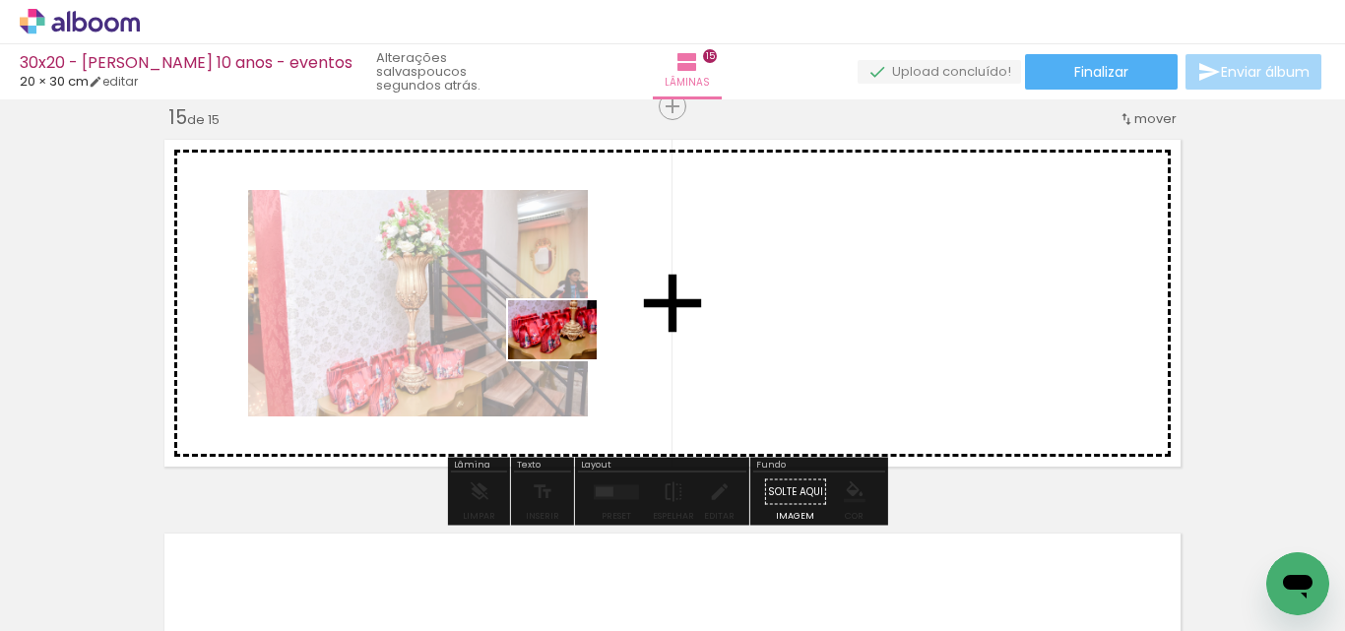
drag, startPoint x: 313, startPoint y: 573, endPoint x: 567, endPoint y: 359, distance: 331.9
click at [567, 359] on quentale-workspace at bounding box center [672, 315] width 1345 height 631
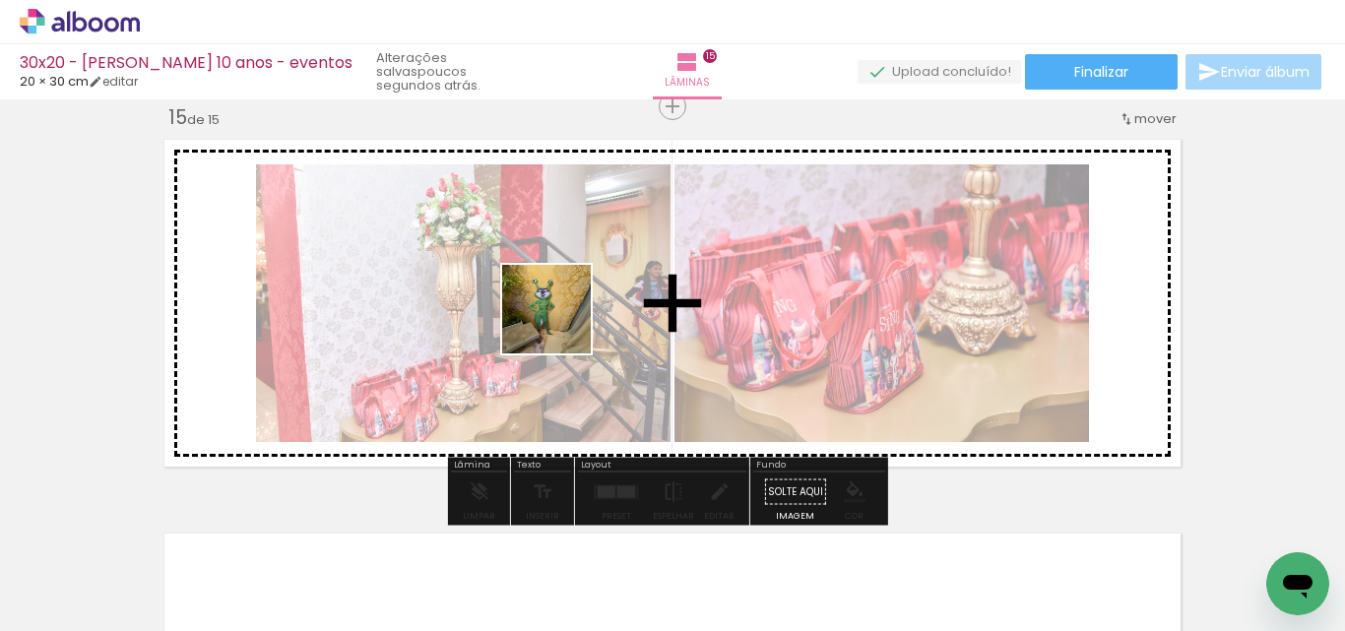
drag, startPoint x: 210, startPoint y: 568, endPoint x: 561, endPoint y: 324, distance: 427.9
click at [561, 324] on quentale-workspace at bounding box center [672, 315] width 1345 height 631
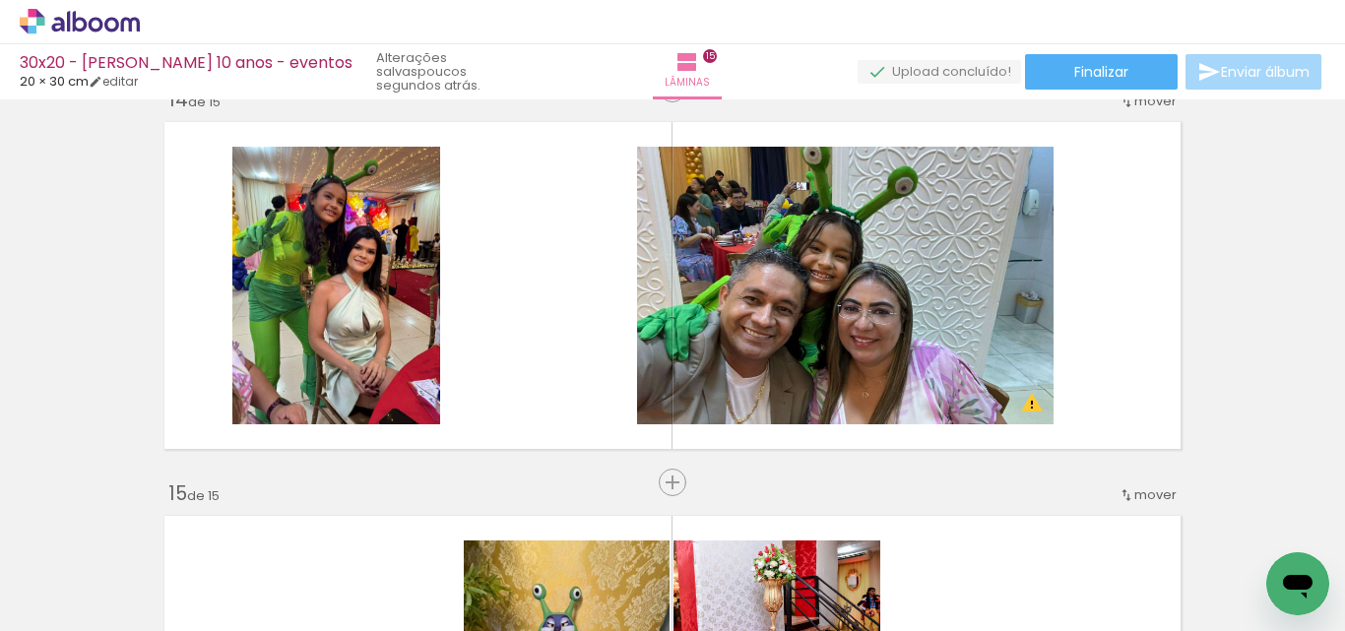
scroll to position [5144, 0]
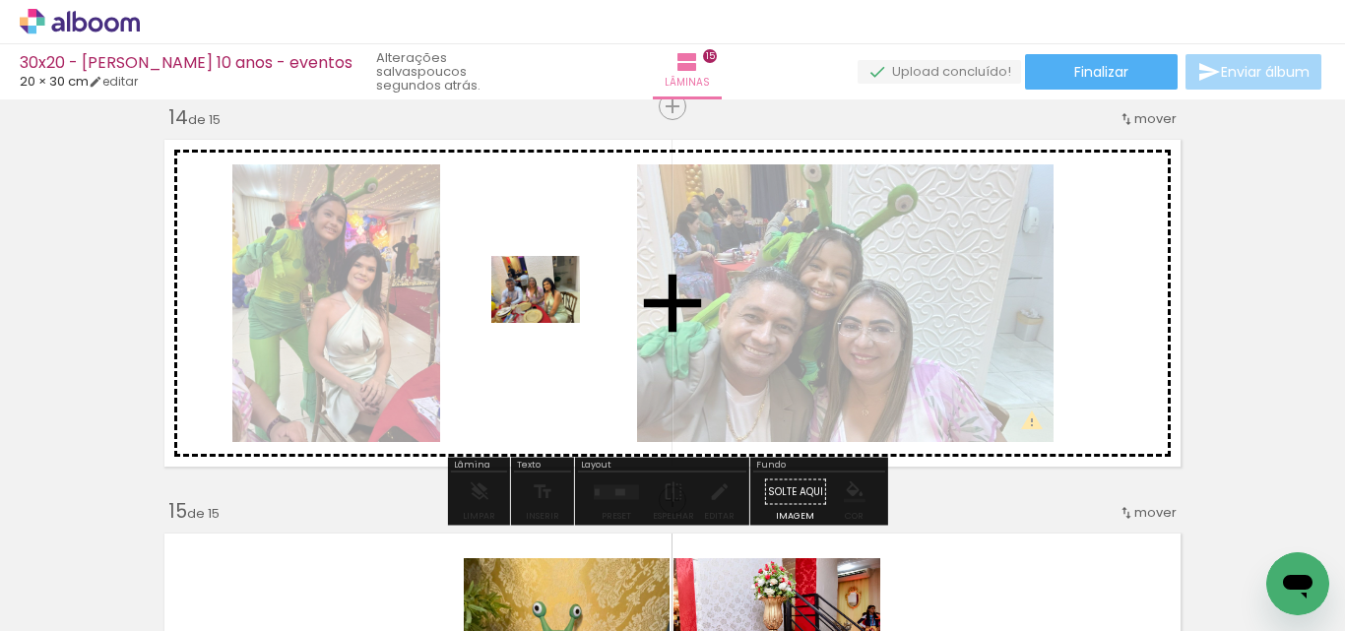
drag, startPoint x: 950, startPoint y: 580, endPoint x: 550, endPoint y: 315, distance: 479.4
click at [550, 315] on quentale-workspace at bounding box center [672, 315] width 1345 height 631
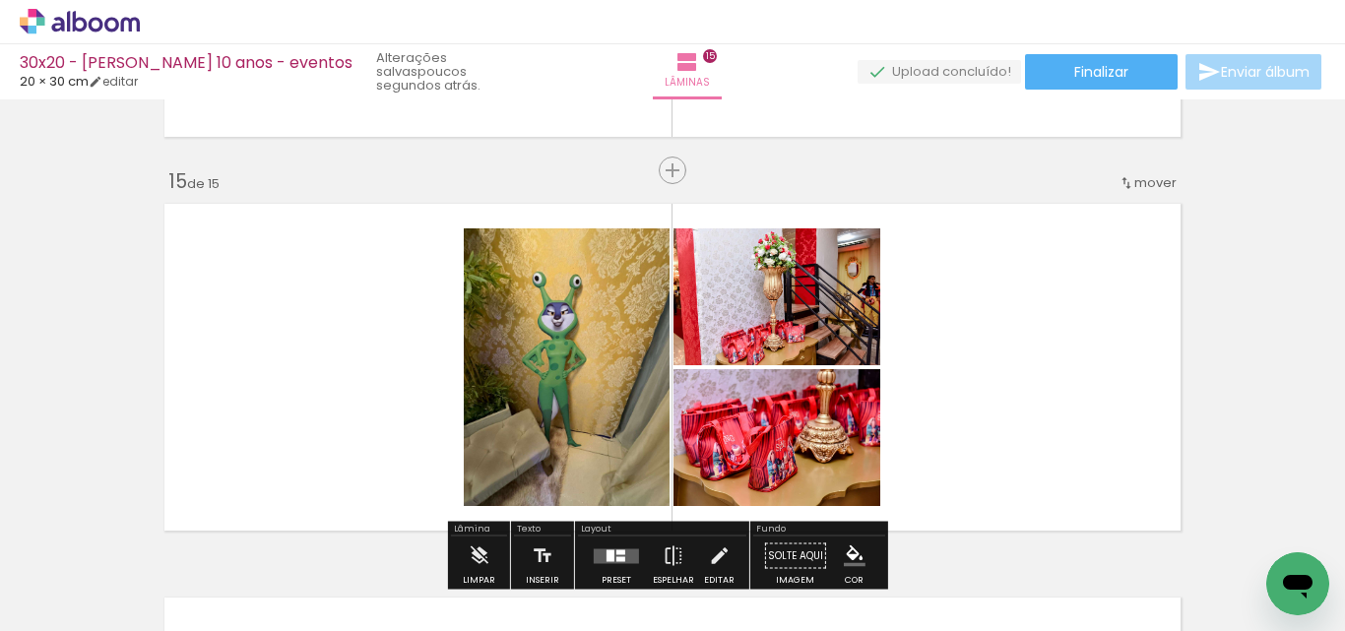
scroll to position [5440, 0]
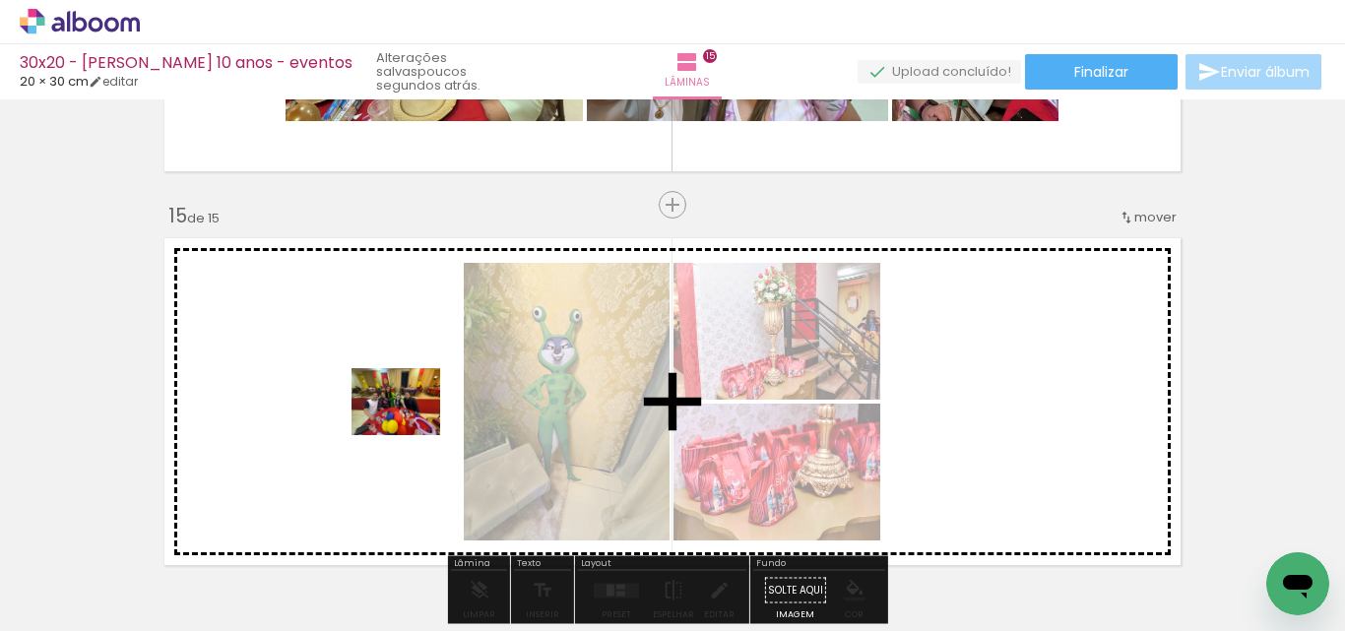
drag, startPoint x: 1177, startPoint y: 591, endPoint x: 1059, endPoint y: 525, distance: 135.3
click at [381, 414] on quentale-workspace at bounding box center [672, 315] width 1345 height 631
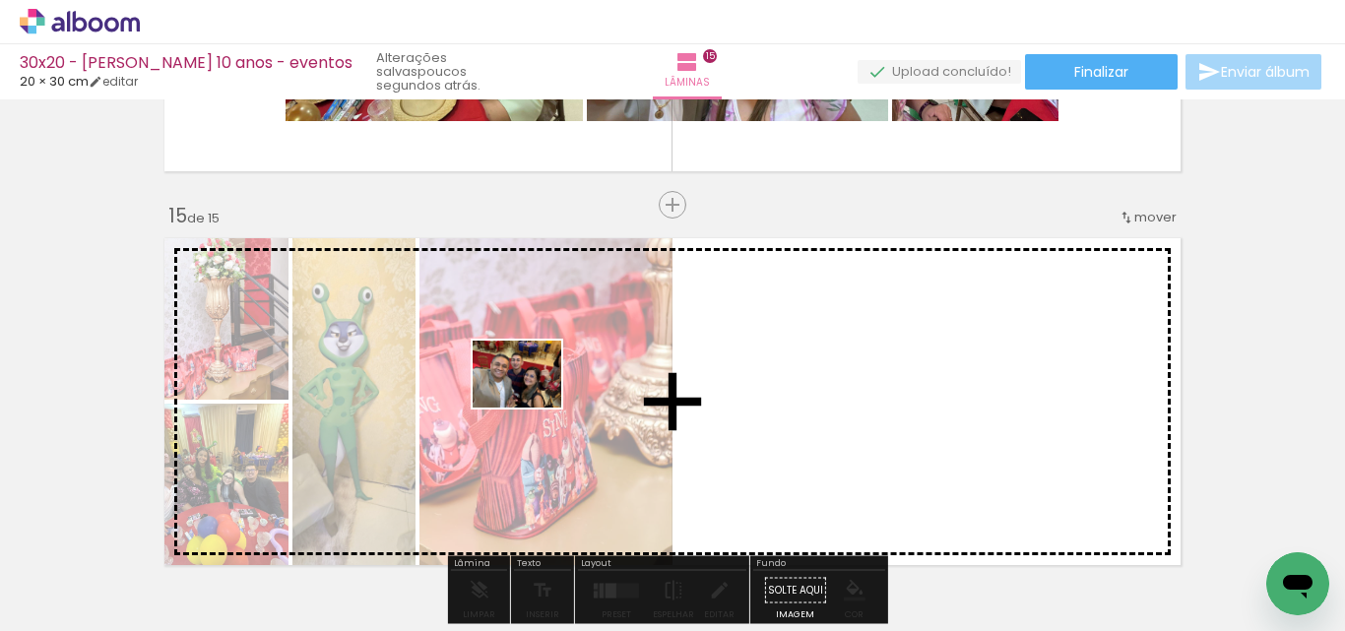
drag, startPoint x: 1243, startPoint y: 560, endPoint x: 532, endPoint y: 400, distance: 729.6
click at [532, 400] on quentale-workspace at bounding box center [672, 315] width 1345 height 631
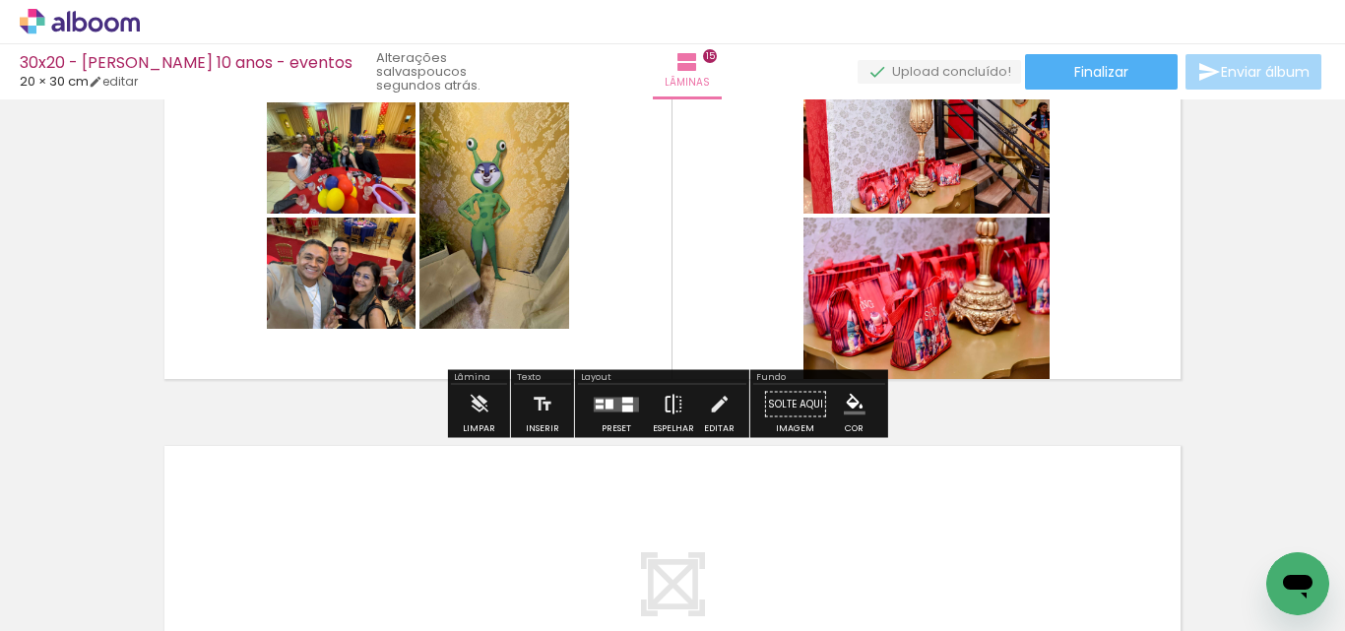
scroll to position [5637, 0]
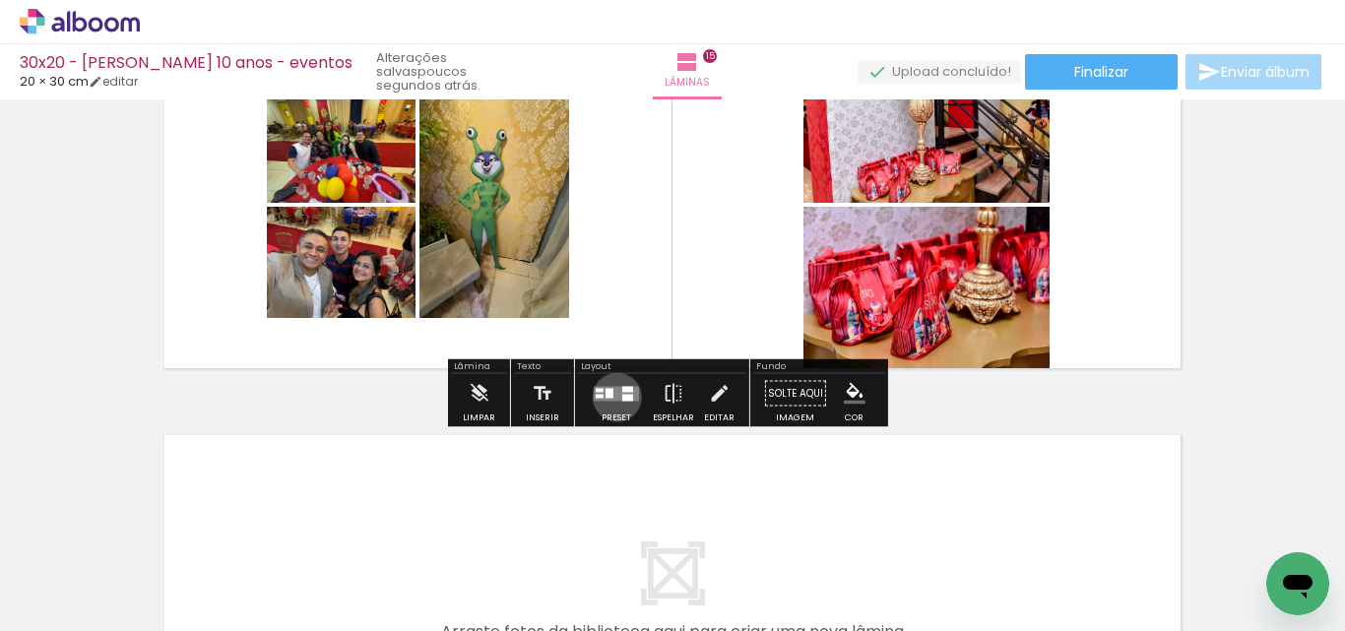
click at [612, 397] on quentale-layouter at bounding box center [616, 393] width 45 height 15
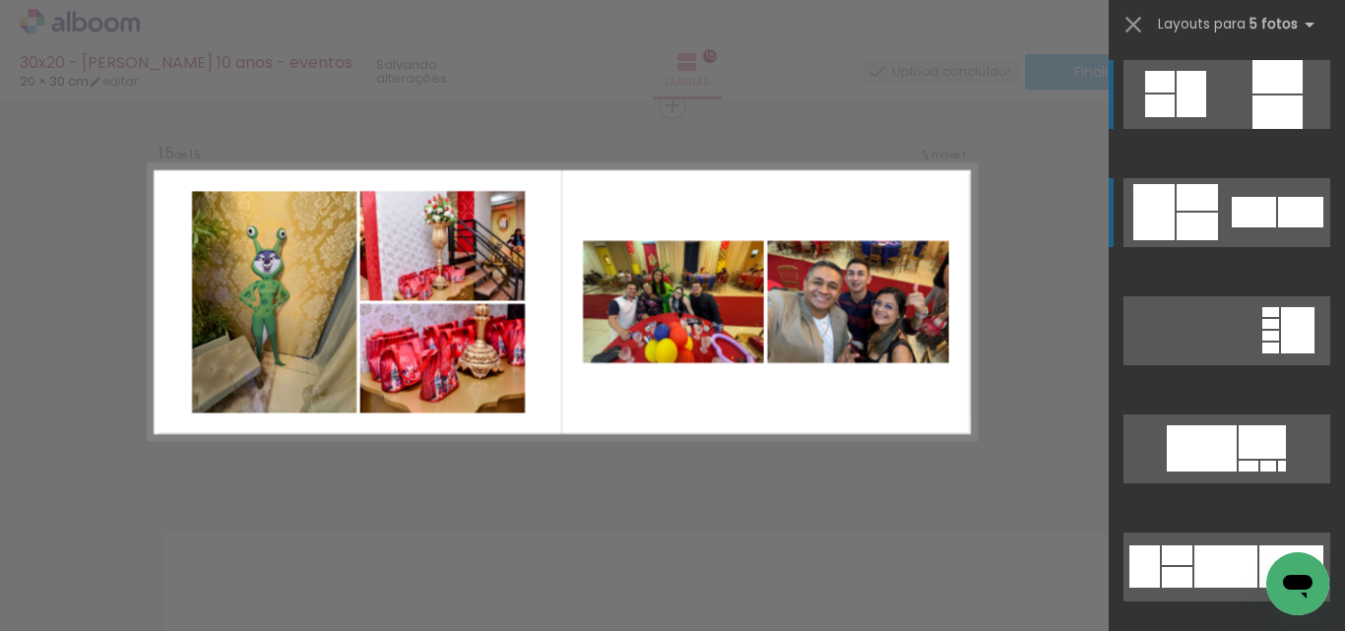
scroll to position [5538, 0]
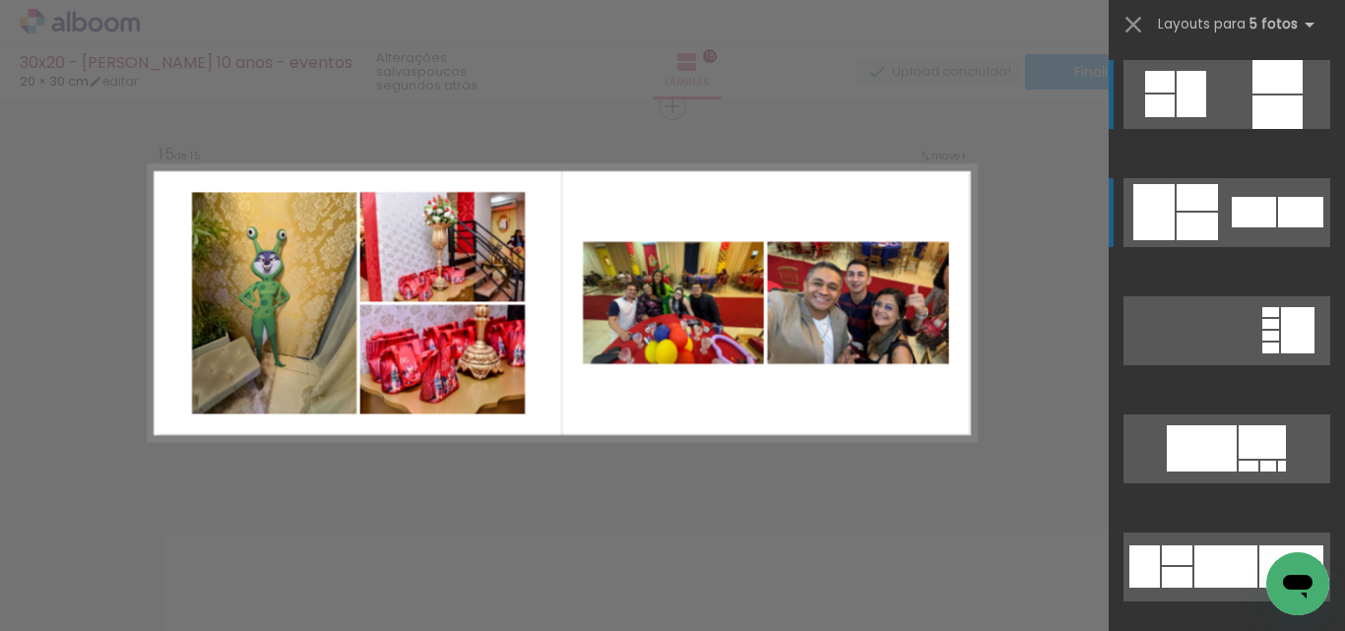
click at [1244, 223] on div at bounding box center [1253, 212] width 44 height 31
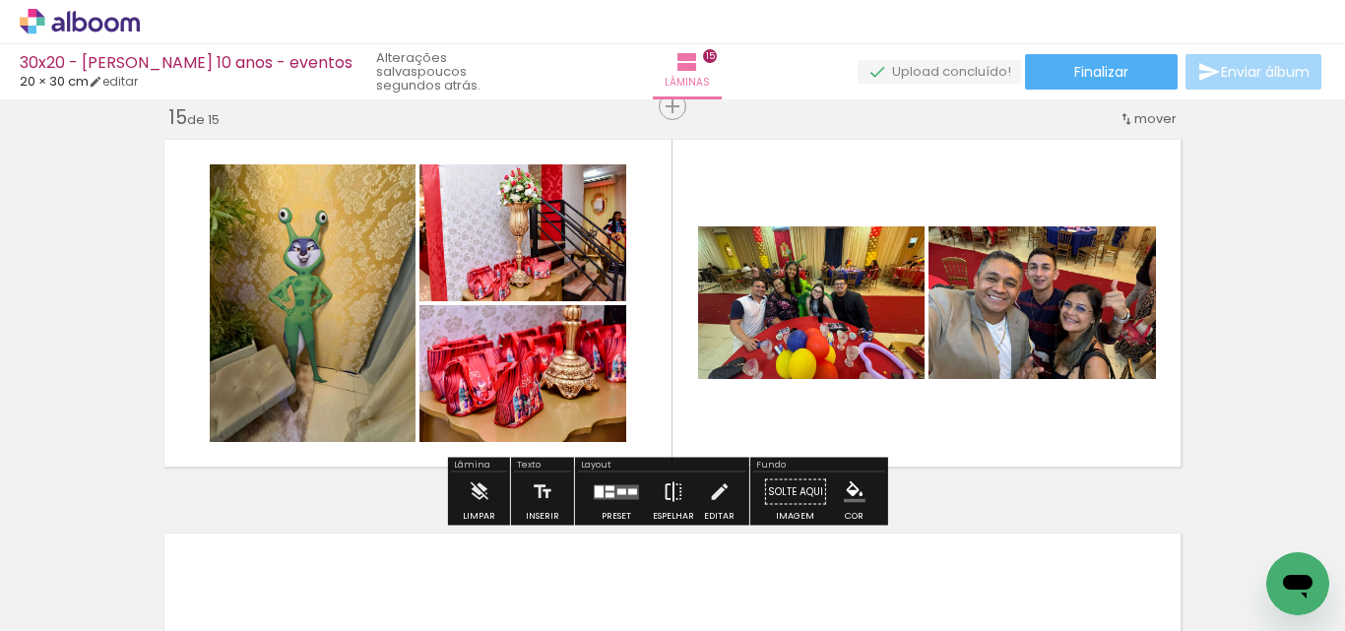
click at [662, 494] on iron-icon at bounding box center [673, 492] width 22 height 39
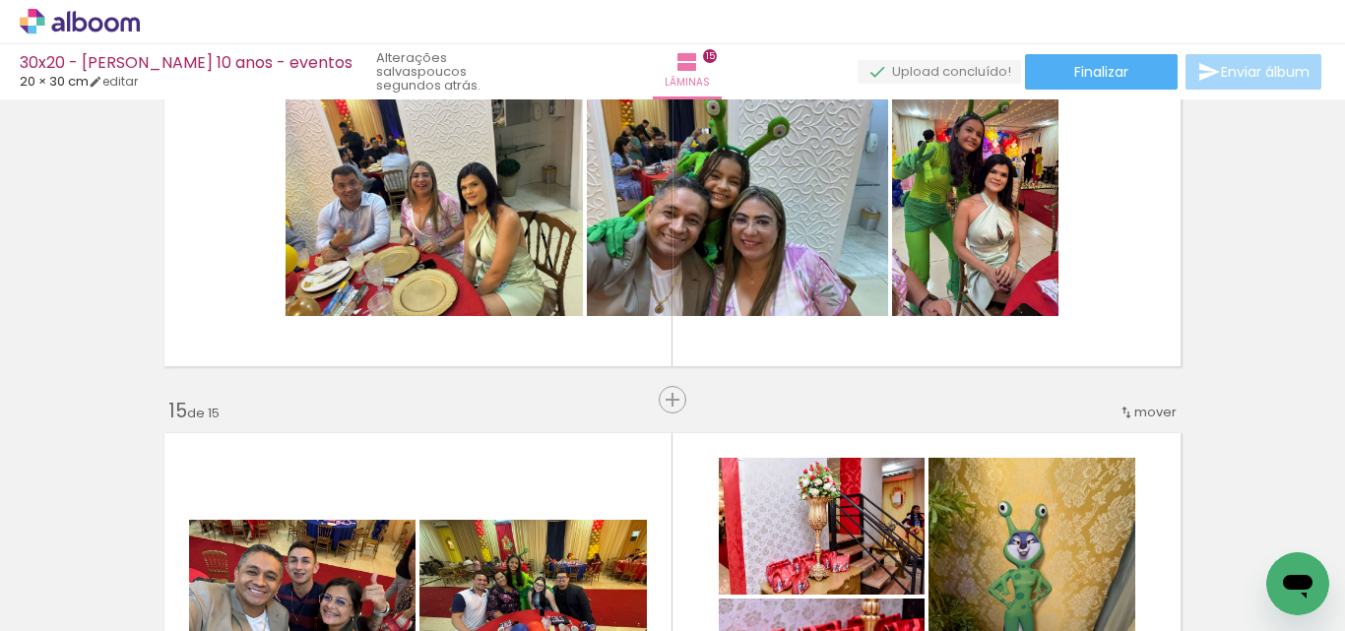
scroll to position [5243, 0]
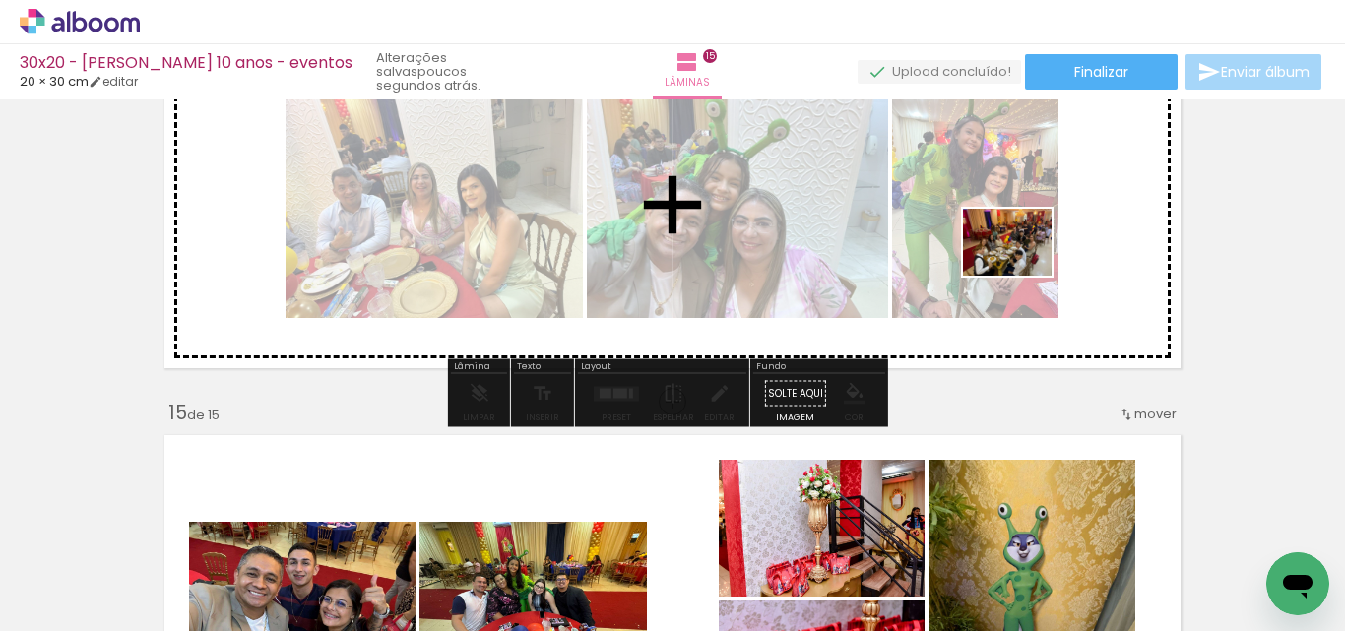
drag, startPoint x: 1054, startPoint y: 582, endPoint x: 1022, endPoint y: 265, distance: 318.6
click at [1022, 265] on quentale-workspace at bounding box center [672, 315] width 1345 height 631
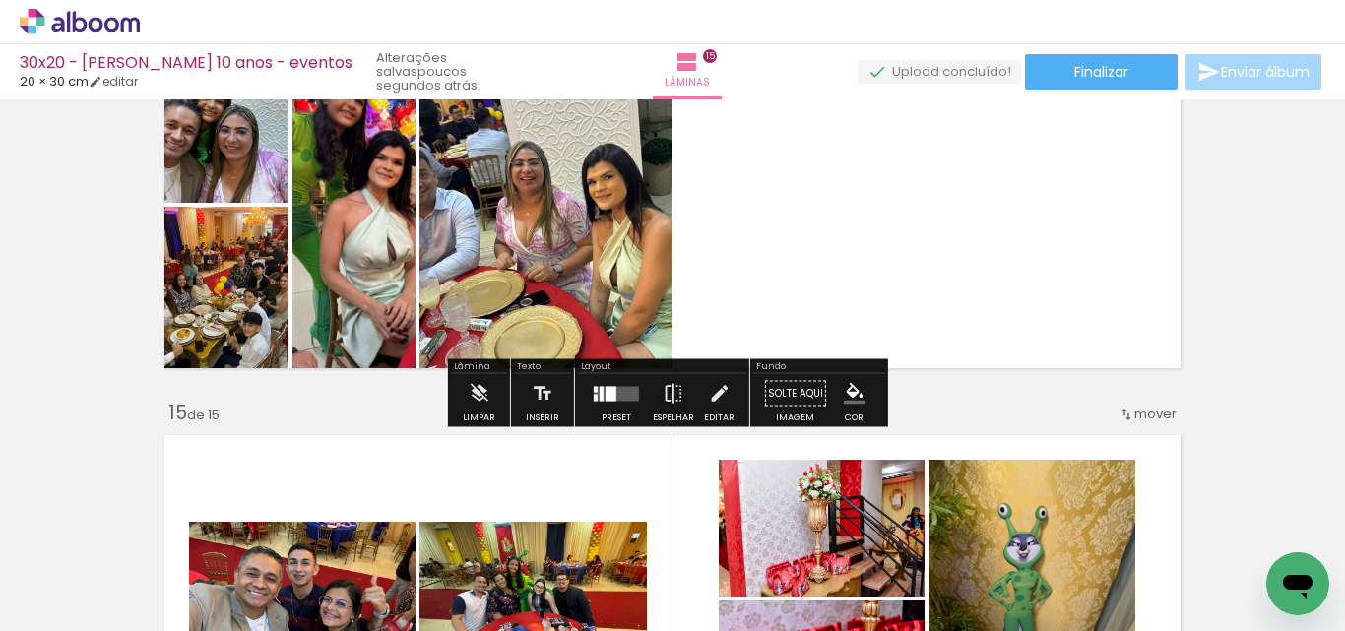
click at [627, 398] on quentale-layouter at bounding box center [616, 393] width 45 height 15
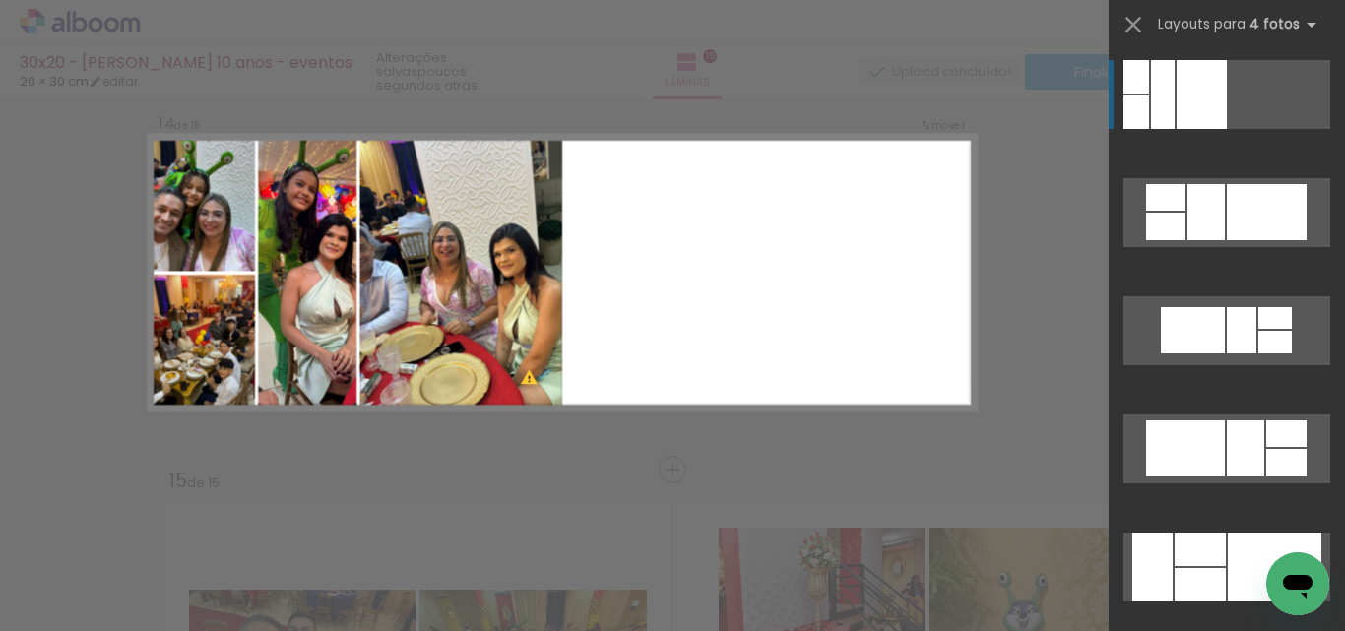
scroll to position [5144, 0]
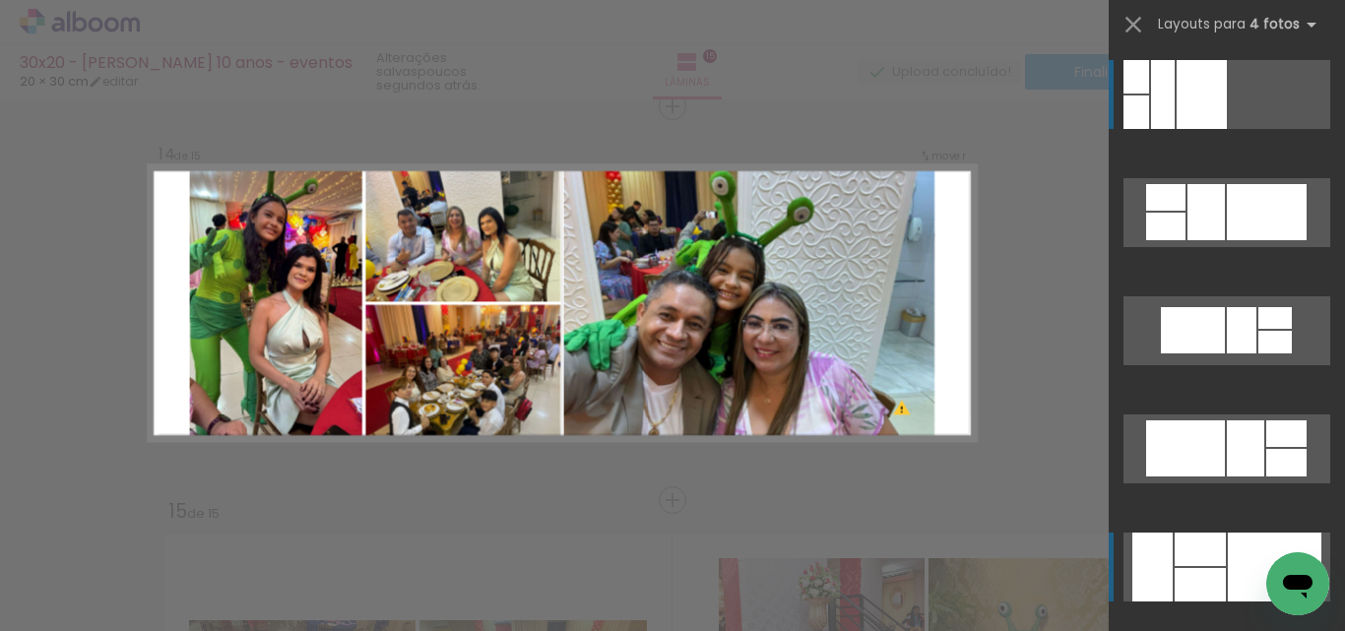
click at [1180, 580] on div at bounding box center [1199, 584] width 51 height 33
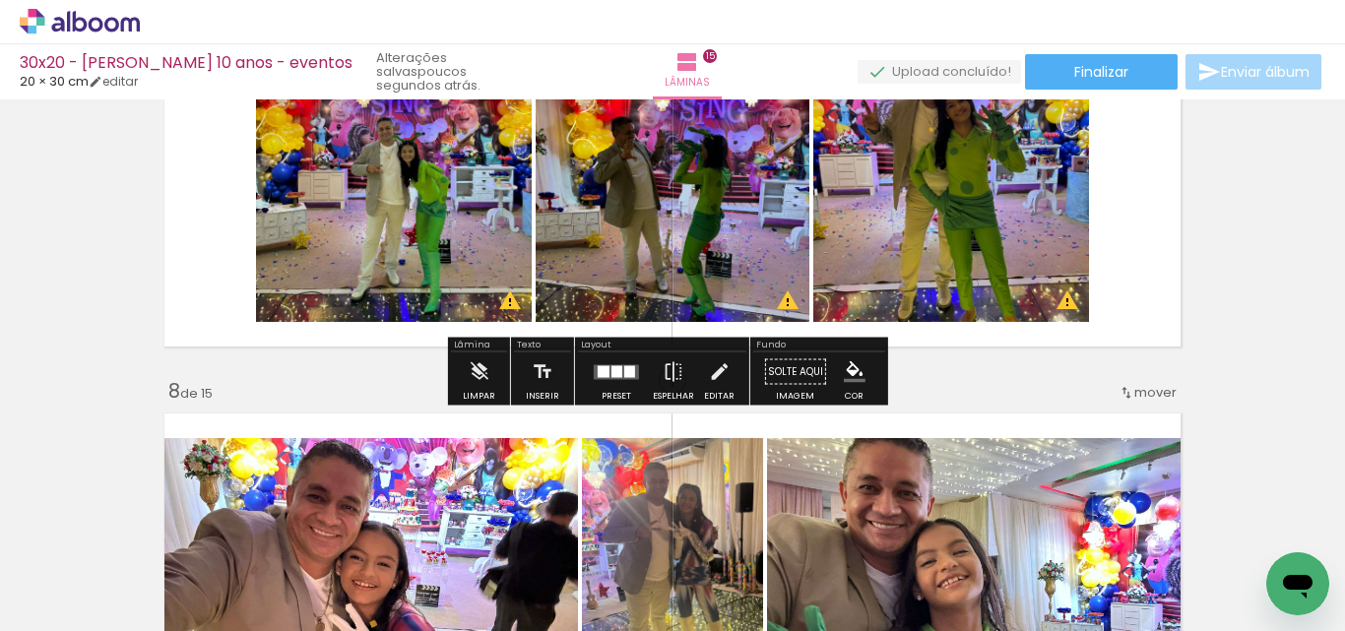
scroll to position [2487, 0]
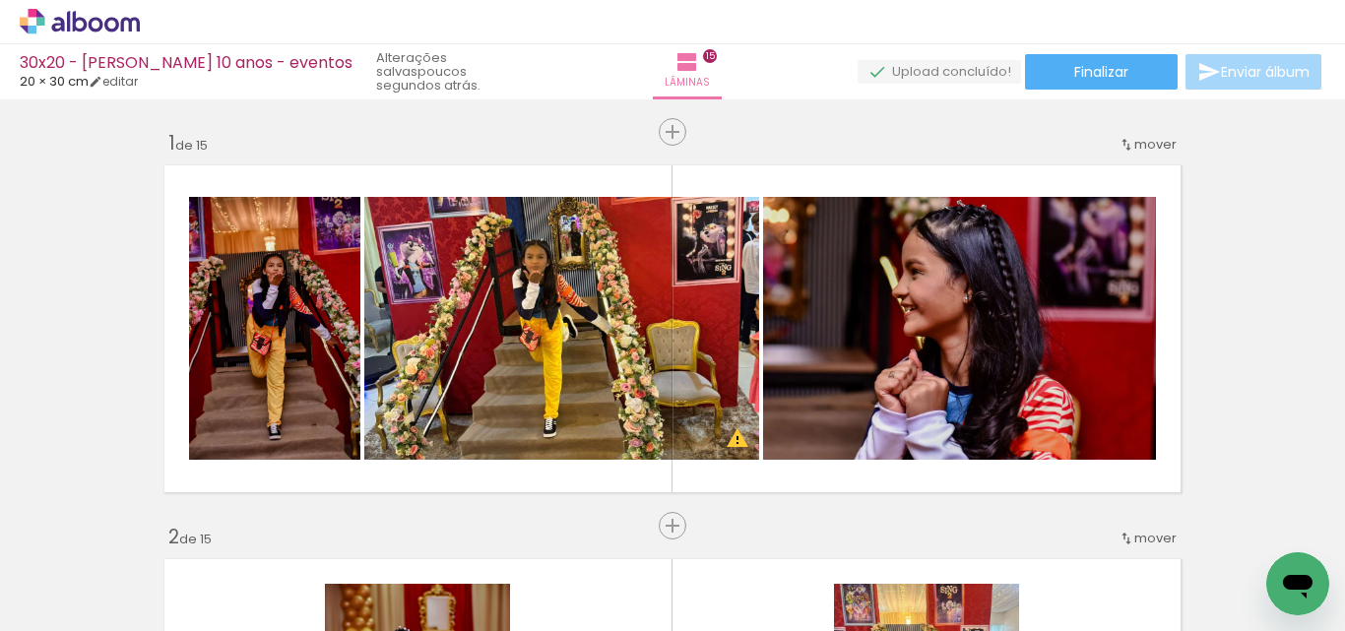
scroll to position [2388, 0]
